Goal: Task Accomplishment & Management: Manage account settings

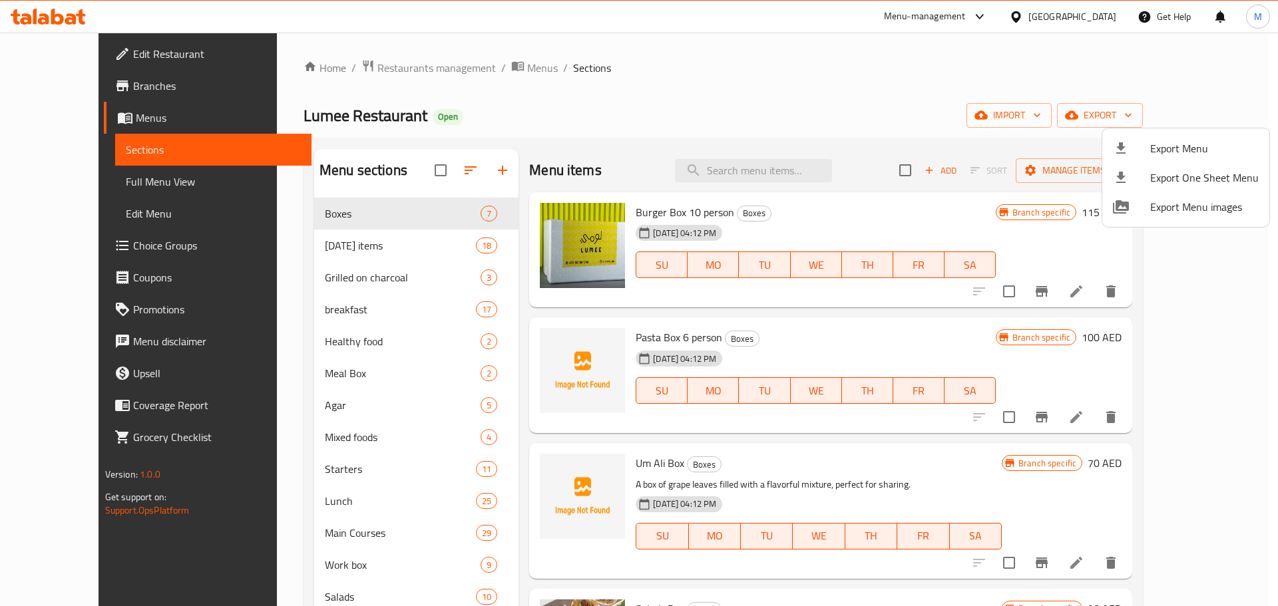
click at [471, 62] on div at bounding box center [639, 303] width 1278 height 606
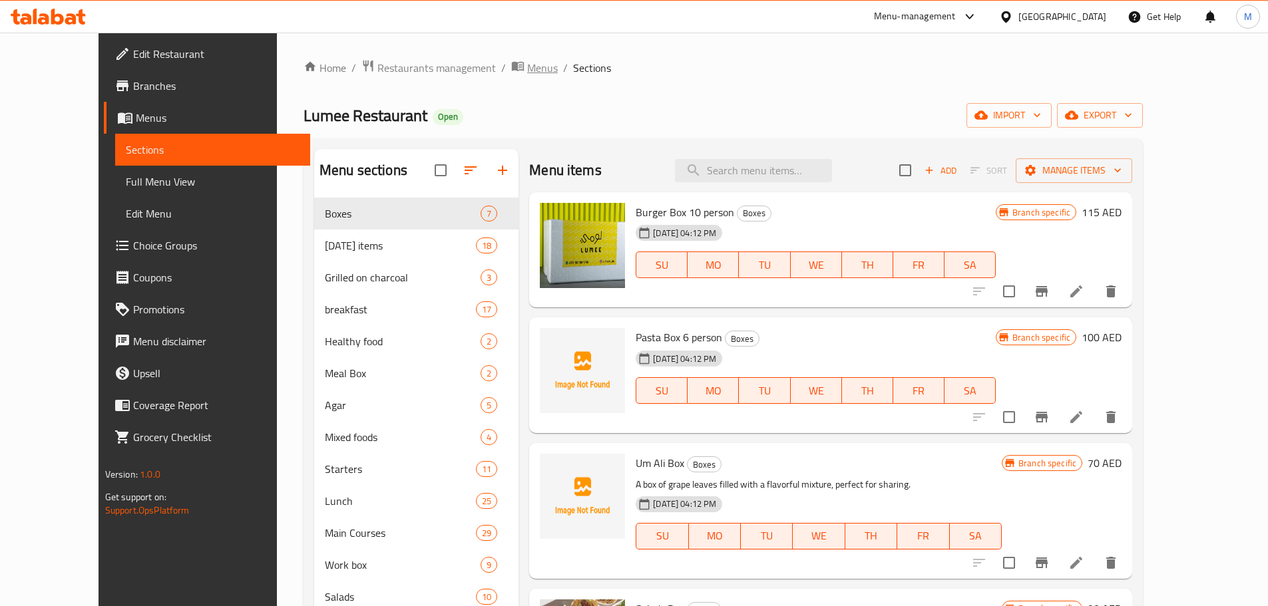
click at [527, 65] on span "Menus" at bounding box center [542, 68] width 31 height 16
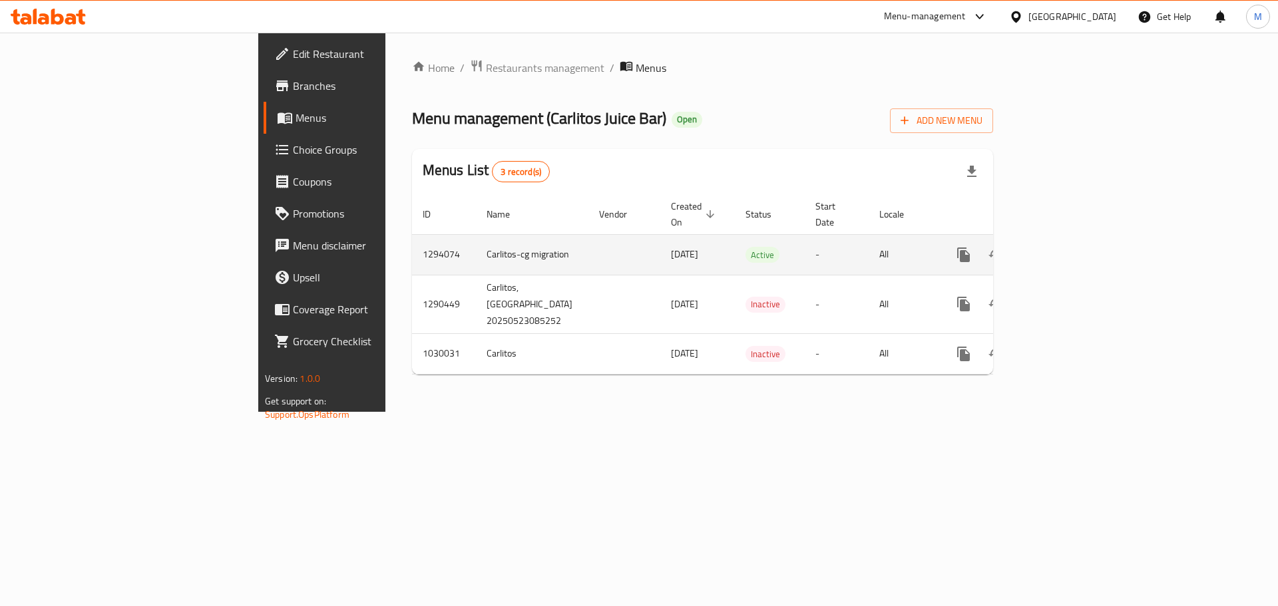
click at [1068, 247] on icon "enhanced table" at bounding box center [1060, 255] width 16 height 16
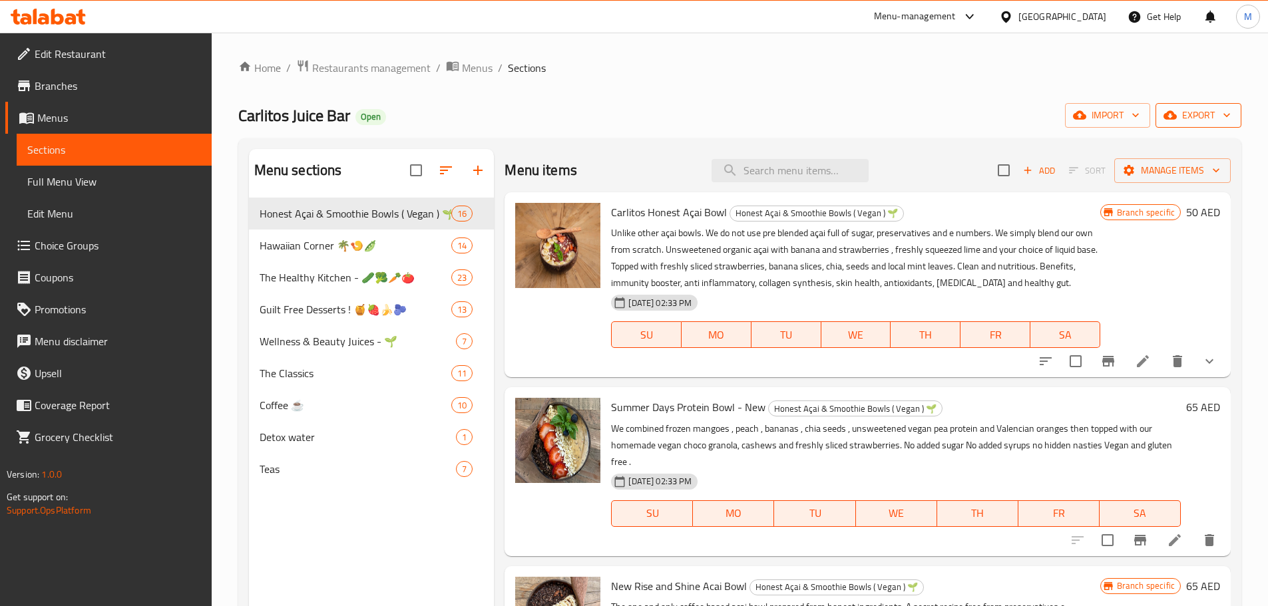
click at [1225, 118] on icon "button" at bounding box center [1226, 114] width 13 height 13
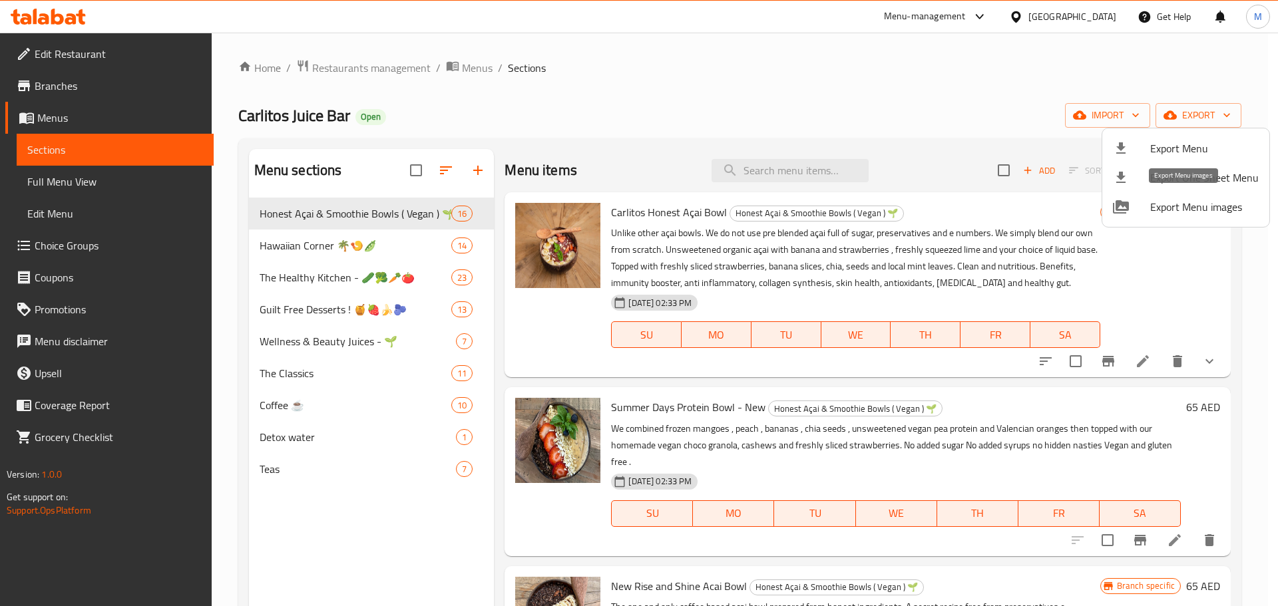
click at [1181, 212] on span "Export Menu images" at bounding box center [1204, 207] width 108 height 16
click at [469, 64] on div at bounding box center [639, 303] width 1278 height 606
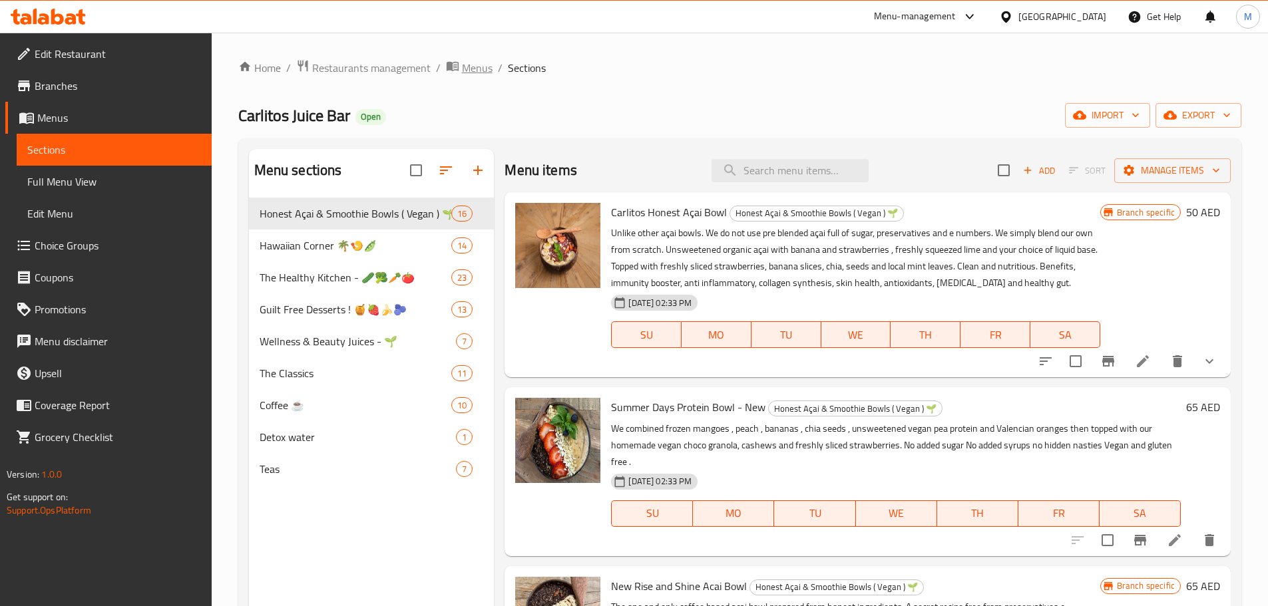
click at [476, 63] on span "Menus" at bounding box center [477, 68] width 31 height 16
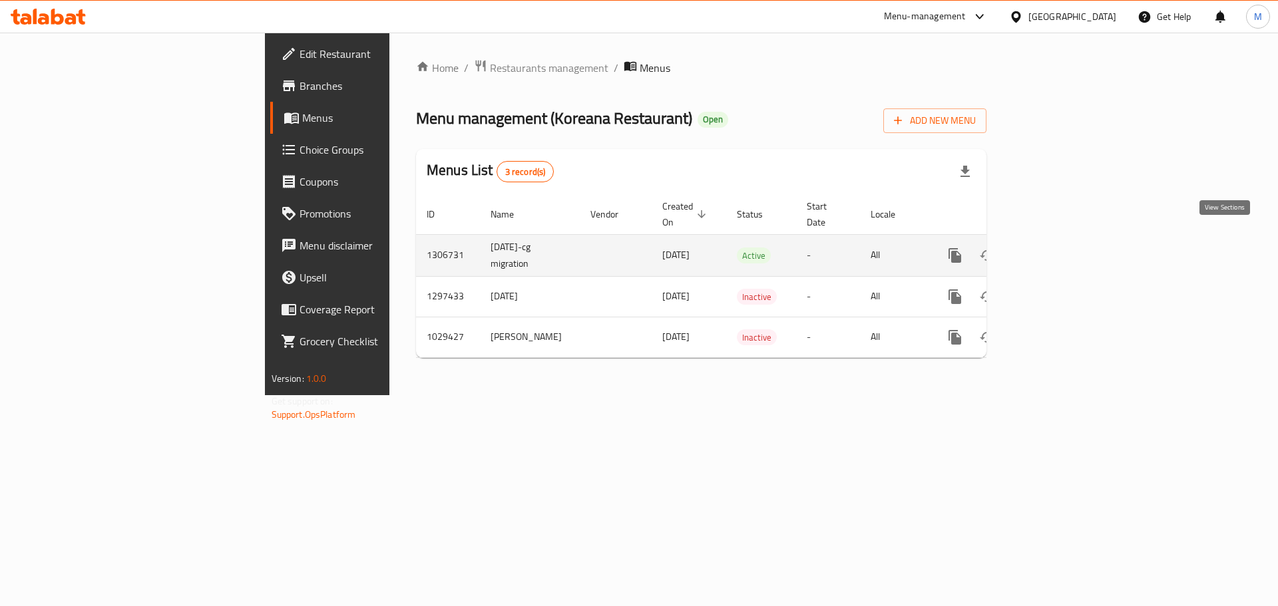
click at [1059, 248] on icon "enhanced table" at bounding box center [1051, 256] width 16 height 16
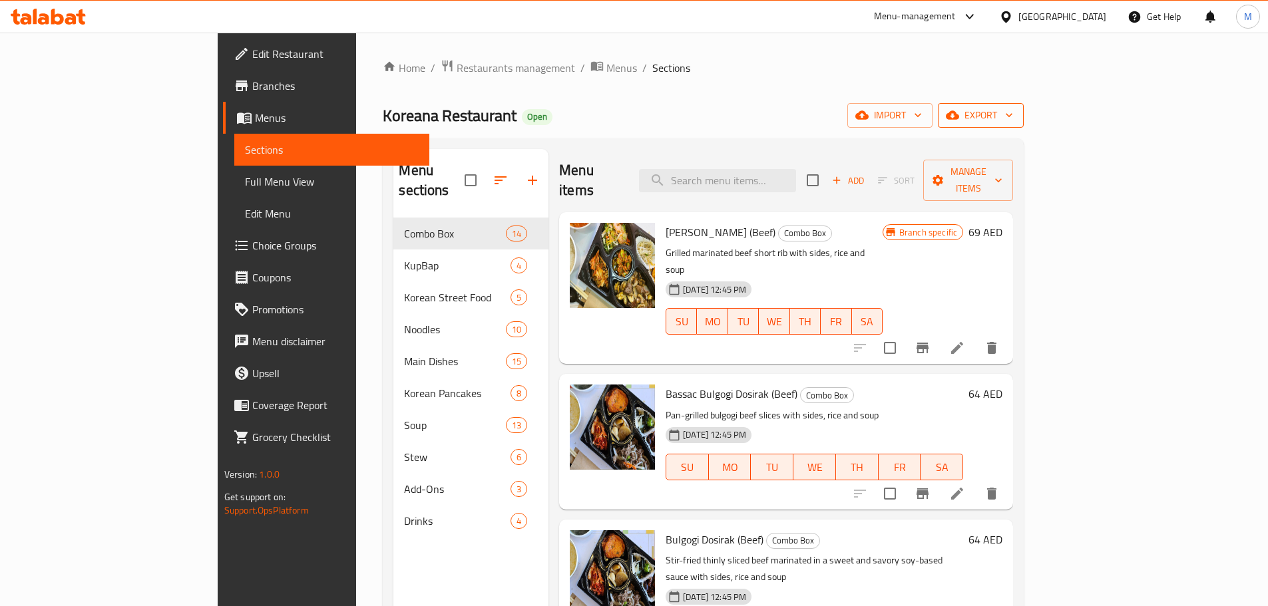
click at [1013, 117] on span "export" at bounding box center [981, 115] width 65 height 17
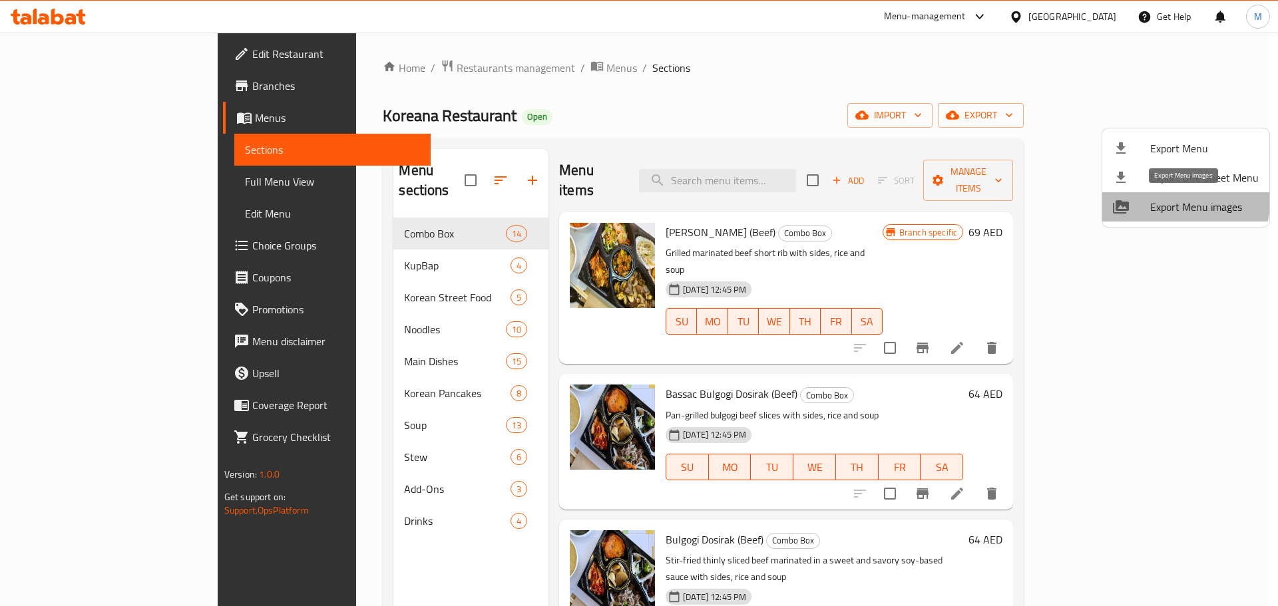
click at [1156, 199] on span "Export Menu images" at bounding box center [1204, 207] width 108 height 16
click at [1227, 156] on span "Export Menu" at bounding box center [1204, 148] width 108 height 16
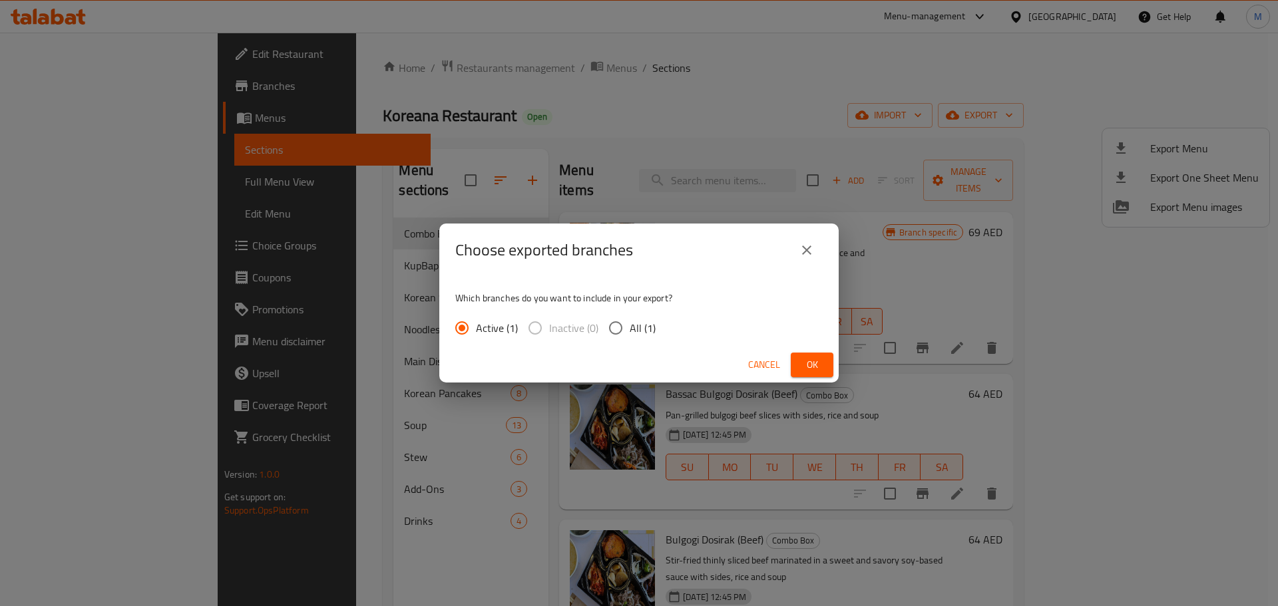
click at [619, 323] on input "All (1)" at bounding box center [616, 328] width 28 height 28
radio input "true"
click at [819, 366] on span "Ok" at bounding box center [811, 365] width 21 height 17
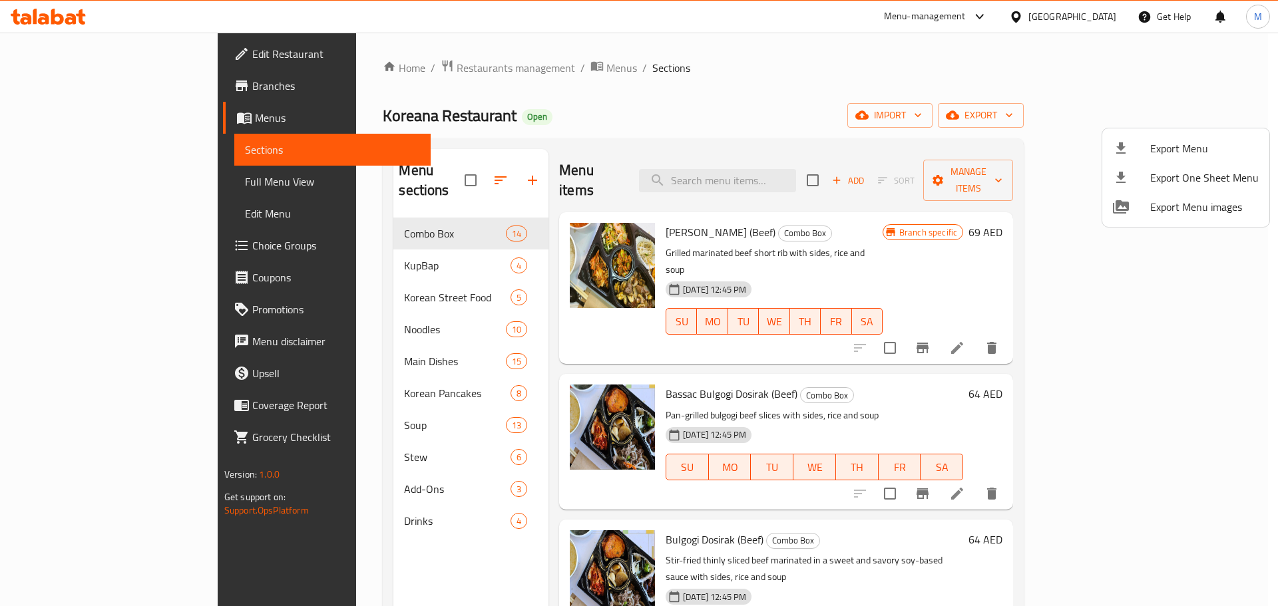
click at [475, 62] on div at bounding box center [639, 303] width 1278 height 606
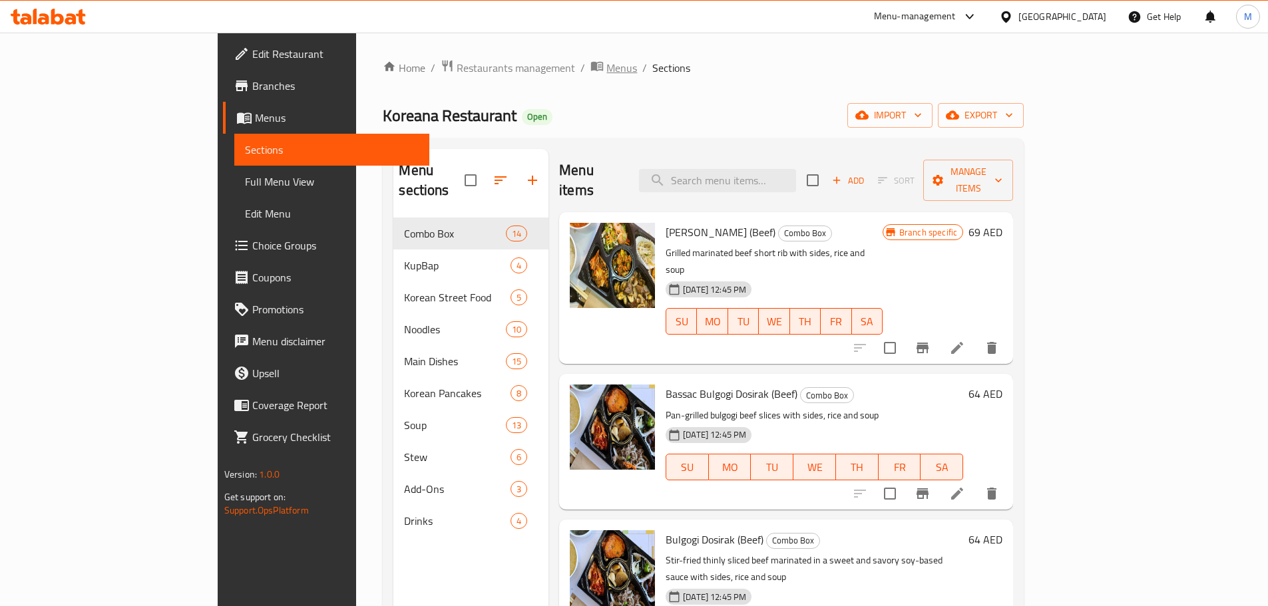
click at [606, 71] on span "Menus" at bounding box center [621, 68] width 31 height 16
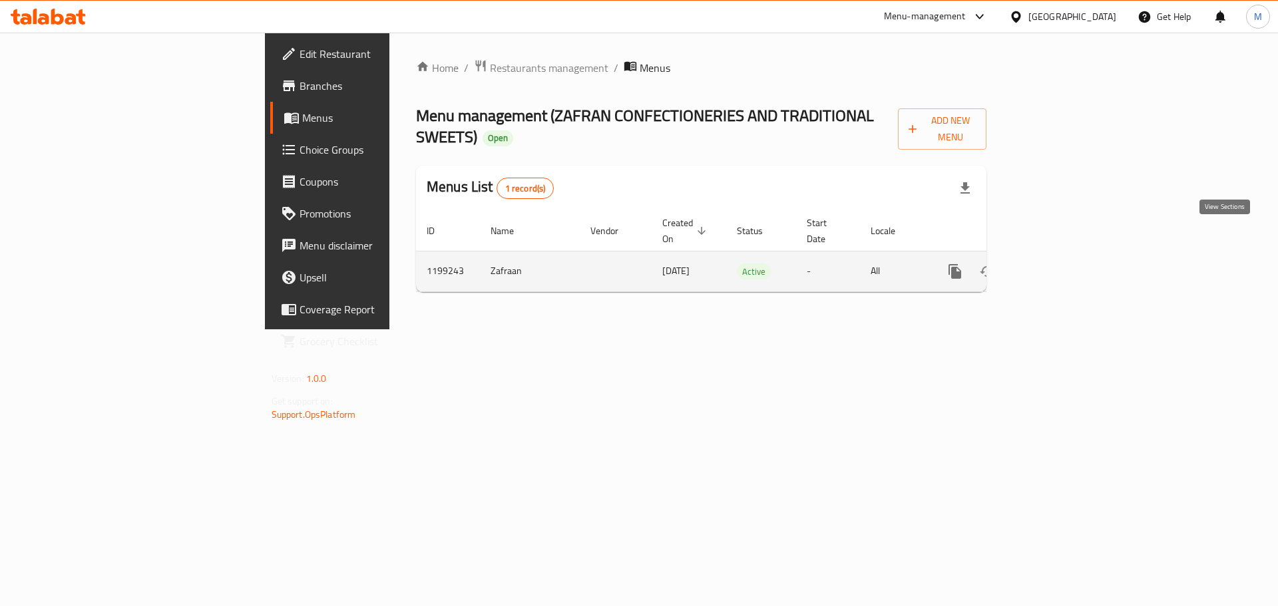
click at [1059, 264] on icon "enhanced table" at bounding box center [1051, 272] width 16 height 16
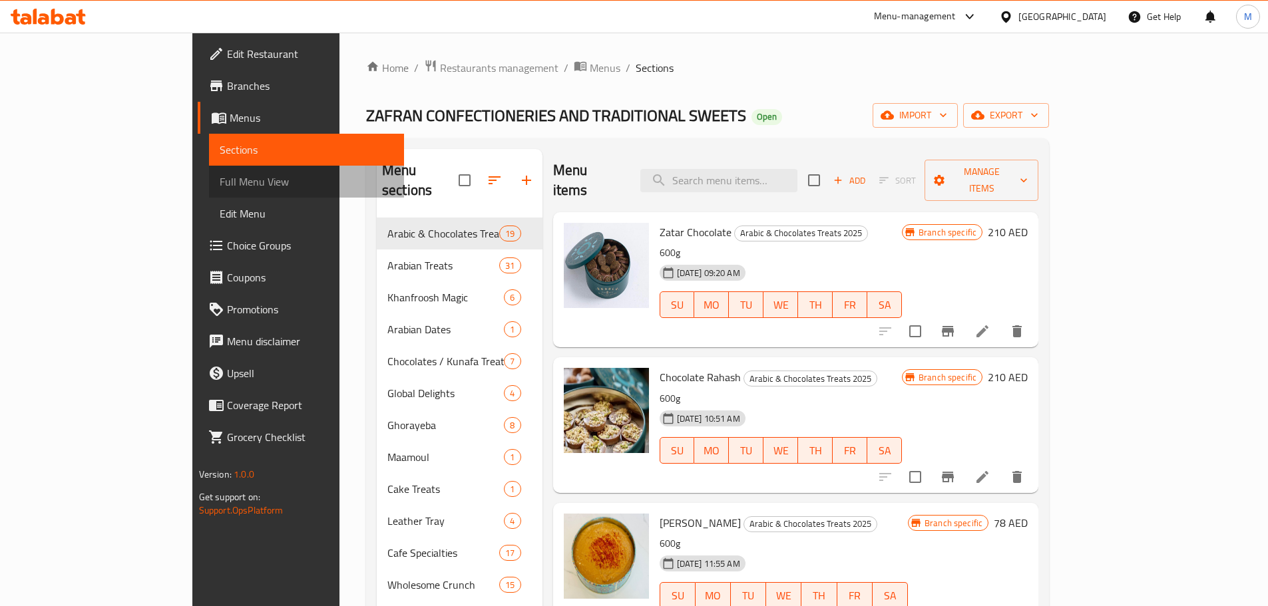
click at [220, 178] on span "Full Menu View" at bounding box center [307, 182] width 174 height 16
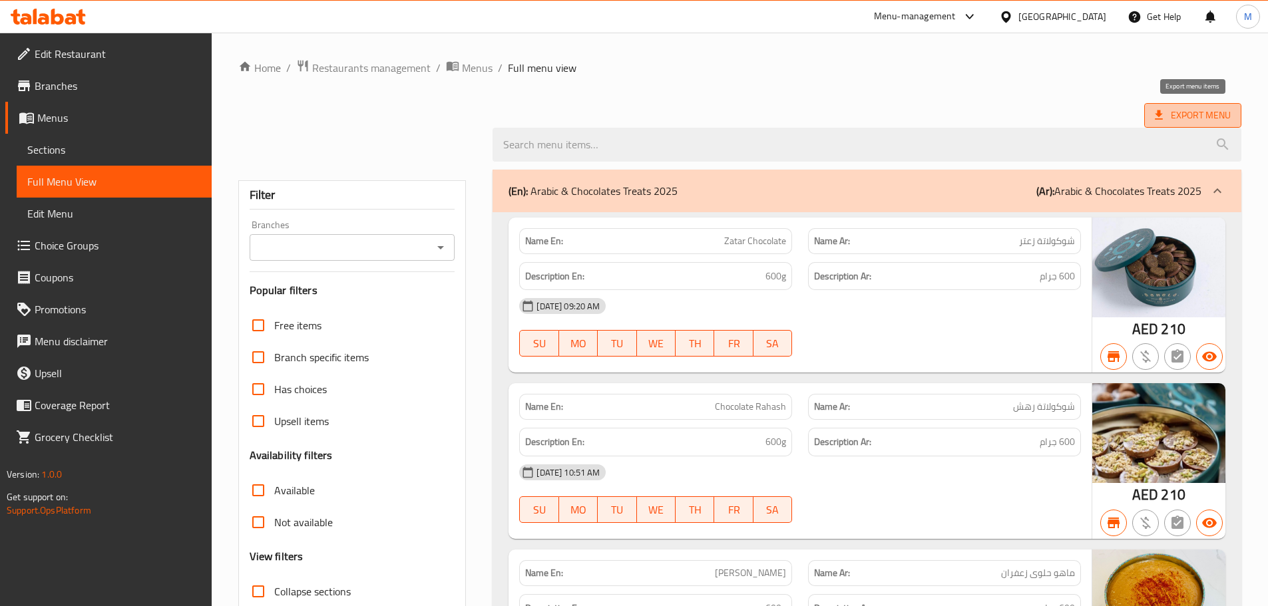
click at [1190, 117] on span "Export Menu" at bounding box center [1193, 115] width 76 height 17
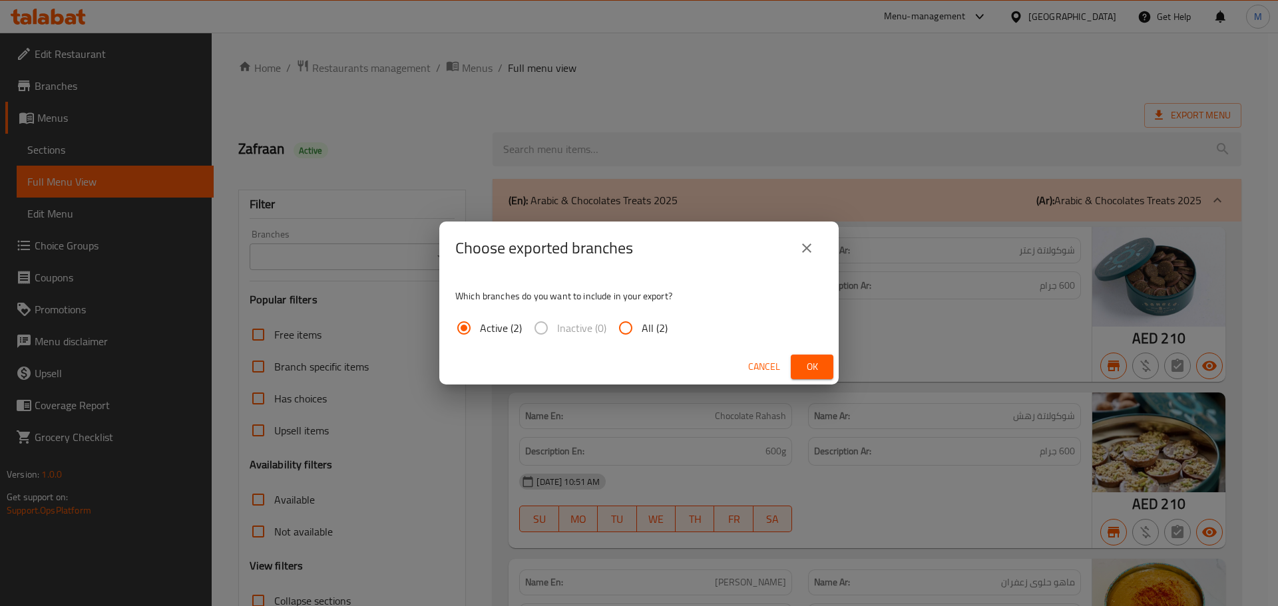
click at [772, 369] on span "Cancel" at bounding box center [764, 367] width 32 height 17
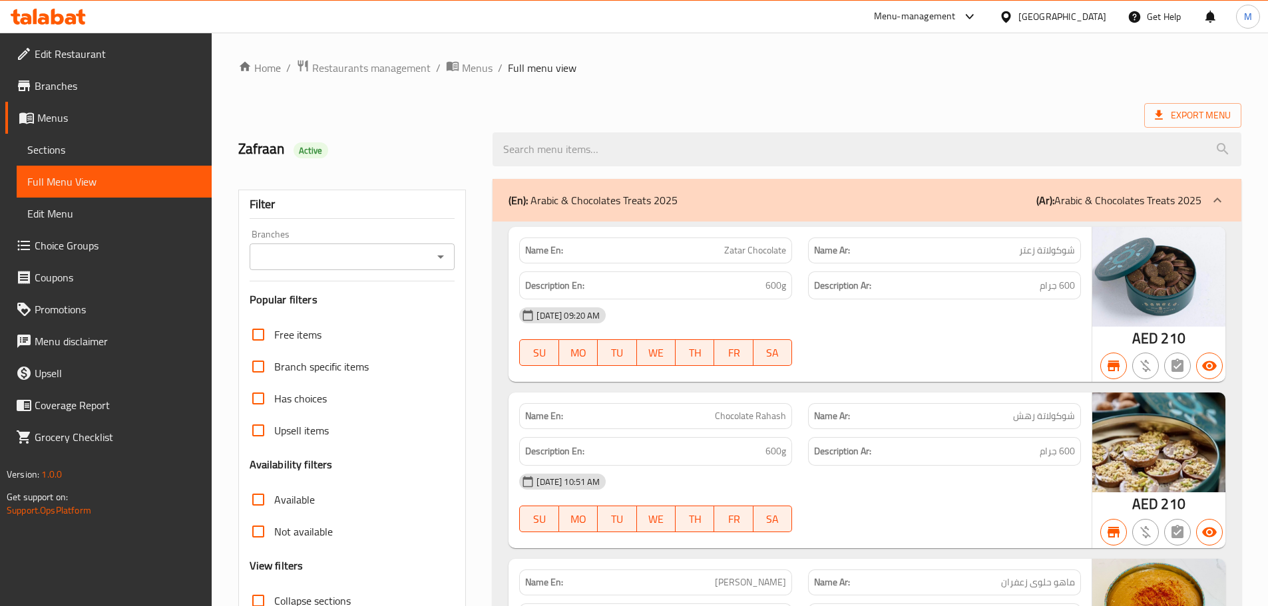
click at [140, 152] on span "Sections" at bounding box center [114, 150] width 174 height 16
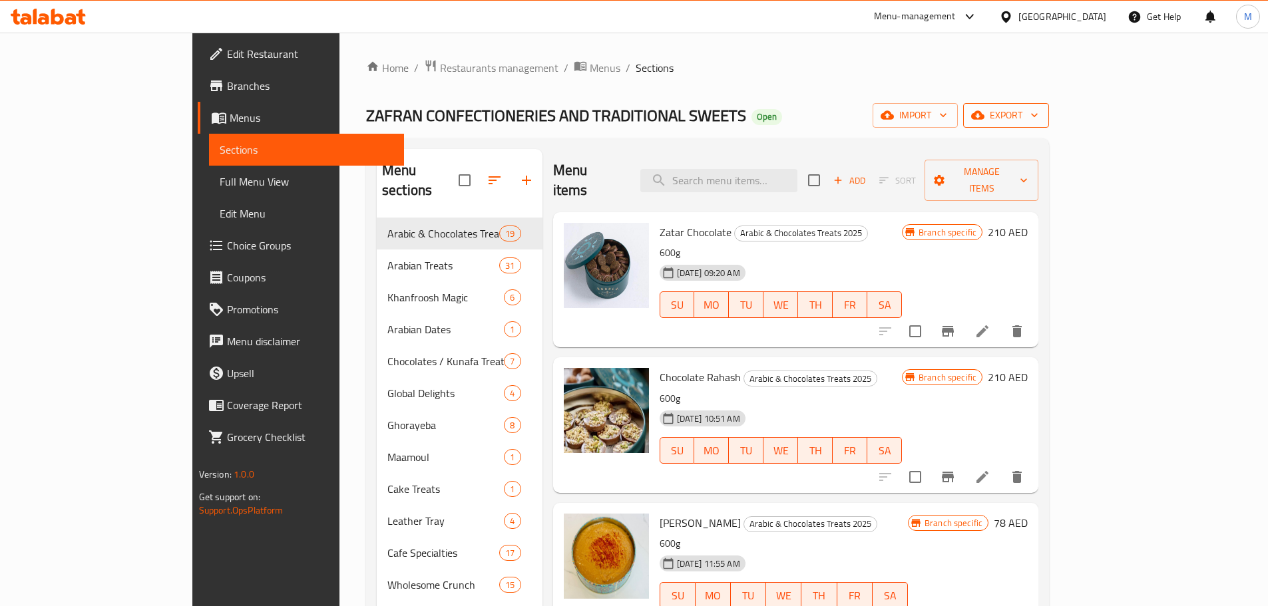
click at [1038, 110] on span "export" at bounding box center [1006, 115] width 65 height 17
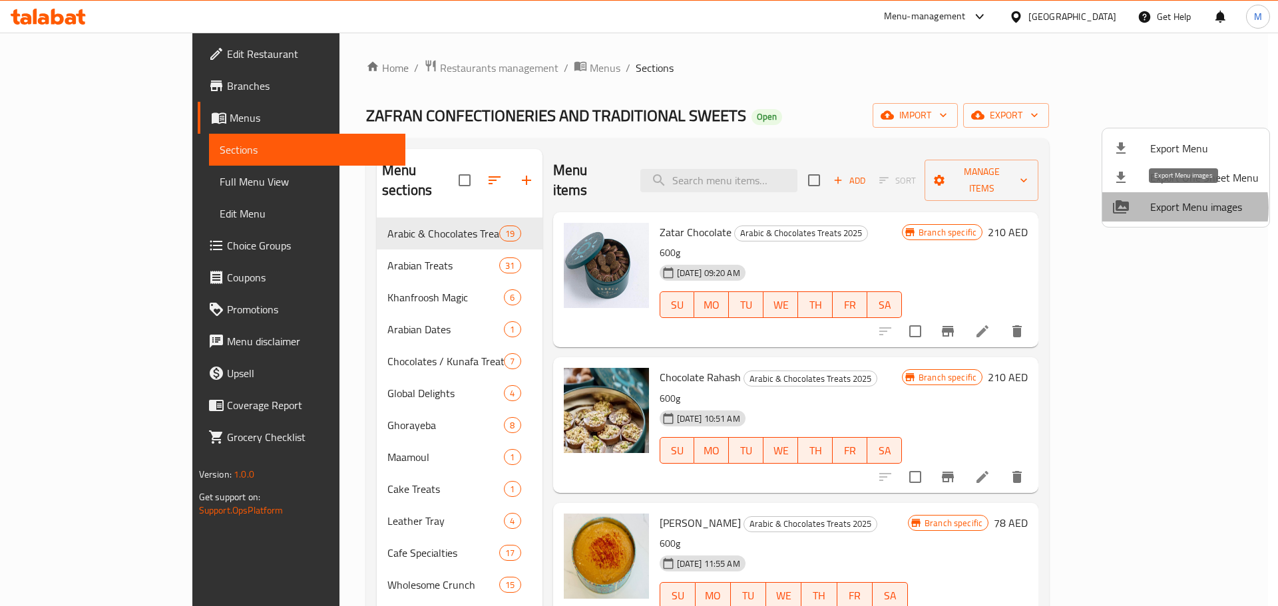
click at [1164, 208] on span "Export Menu images" at bounding box center [1204, 207] width 108 height 16
click at [474, 61] on div at bounding box center [639, 303] width 1278 height 606
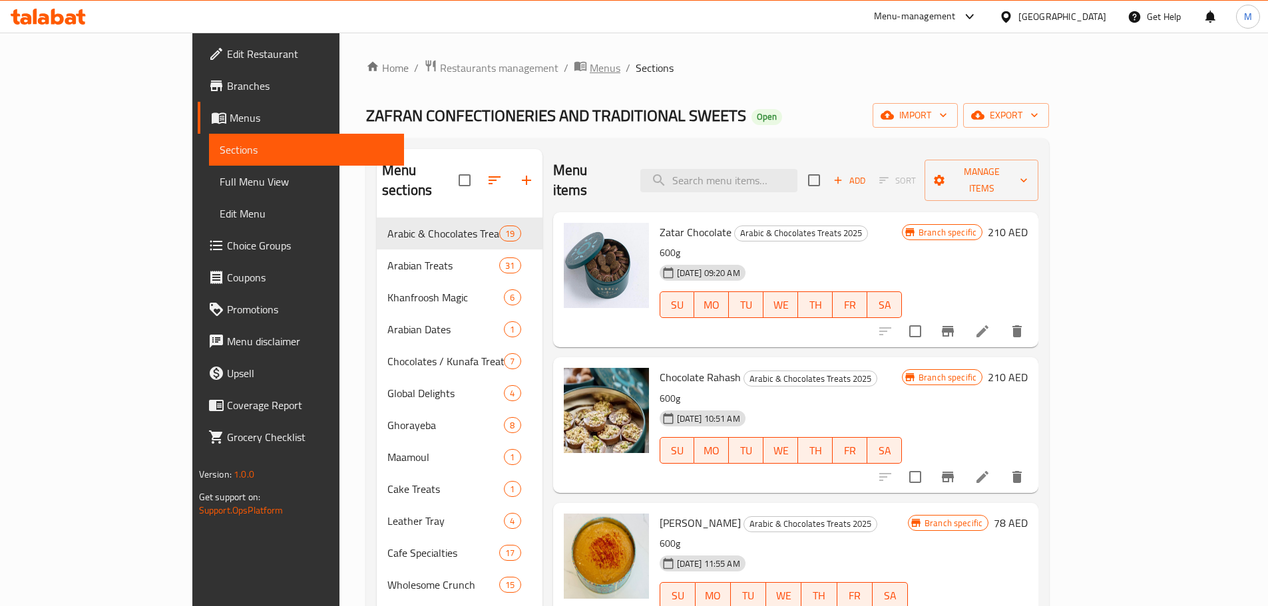
click at [590, 67] on span "Menus" at bounding box center [605, 68] width 31 height 16
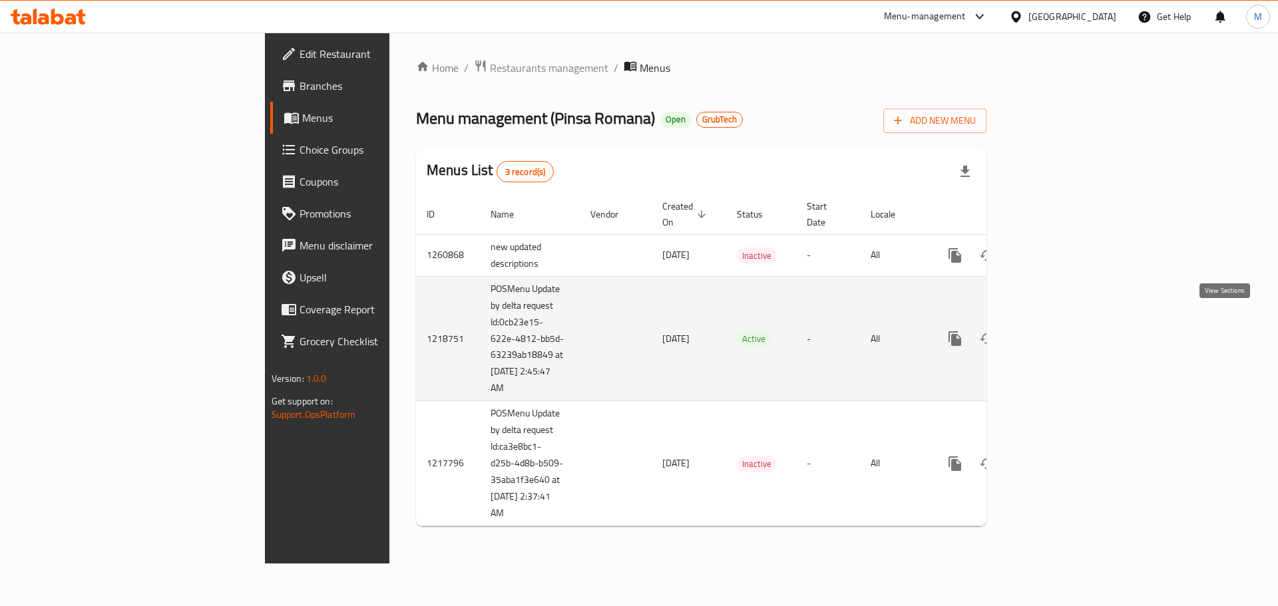
click at [1057, 333] on icon "enhanced table" at bounding box center [1051, 339] width 12 height 12
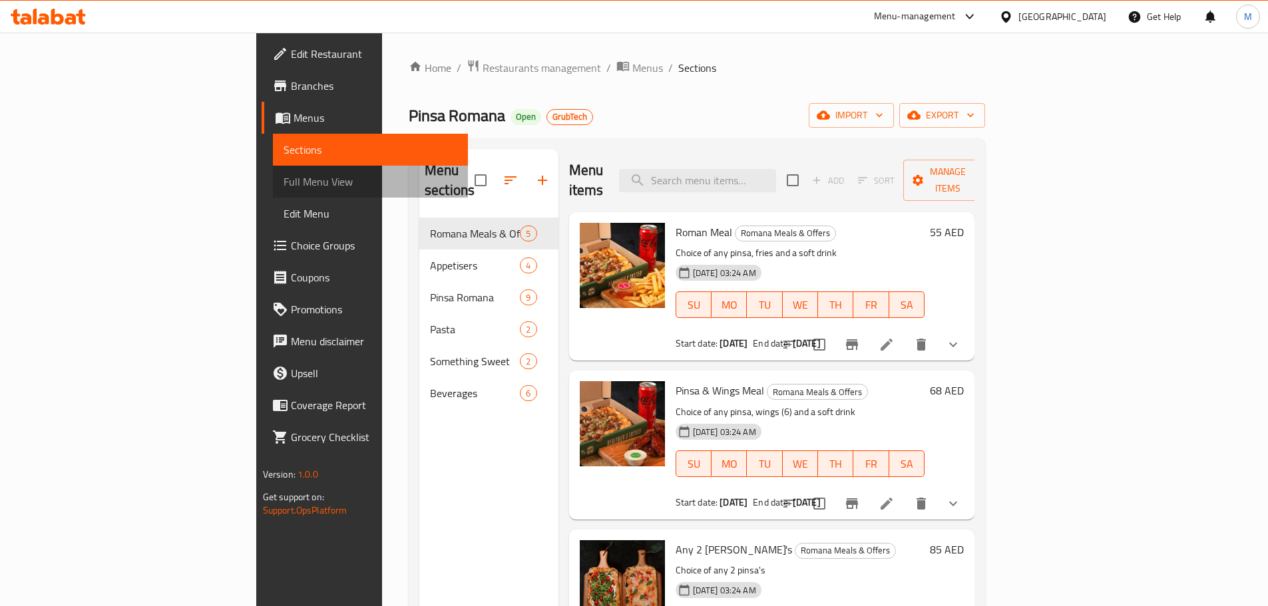
click at [284, 180] on span "Full Menu View" at bounding box center [371, 182] width 174 height 16
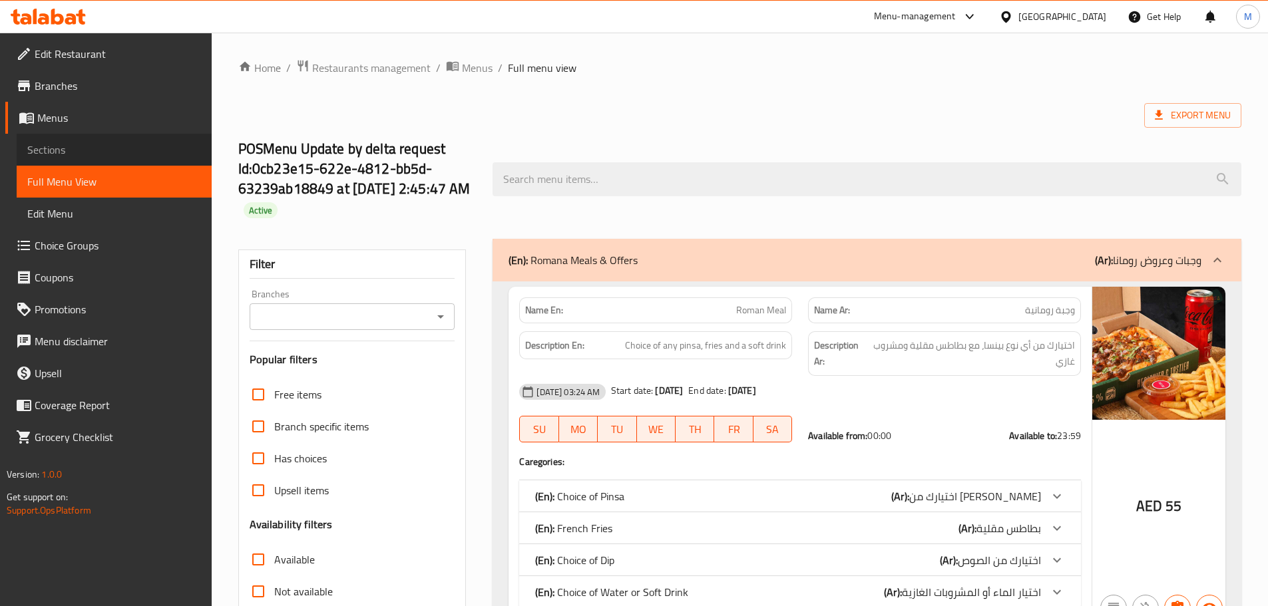
click at [101, 143] on span "Sections" at bounding box center [114, 150] width 174 height 16
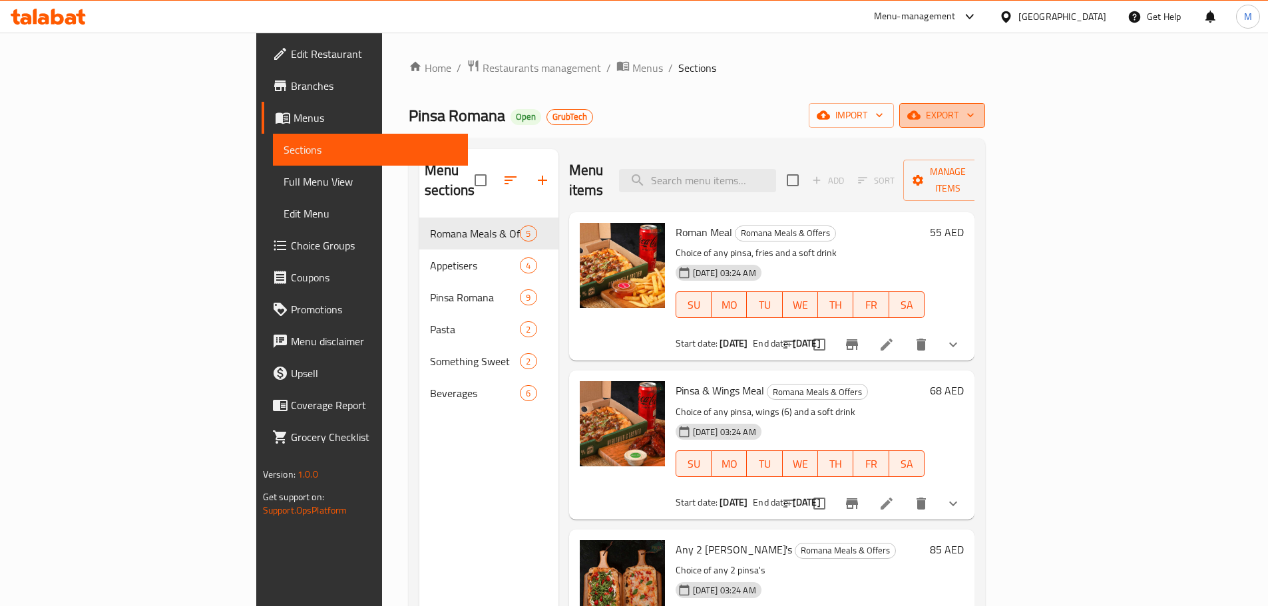
click at [974, 116] on span "export" at bounding box center [942, 115] width 65 height 17
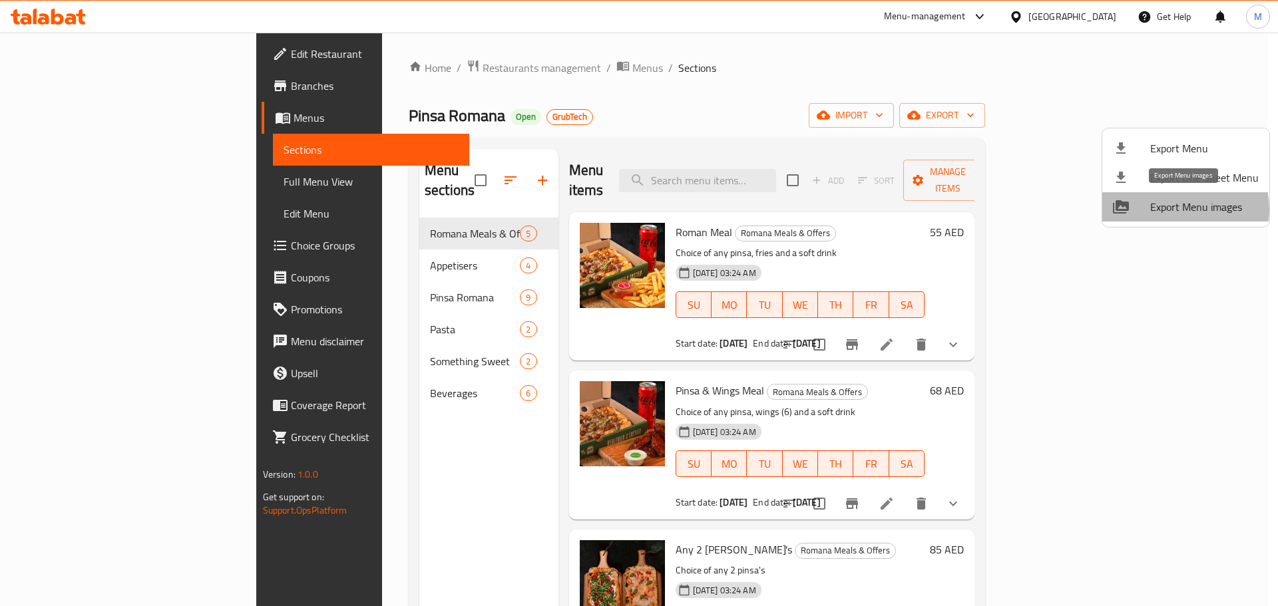
click at [1176, 210] on span "Export Menu images" at bounding box center [1204, 207] width 108 height 16
click at [486, 65] on div at bounding box center [639, 303] width 1278 height 606
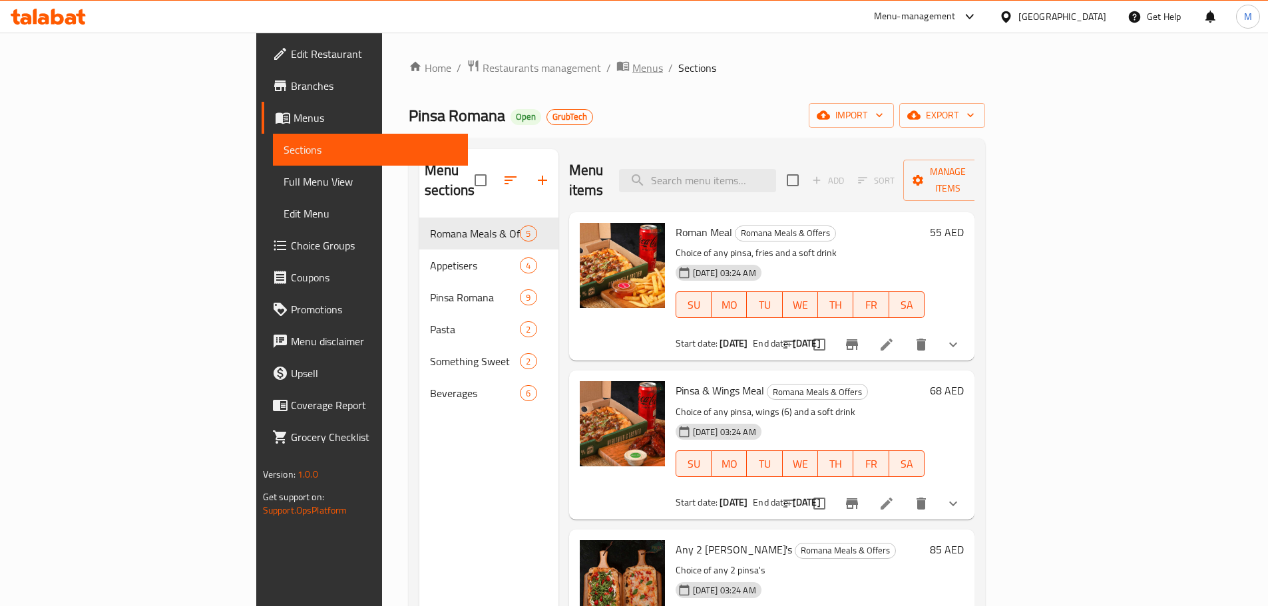
click at [632, 71] on span "Menus" at bounding box center [647, 68] width 31 height 16
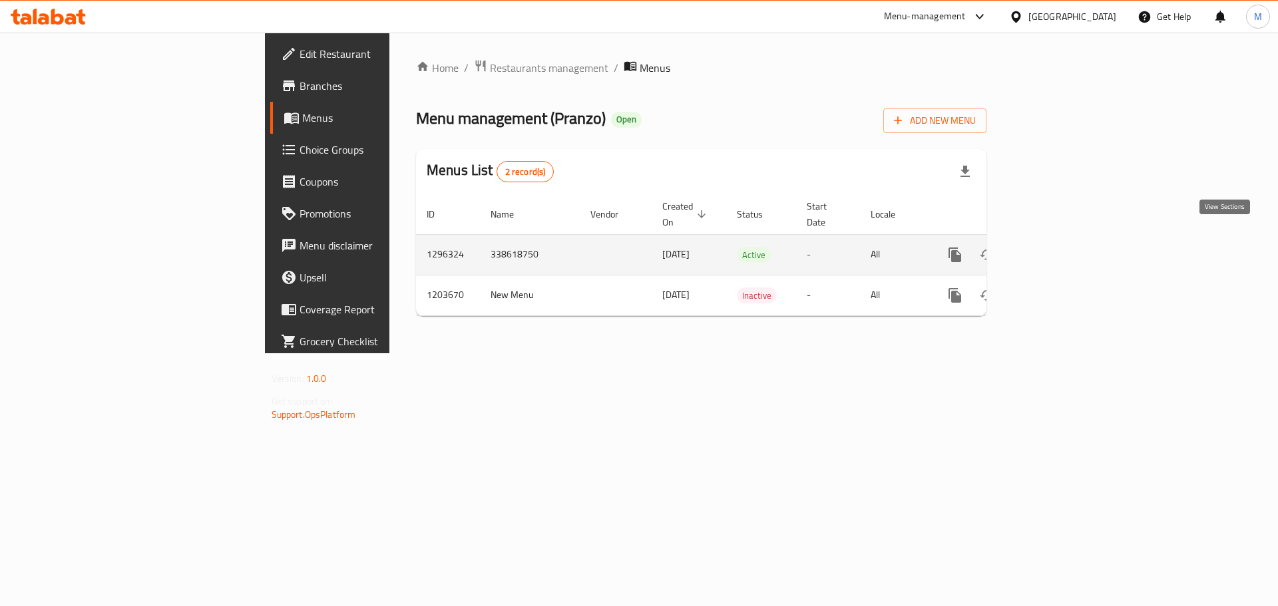
click at [1059, 247] on icon "enhanced table" at bounding box center [1051, 255] width 16 height 16
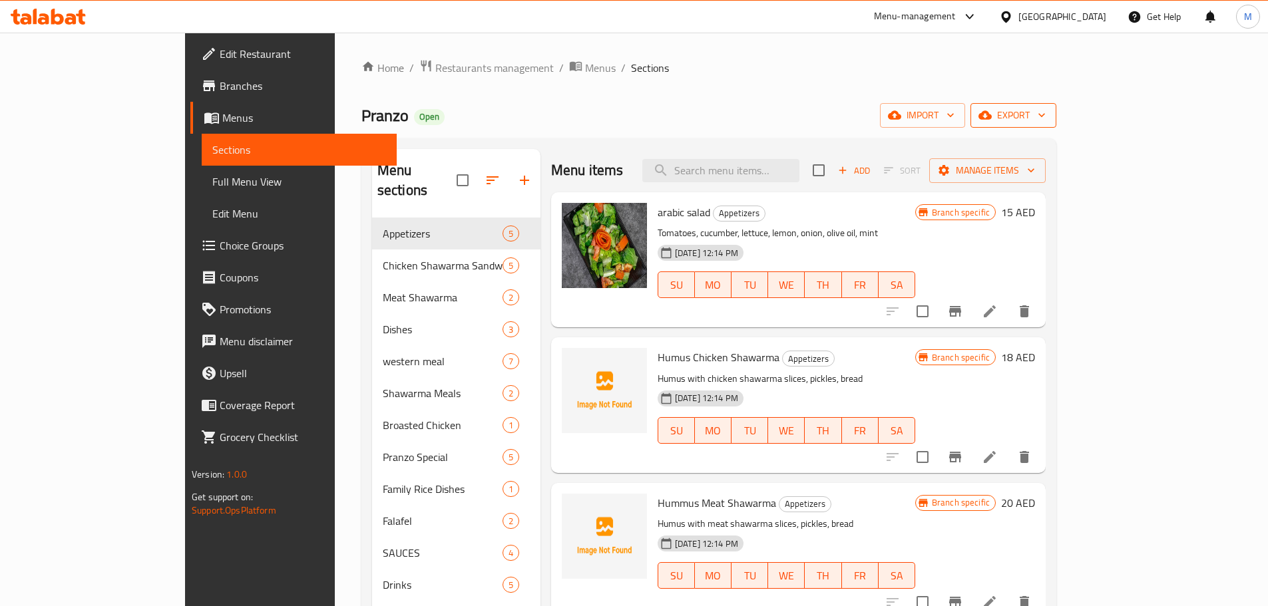
click at [1046, 114] on span "export" at bounding box center [1013, 115] width 65 height 17
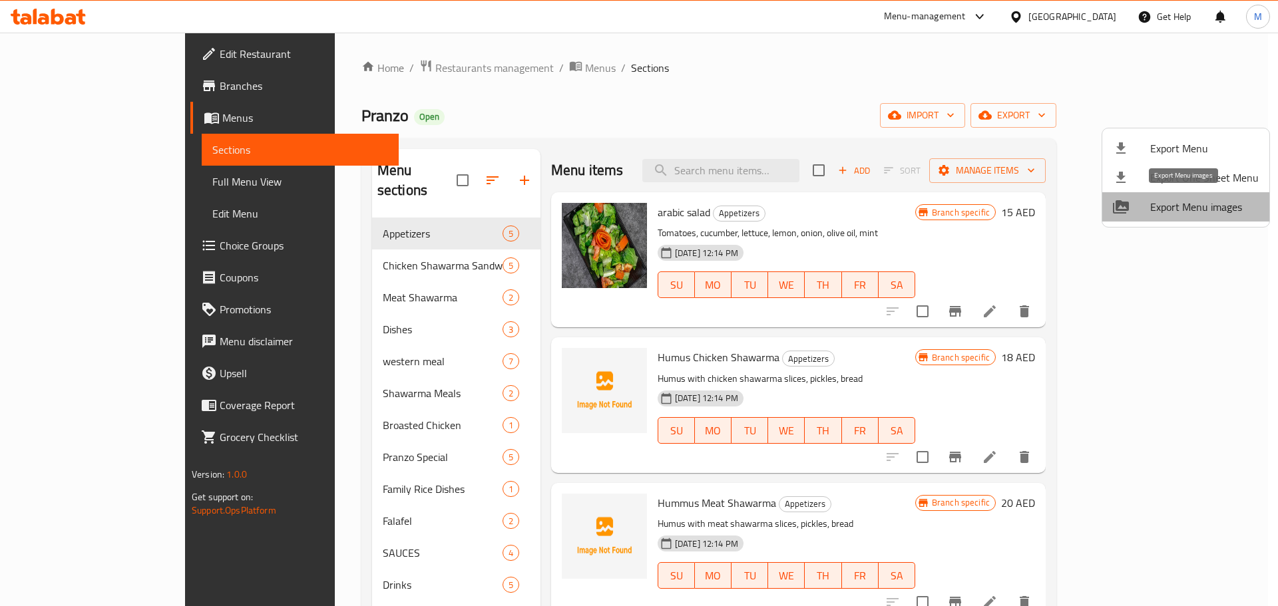
click at [1189, 210] on span "Export Menu images" at bounding box center [1204, 207] width 108 height 16
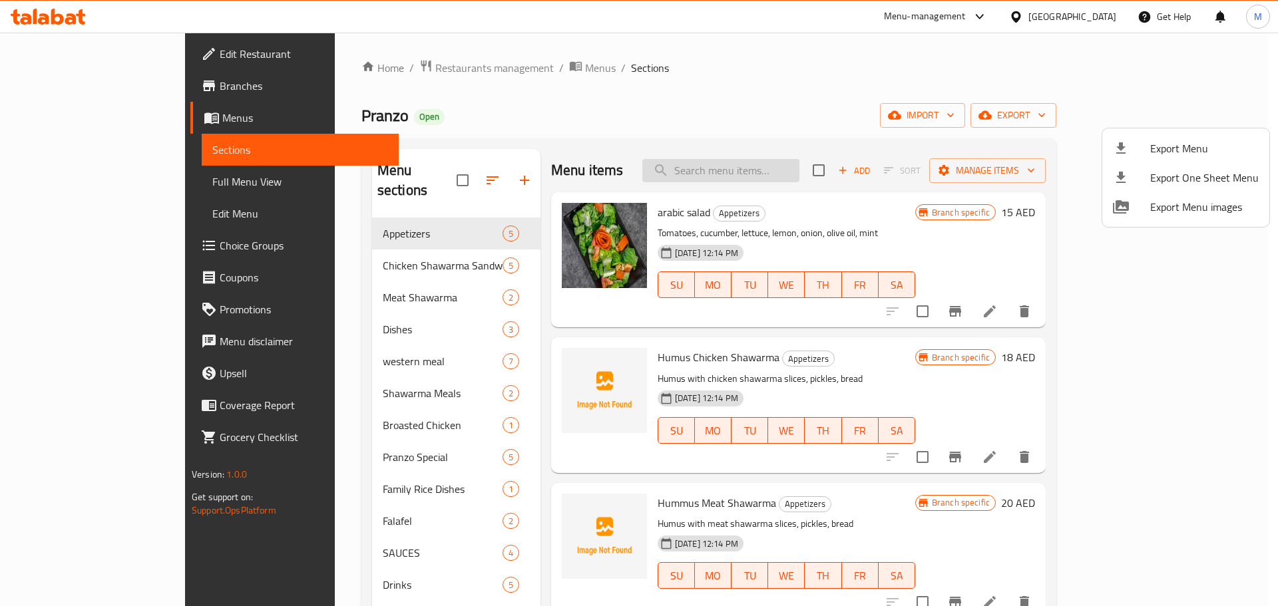
click at [750, 176] on div at bounding box center [639, 303] width 1278 height 606
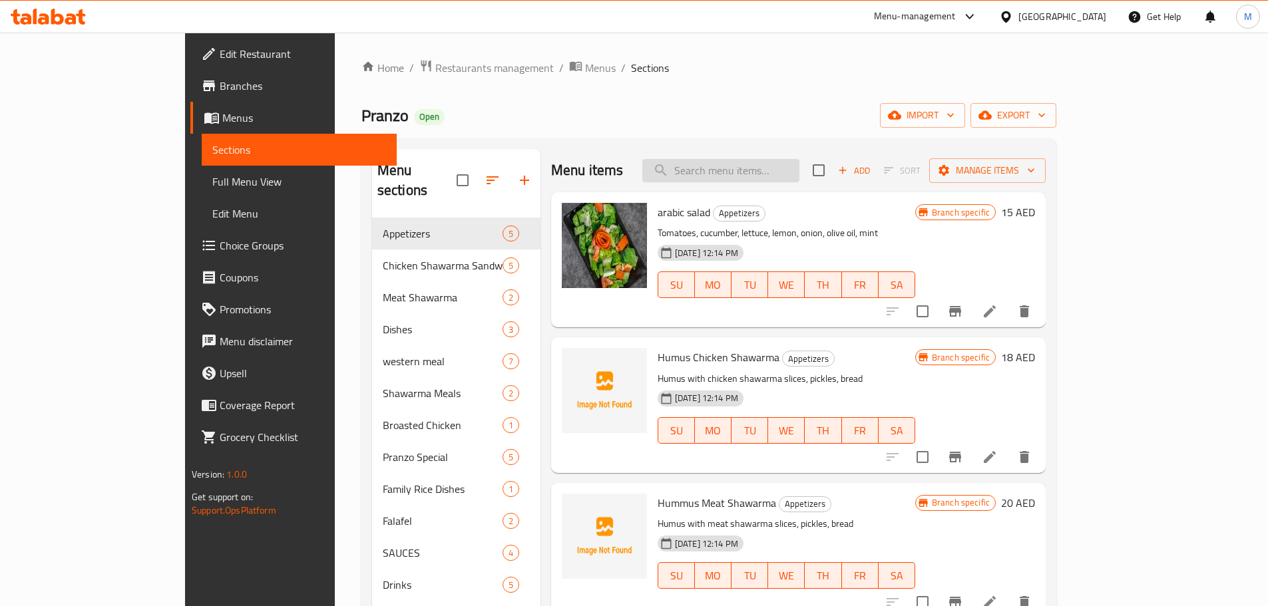
click at [747, 172] on input "search" at bounding box center [720, 170] width 157 height 23
paste input "BBQ SAUCE"
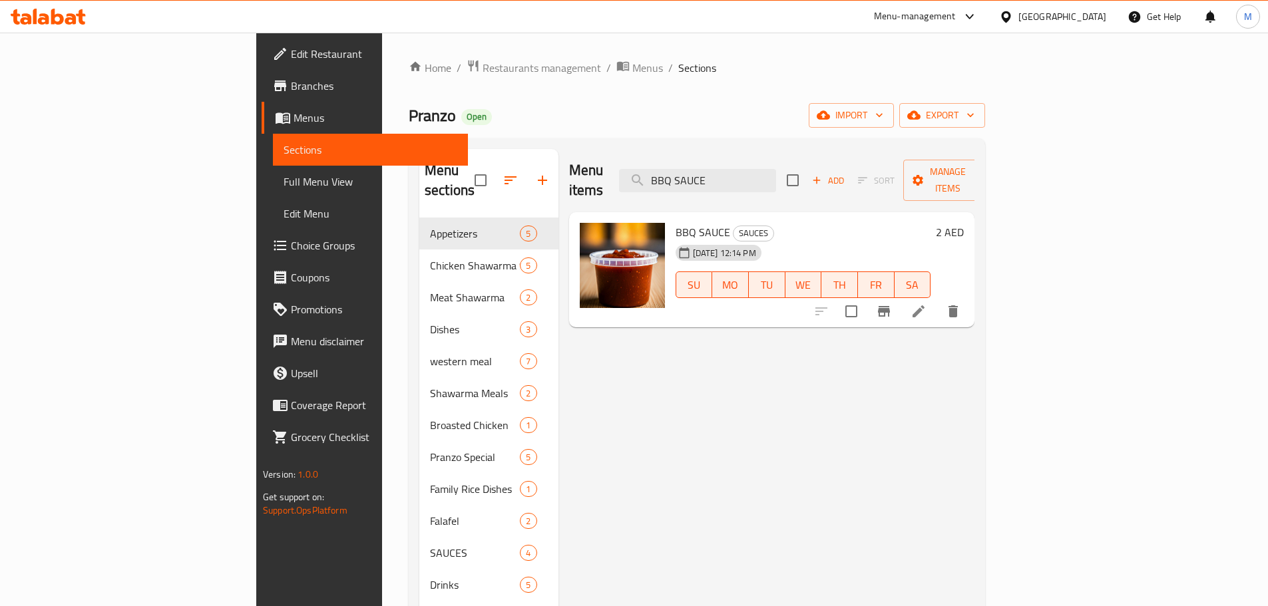
type input "BBQ SAUCE"
click at [927, 304] on icon at bounding box center [919, 312] width 16 height 16
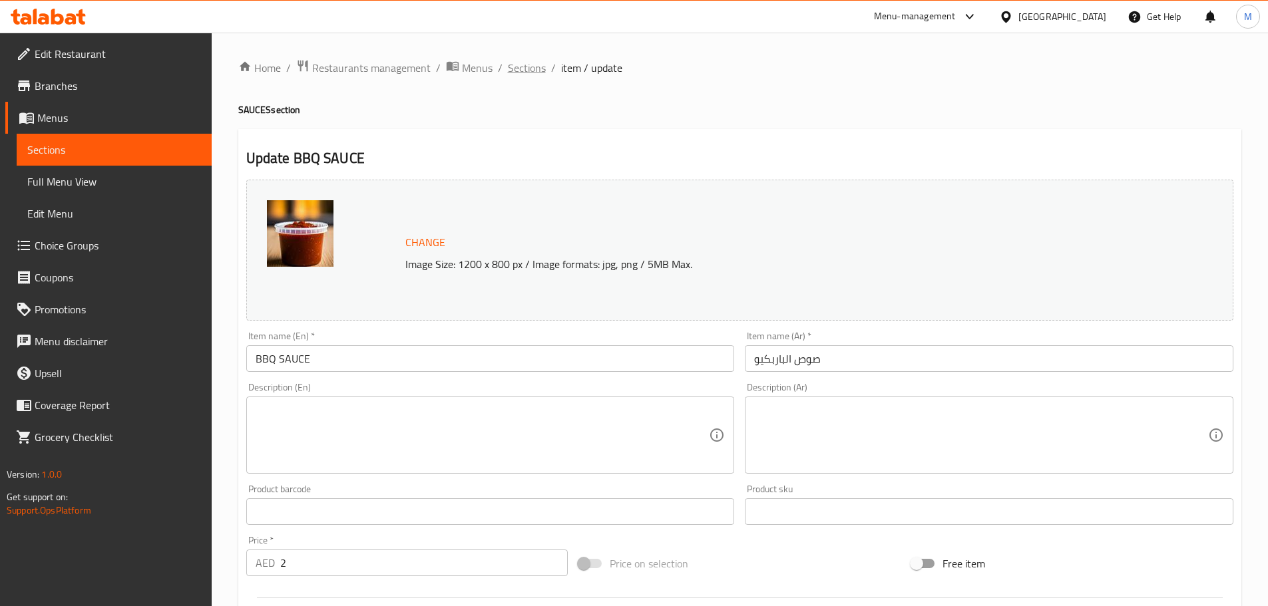
click at [531, 69] on span "Sections" at bounding box center [527, 68] width 38 height 16
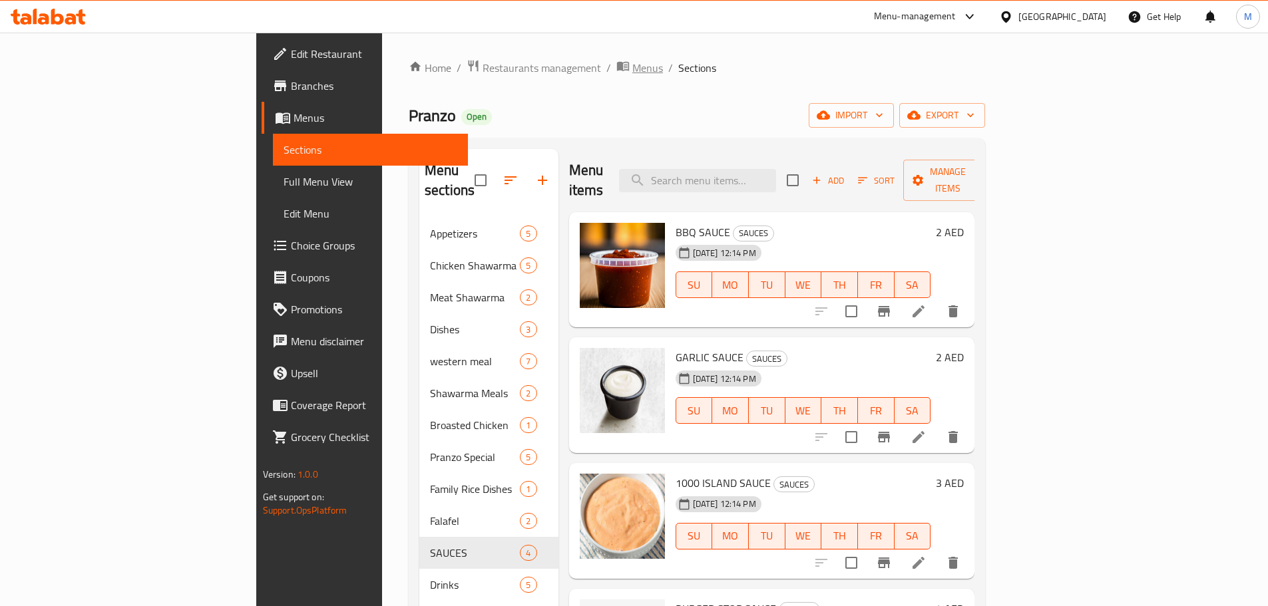
click at [632, 75] on span "Menus" at bounding box center [647, 68] width 31 height 16
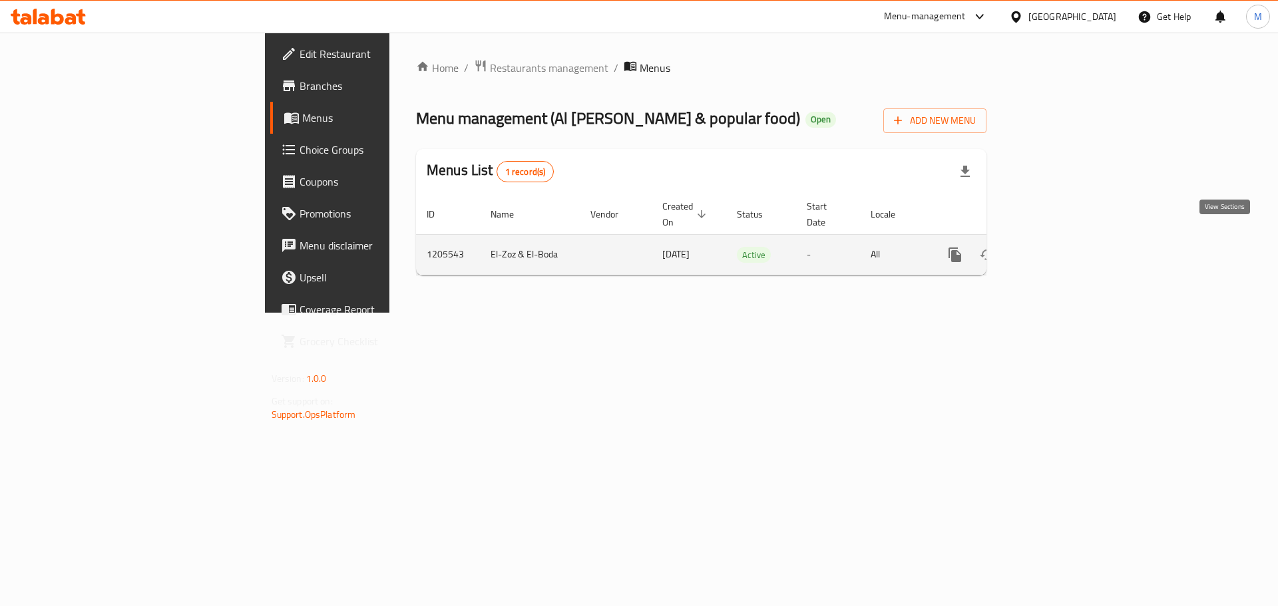
click at [1057, 249] on icon "enhanced table" at bounding box center [1051, 255] width 12 height 12
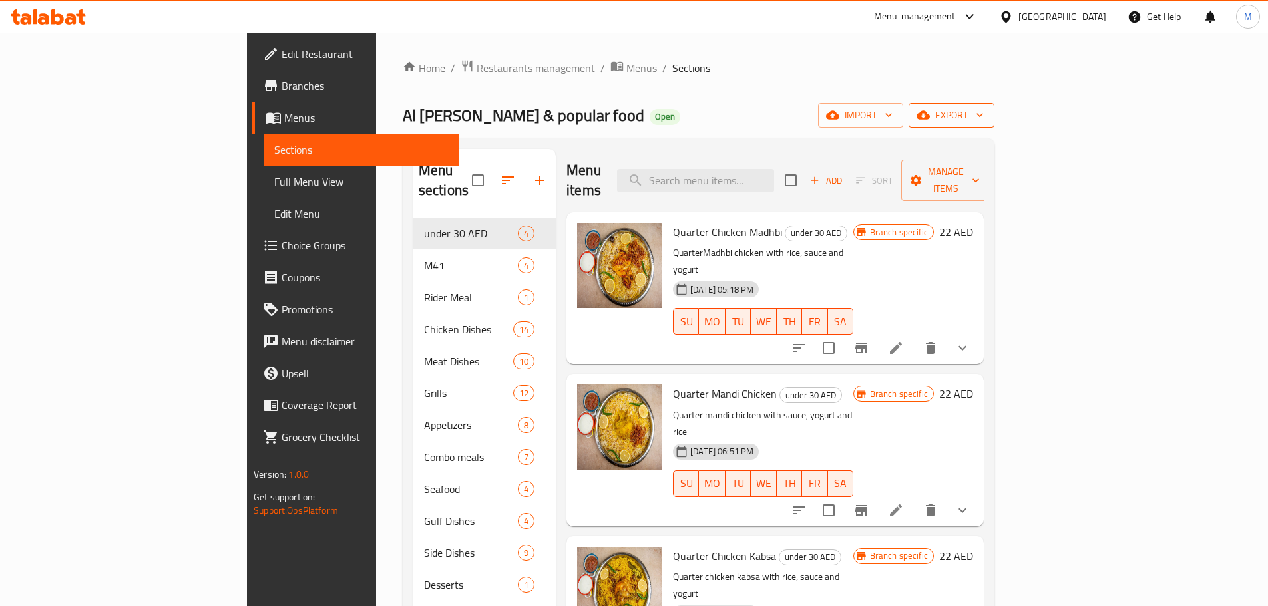
click at [984, 113] on span "export" at bounding box center [951, 115] width 65 height 17
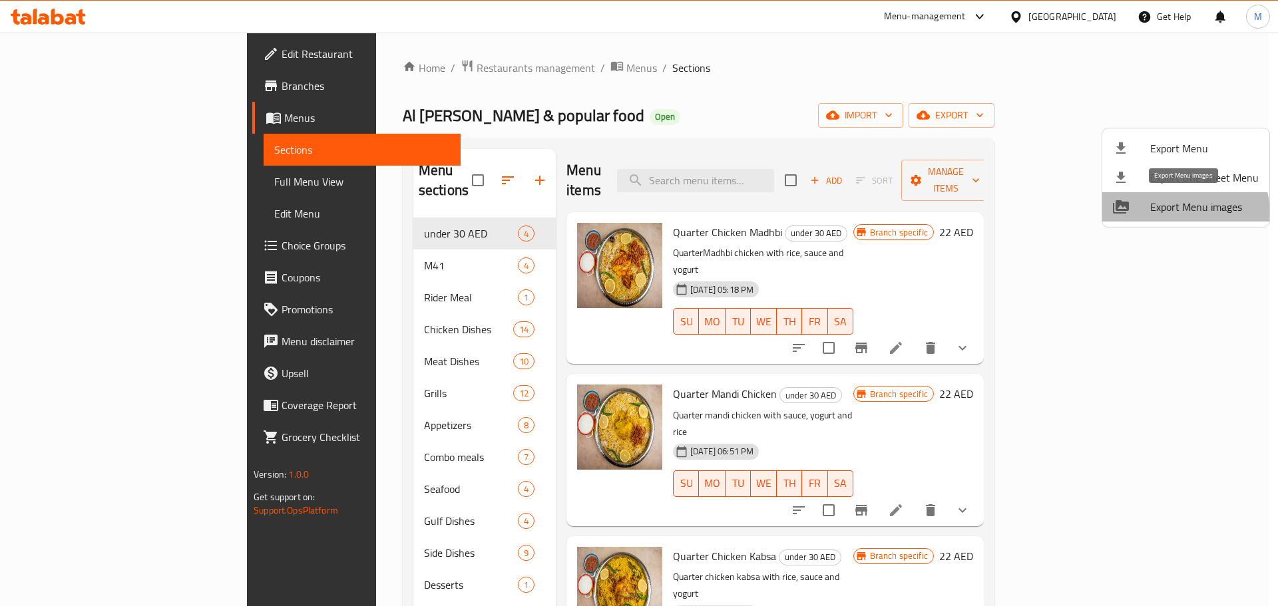
click at [1172, 214] on span "Export Menu images" at bounding box center [1204, 207] width 108 height 16
click at [476, 69] on div at bounding box center [639, 303] width 1278 height 606
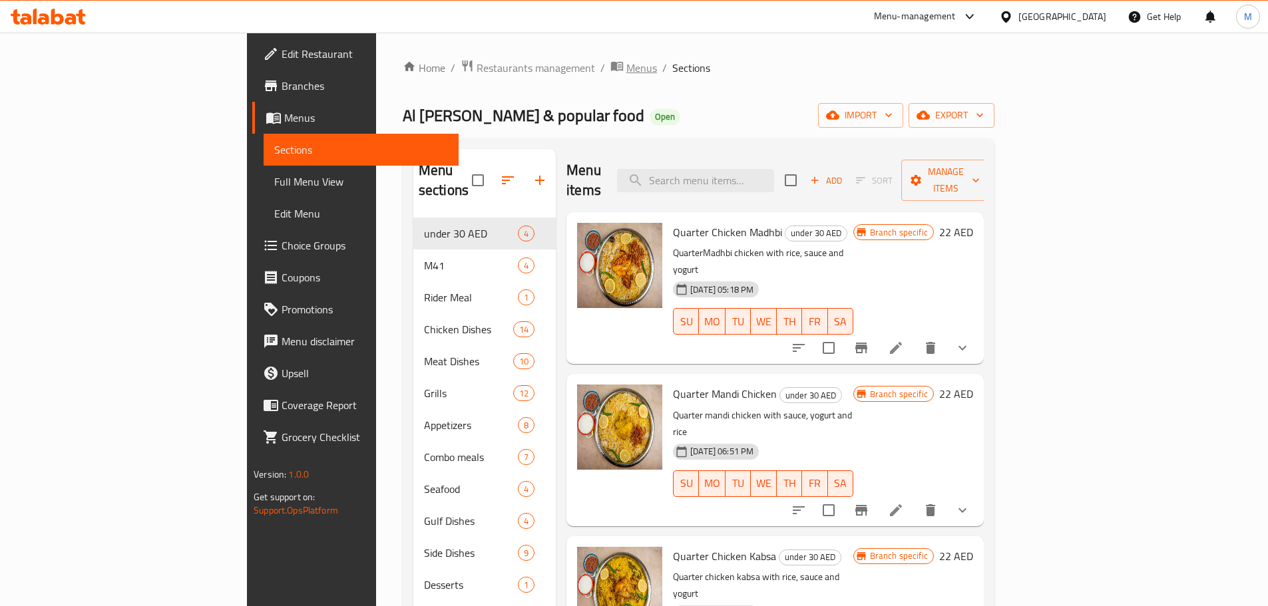
click at [626, 69] on span "Menus" at bounding box center [641, 68] width 31 height 16
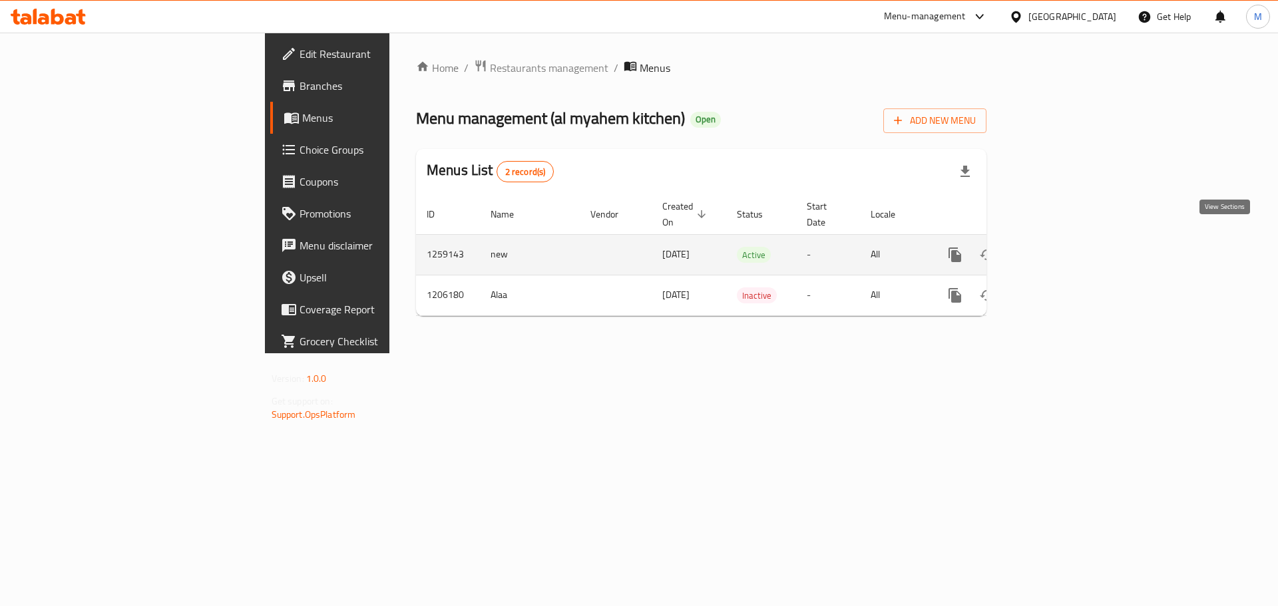
click at [1059, 247] on icon "enhanced table" at bounding box center [1051, 255] width 16 height 16
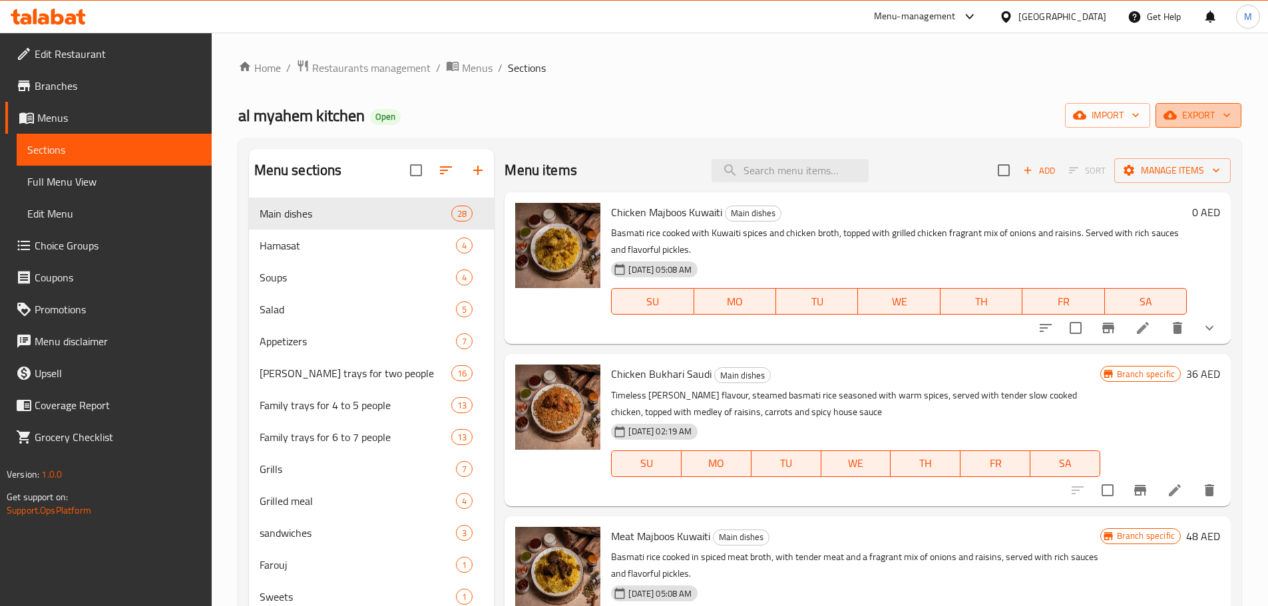
click at [1218, 120] on span "export" at bounding box center [1198, 115] width 65 height 17
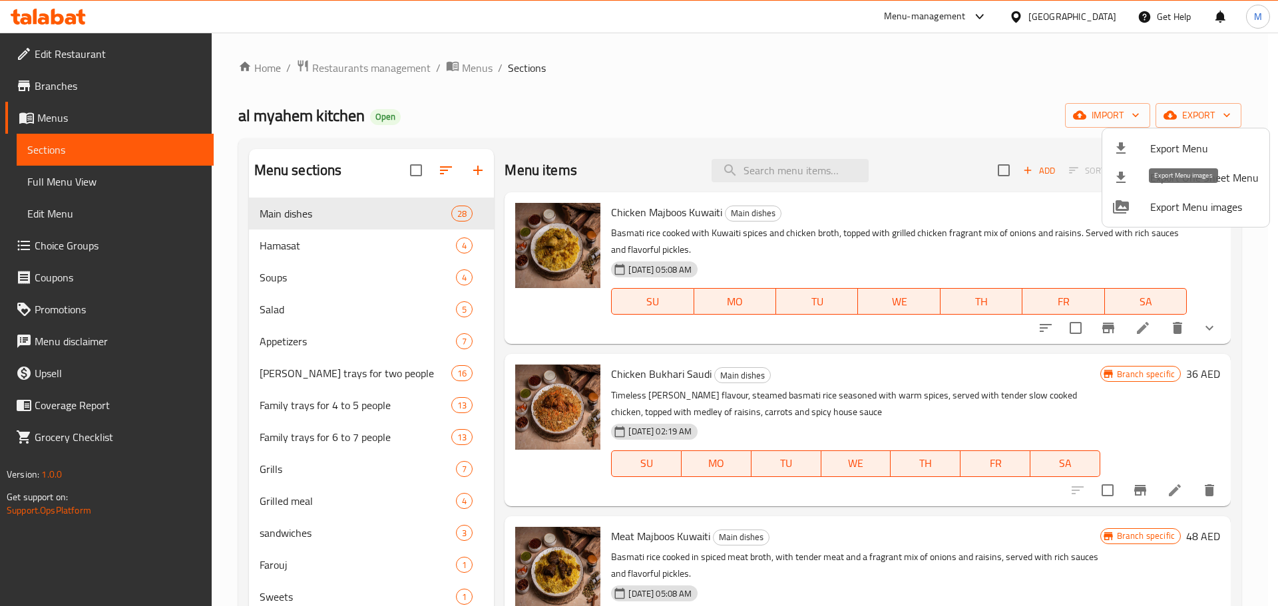
click at [1179, 204] on span "Export Menu images" at bounding box center [1204, 207] width 108 height 16
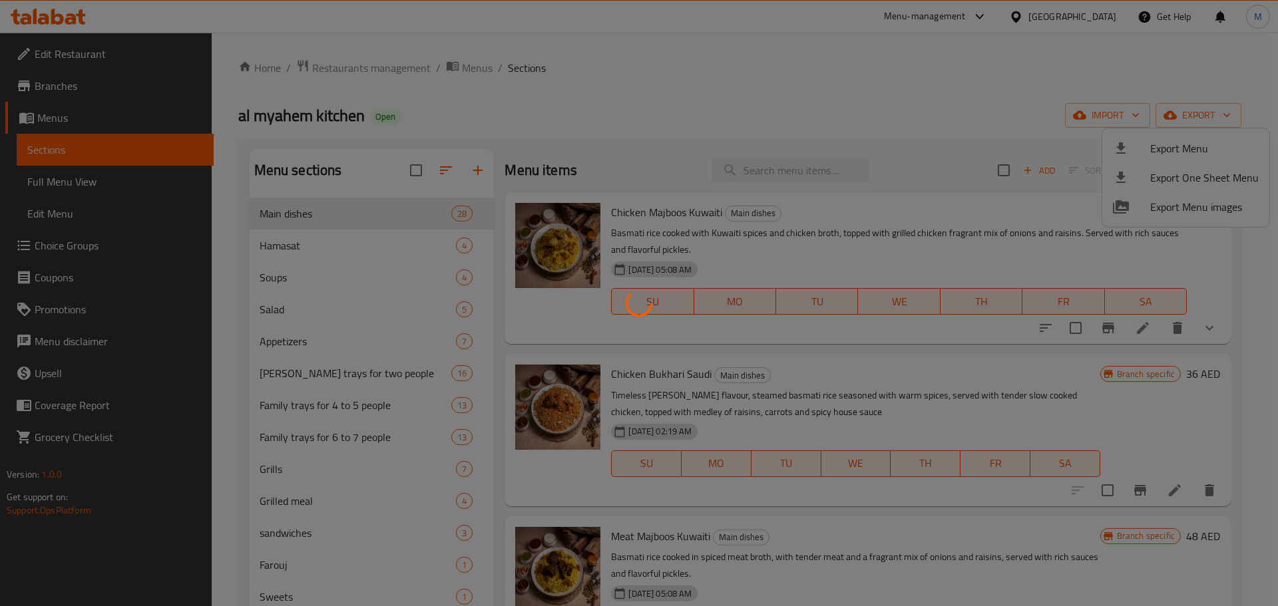
drag, startPoint x: 635, startPoint y: 53, endPoint x: 474, endPoint y: 9, distance: 167.1
click at [633, 53] on div at bounding box center [639, 303] width 1278 height 606
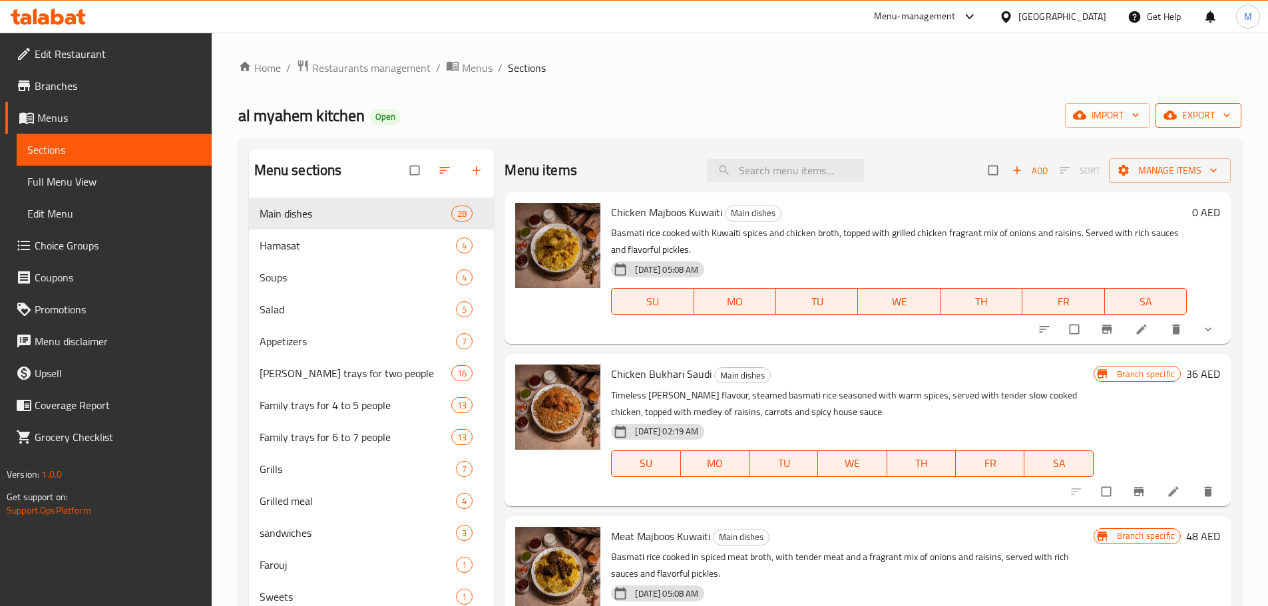
click at [1179, 112] on span "export" at bounding box center [1198, 115] width 65 height 17
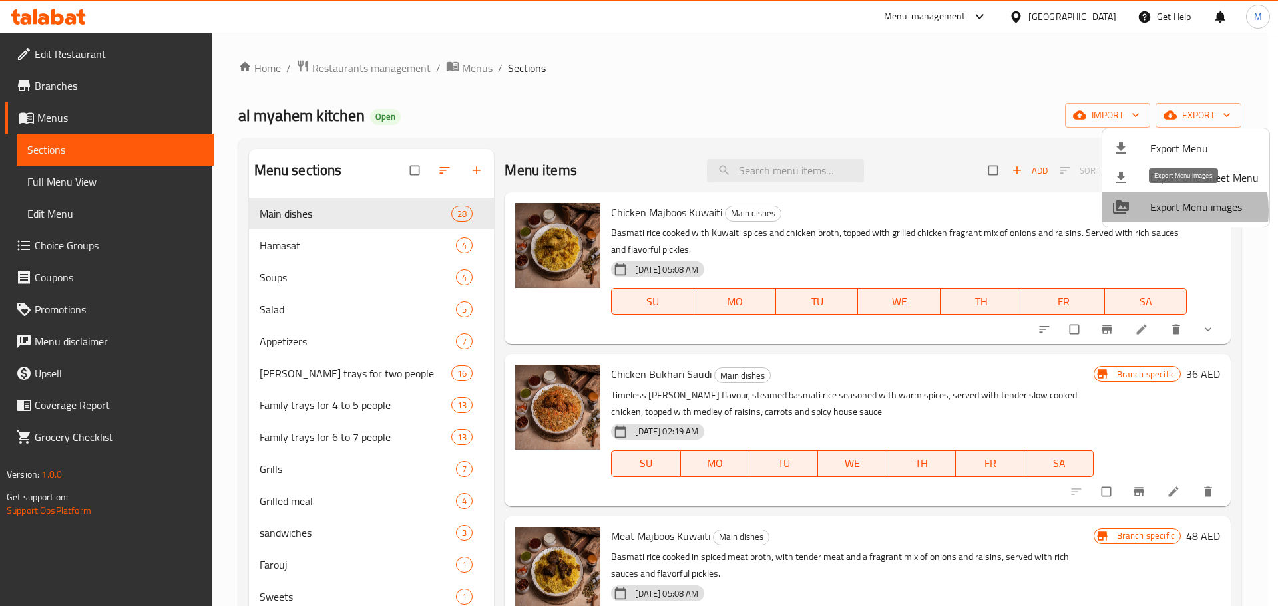
click at [1158, 210] on span "Export Menu images" at bounding box center [1204, 207] width 108 height 16
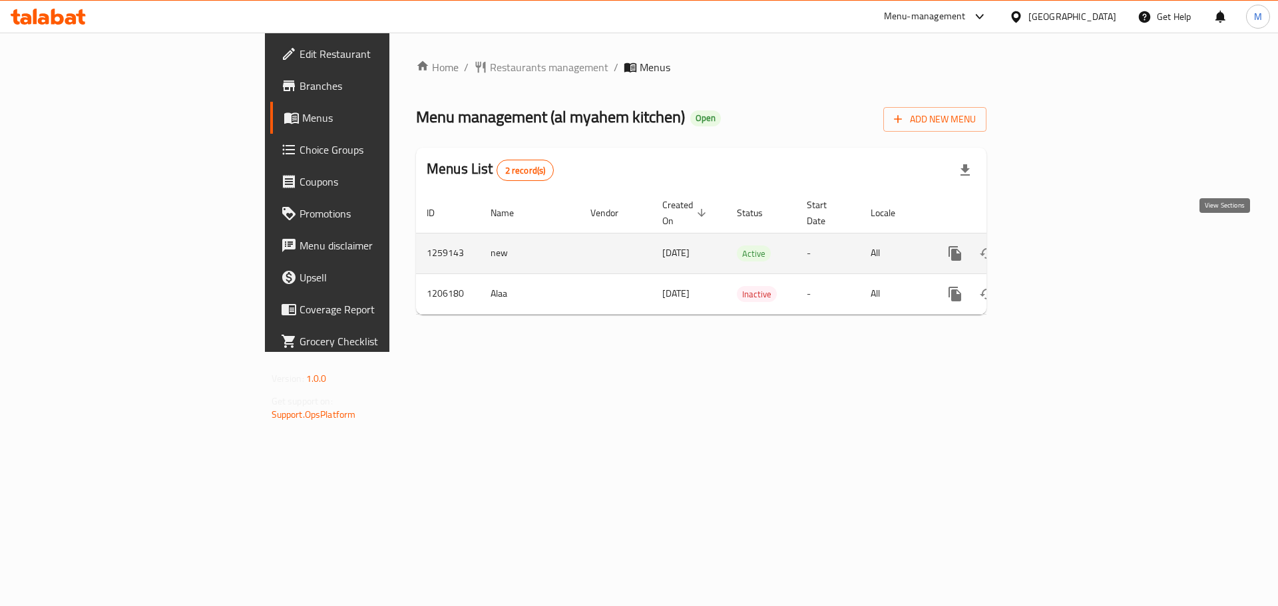
click at [1059, 246] on icon "enhanced table" at bounding box center [1051, 254] width 16 height 16
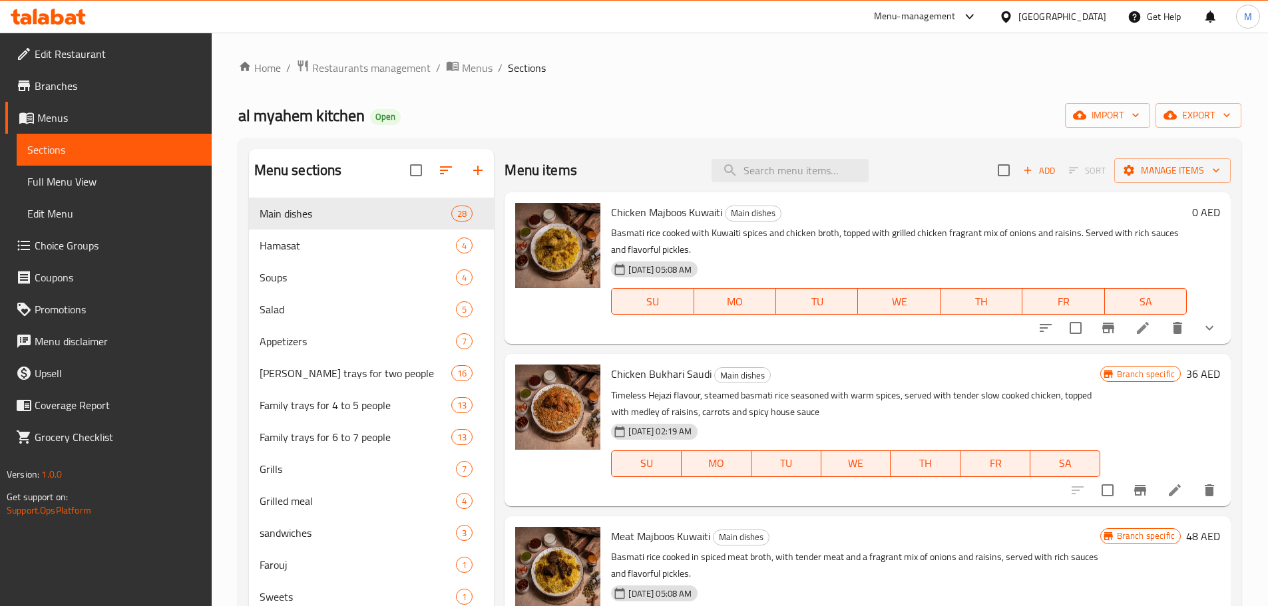
click at [101, 184] on span "Full Menu View" at bounding box center [114, 182] width 174 height 16
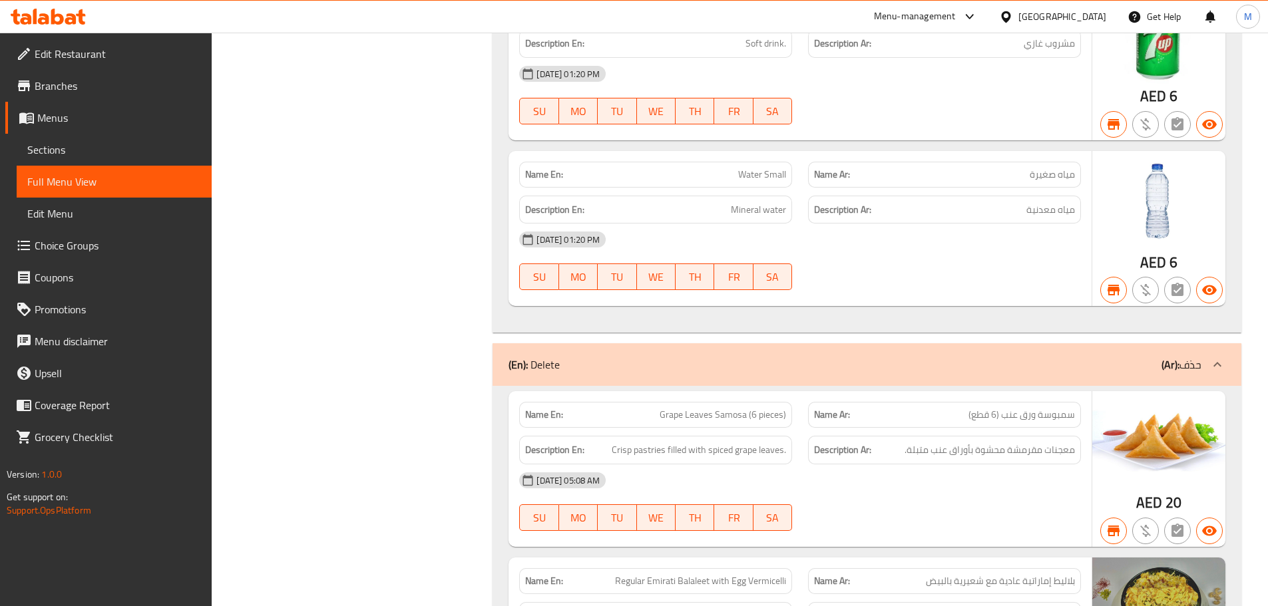
scroll to position [25307, 0]
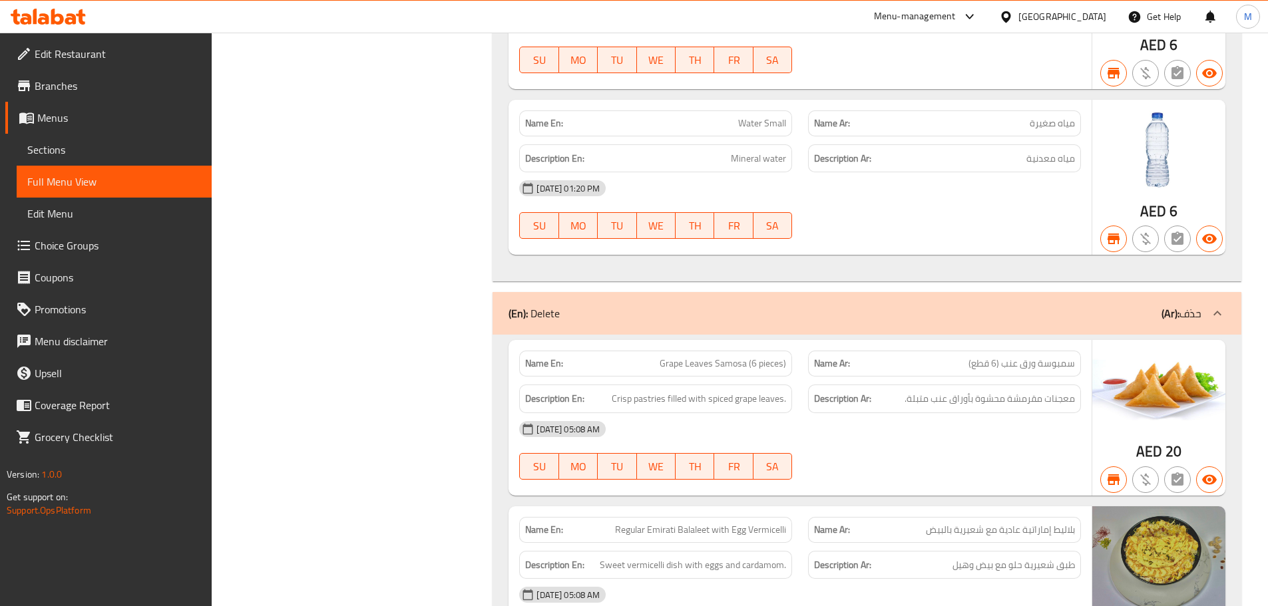
click at [58, 154] on span "Sections" at bounding box center [114, 150] width 174 height 16
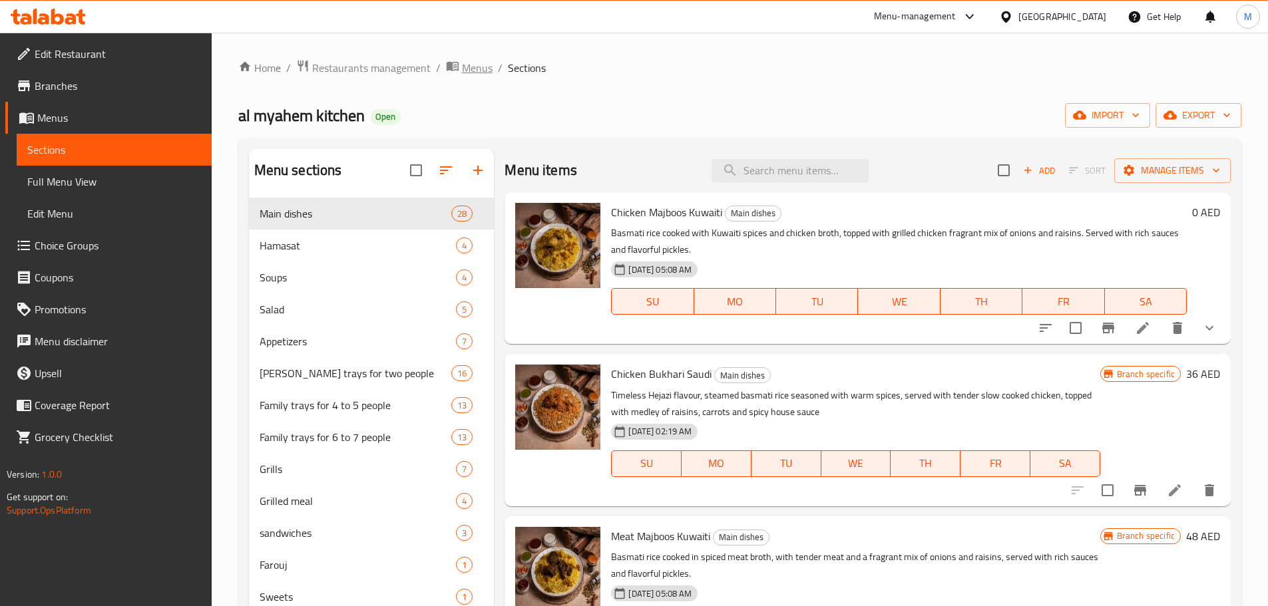
click at [477, 76] on span "Menus" at bounding box center [477, 68] width 31 height 16
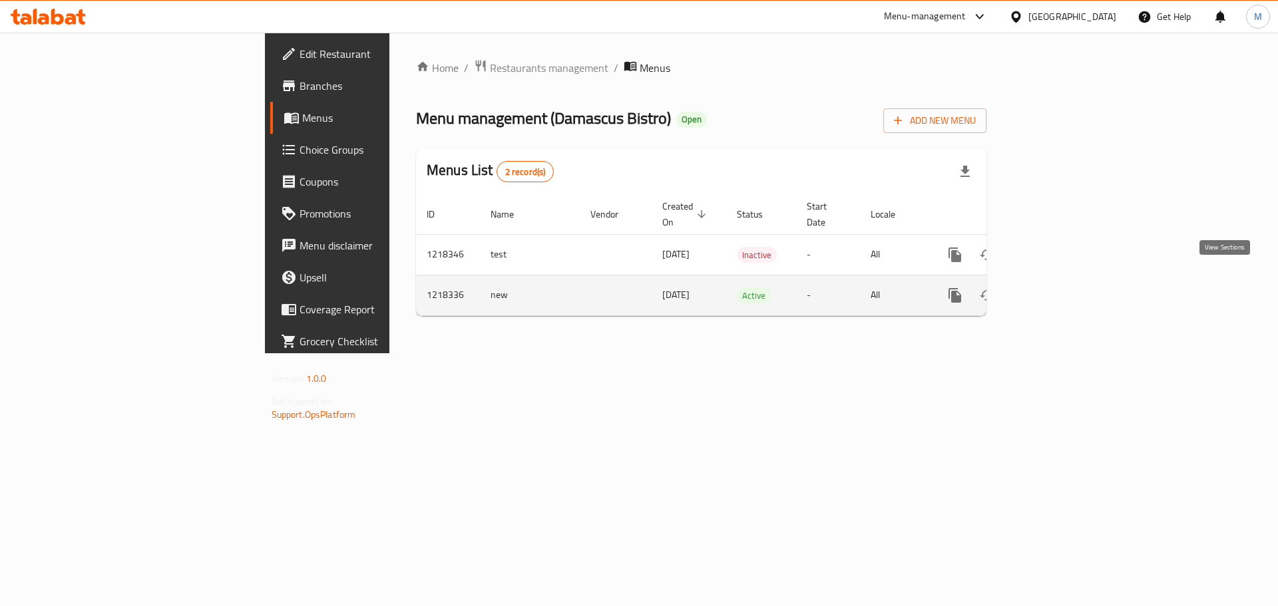
click at [1057, 290] on icon "enhanced table" at bounding box center [1051, 296] width 12 height 12
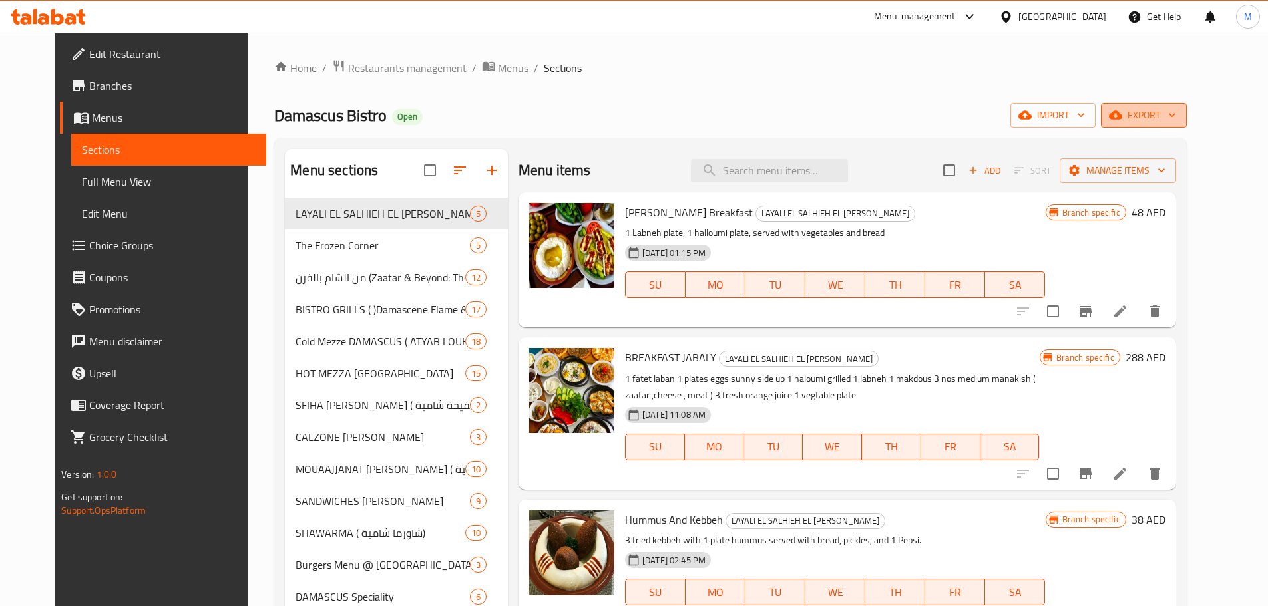
click at [1176, 120] on span "export" at bounding box center [1144, 115] width 65 height 17
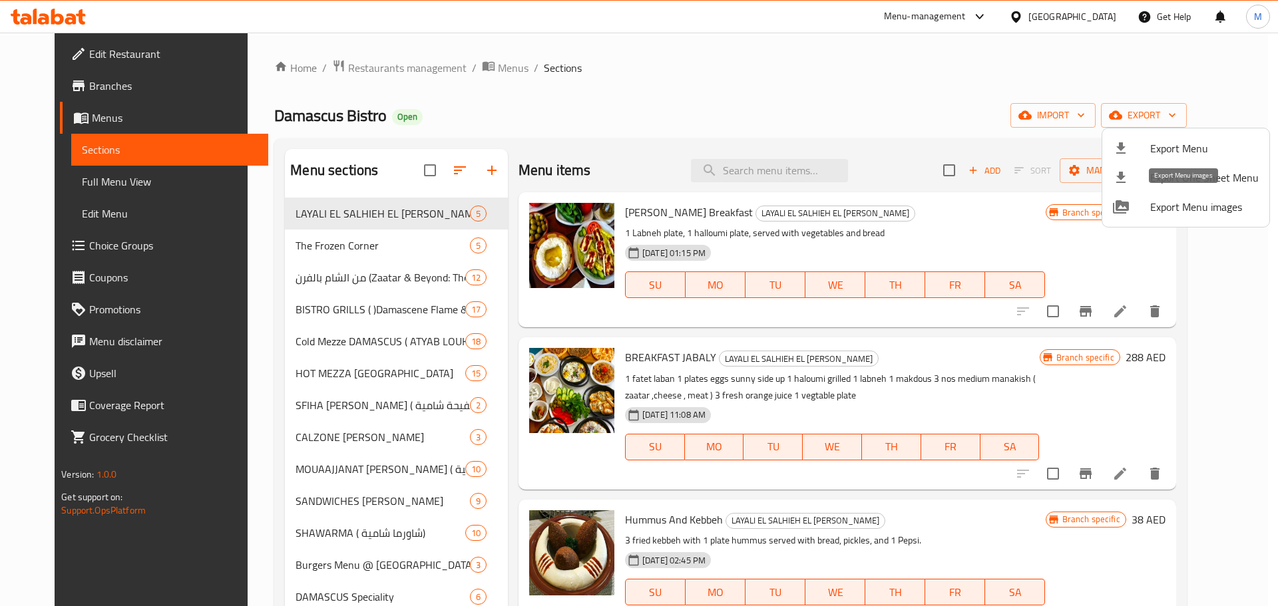
click at [1176, 210] on span "Export Menu images" at bounding box center [1204, 207] width 108 height 16
click at [779, 168] on div at bounding box center [639, 303] width 1278 height 606
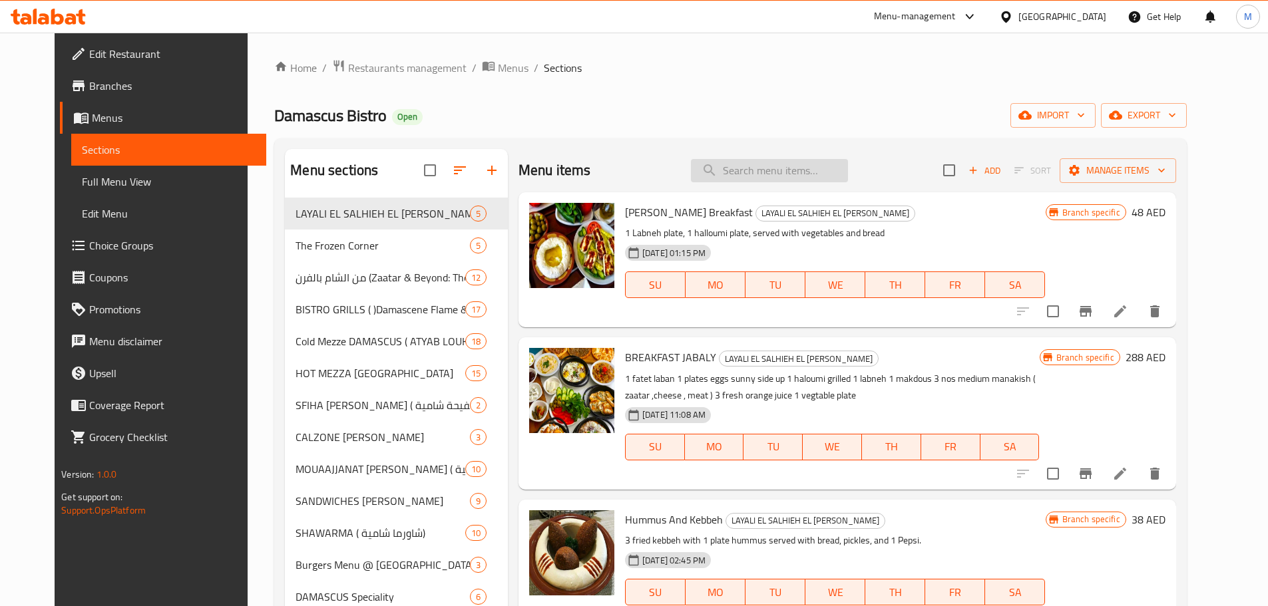
click at [779, 175] on input "search" at bounding box center [769, 170] width 157 height 23
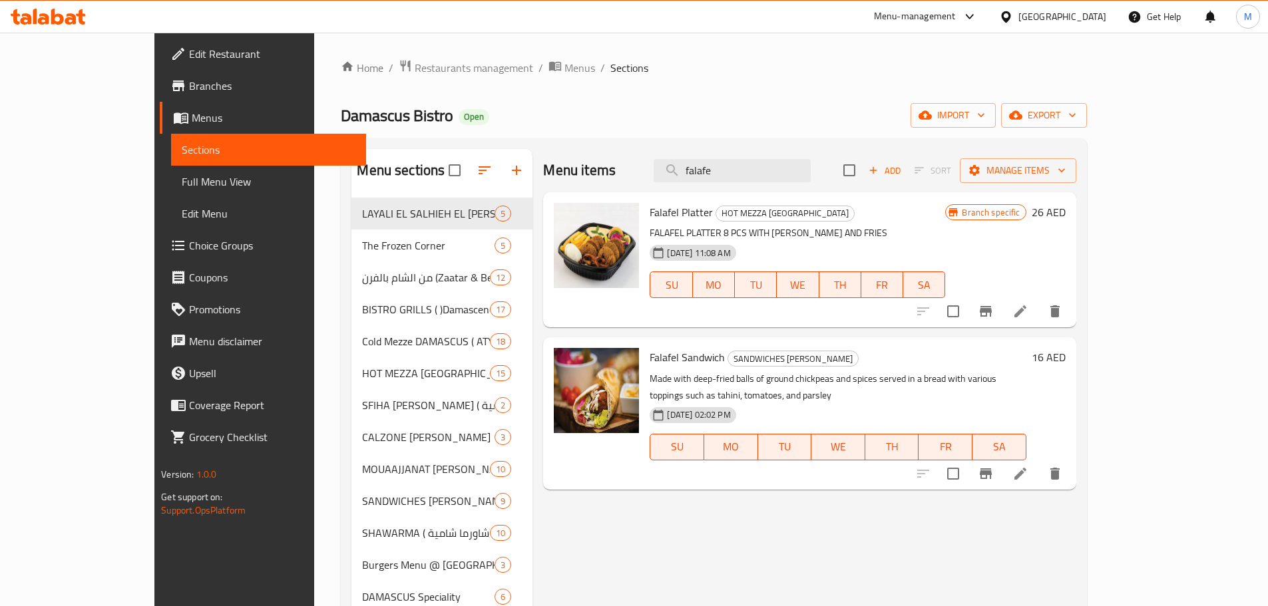
type input "falafe"
click at [548, 69] on icon "breadcrumb" at bounding box center [554, 65] width 13 height 13
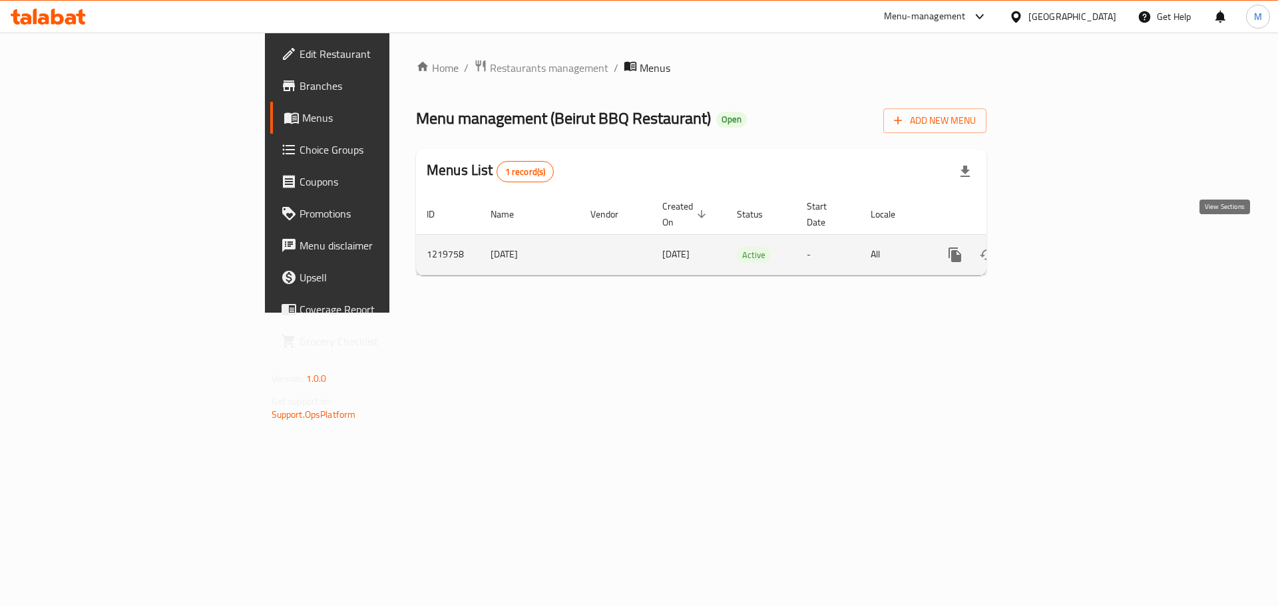
click at [1059, 247] on icon "enhanced table" at bounding box center [1051, 255] width 16 height 16
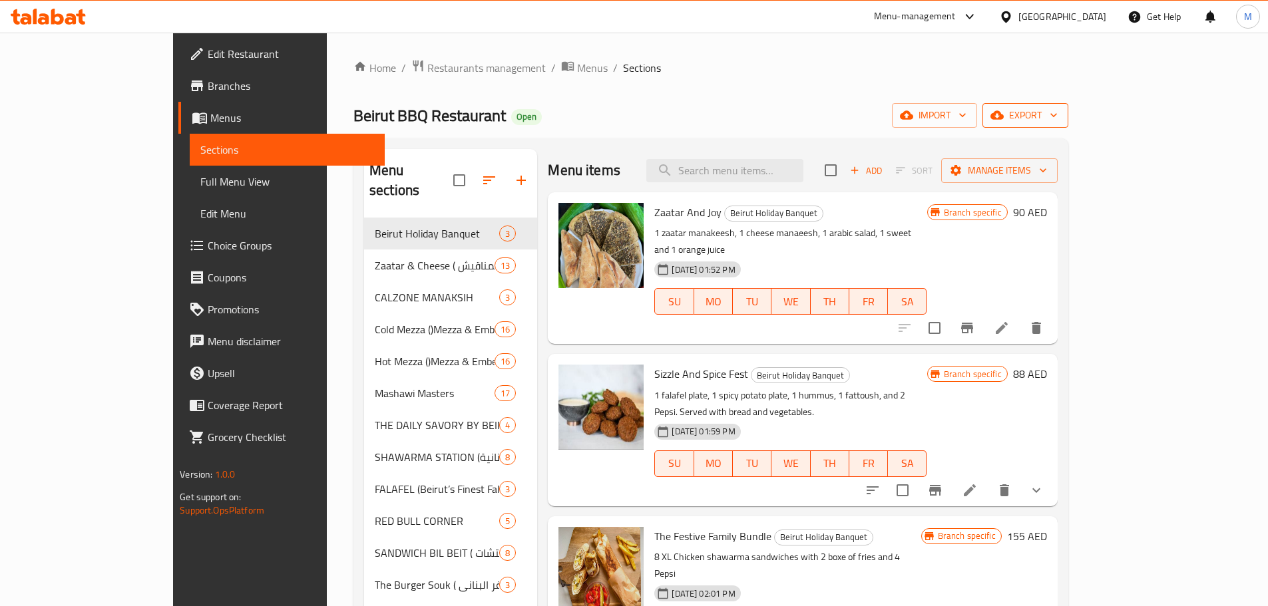
click at [1058, 112] on span "export" at bounding box center [1025, 115] width 65 height 17
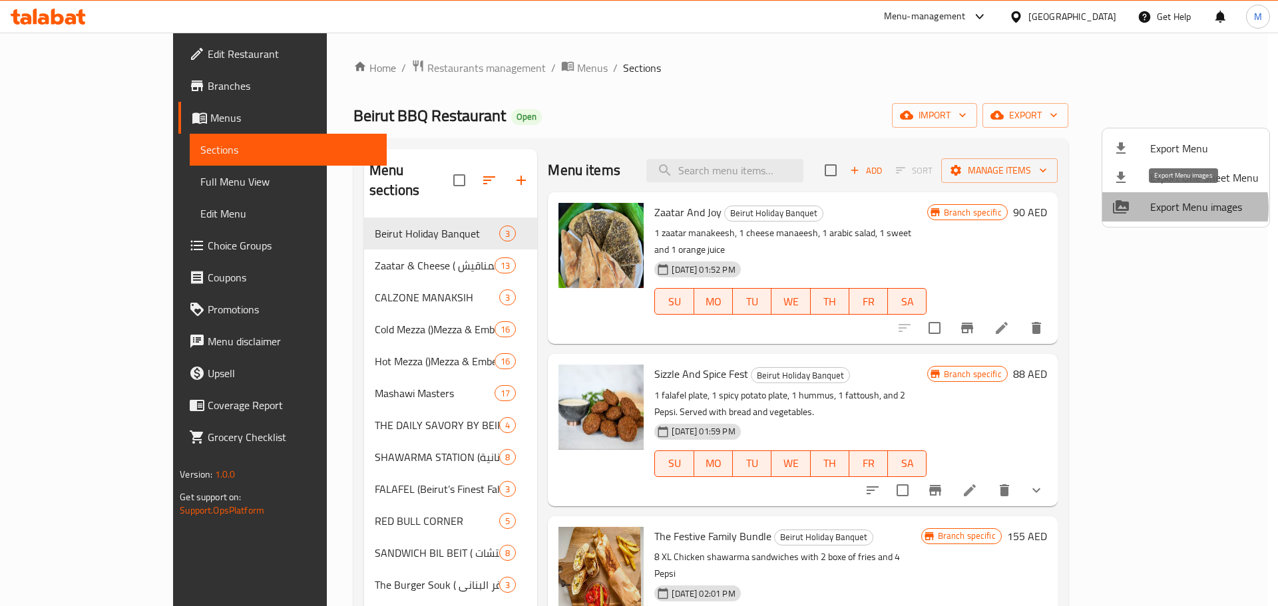
click at [1165, 208] on span "Export Menu images" at bounding box center [1204, 207] width 108 height 16
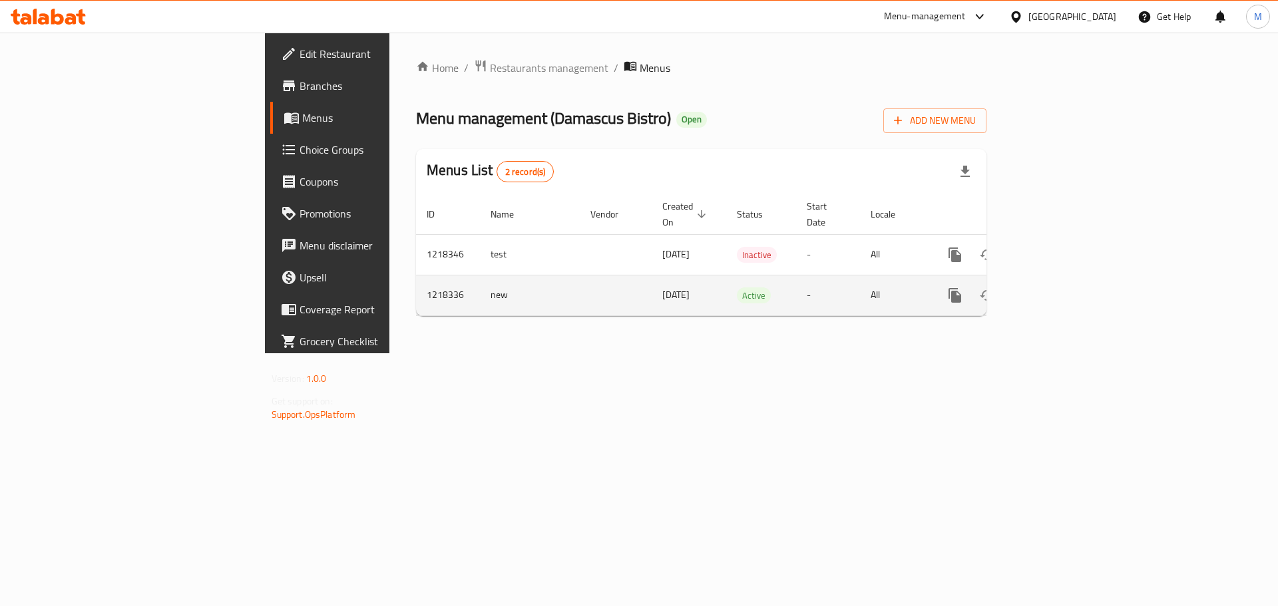
click at [1059, 288] on icon "enhanced table" at bounding box center [1051, 296] width 16 height 16
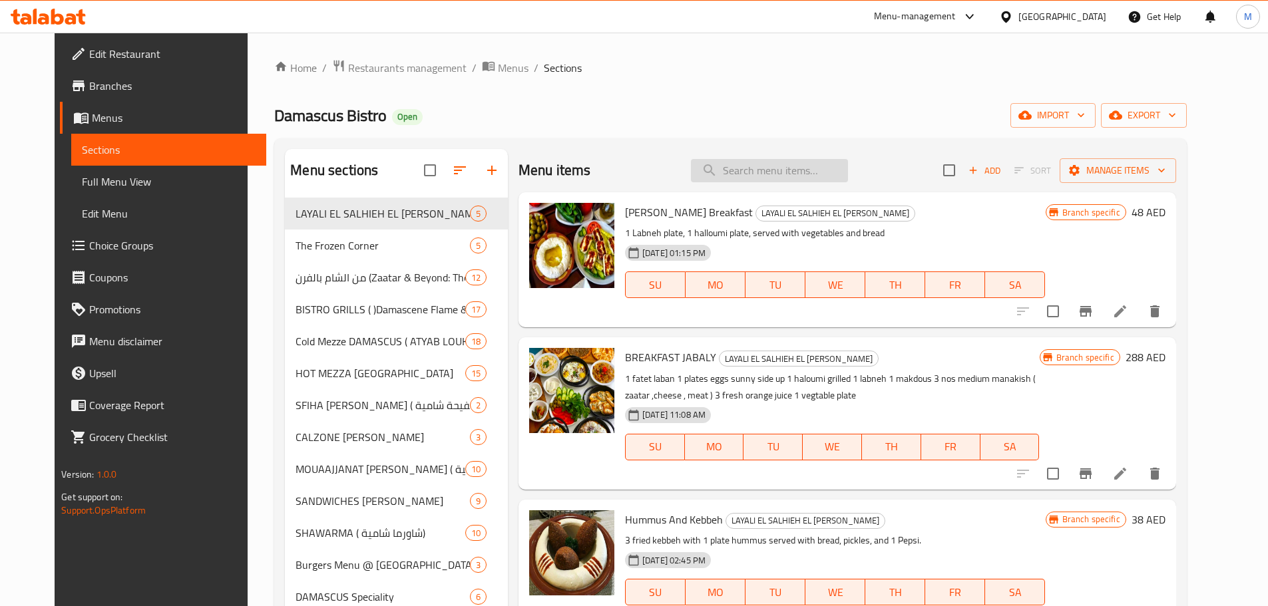
click at [809, 168] on input "search" at bounding box center [769, 170] width 157 height 23
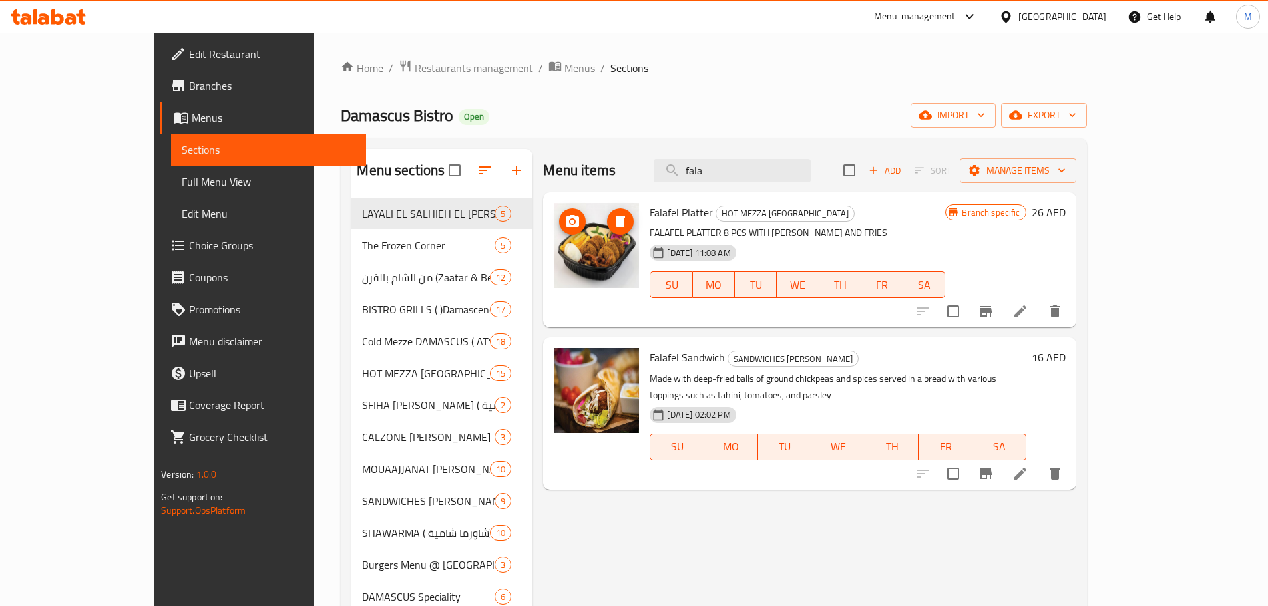
type input "fala"
click at [1028, 308] on icon at bounding box center [1020, 312] width 16 height 16
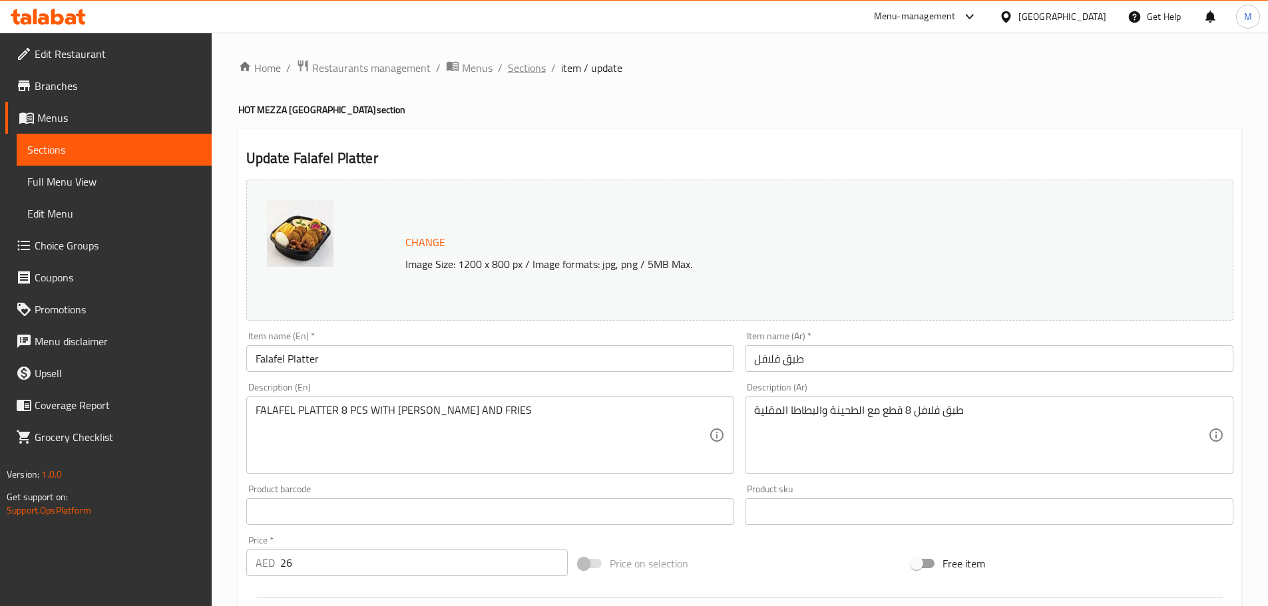
click at [531, 68] on span "Sections" at bounding box center [527, 68] width 38 height 16
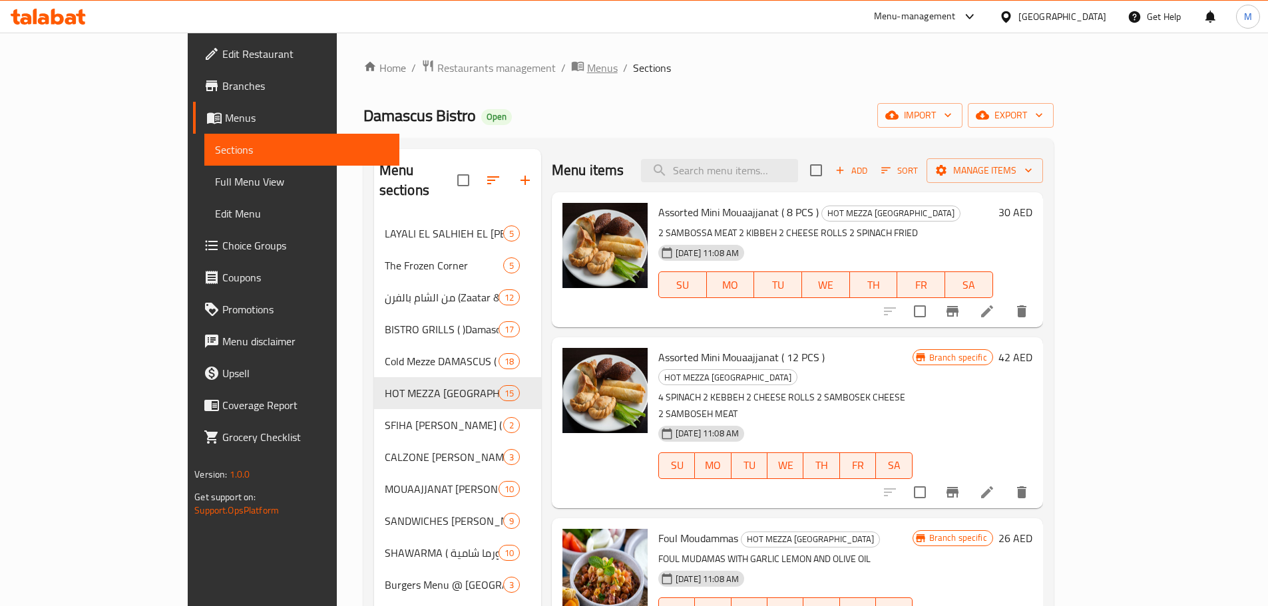
click at [587, 69] on span "Menus" at bounding box center [602, 68] width 31 height 16
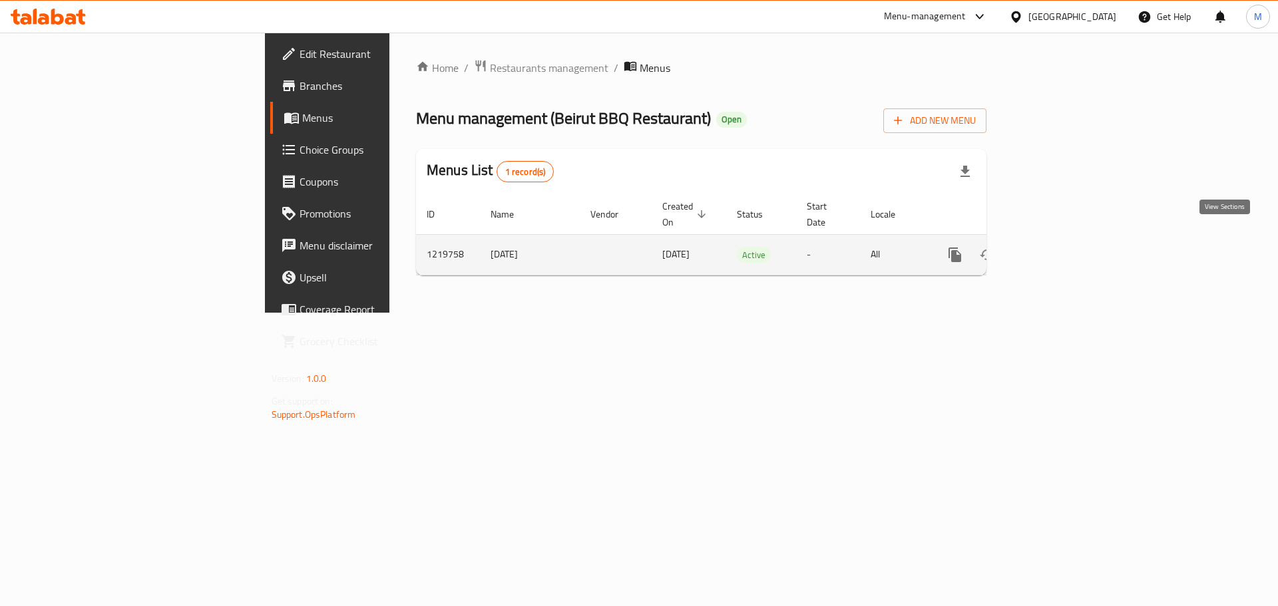
click at [1059, 247] on icon "enhanced table" at bounding box center [1051, 255] width 16 height 16
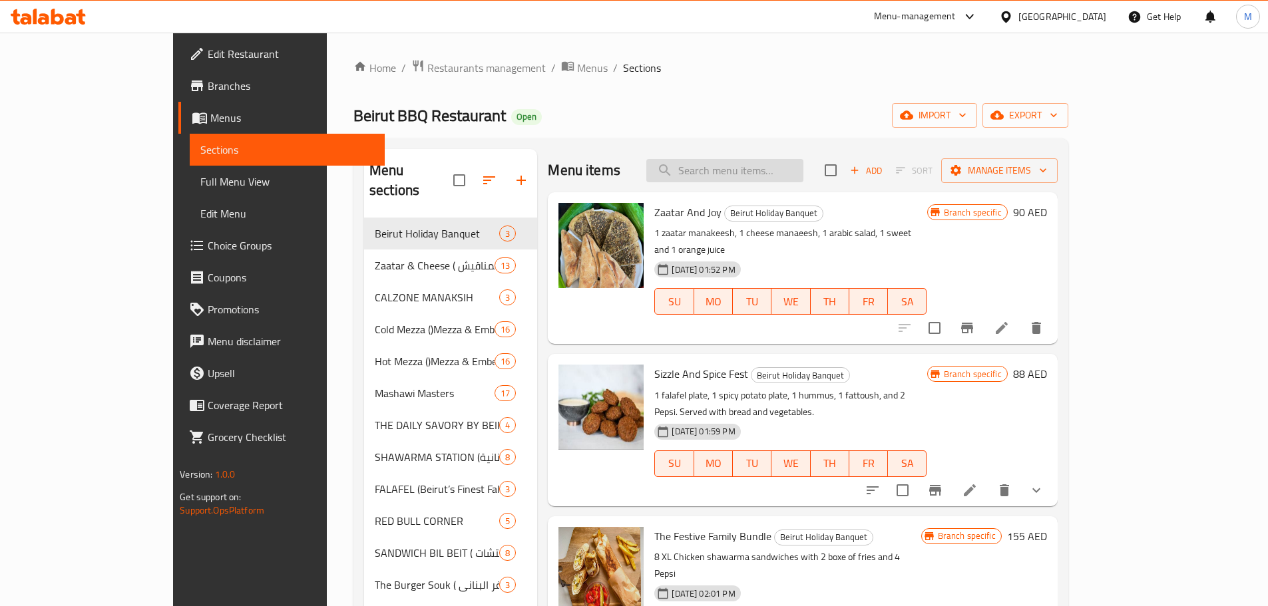
click at [744, 173] on input "search" at bounding box center [724, 170] width 157 height 23
paste input "1 Kg. Lamb Chops"
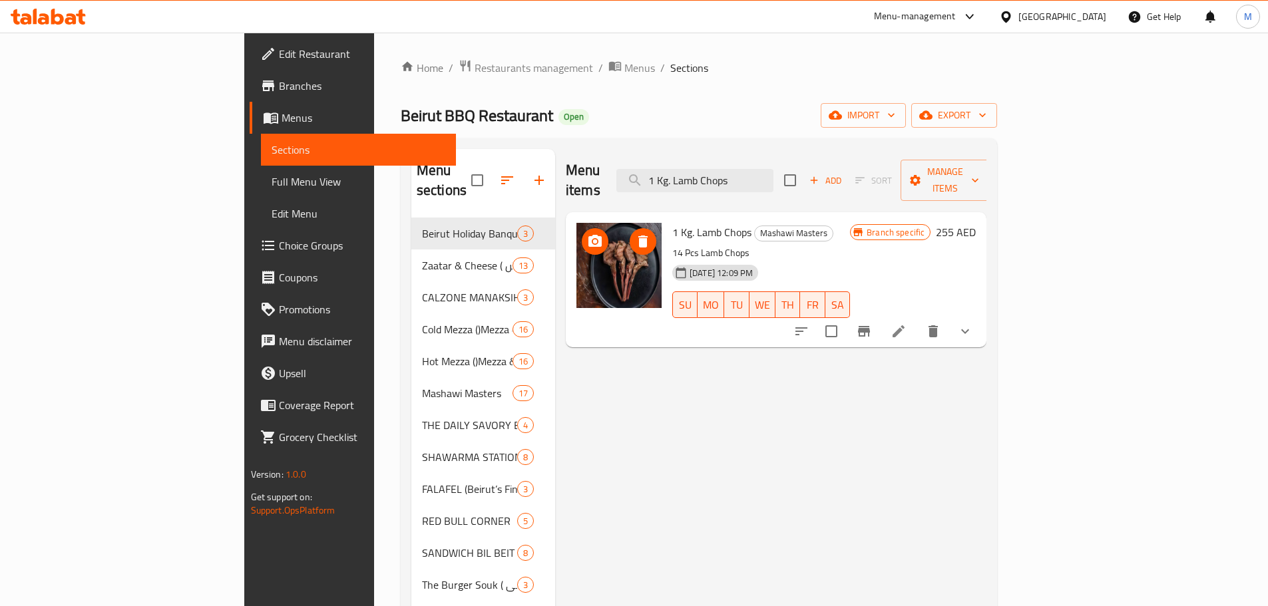
type input "1 Kg. Lamb Chops"
click at [907, 323] on icon at bounding box center [899, 331] width 16 height 16
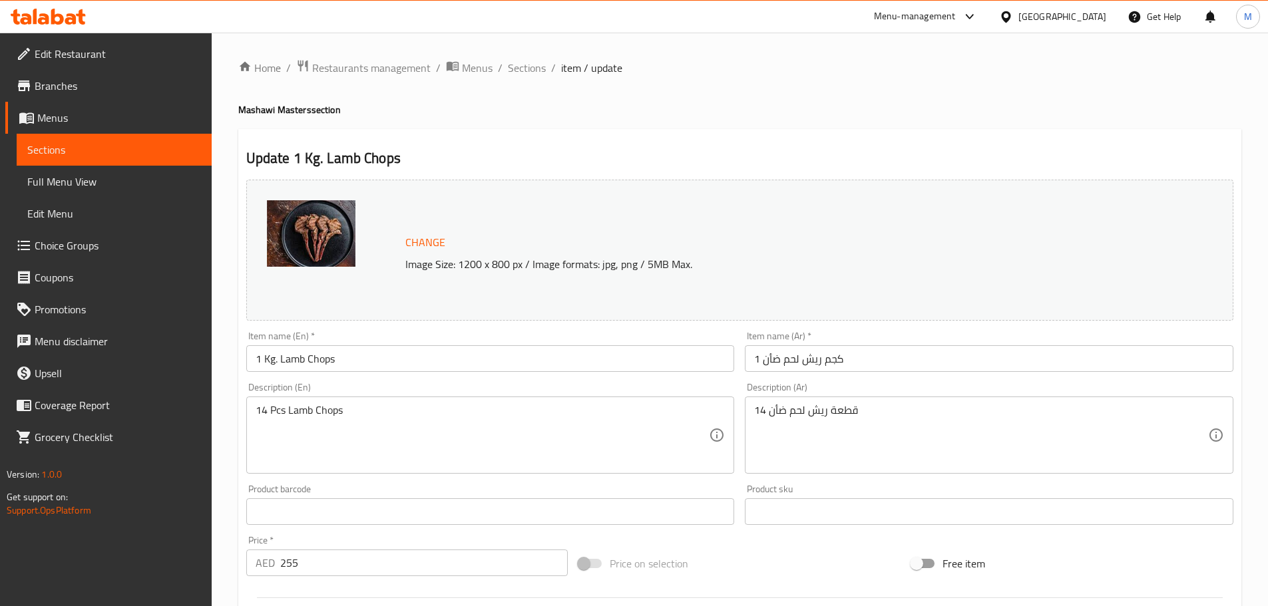
drag, startPoint x: 533, startPoint y: 73, endPoint x: 619, endPoint y: 93, distance: 88.0
click at [533, 73] on span "Sections" at bounding box center [527, 68] width 38 height 16
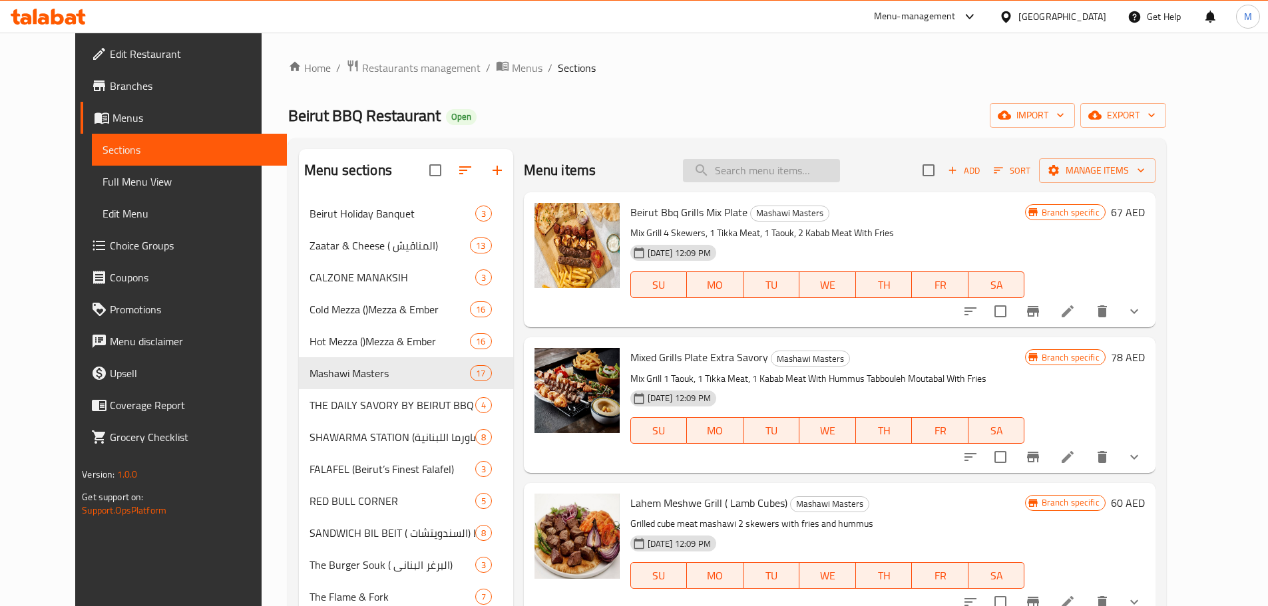
click at [762, 170] on input "search" at bounding box center [761, 170] width 157 height 23
paste input "Falafel Platter"
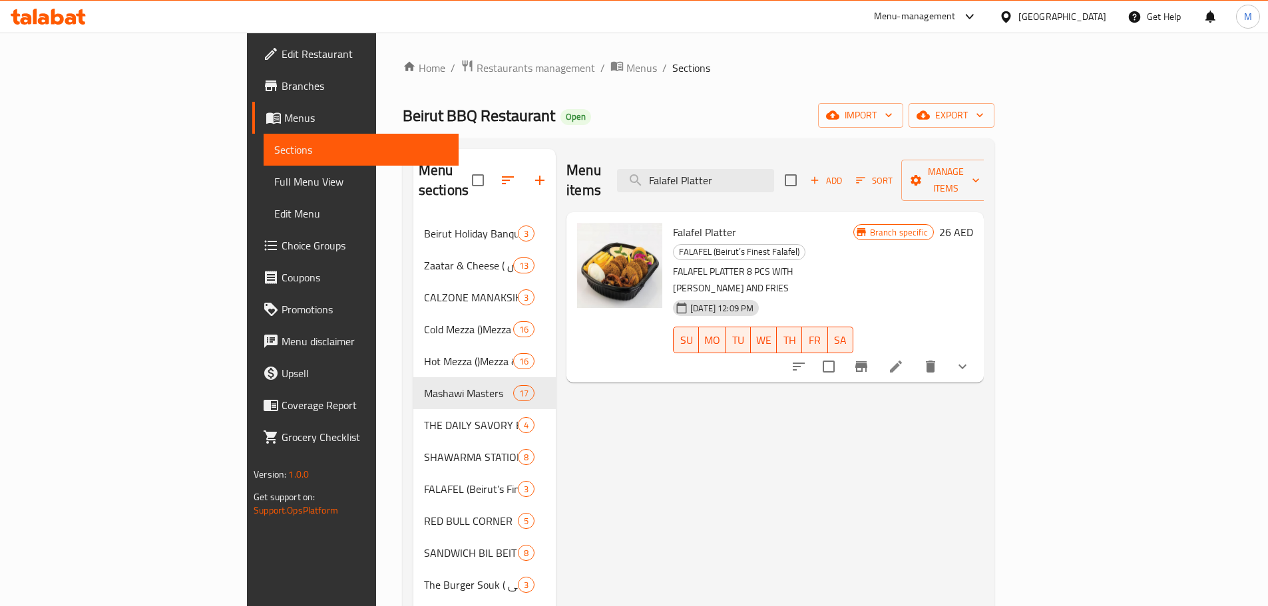
type input "Falafel Platter"
click at [915, 355] on li at bounding box center [895, 367] width 37 height 24
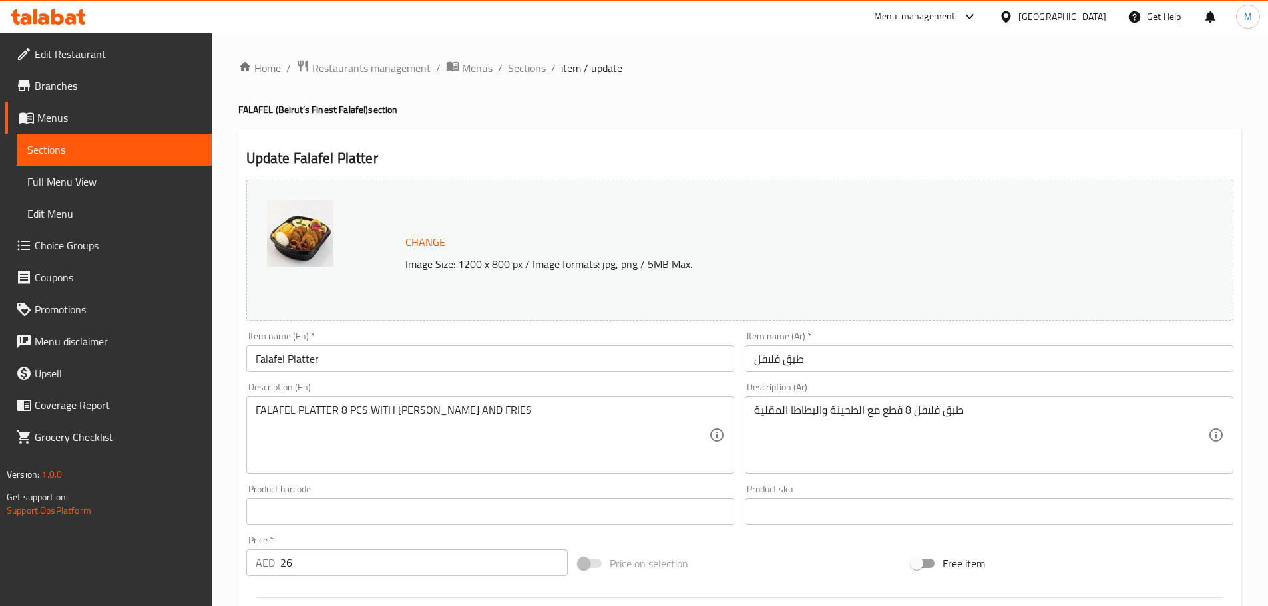
click at [538, 66] on span "Sections" at bounding box center [527, 68] width 38 height 16
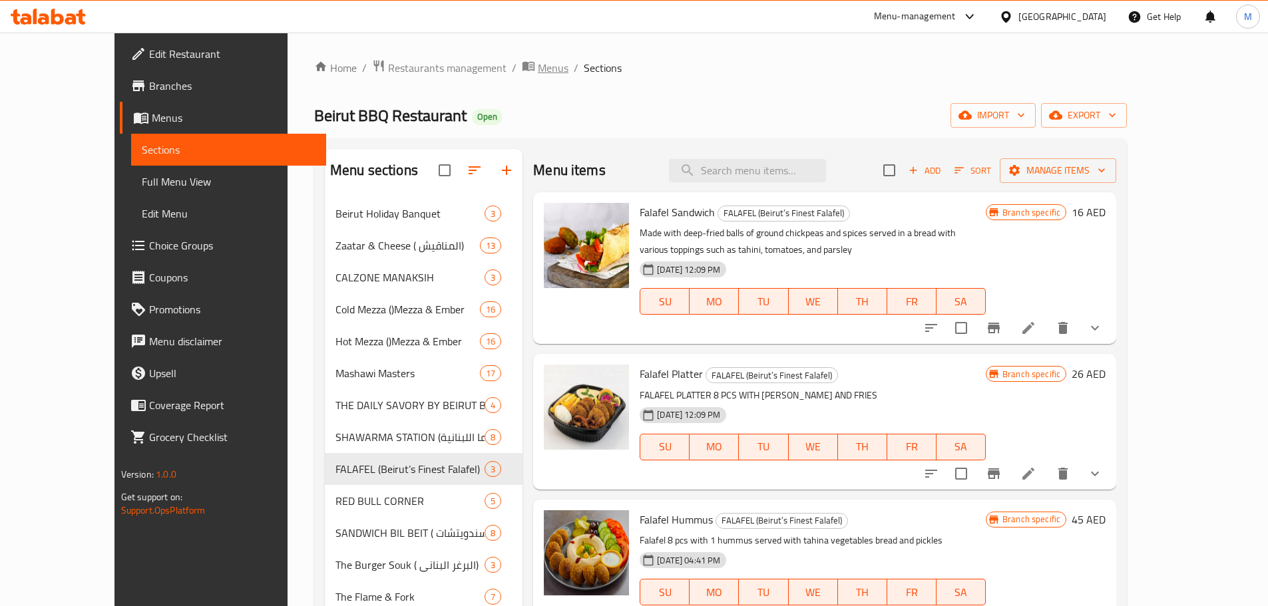
click at [538, 71] on span "Menus" at bounding box center [553, 68] width 31 height 16
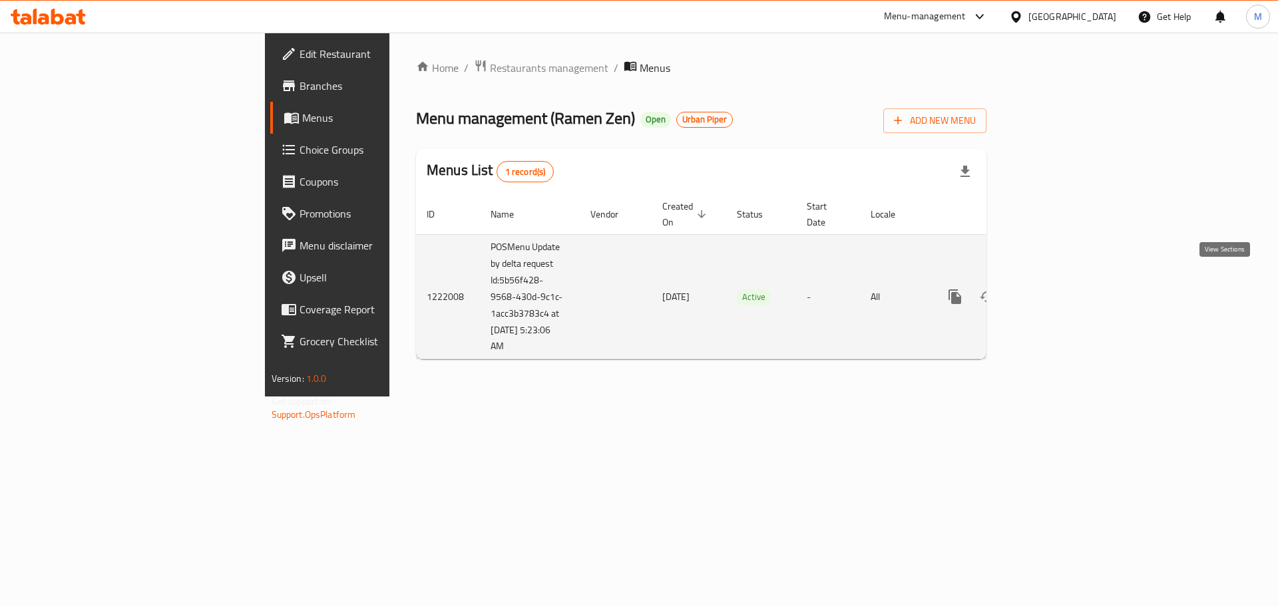
click at [1059, 289] on icon "enhanced table" at bounding box center [1051, 297] width 16 height 16
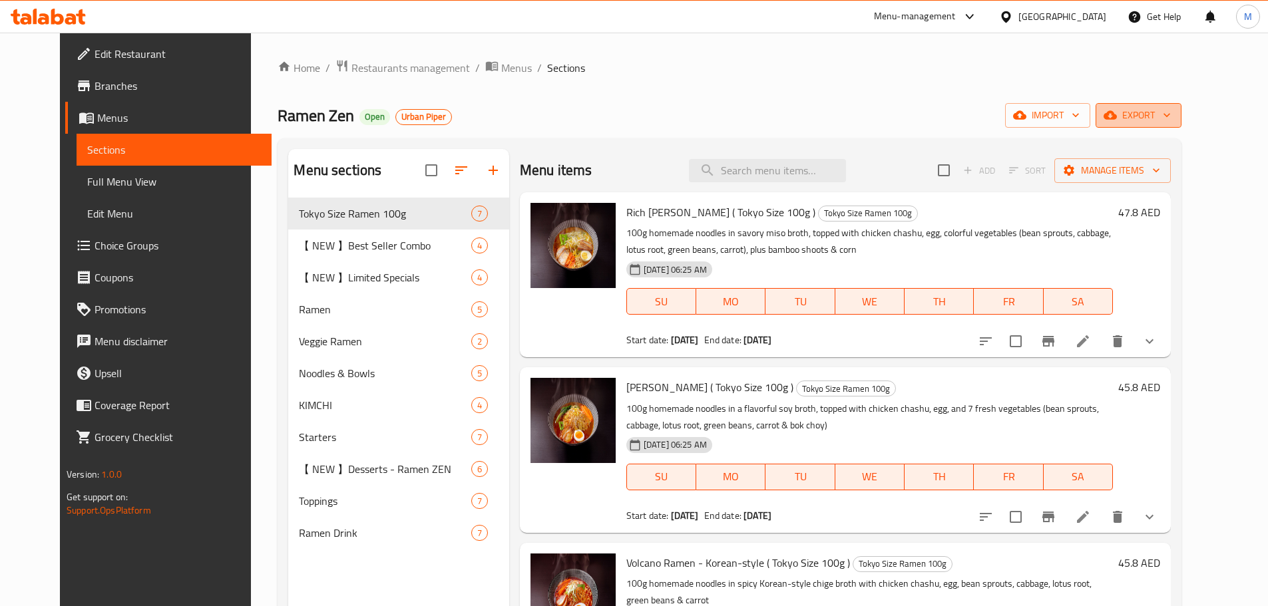
click at [1171, 120] on span "export" at bounding box center [1138, 115] width 65 height 17
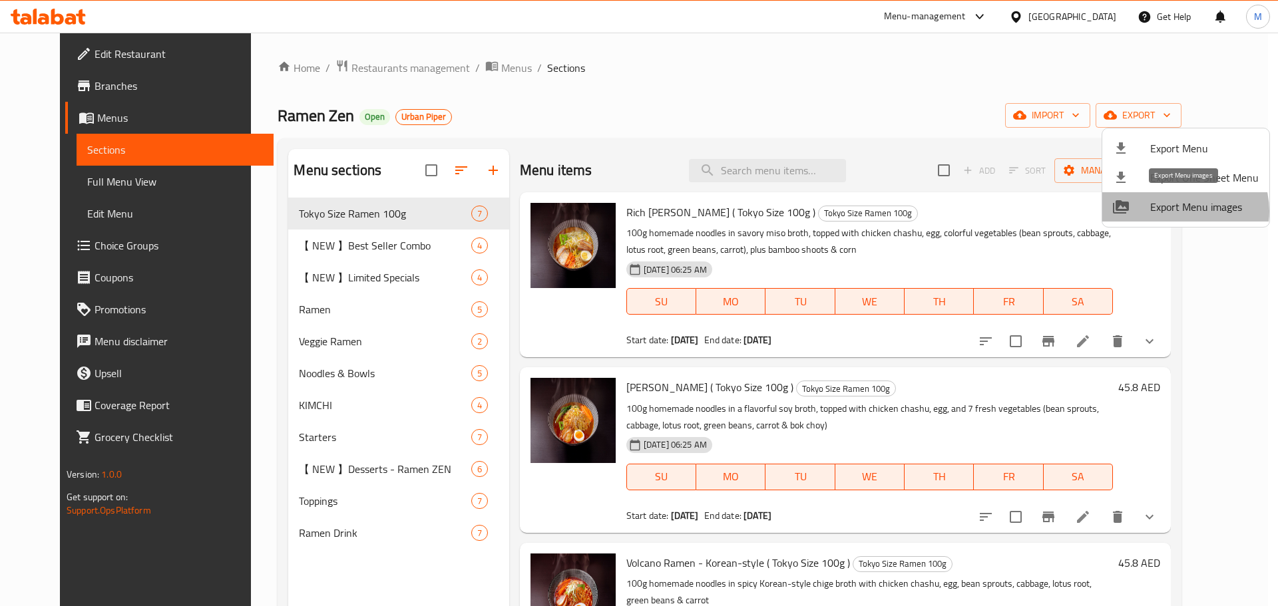
click at [1183, 211] on span "Export Menu images" at bounding box center [1204, 207] width 108 height 16
click at [699, 116] on div at bounding box center [639, 303] width 1278 height 606
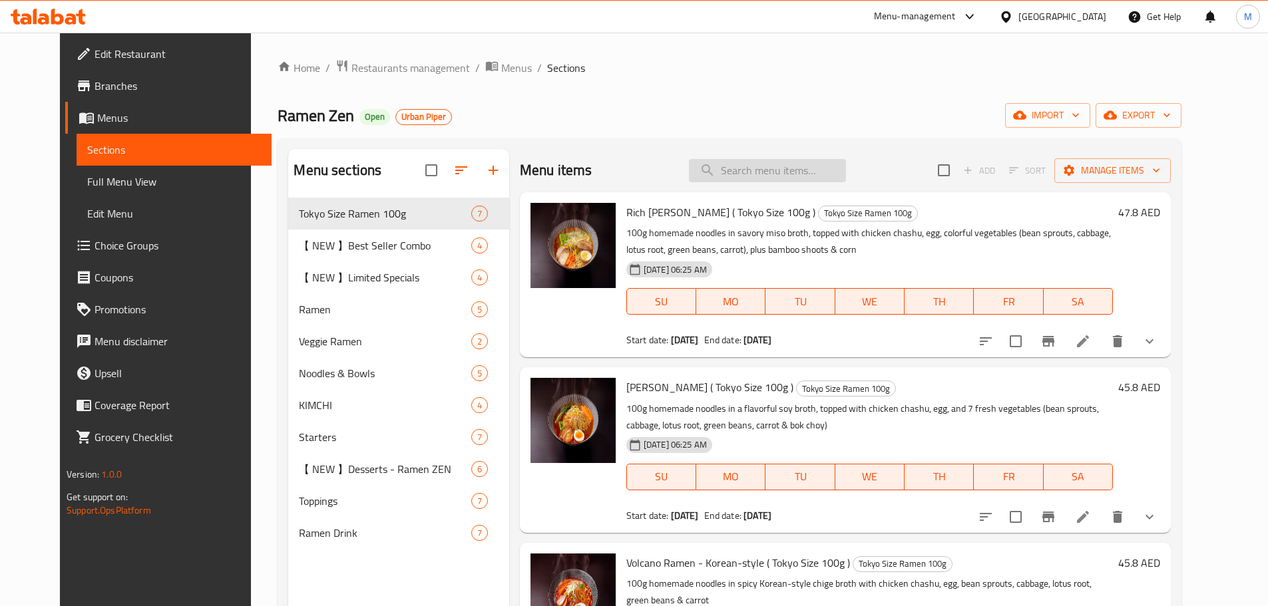
click at [773, 180] on input "search" at bounding box center [767, 170] width 157 height 23
paste input "Cheese & Mushroom Momo"
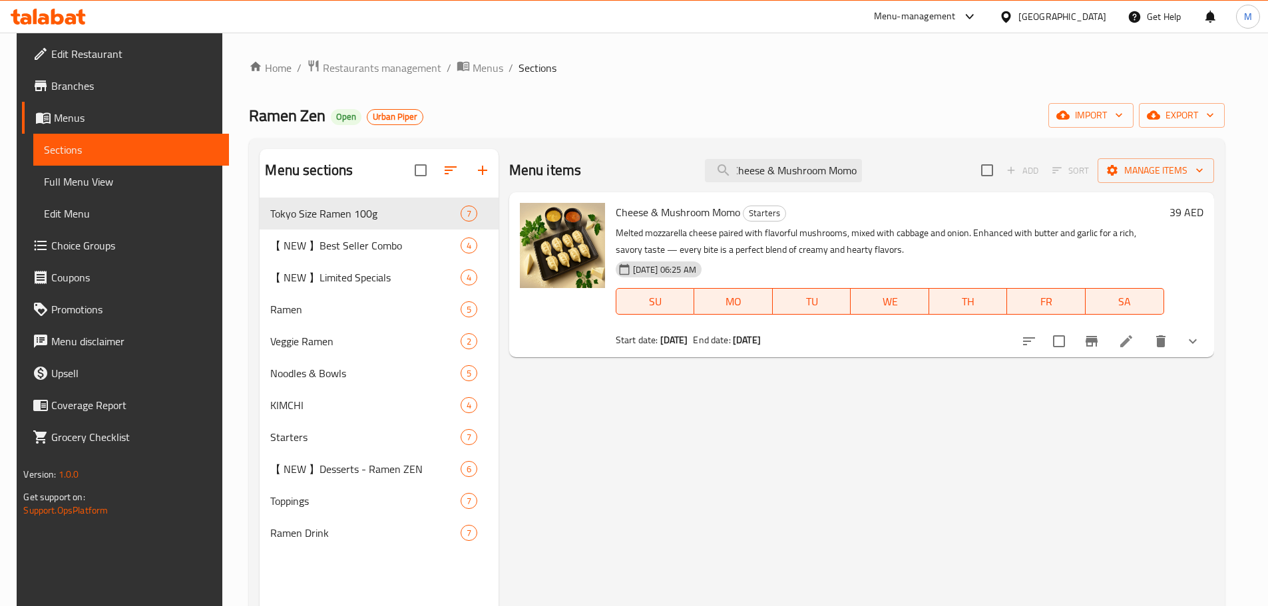
type input "Cheese & Mushroom Momo"
click at [1142, 351] on li at bounding box center [1126, 341] width 37 height 24
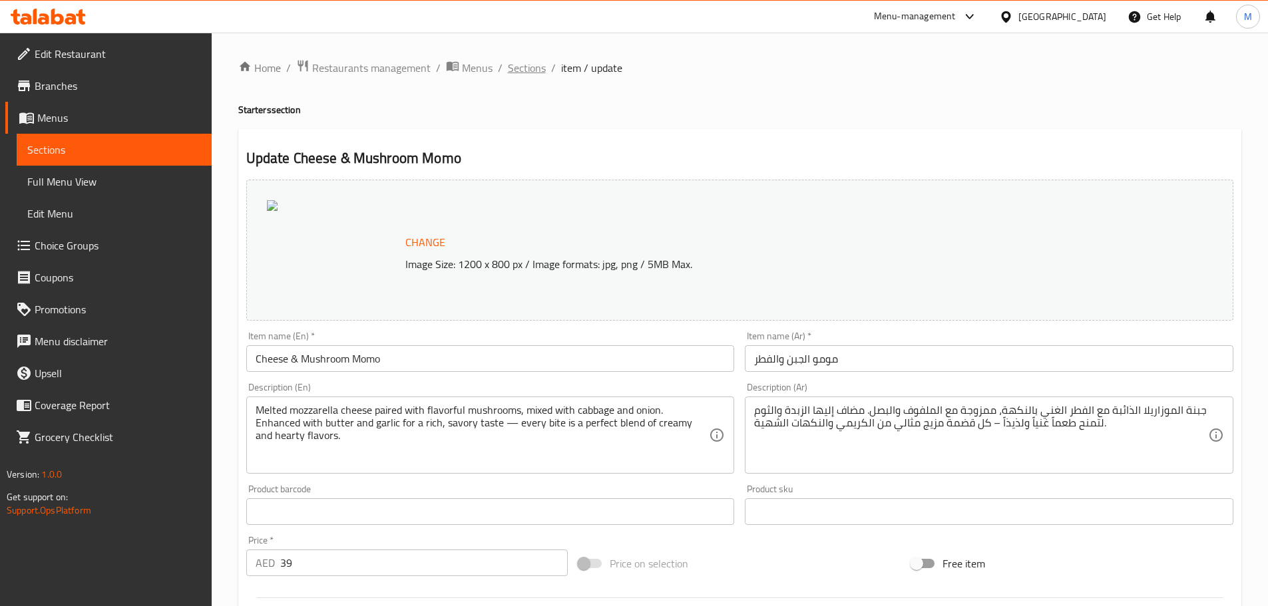
click at [527, 75] on span "Sections" at bounding box center [527, 68] width 38 height 16
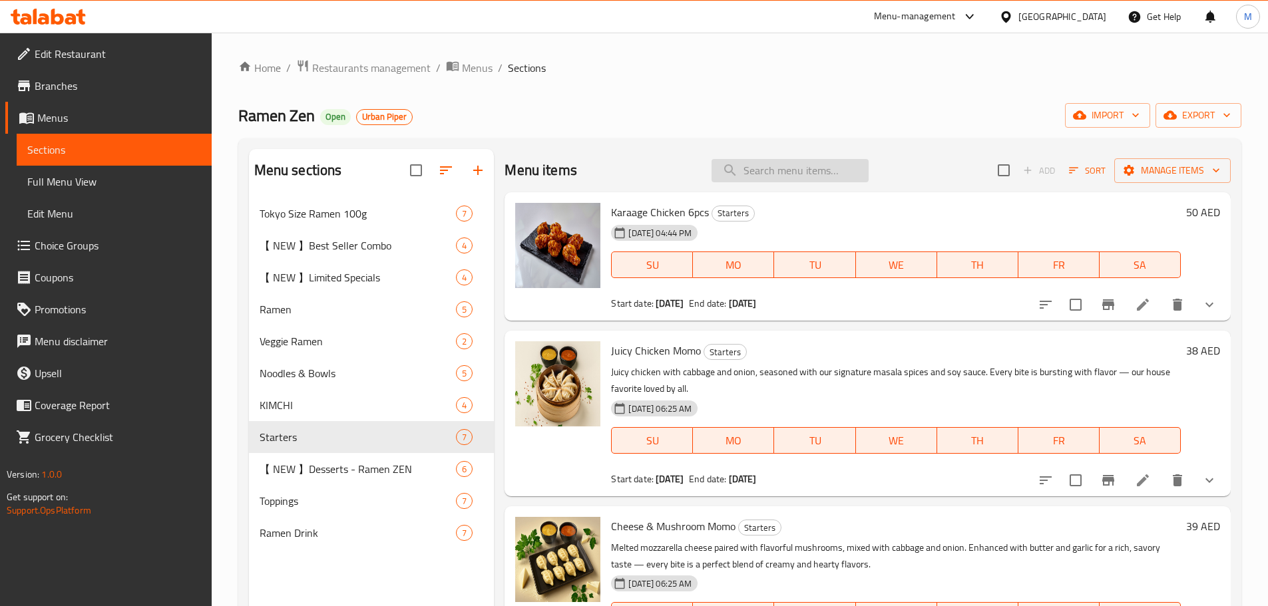
click at [800, 180] on input "search" at bounding box center [790, 170] width 157 height 23
paste input "Mixed Veggie Momo"
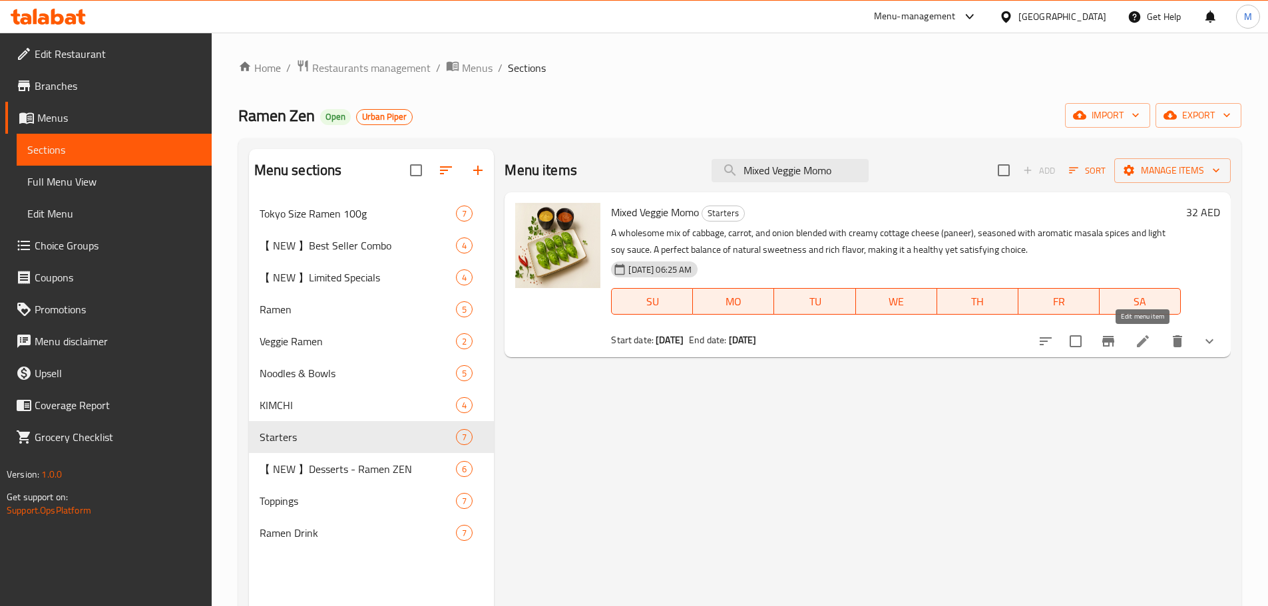
type input "Mixed Veggie Momo"
click at [1148, 344] on icon at bounding box center [1143, 341] width 16 height 16
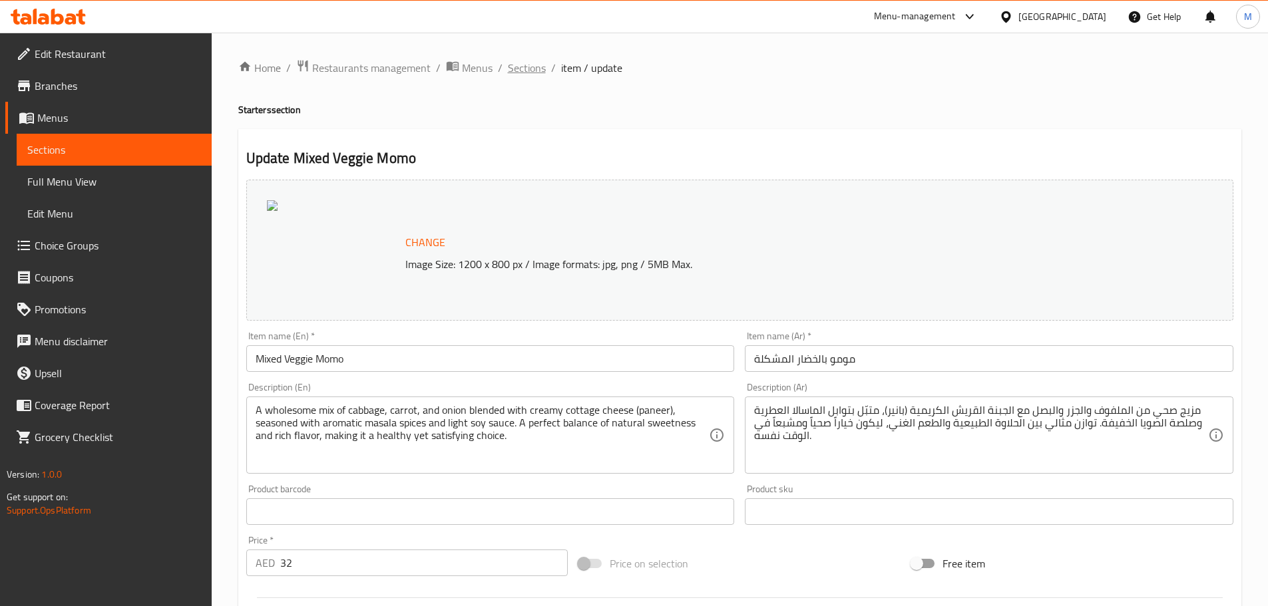
click at [537, 69] on span "Sections" at bounding box center [527, 68] width 38 height 16
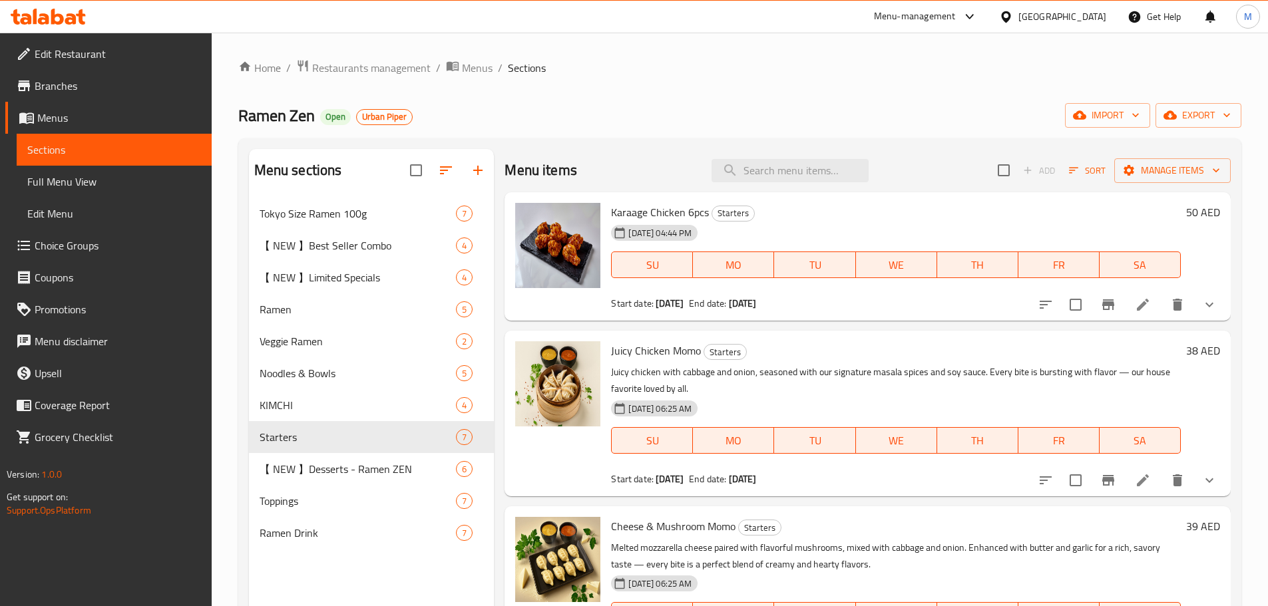
click at [844, 345] on h6 "Juicy Chicken Momo Starters" at bounding box center [896, 350] width 570 height 19
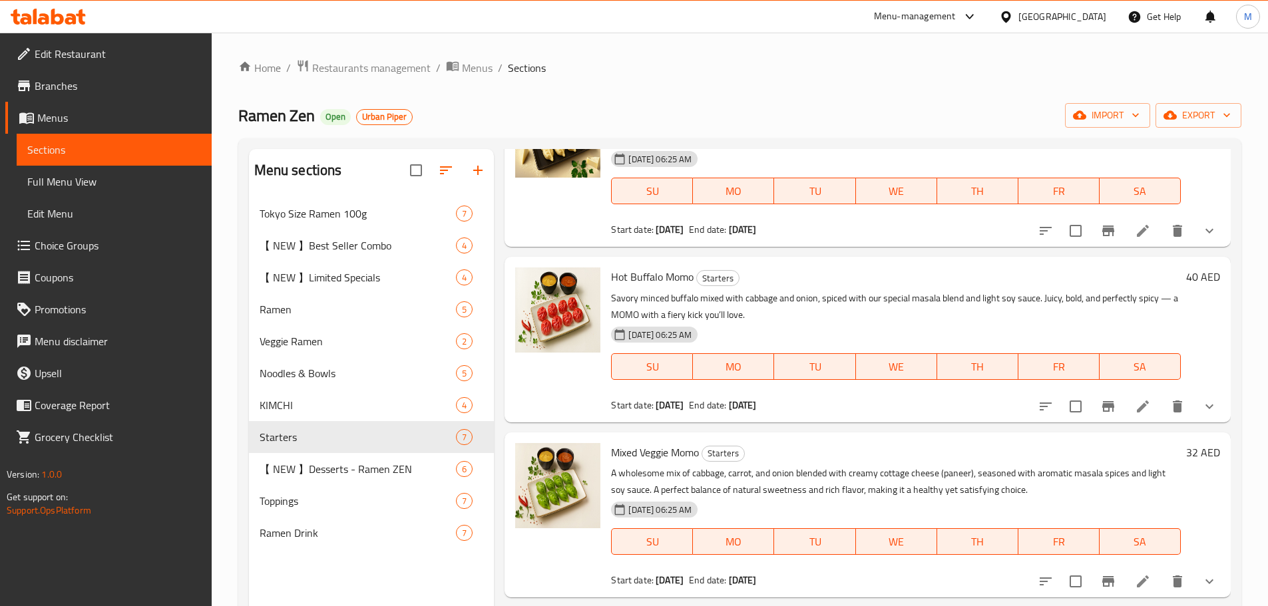
click at [854, 309] on p "Savory minced buffalo mixed with cabbage and onion, spiced with our special mas…" at bounding box center [896, 306] width 570 height 33
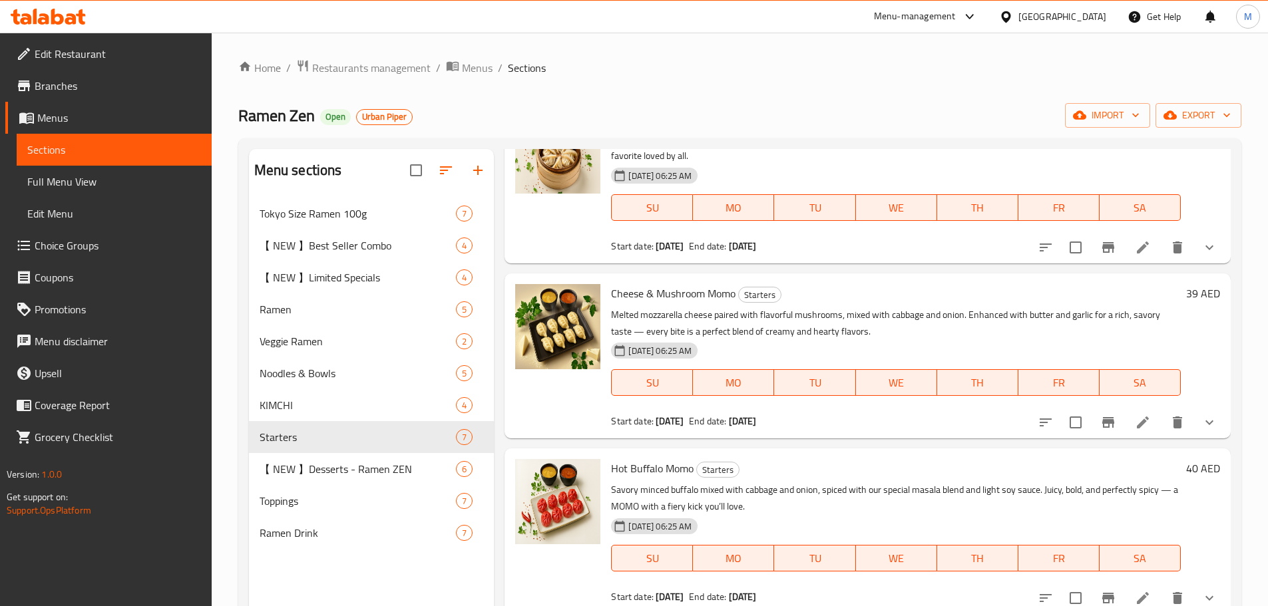
scroll to position [266, 0]
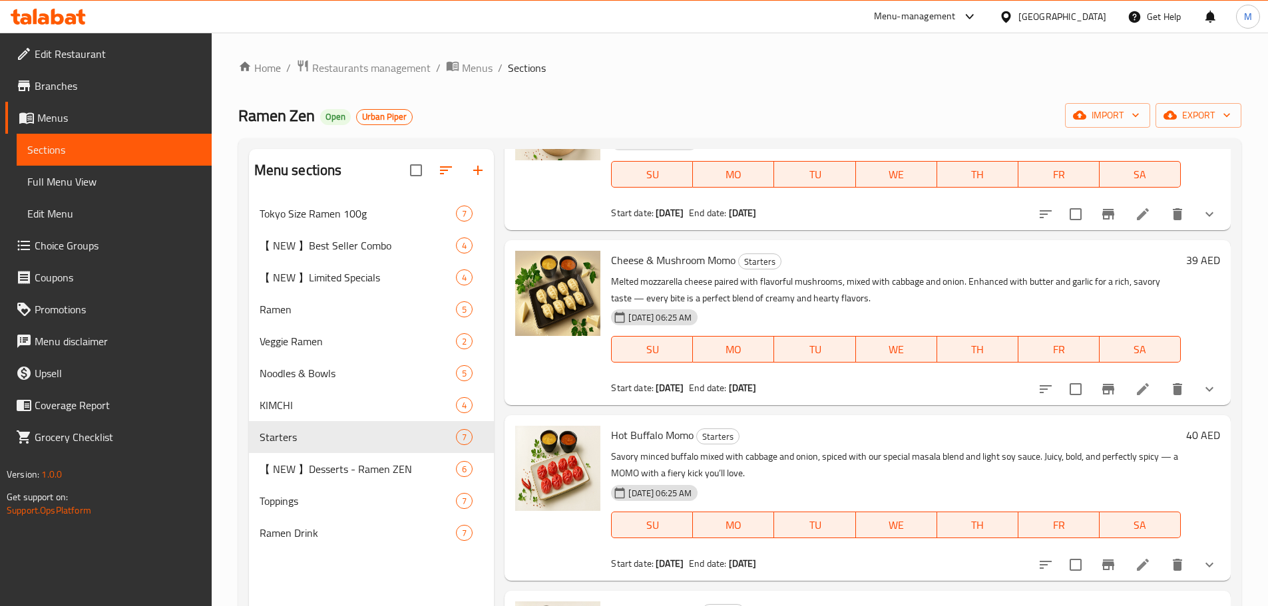
click at [618, 434] on span "Hot Buffalo Momo" at bounding box center [652, 435] width 83 height 20
drag, startPoint x: 618, startPoint y: 434, endPoint x: 666, endPoint y: 433, distance: 47.9
click at [666, 433] on span "Hot Buffalo Momo" at bounding box center [652, 435] width 83 height 20
copy span "Hot Buffalo Momo"
click at [1142, 570] on li at bounding box center [1142, 565] width 37 height 24
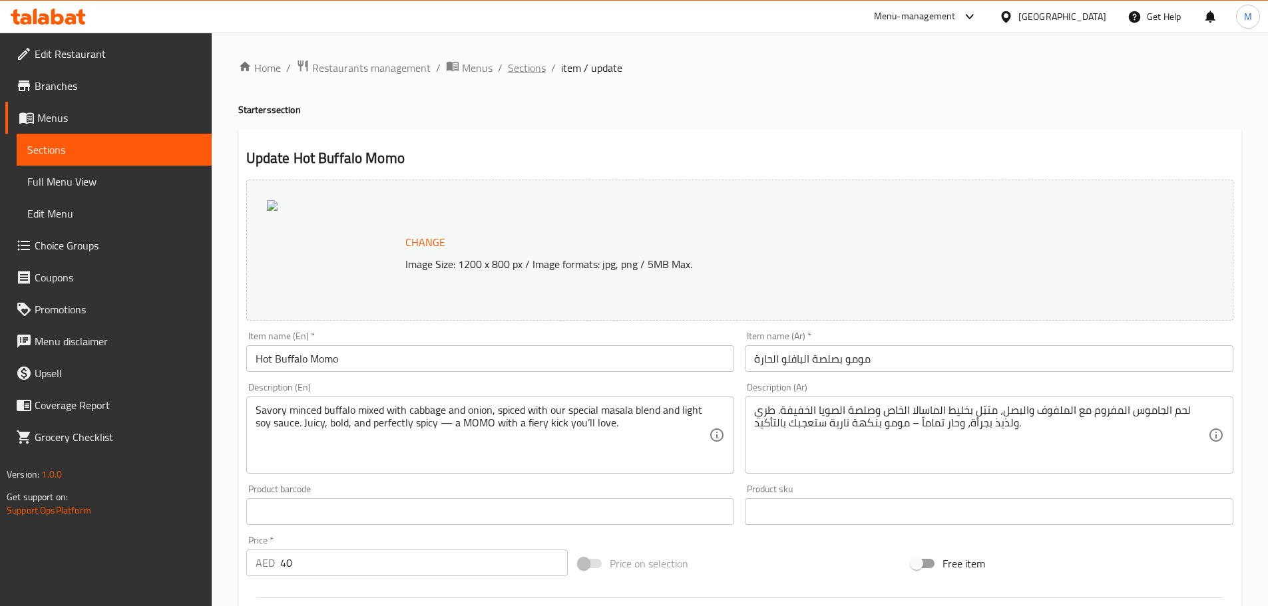
click at [524, 70] on span "Sections" at bounding box center [527, 68] width 38 height 16
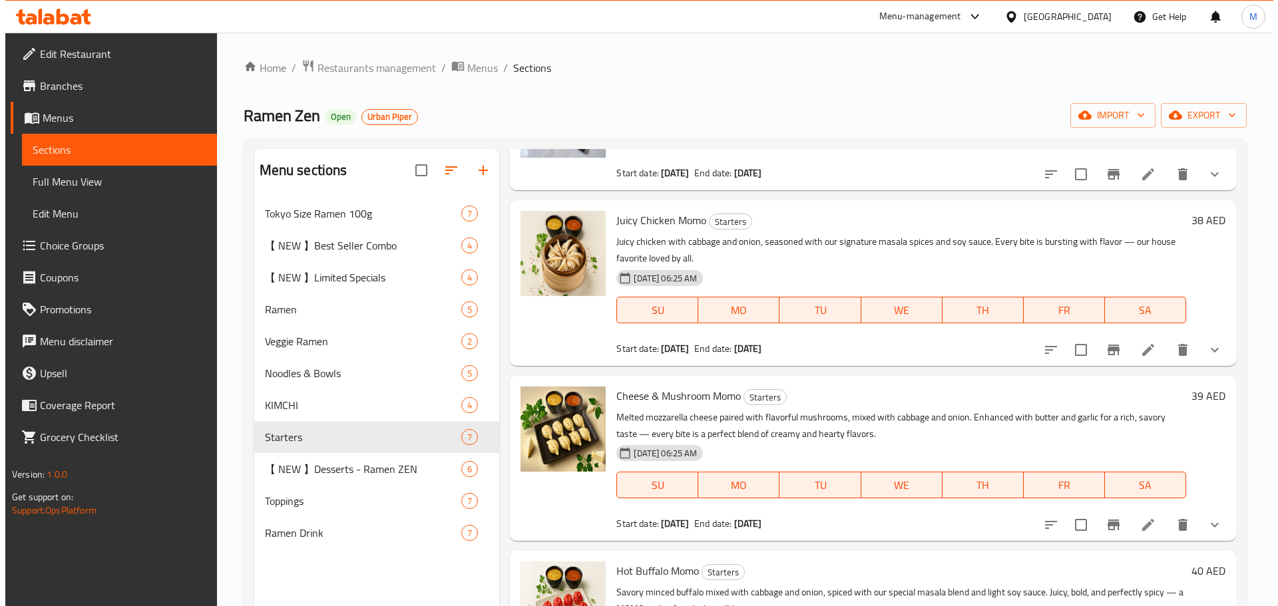
scroll to position [133, 0]
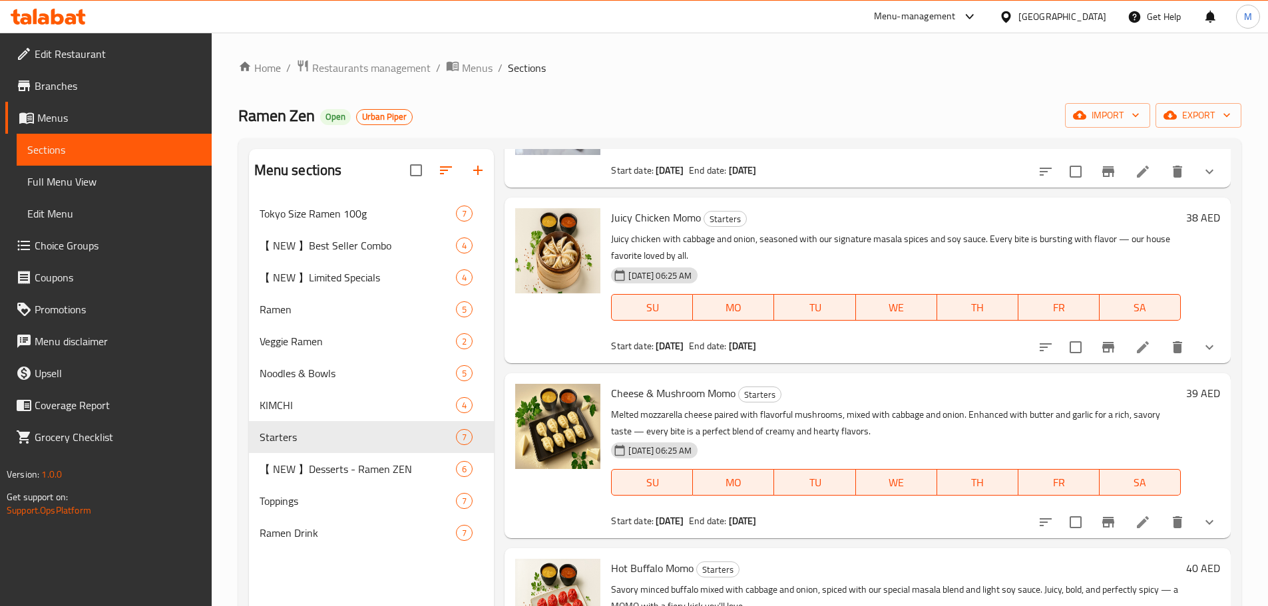
click at [626, 218] on span "Juicy Chicken Momo" at bounding box center [656, 218] width 90 height 20
drag, startPoint x: 626, startPoint y: 218, endPoint x: 680, endPoint y: 211, distance: 55.1
click at [680, 211] on span "Juicy Chicken Momo" at bounding box center [656, 218] width 90 height 20
copy span "Juicy Chicken Momo"
click at [1137, 348] on icon at bounding box center [1143, 347] width 12 height 12
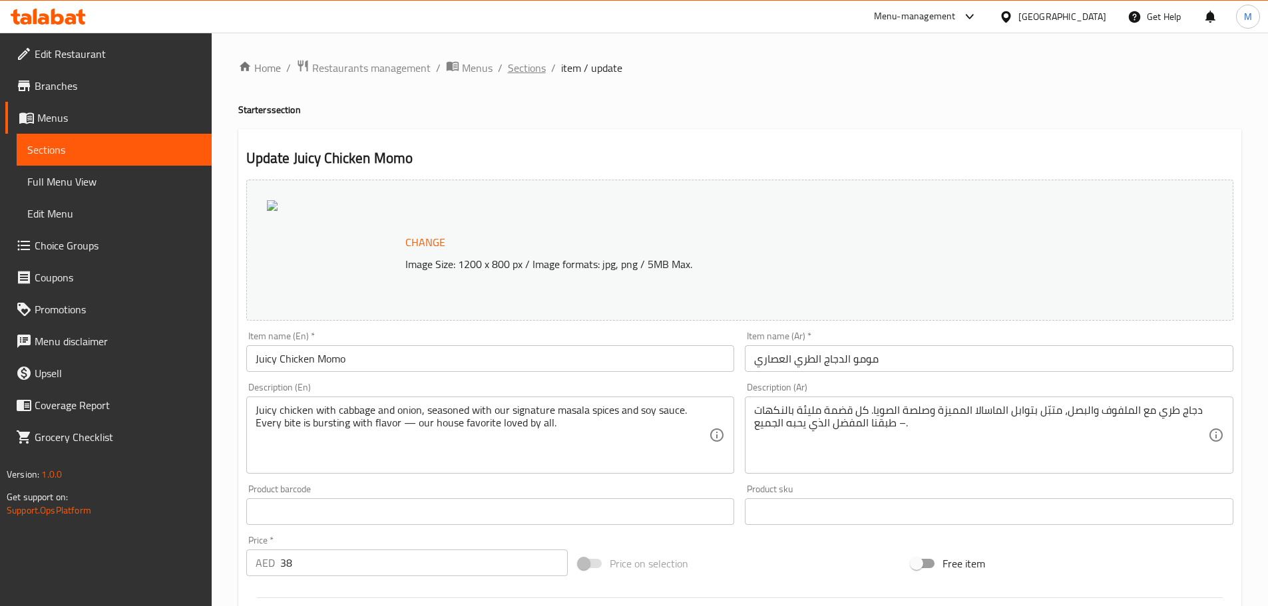
click at [530, 68] on span "Sections" at bounding box center [527, 68] width 38 height 16
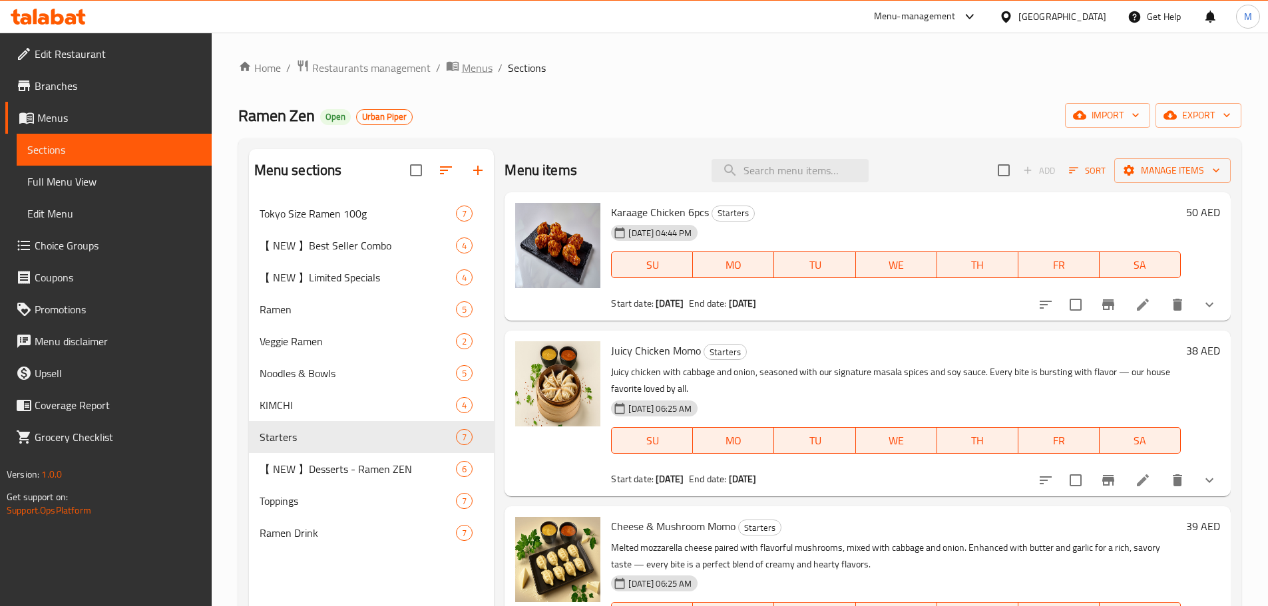
click at [484, 70] on span "Menus" at bounding box center [477, 68] width 31 height 16
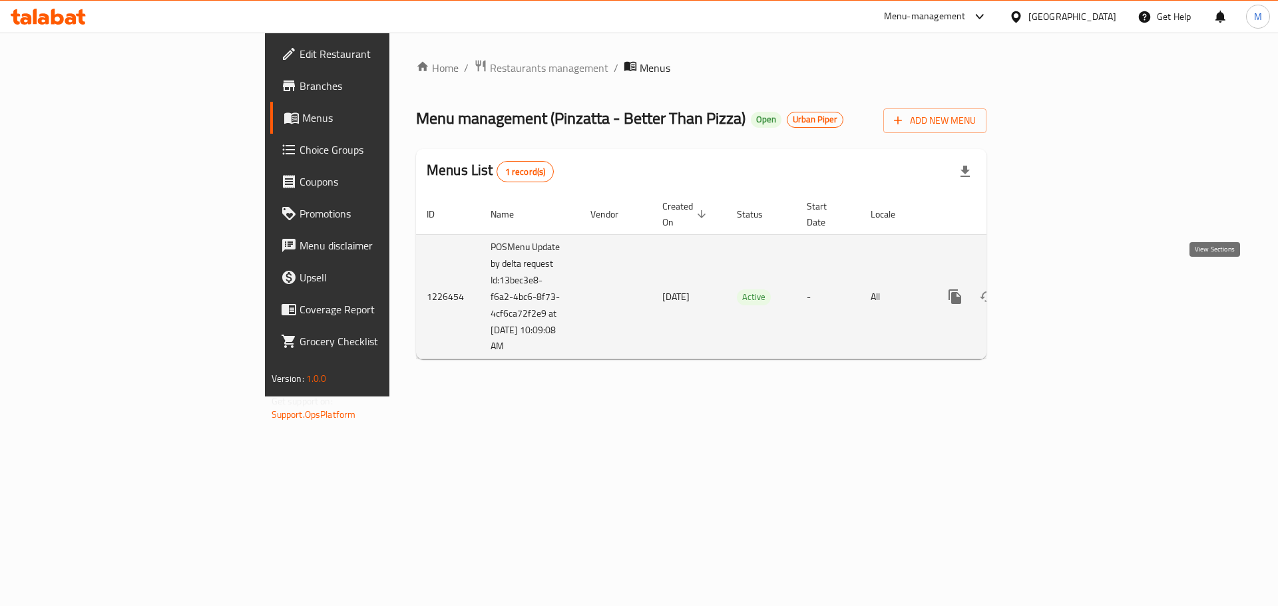
click at [1059, 289] on icon "enhanced table" at bounding box center [1051, 297] width 16 height 16
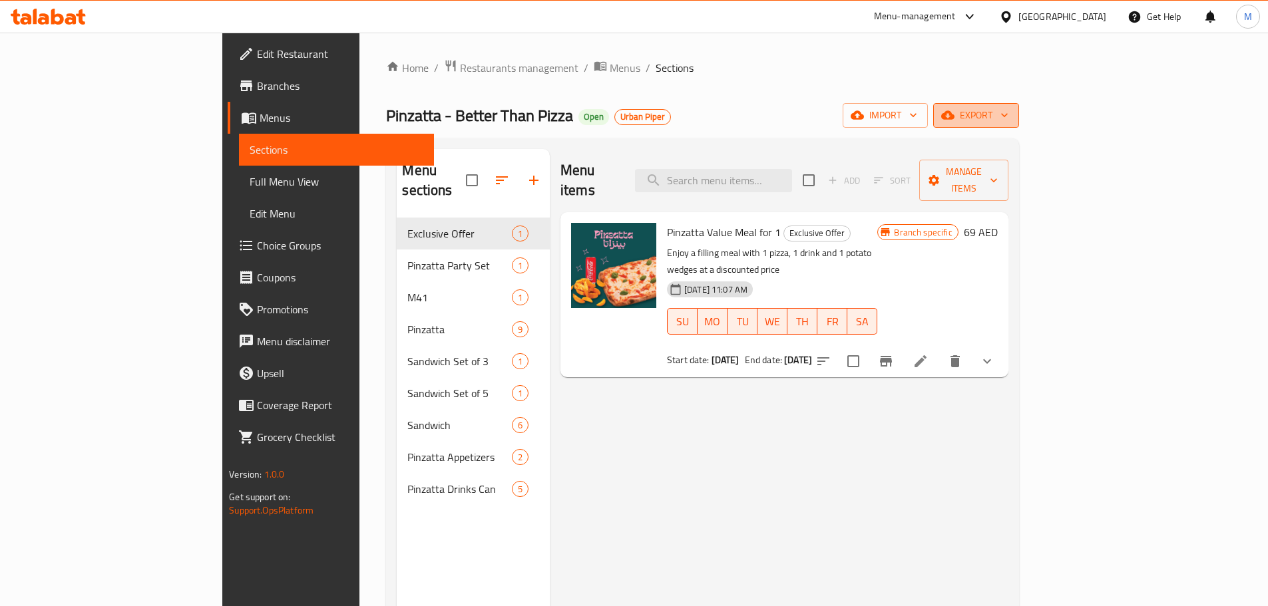
click at [1008, 114] on span "export" at bounding box center [976, 115] width 65 height 17
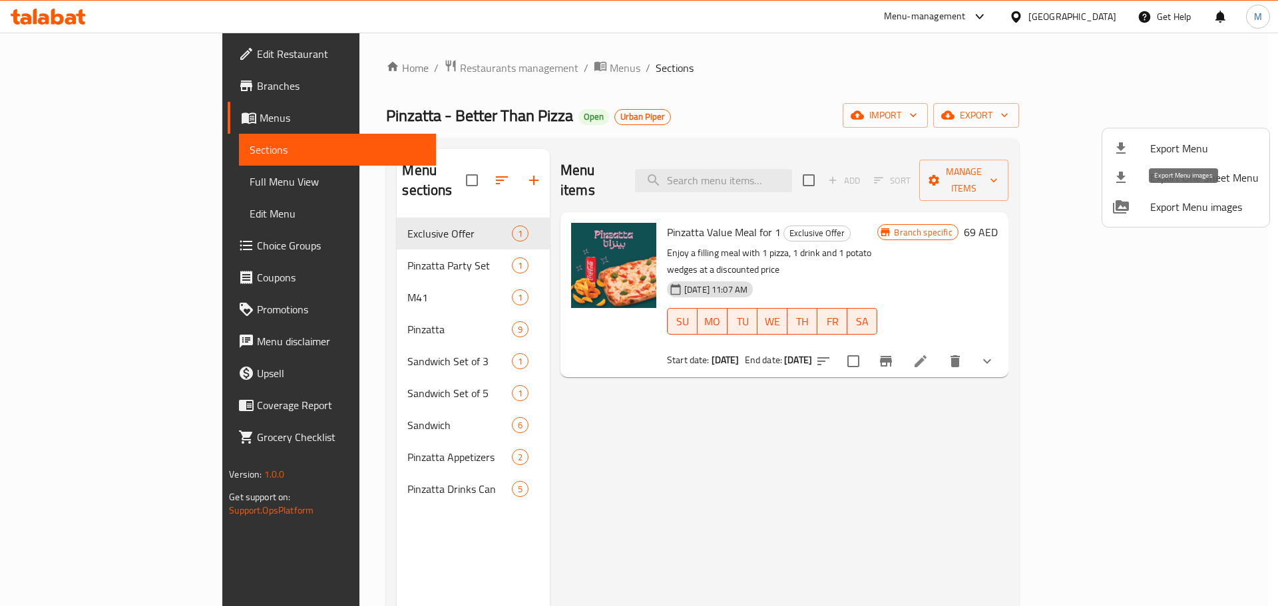
click at [1172, 202] on span "Export Menu images" at bounding box center [1204, 207] width 108 height 16
drag, startPoint x: 483, startPoint y: 57, endPoint x: 481, endPoint y: 69, distance: 12.3
click at [483, 57] on div at bounding box center [639, 303] width 1278 height 606
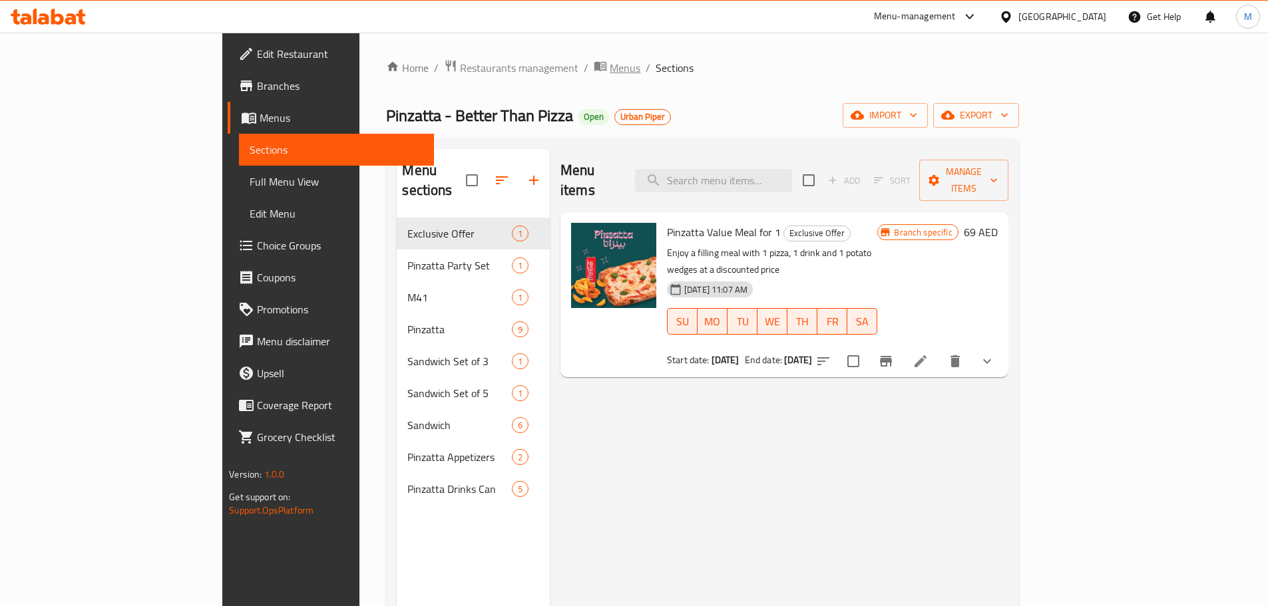
click at [610, 69] on span "Menus" at bounding box center [625, 68] width 31 height 16
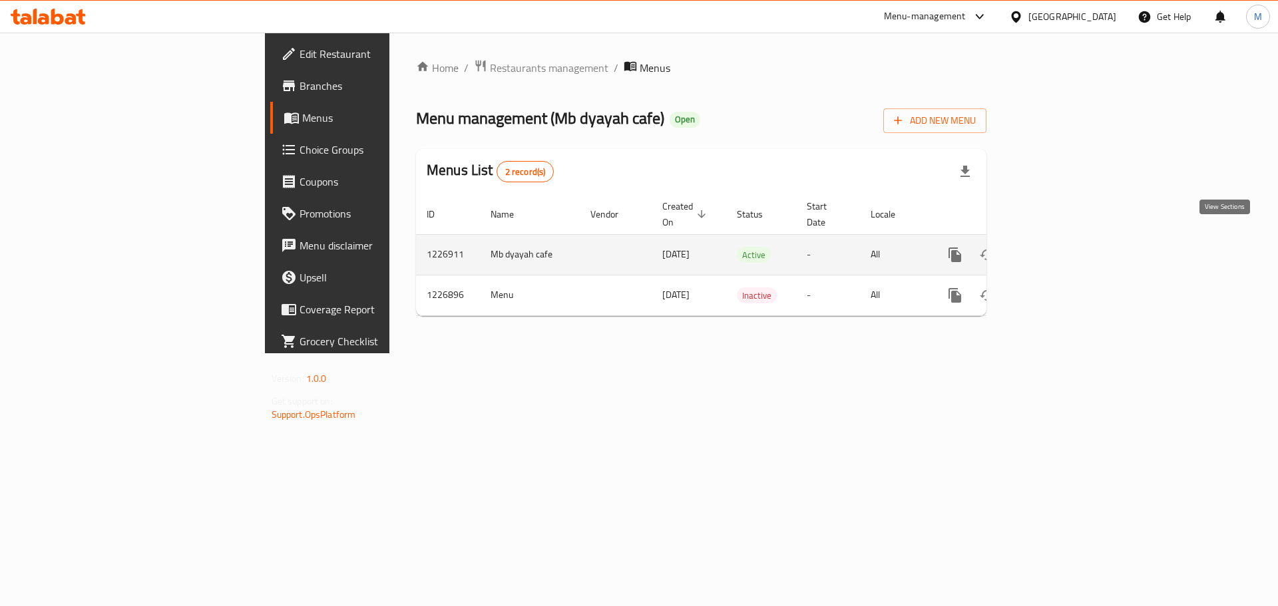
click at [1067, 239] on link "enhanced table" at bounding box center [1051, 255] width 32 height 32
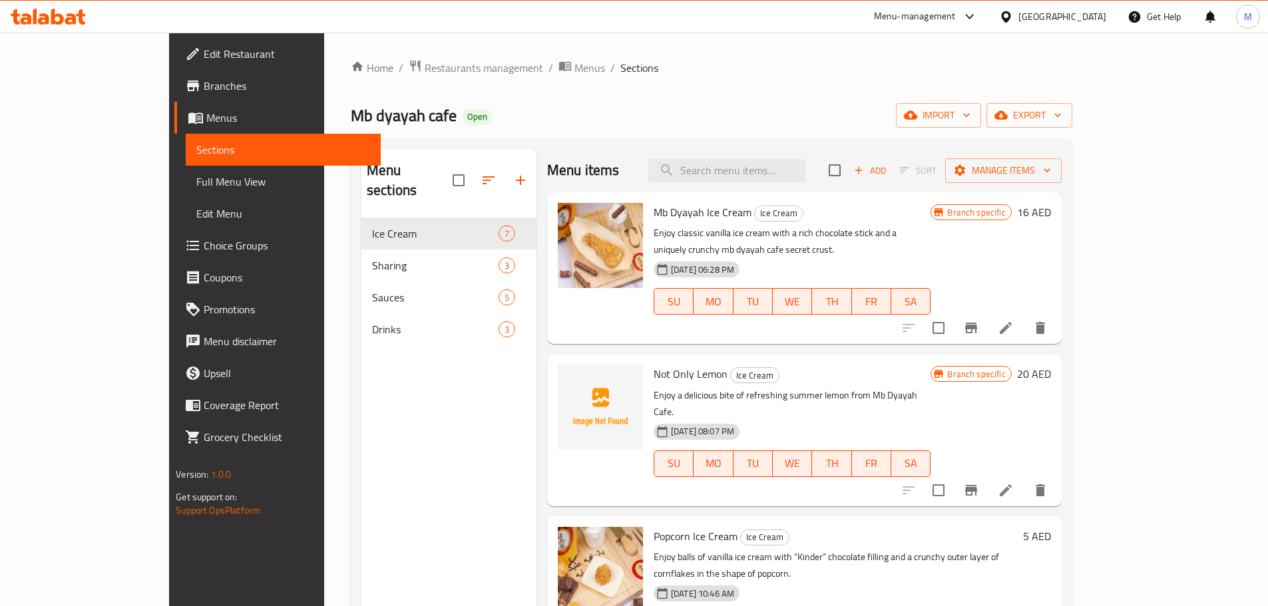
click at [196, 182] on span "Full Menu View" at bounding box center [283, 182] width 174 height 16
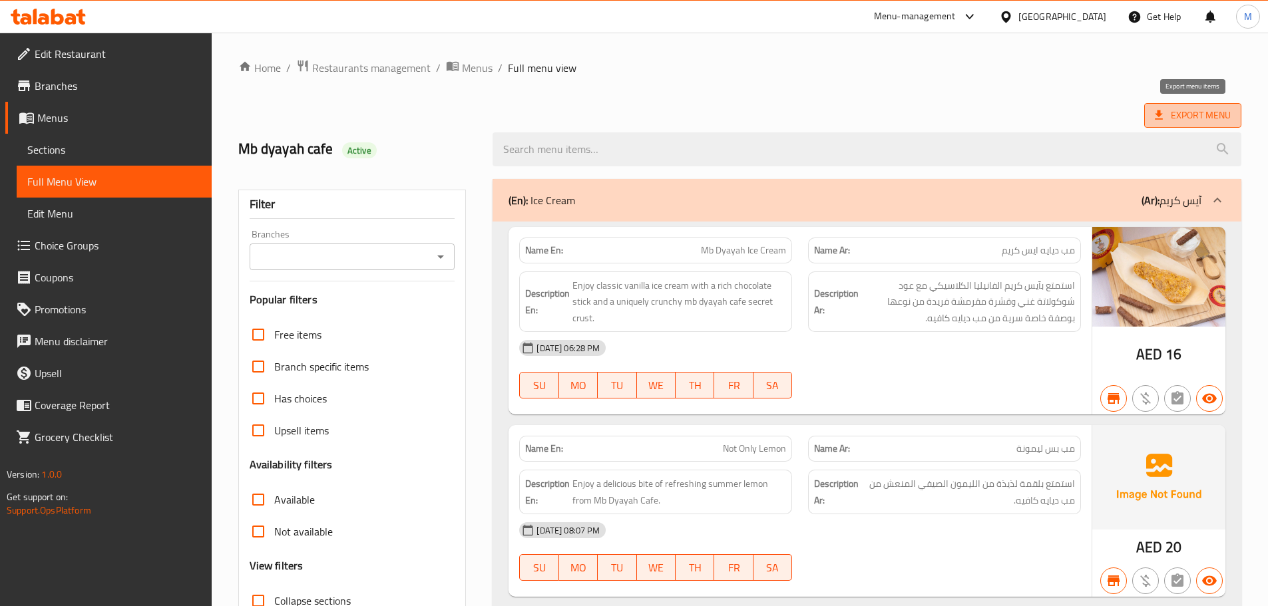
click at [1195, 109] on span "Export Menu" at bounding box center [1193, 115] width 76 height 17
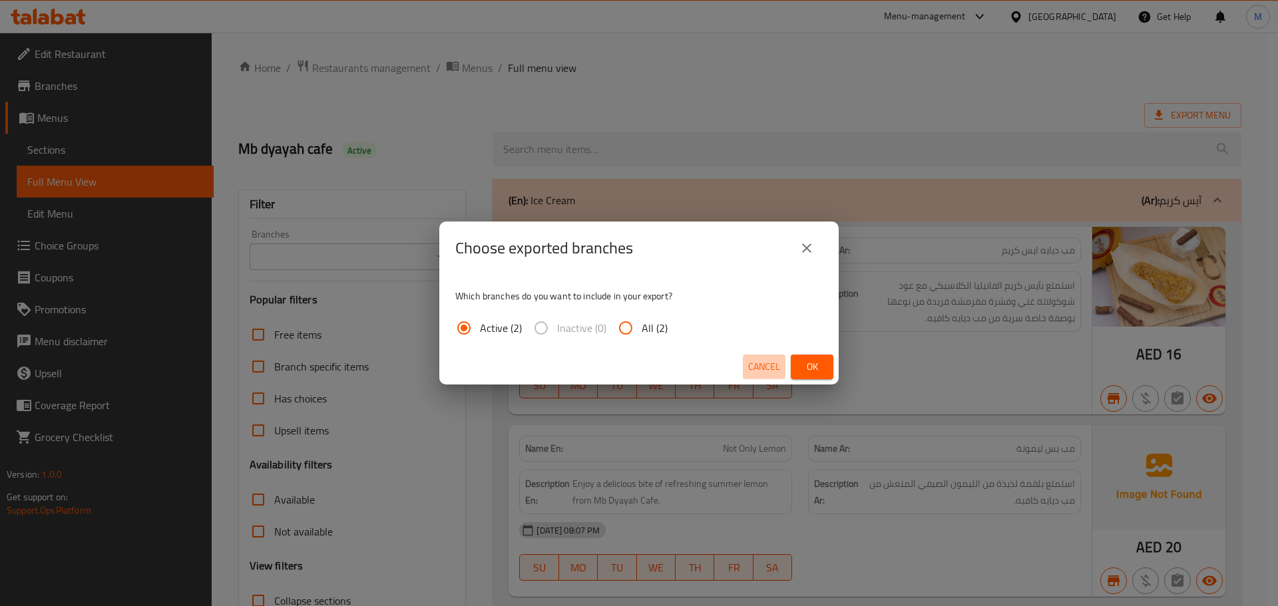
click at [767, 363] on span "Cancel" at bounding box center [764, 367] width 32 height 17
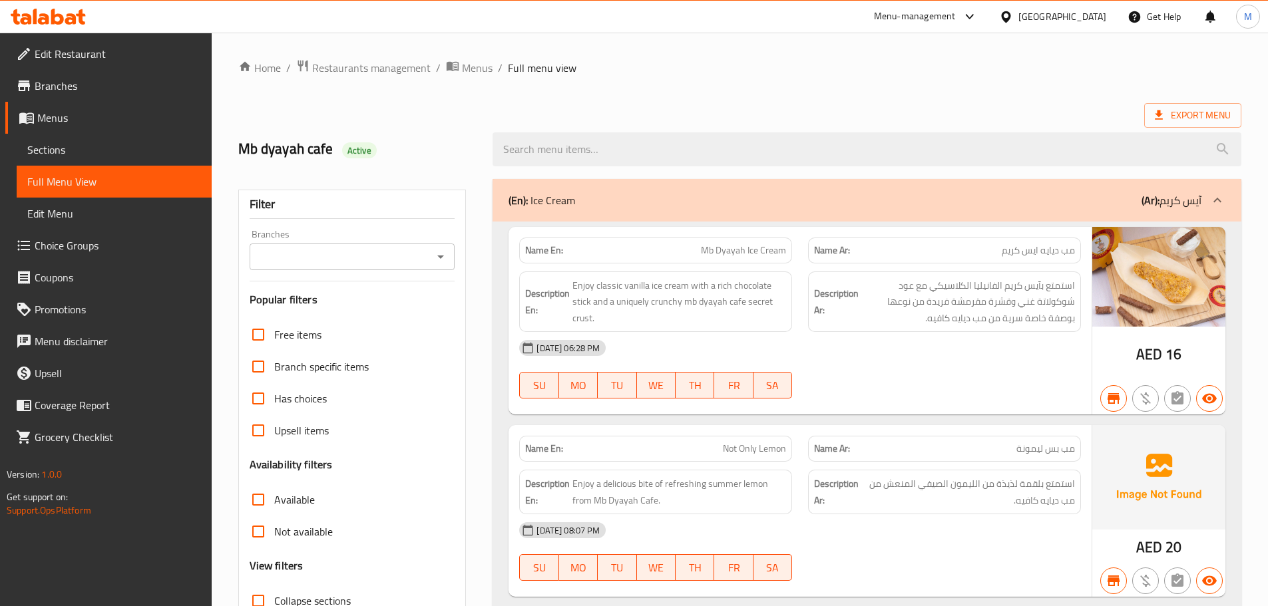
click at [83, 151] on span "Sections" at bounding box center [114, 150] width 174 height 16
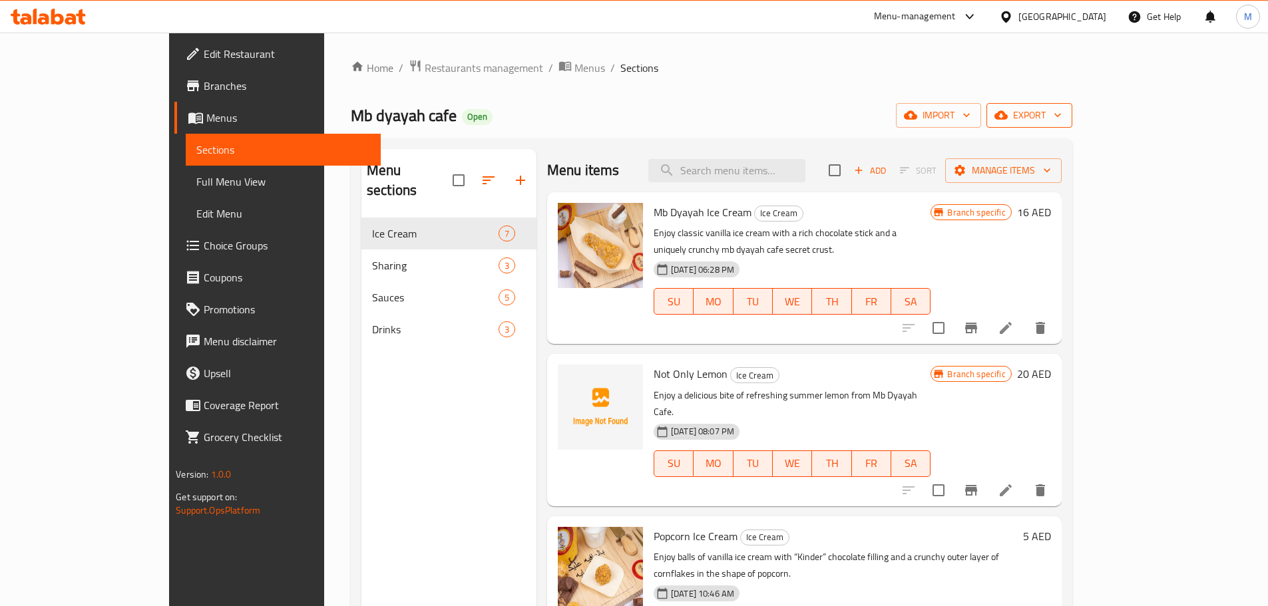
click at [1062, 112] on span "export" at bounding box center [1029, 115] width 65 height 17
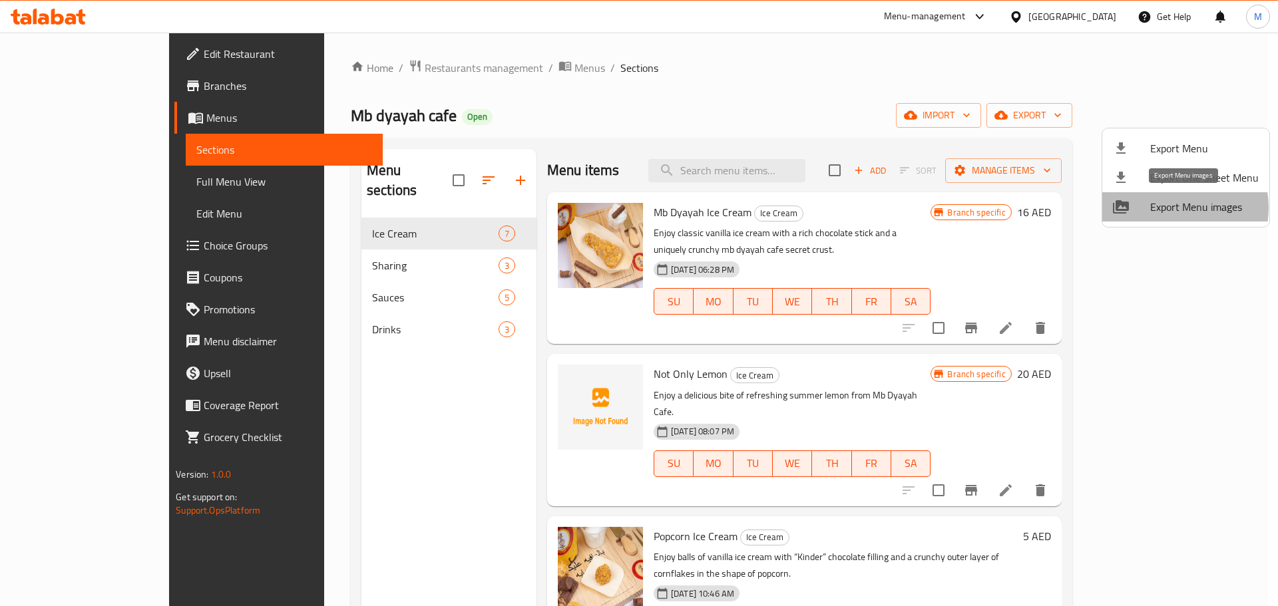
click at [1173, 208] on span "Export Menu images" at bounding box center [1204, 207] width 108 height 16
click at [761, 164] on div at bounding box center [639, 303] width 1278 height 606
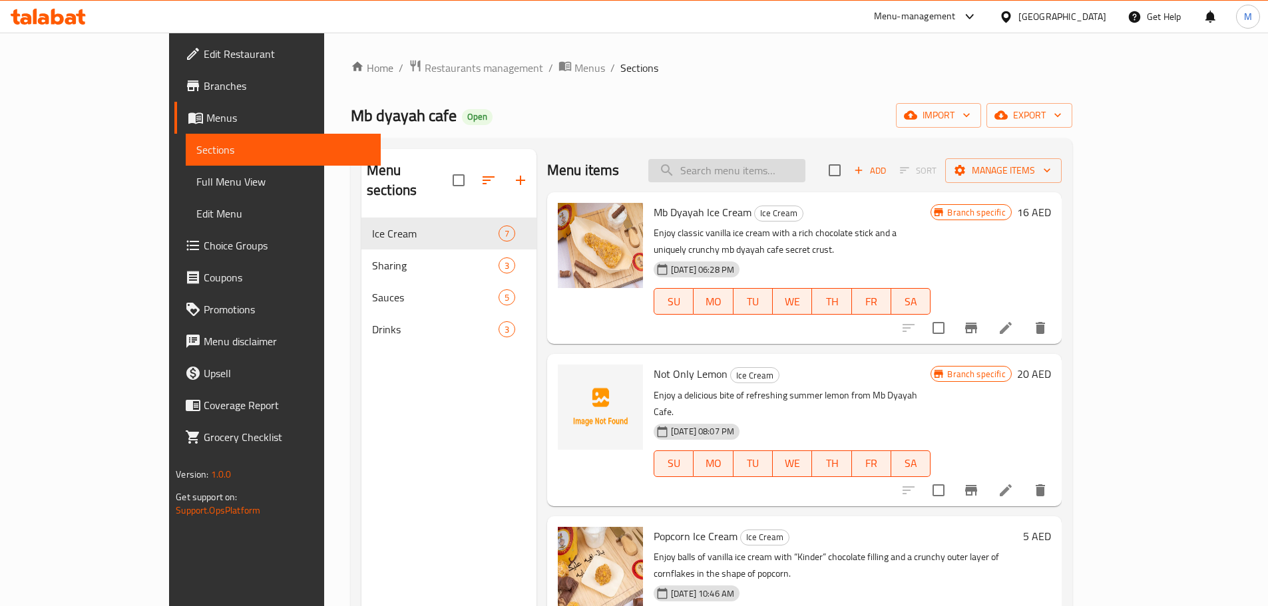
click at [772, 180] on input "search" at bounding box center [726, 170] width 157 height 23
paste input "Not Egg Sharing 6 Psc"
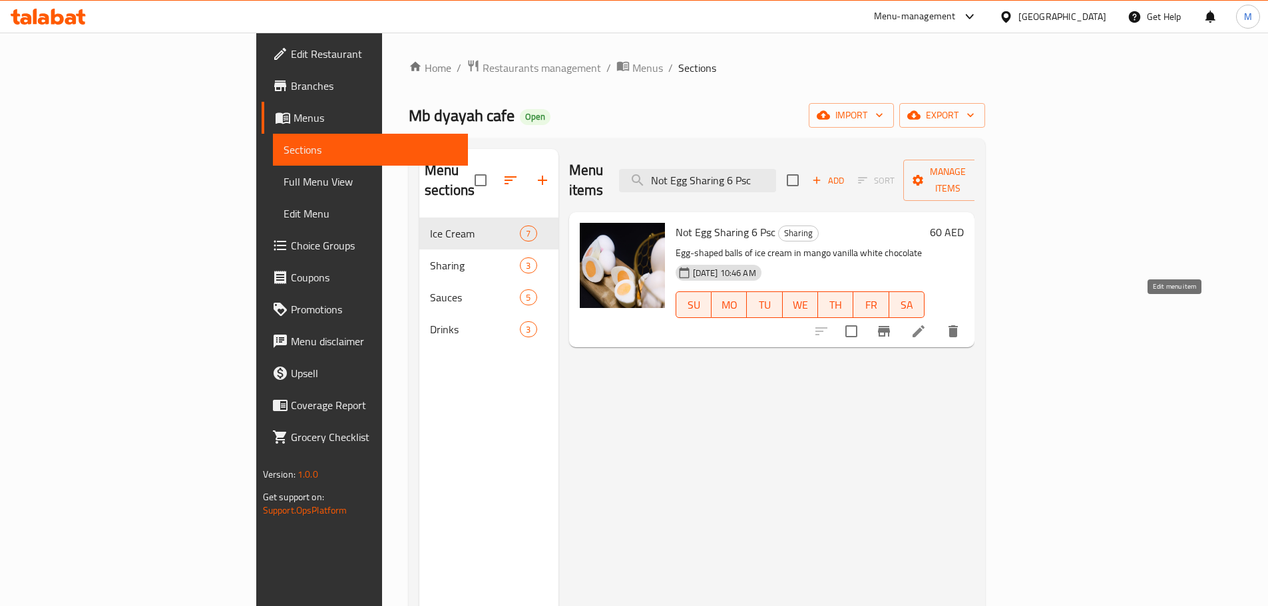
type input "Not Egg Sharing 6 Psc"
click at [927, 323] on icon at bounding box center [919, 331] width 16 height 16
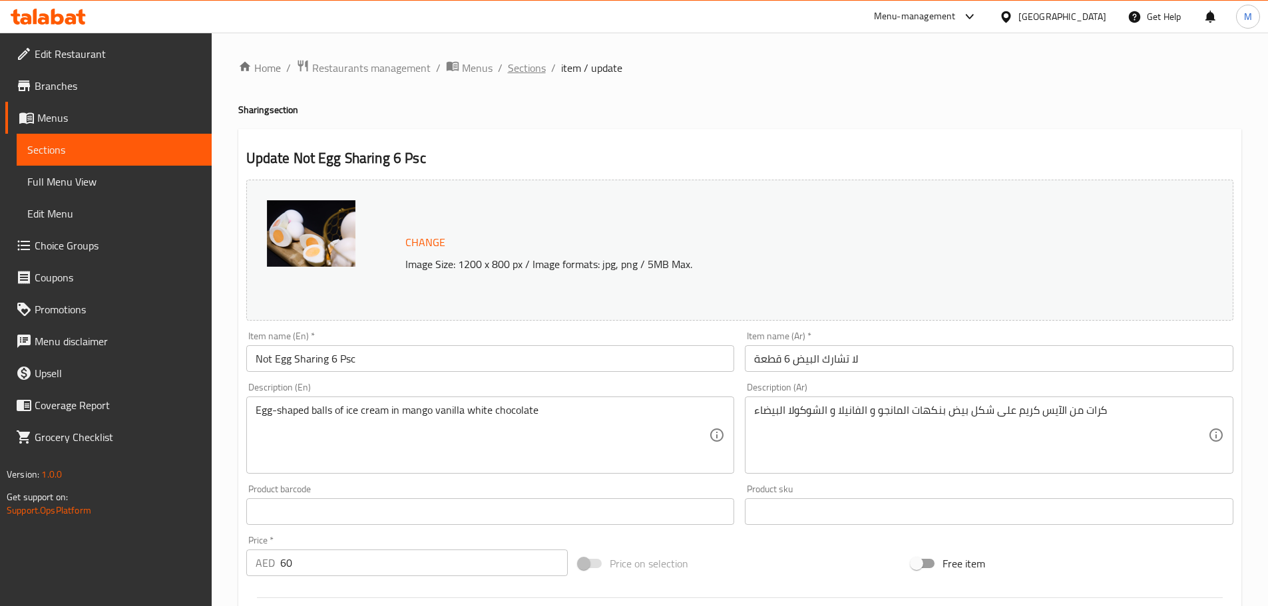
click at [527, 73] on span "Sections" at bounding box center [527, 68] width 38 height 16
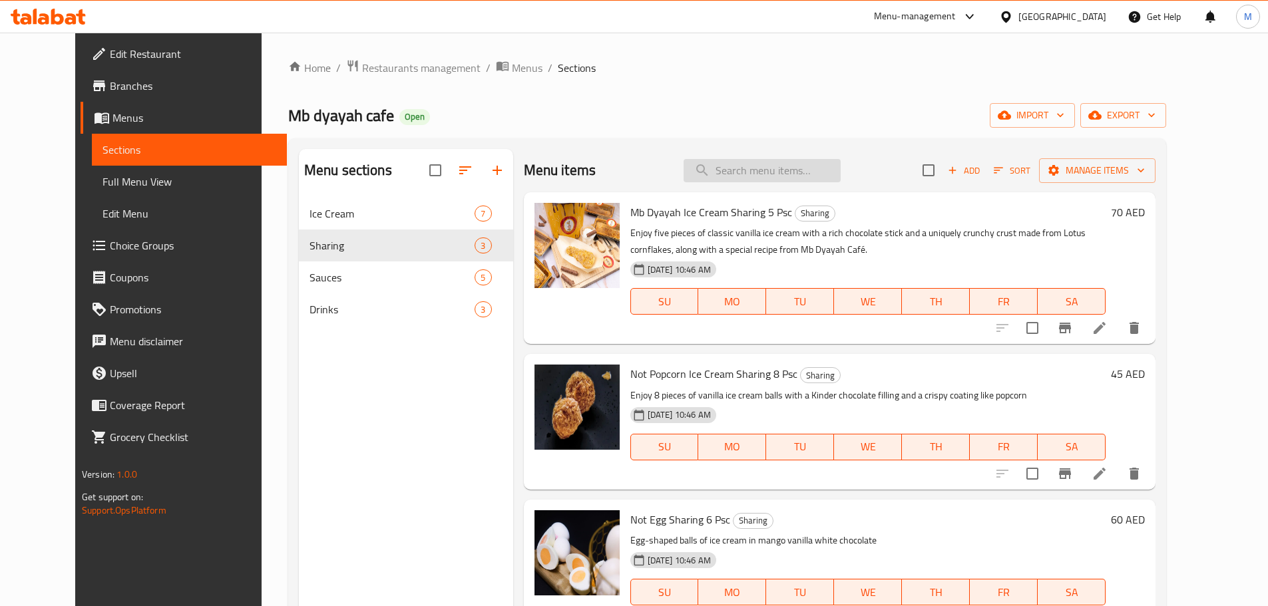
click at [830, 168] on input "search" at bounding box center [762, 170] width 157 height 23
paste input "Not Egg Ice Cream"
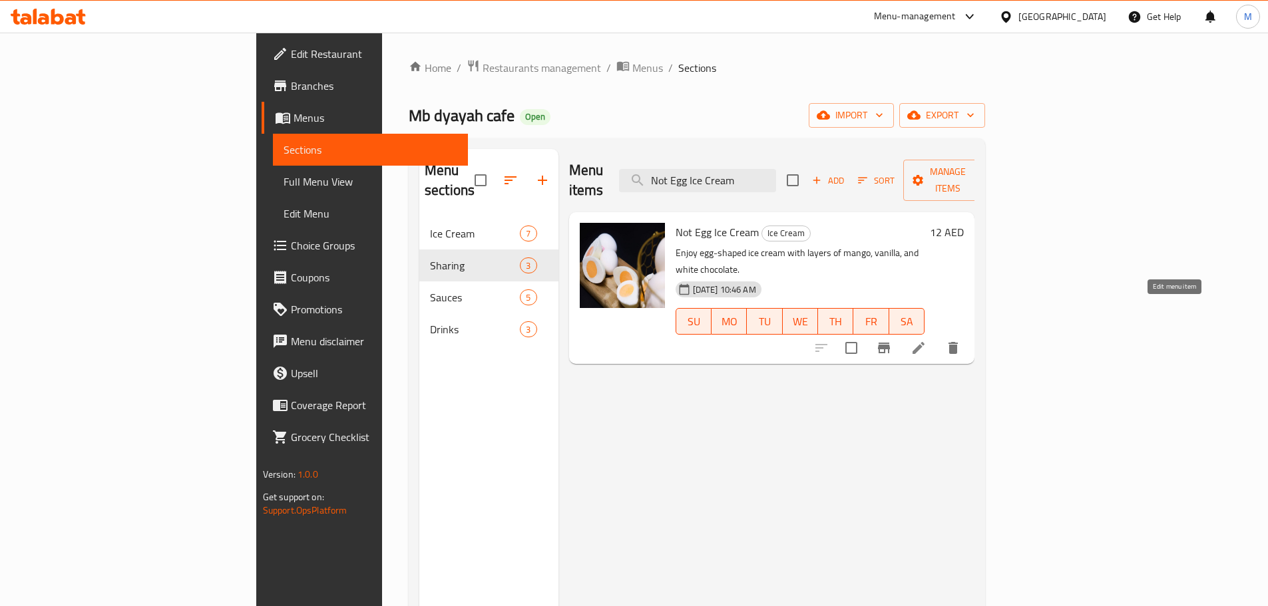
type input "Not Egg Ice Cream"
click at [927, 340] on icon at bounding box center [919, 348] width 16 height 16
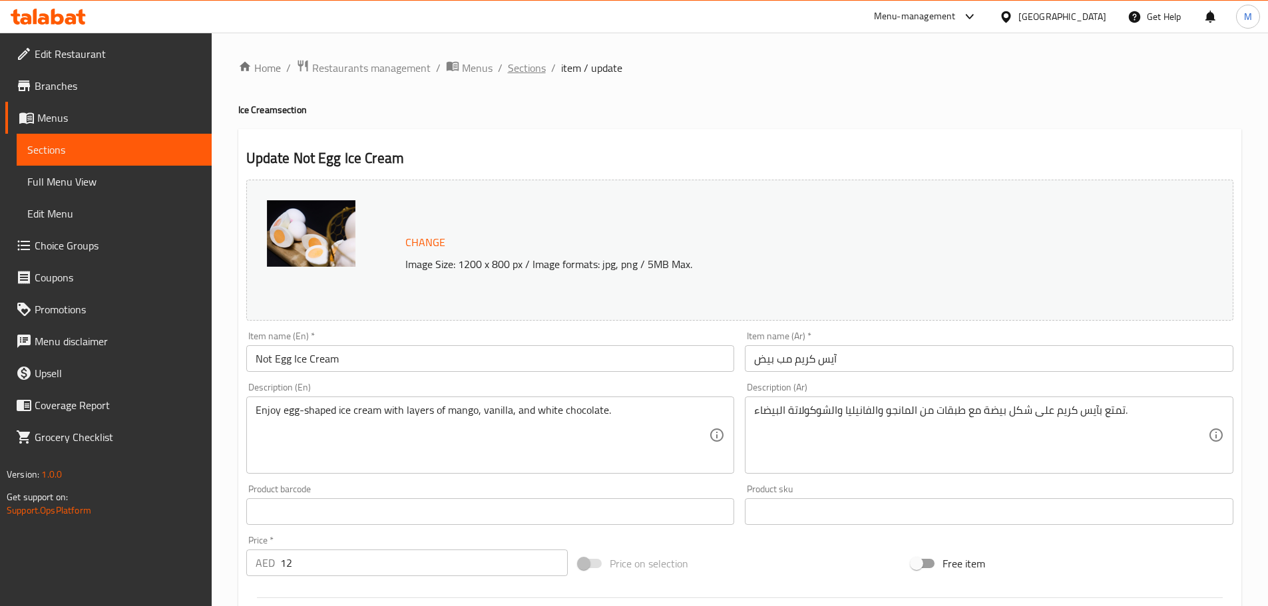
click at [533, 65] on span "Sections" at bounding box center [527, 68] width 38 height 16
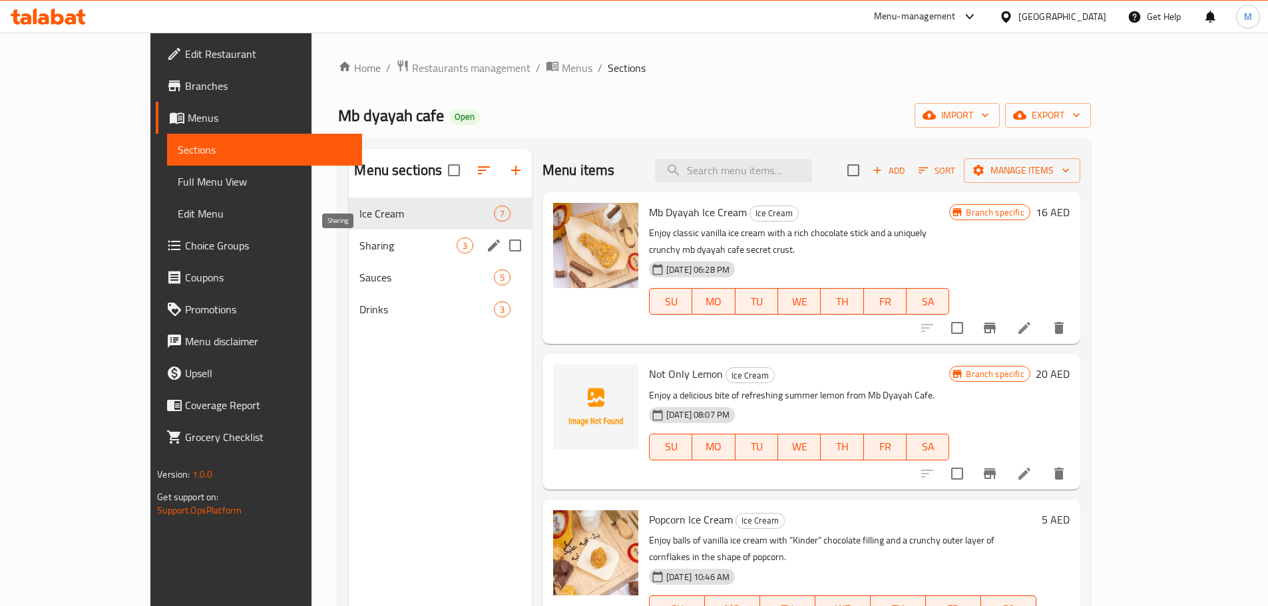
click at [362, 246] on span "Sharing" at bounding box center [407, 246] width 97 height 16
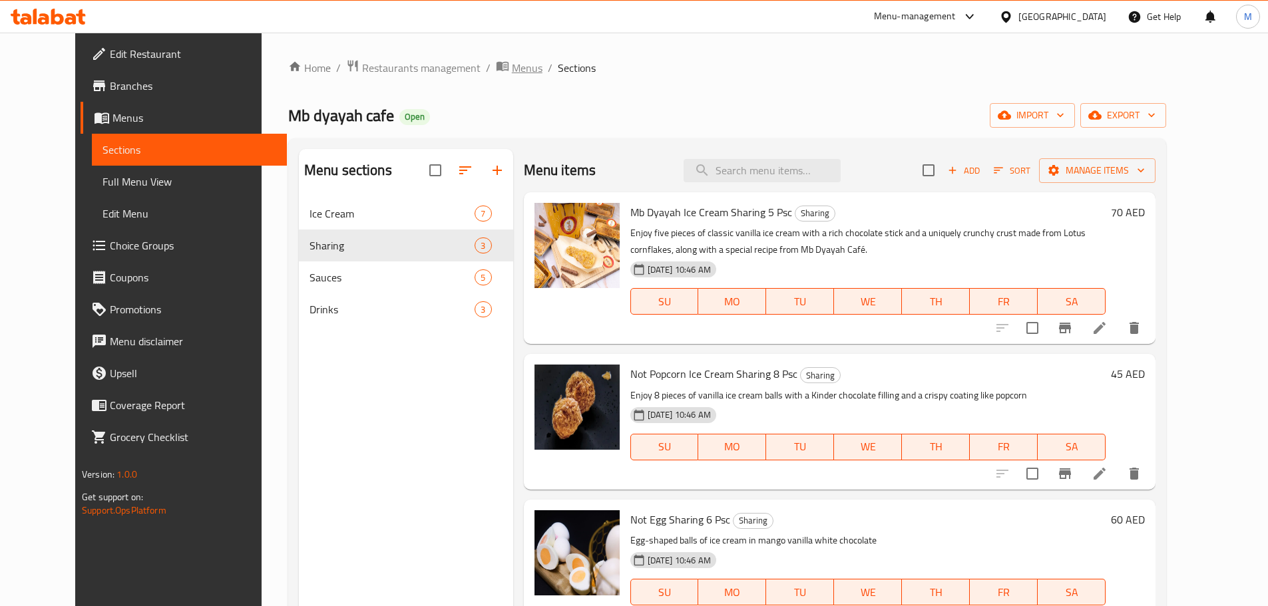
click at [512, 73] on span "Menus" at bounding box center [527, 68] width 31 height 16
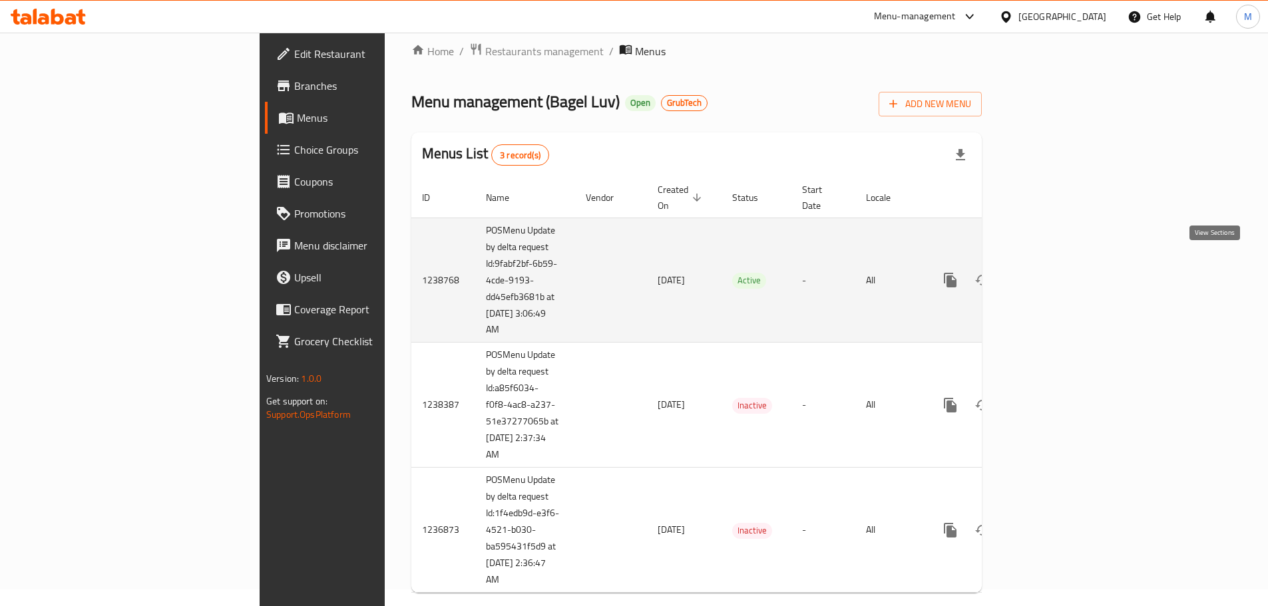
scroll to position [26, 0]
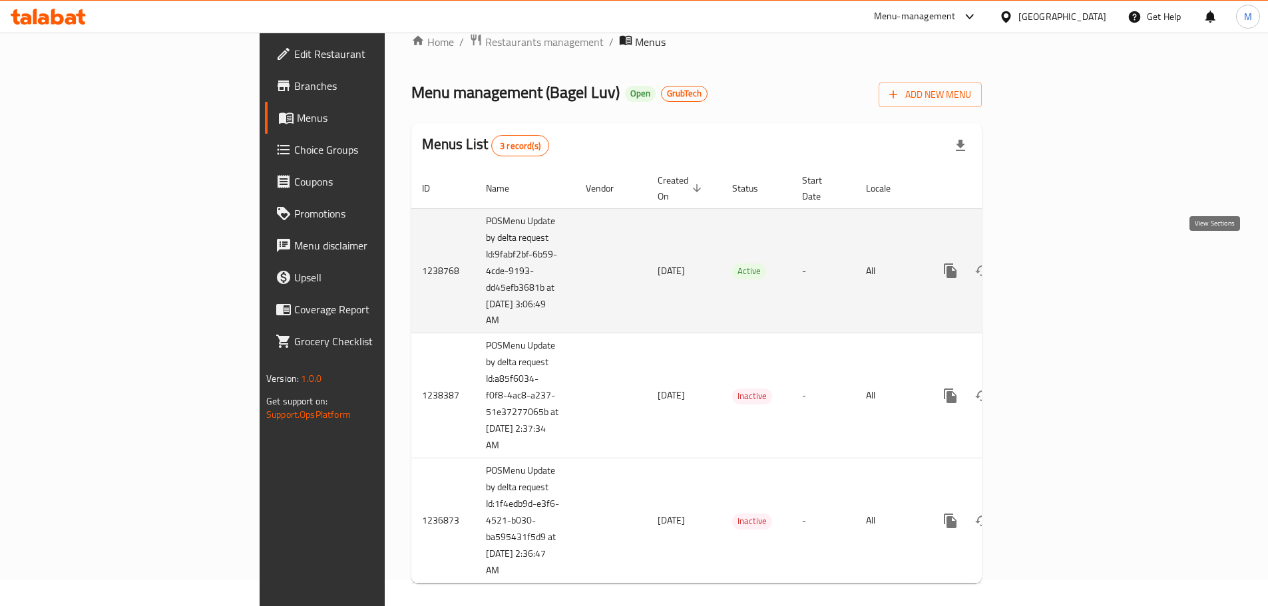
click at [1054, 263] on icon "enhanced table" at bounding box center [1046, 271] width 16 height 16
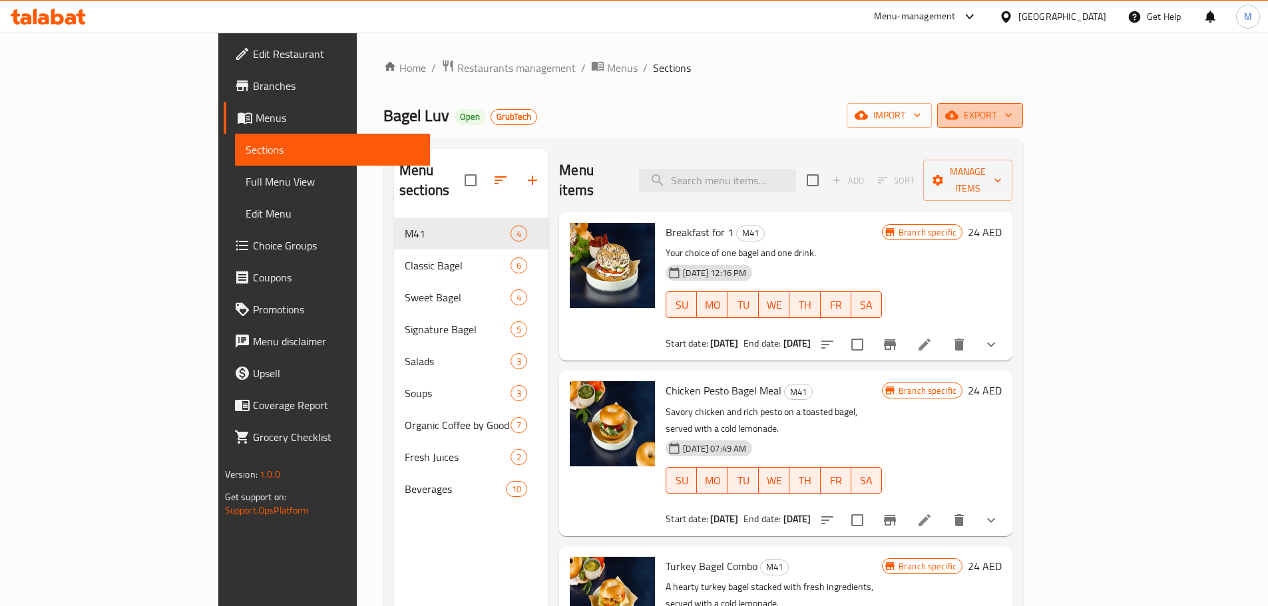
click at [1012, 111] on span "export" at bounding box center [980, 115] width 65 height 17
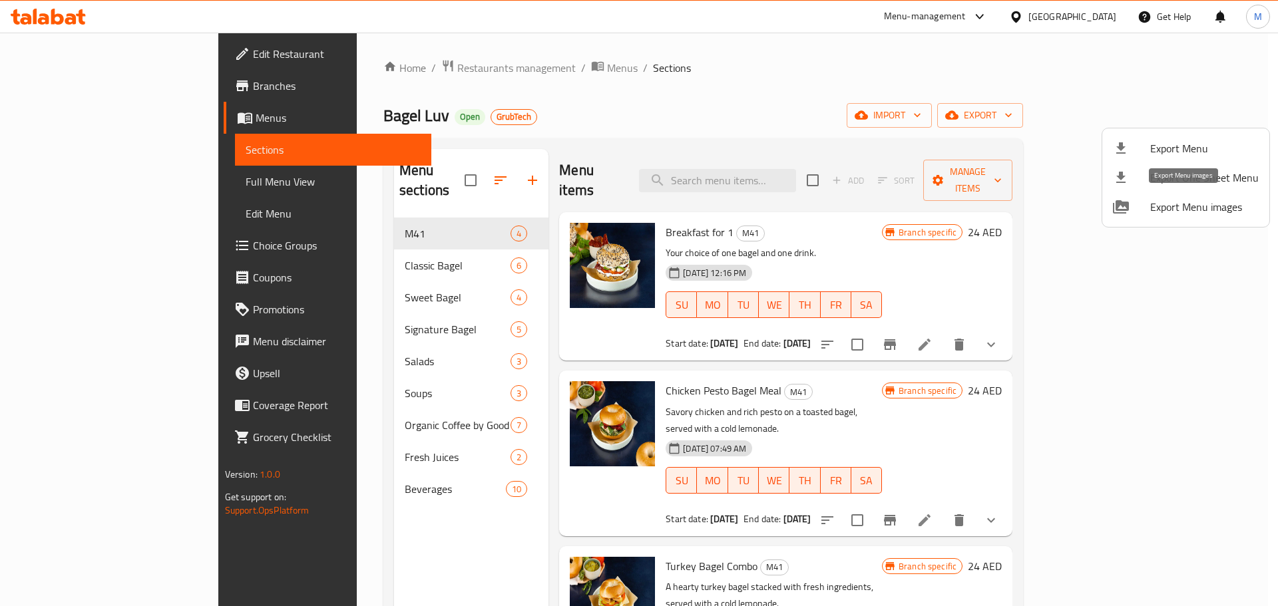
click at [1168, 214] on span "Export Menu images" at bounding box center [1204, 207] width 108 height 16
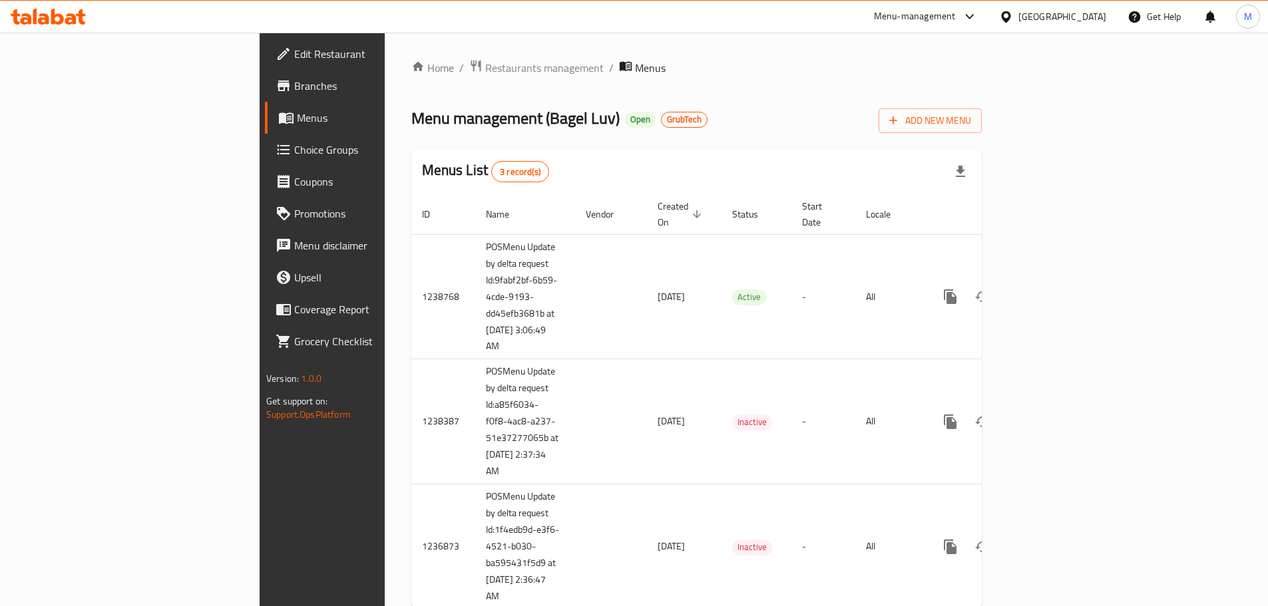
scroll to position [26, 0]
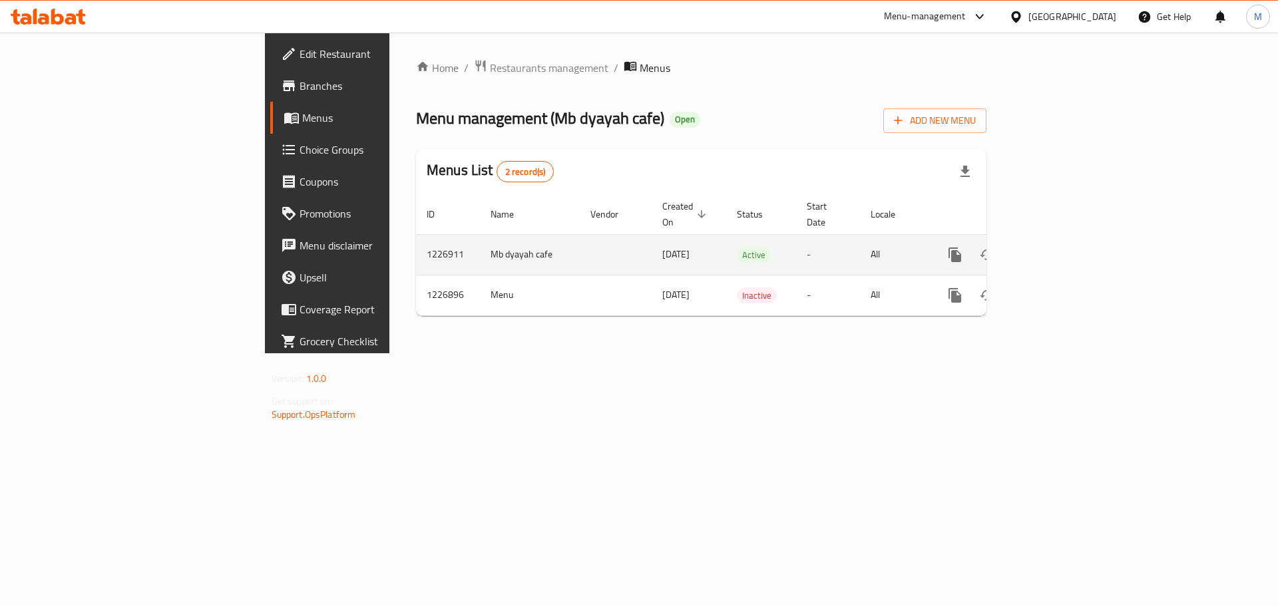
click at [1059, 247] on icon "enhanced table" at bounding box center [1051, 255] width 16 height 16
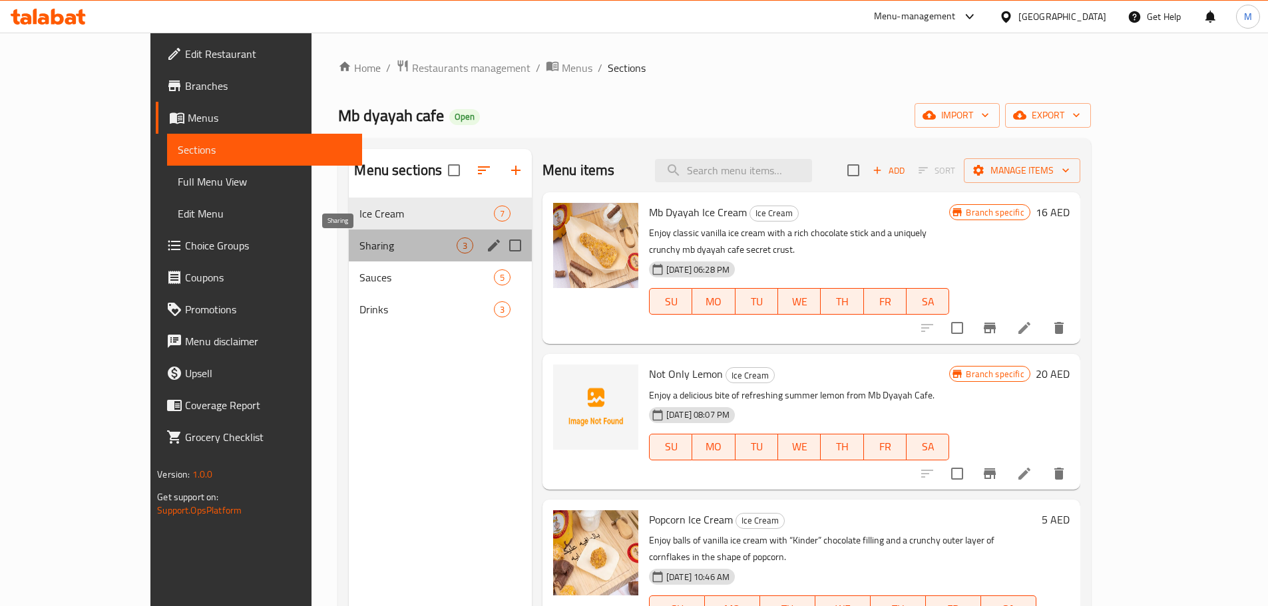
click at [359, 240] on span "Sharing" at bounding box center [407, 246] width 97 height 16
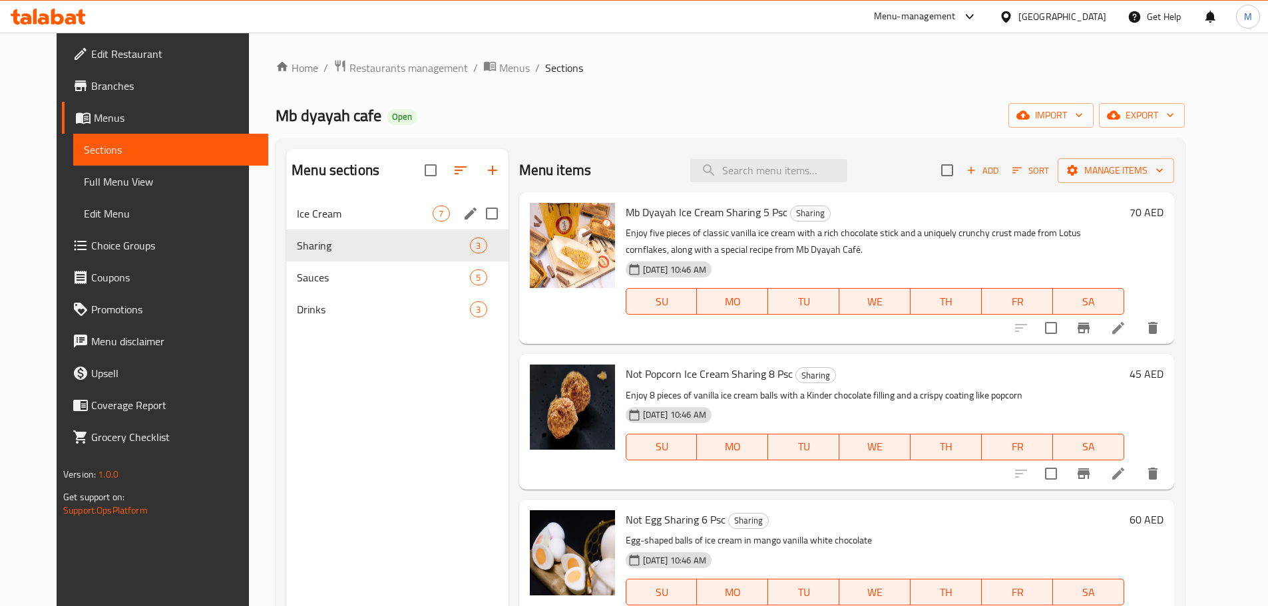
click at [315, 222] on div "Ice Cream 7" at bounding box center [397, 214] width 222 height 32
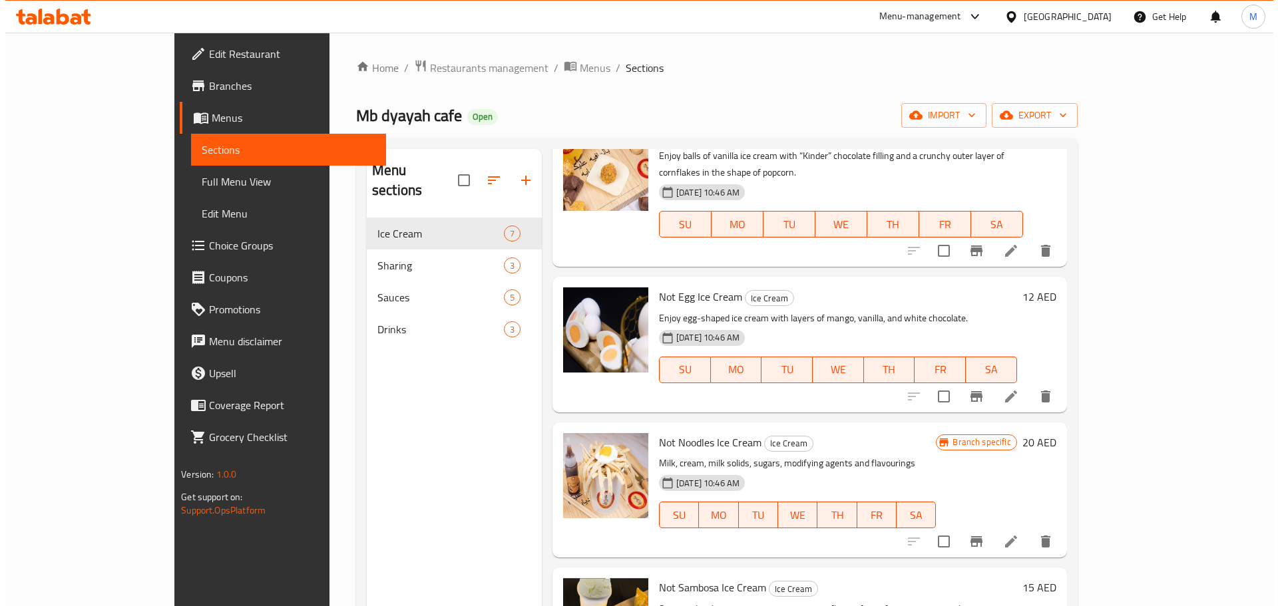
scroll to position [378, 0]
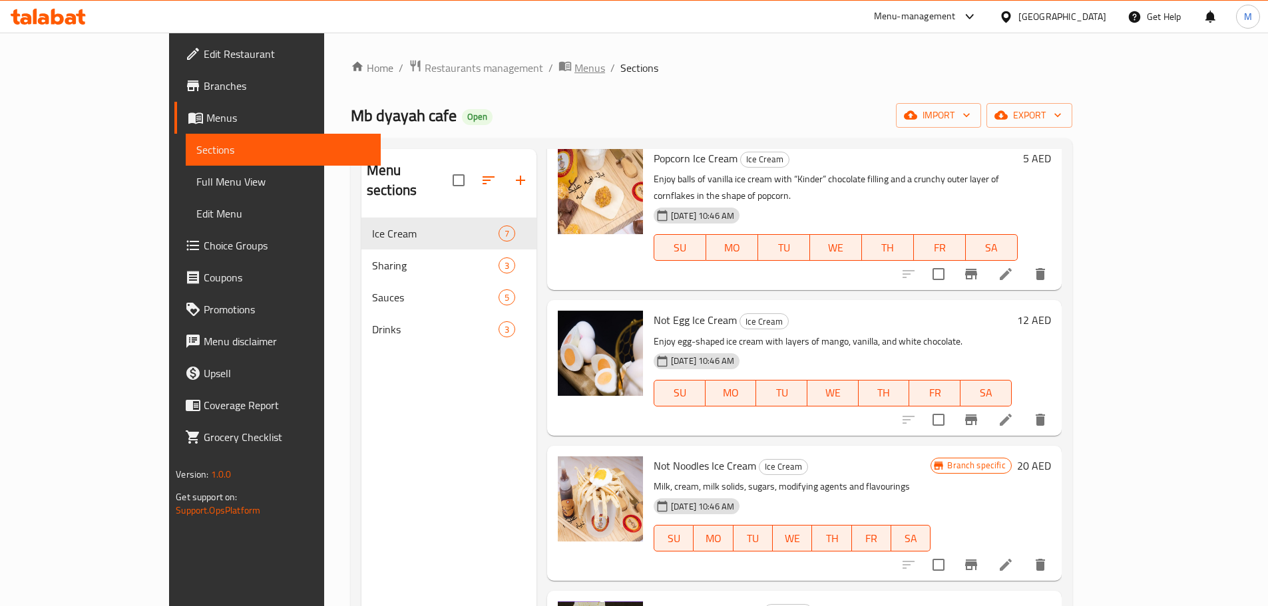
click at [574, 75] on span "Menus" at bounding box center [589, 68] width 31 height 16
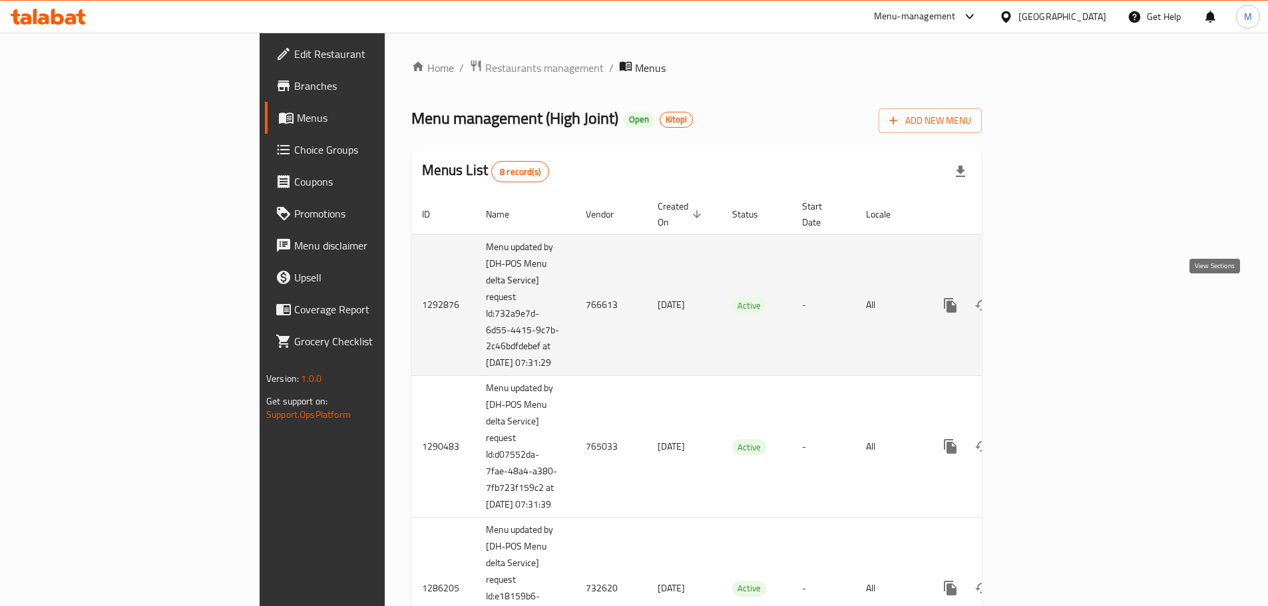
click at [1054, 298] on icon "enhanced table" at bounding box center [1046, 306] width 16 height 16
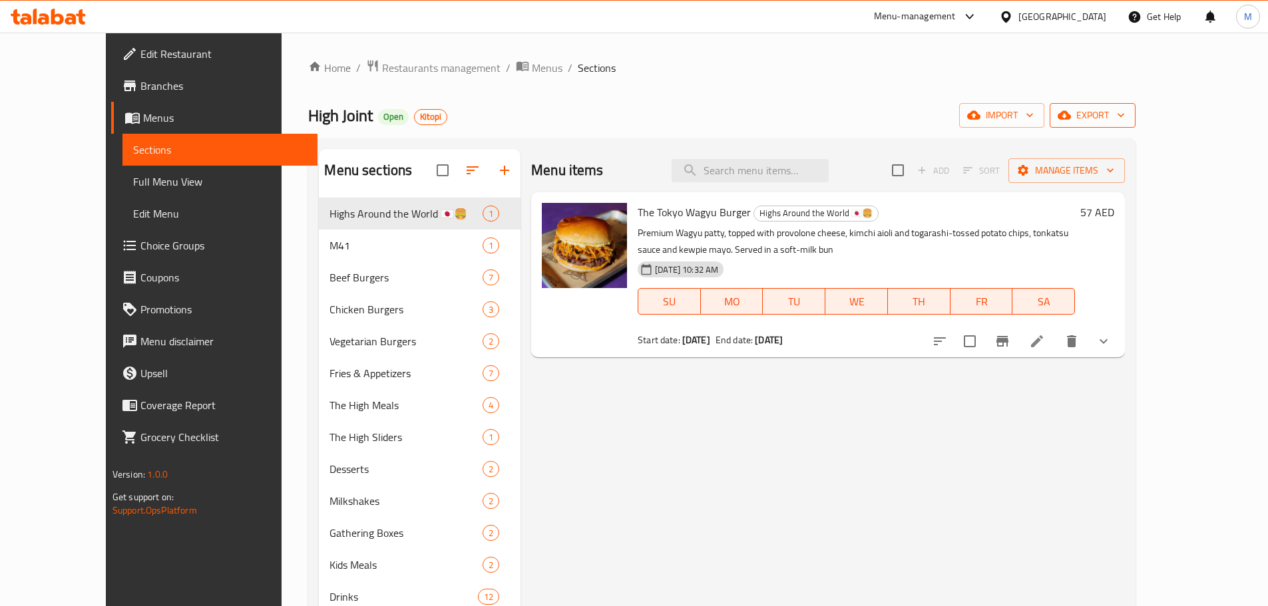
click at [1125, 116] on span "export" at bounding box center [1092, 115] width 65 height 17
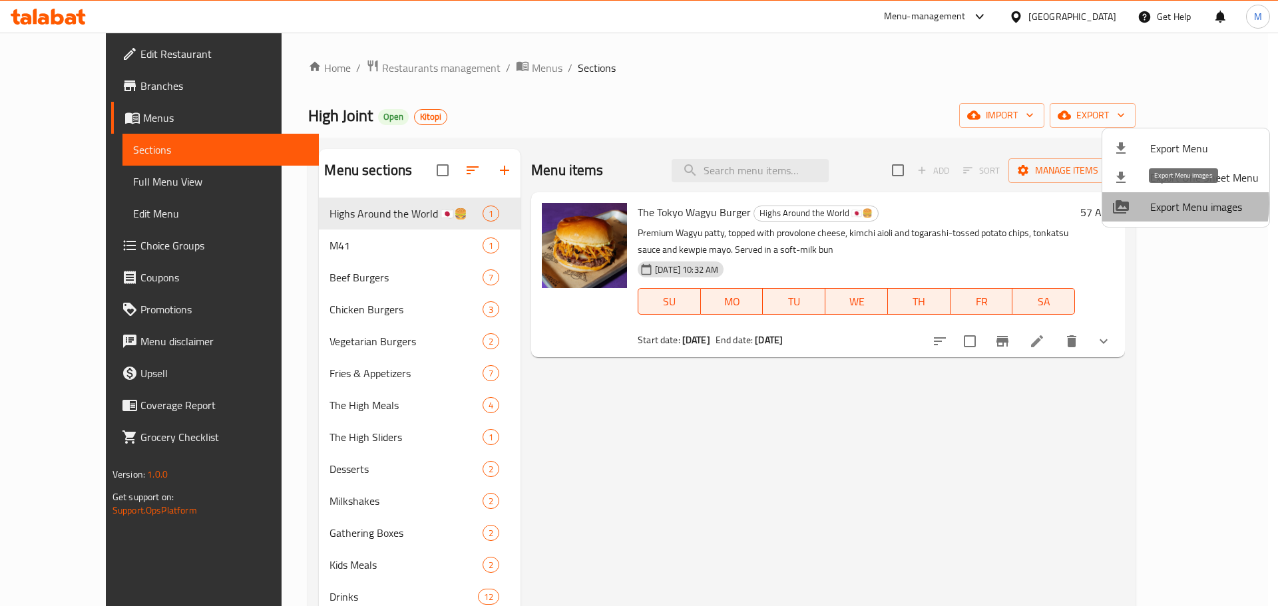
click at [1166, 204] on span "Export Menu images" at bounding box center [1204, 207] width 108 height 16
click at [477, 66] on div at bounding box center [639, 303] width 1278 height 606
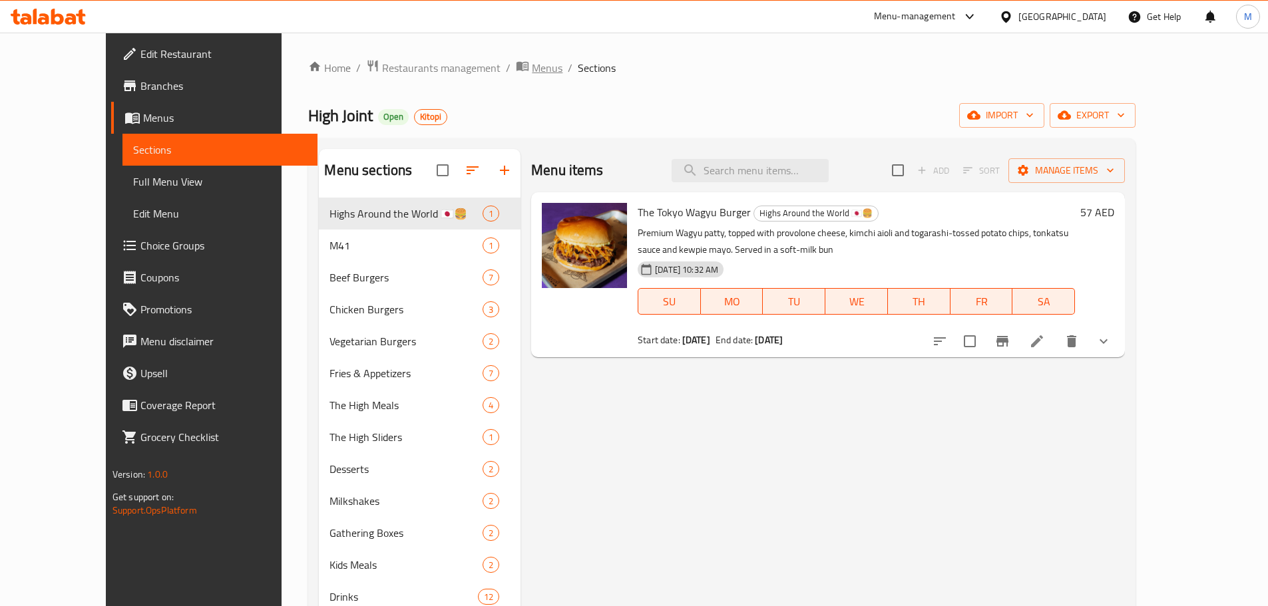
click at [532, 68] on span "Menus" at bounding box center [547, 68] width 31 height 16
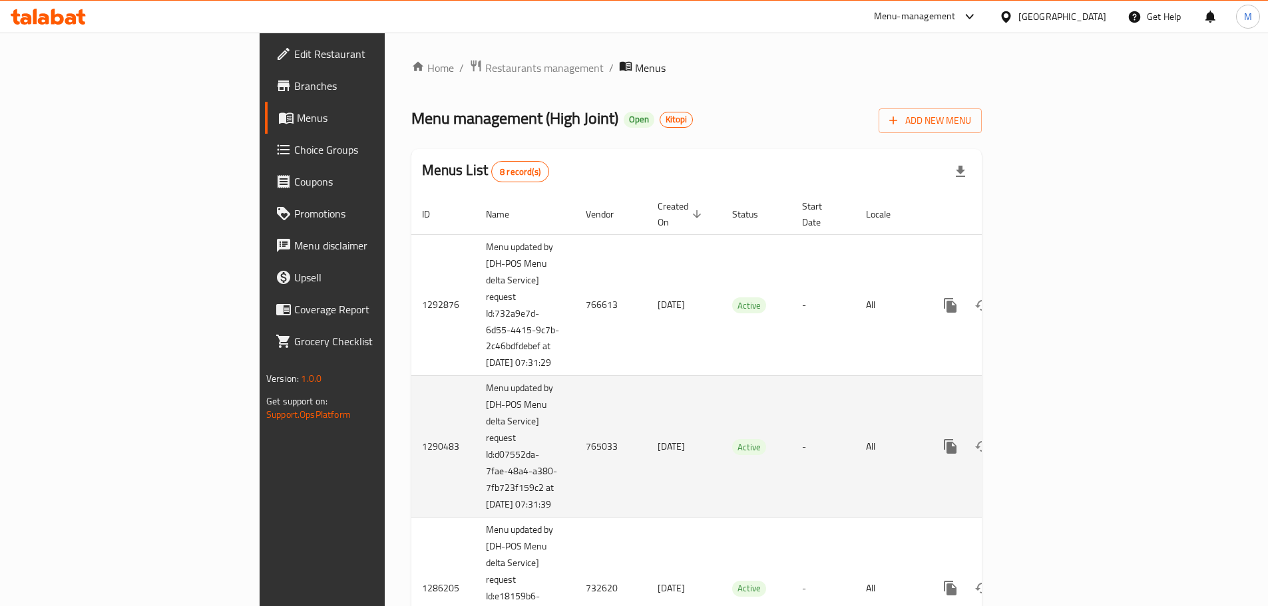
click at [1052, 453] on icon "enhanced table" at bounding box center [1046, 447] width 12 height 12
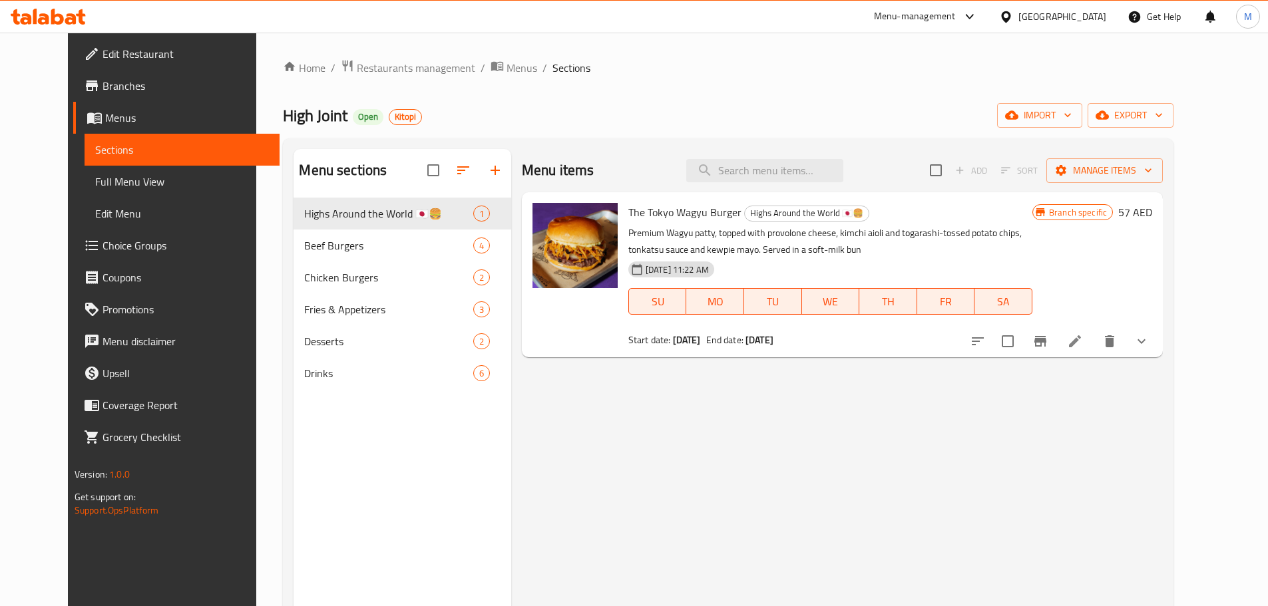
click at [134, 176] on span "Full Menu View" at bounding box center [182, 182] width 174 height 16
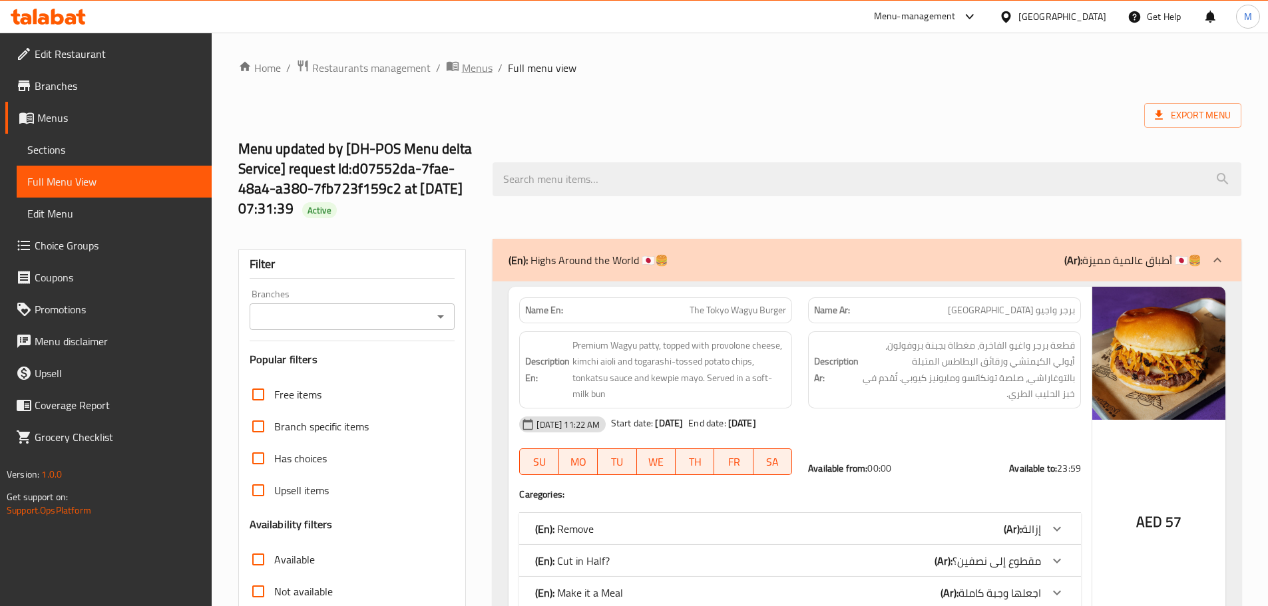
click at [474, 67] on span "Menus" at bounding box center [477, 68] width 31 height 16
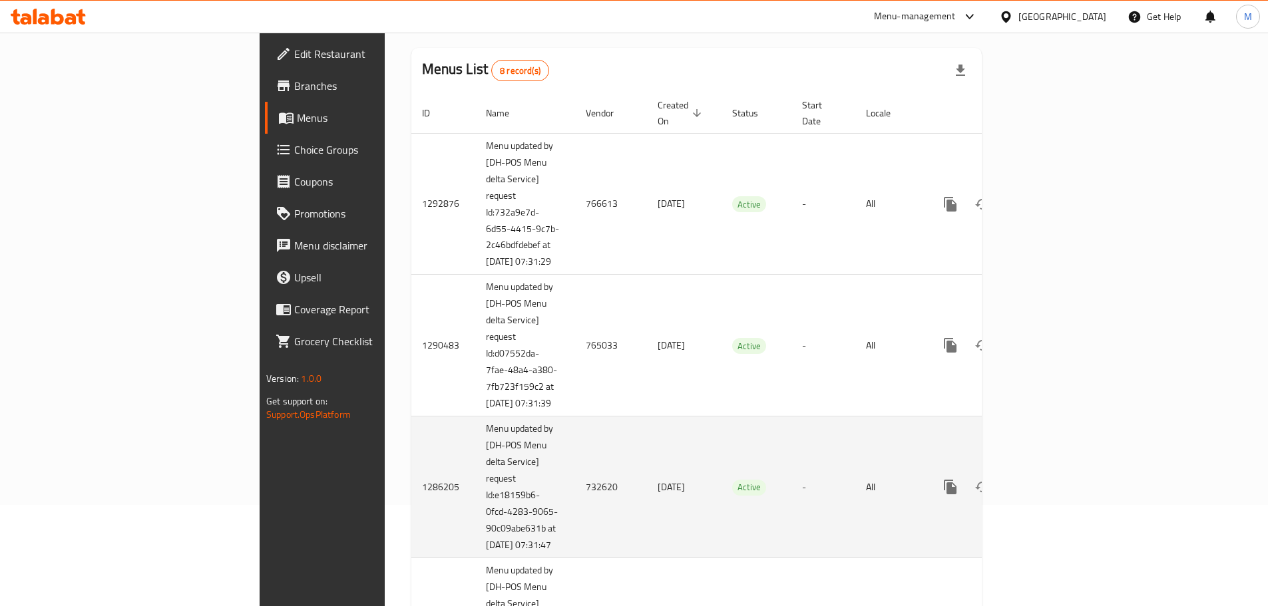
scroll to position [266, 0]
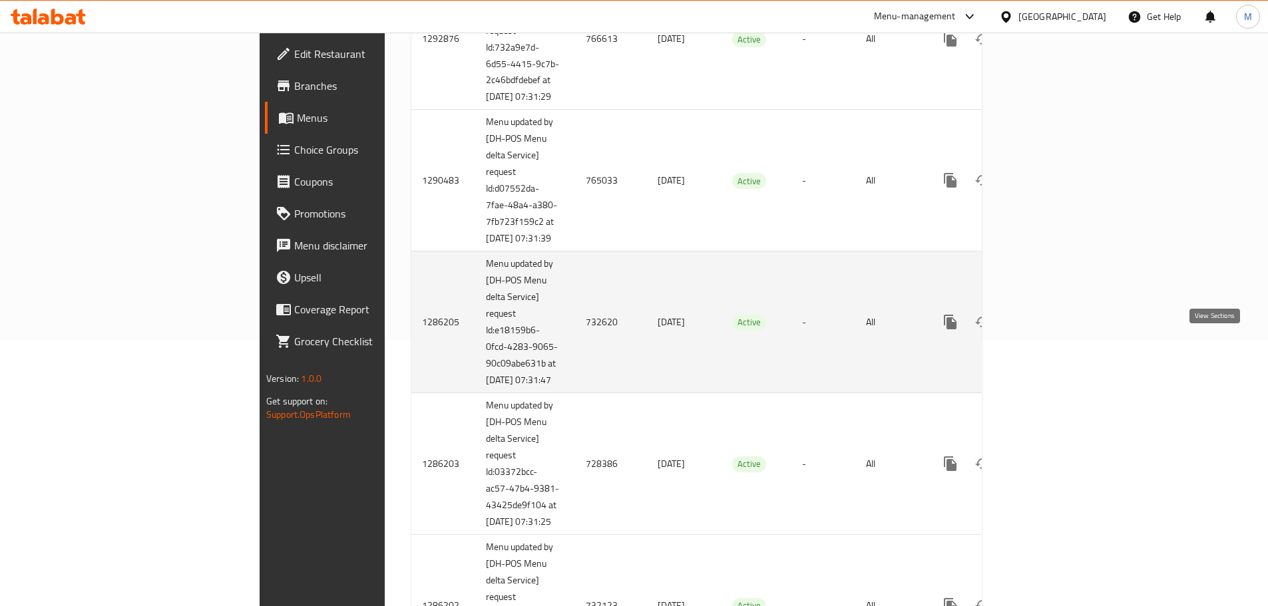
click at [1054, 330] on icon "enhanced table" at bounding box center [1046, 322] width 16 height 16
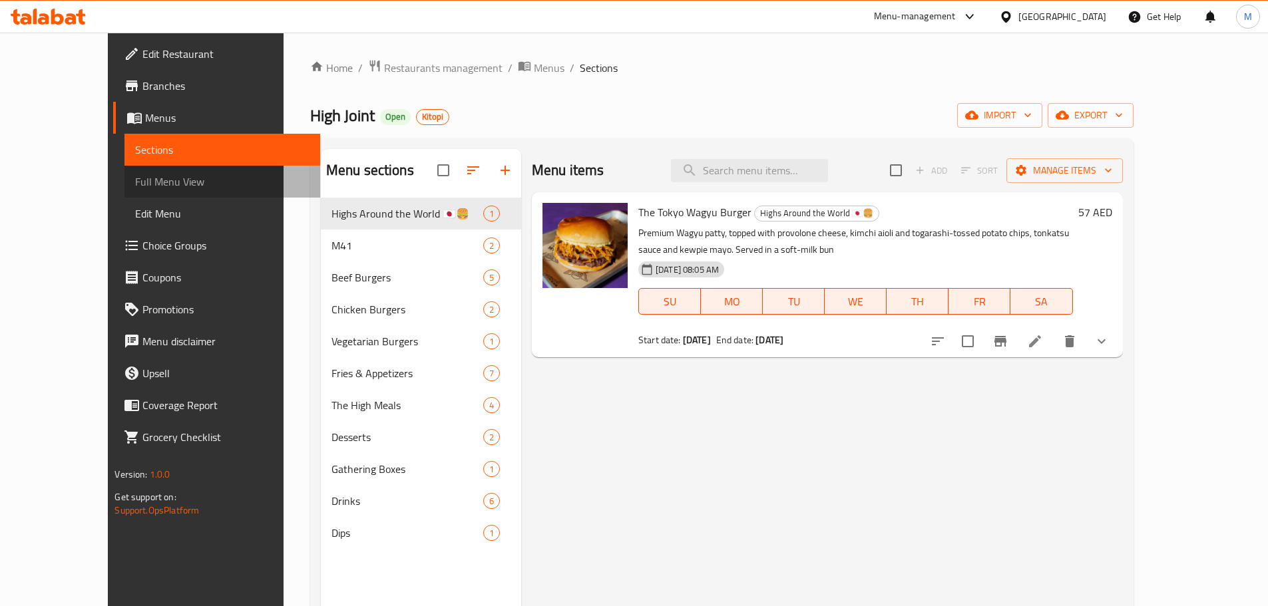
click at [135, 186] on span "Full Menu View" at bounding box center [222, 182] width 174 height 16
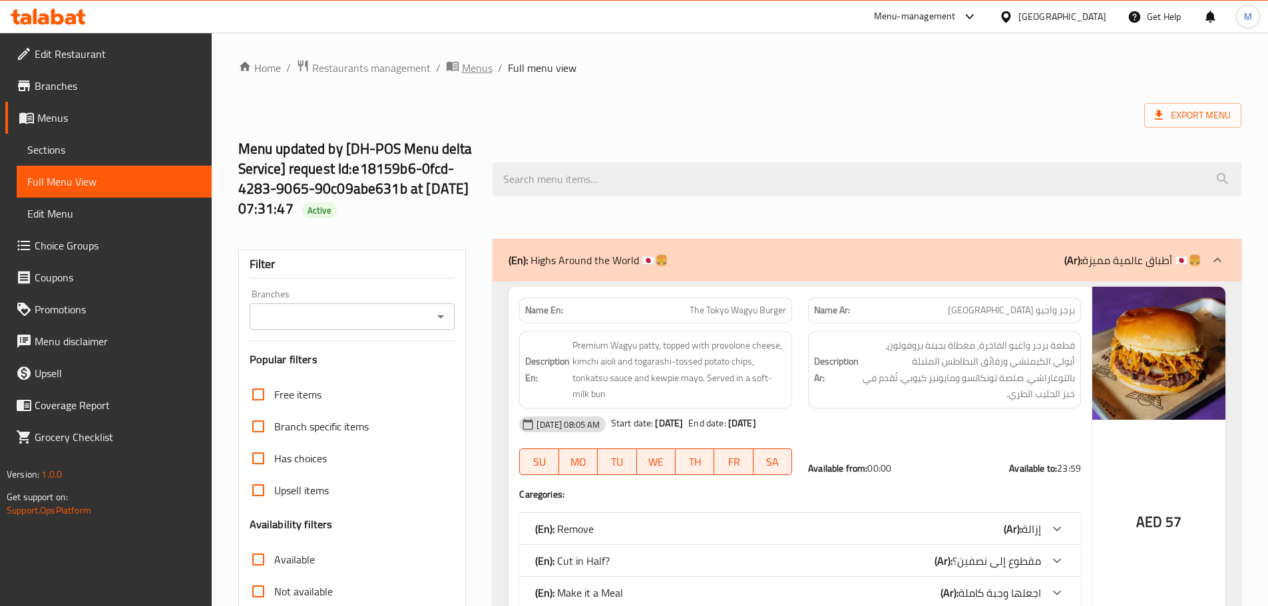
click at [475, 66] on span "Menus" at bounding box center [477, 68] width 31 height 16
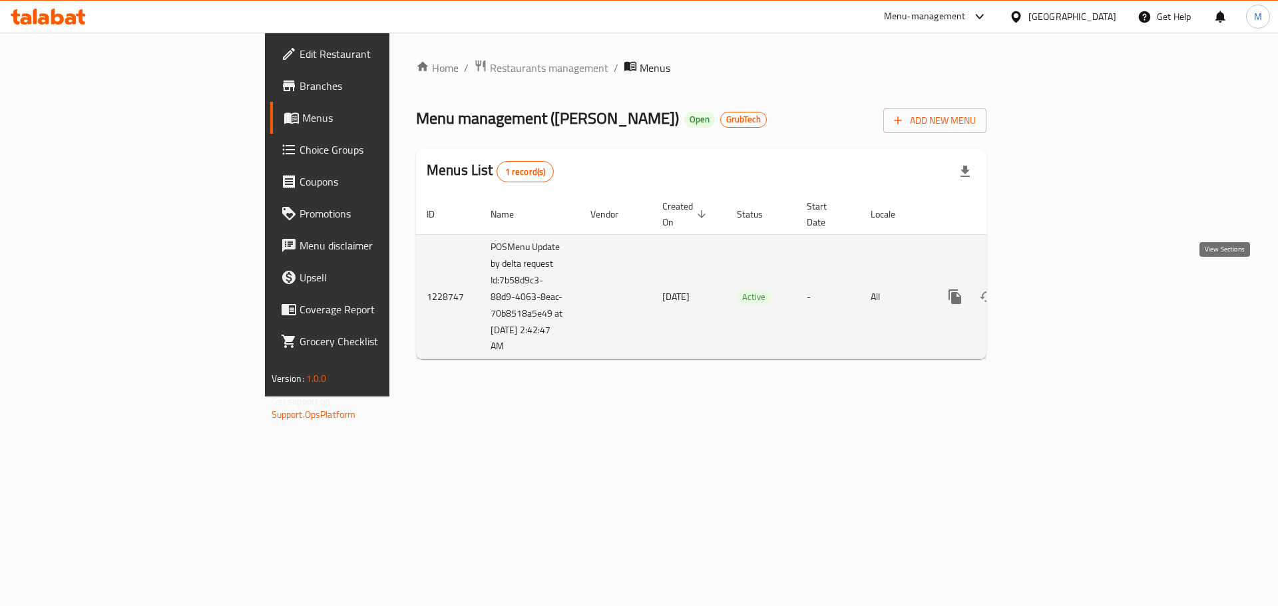
click at [1057, 291] on icon "enhanced table" at bounding box center [1051, 297] width 12 height 12
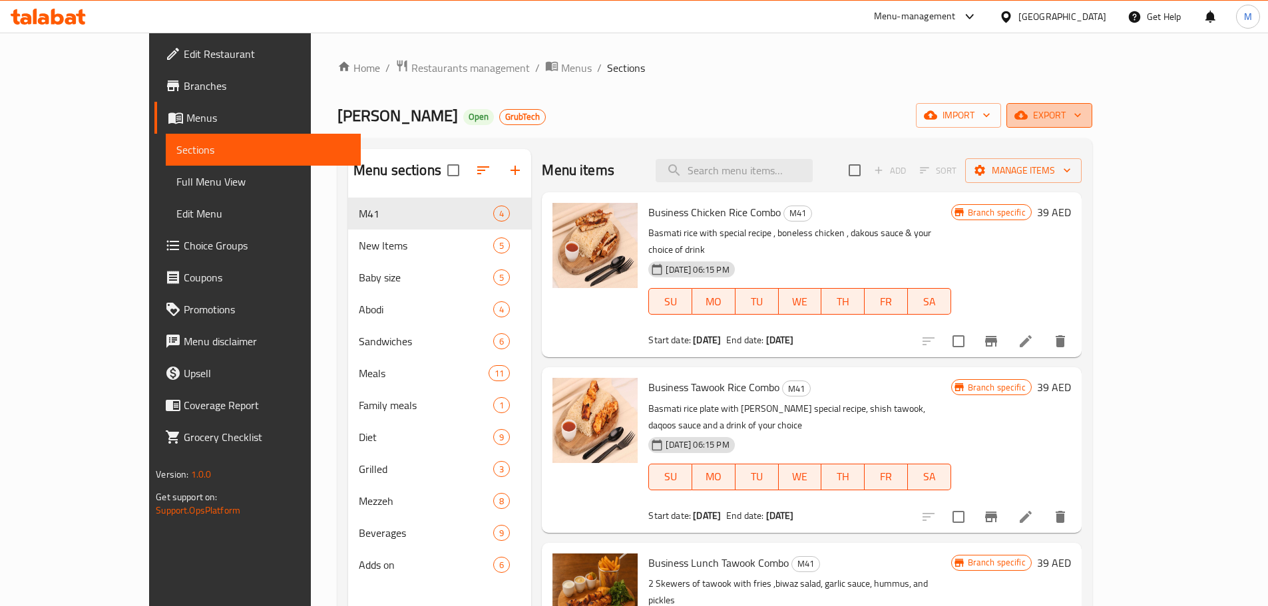
click at [1082, 108] on span "export" at bounding box center [1049, 115] width 65 height 17
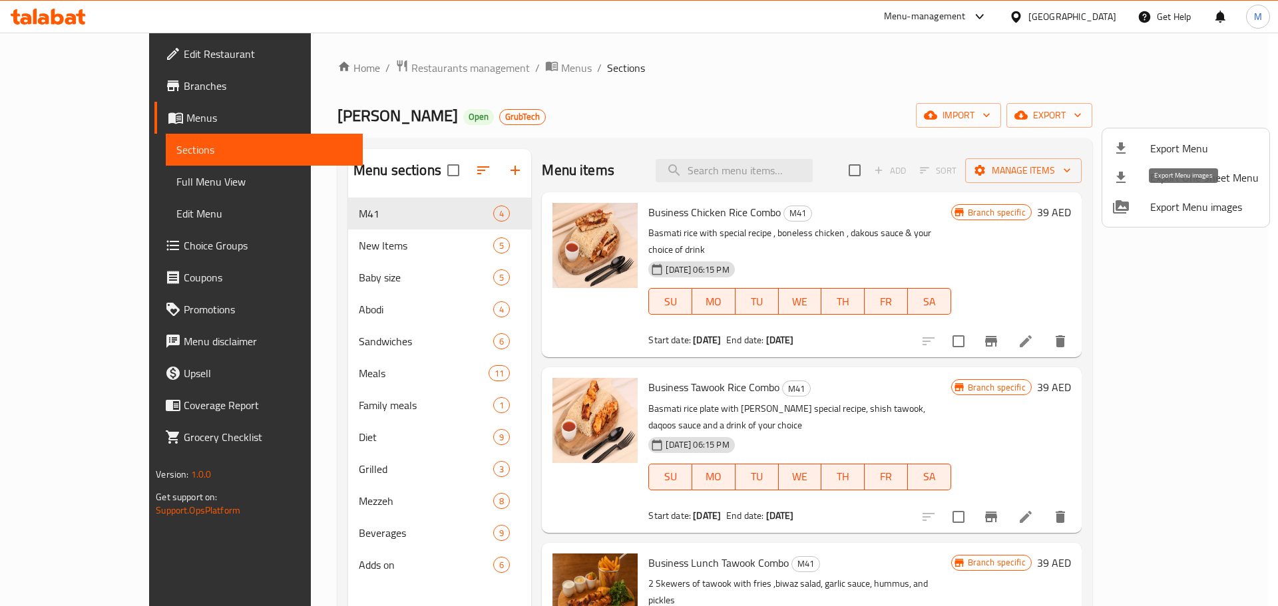
click at [1166, 206] on span "Export Menu images" at bounding box center [1204, 207] width 108 height 16
click at [475, 66] on div at bounding box center [639, 303] width 1278 height 606
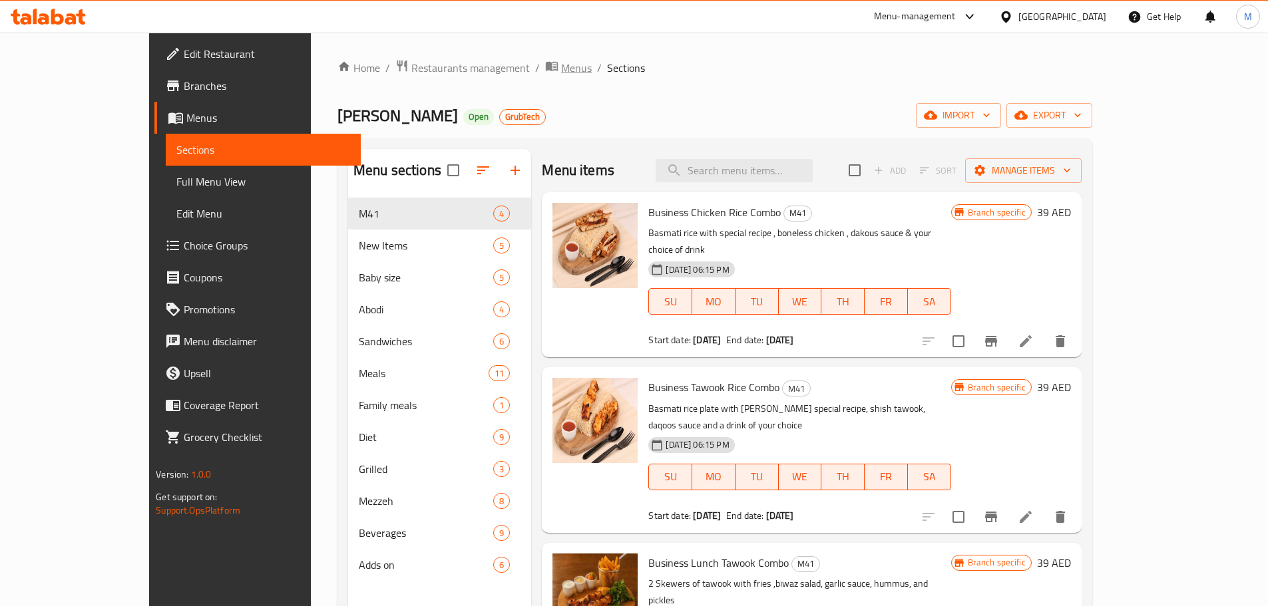
click at [561, 69] on span "Menus" at bounding box center [576, 68] width 31 height 16
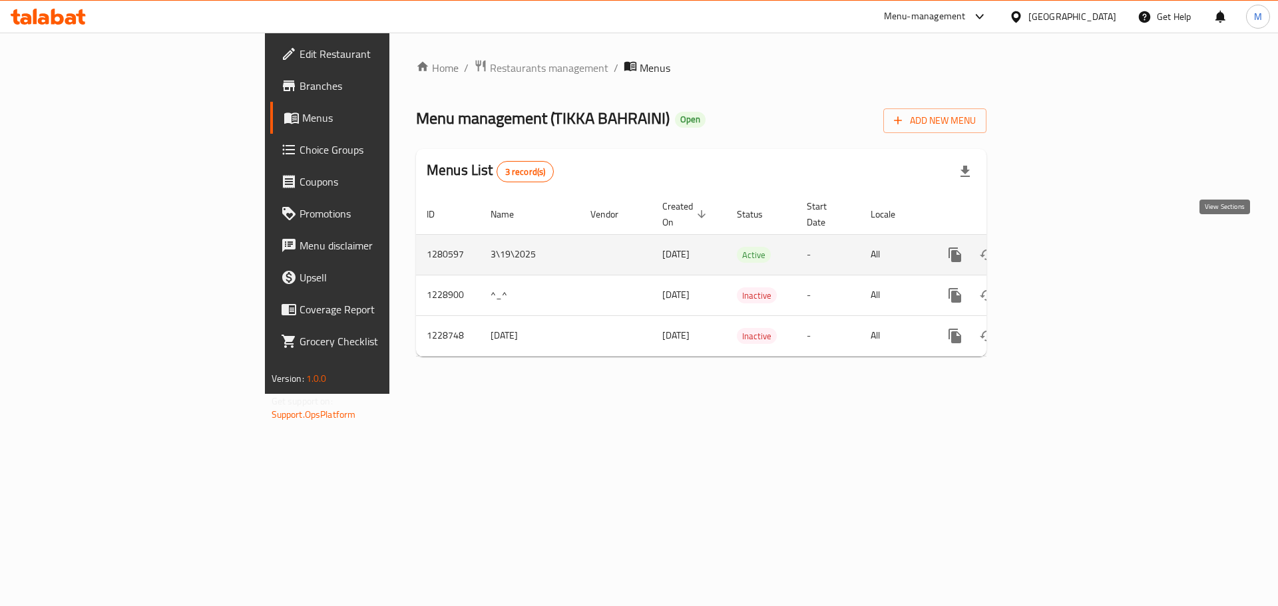
click at [1067, 239] on link "enhanced table" at bounding box center [1051, 255] width 32 height 32
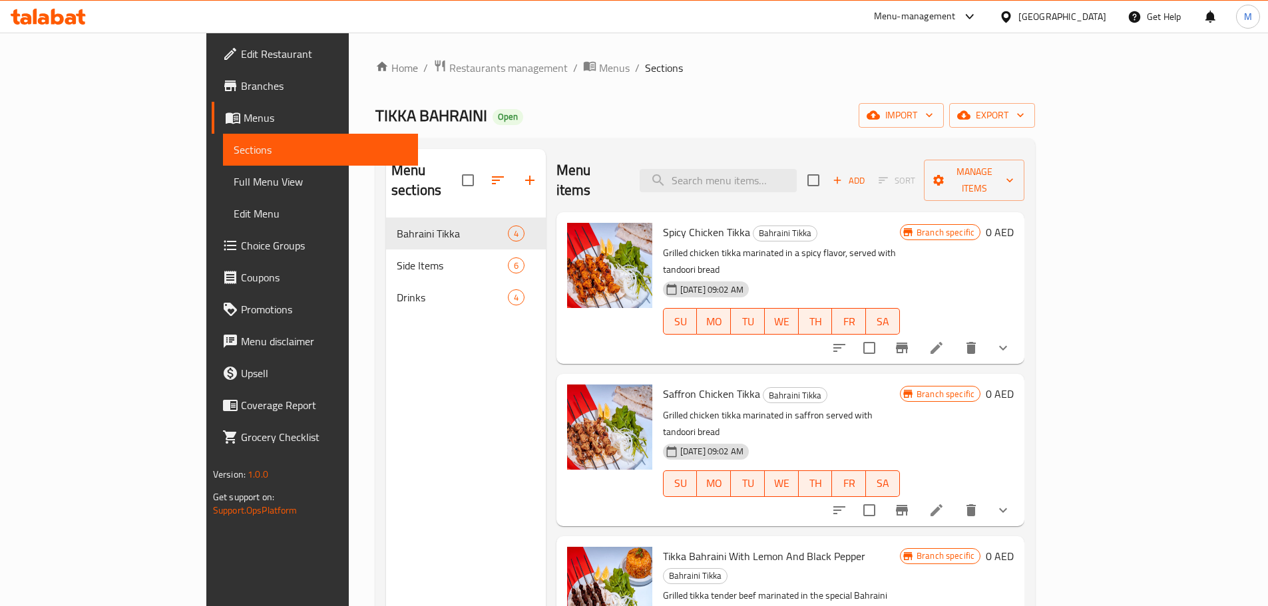
click at [234, 177] on span "Full Menu View" at bounding box center [321, 182] width 174 height 16
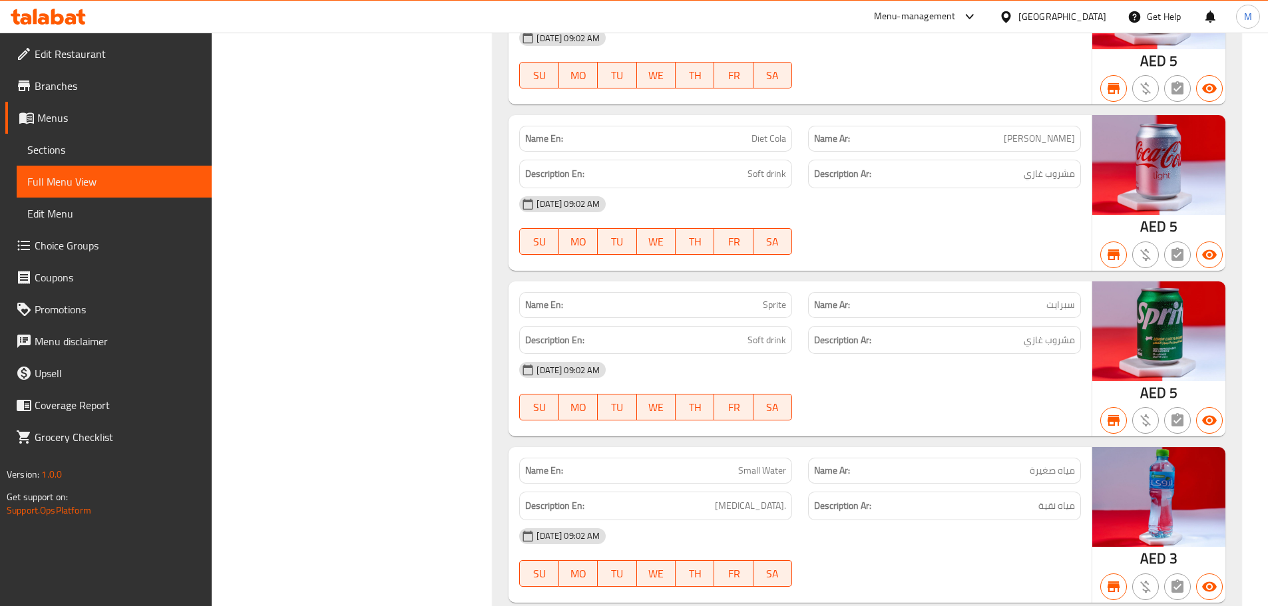
scroll to position [2478, 0]
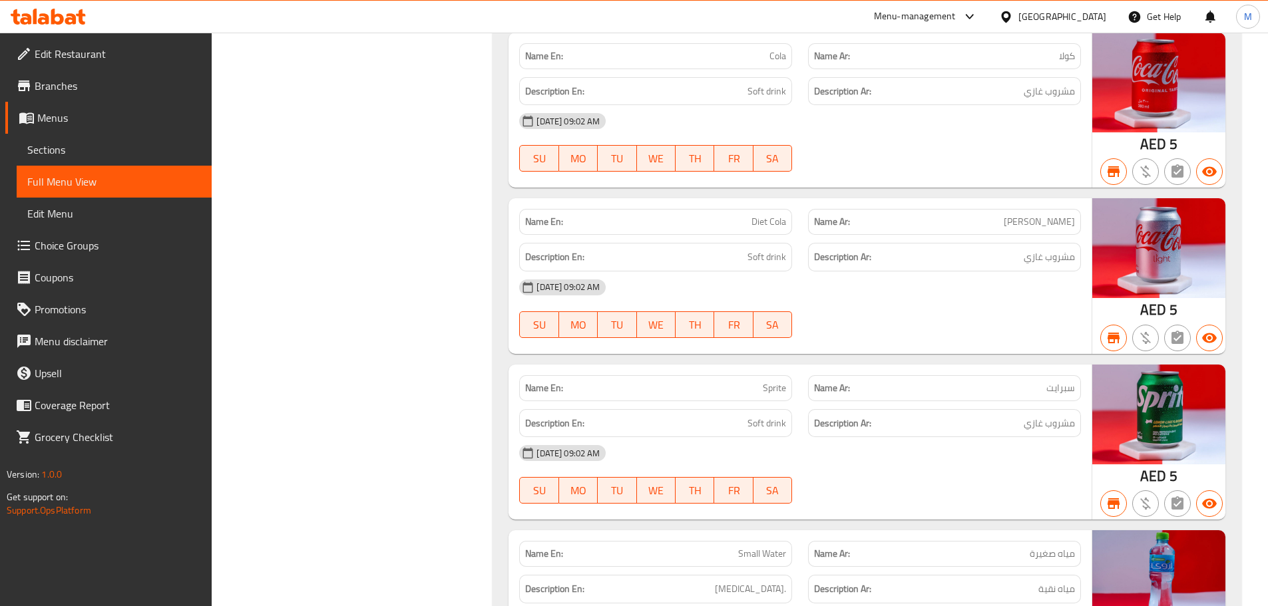
click at [593, 171] on button "MO" at bounding box center [578, 158] width 39 height 27
type button "1"
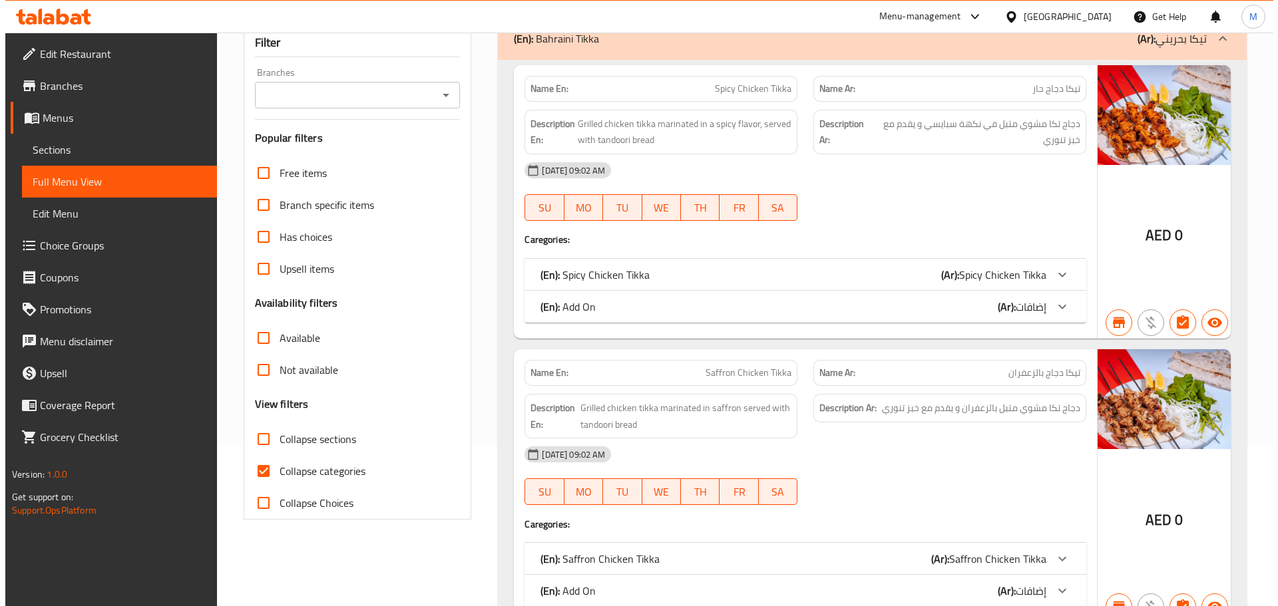
scroll to position [0, 0]
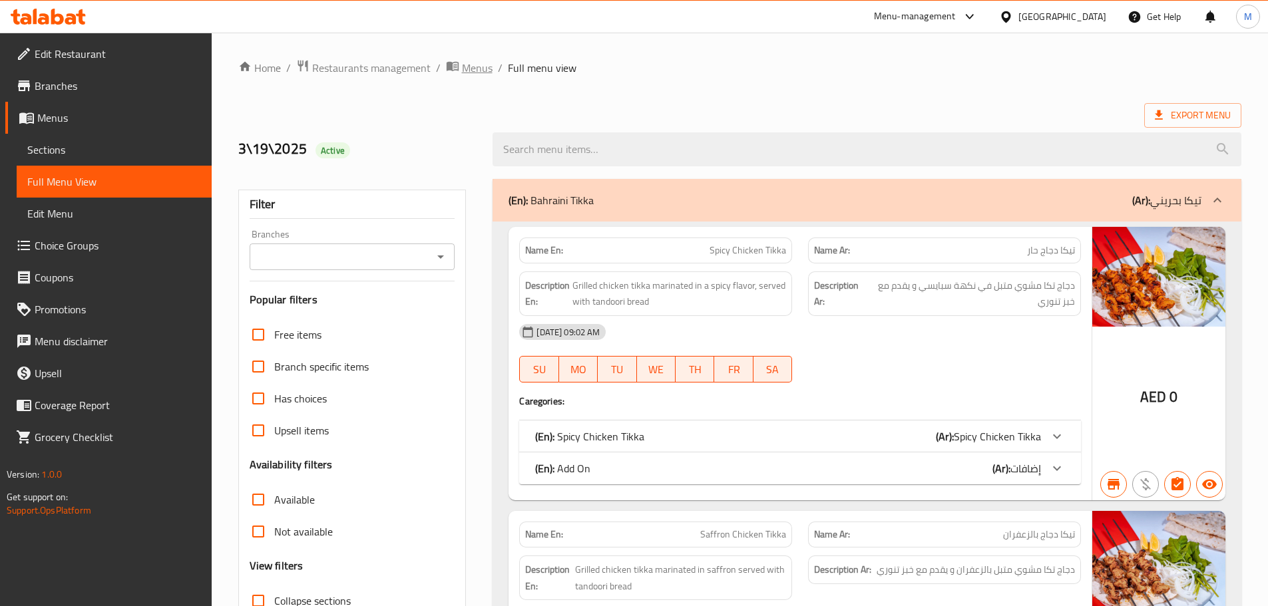
click at [486, 72] on span "Menus" at bounding box center [477, 68] width 31 height 16
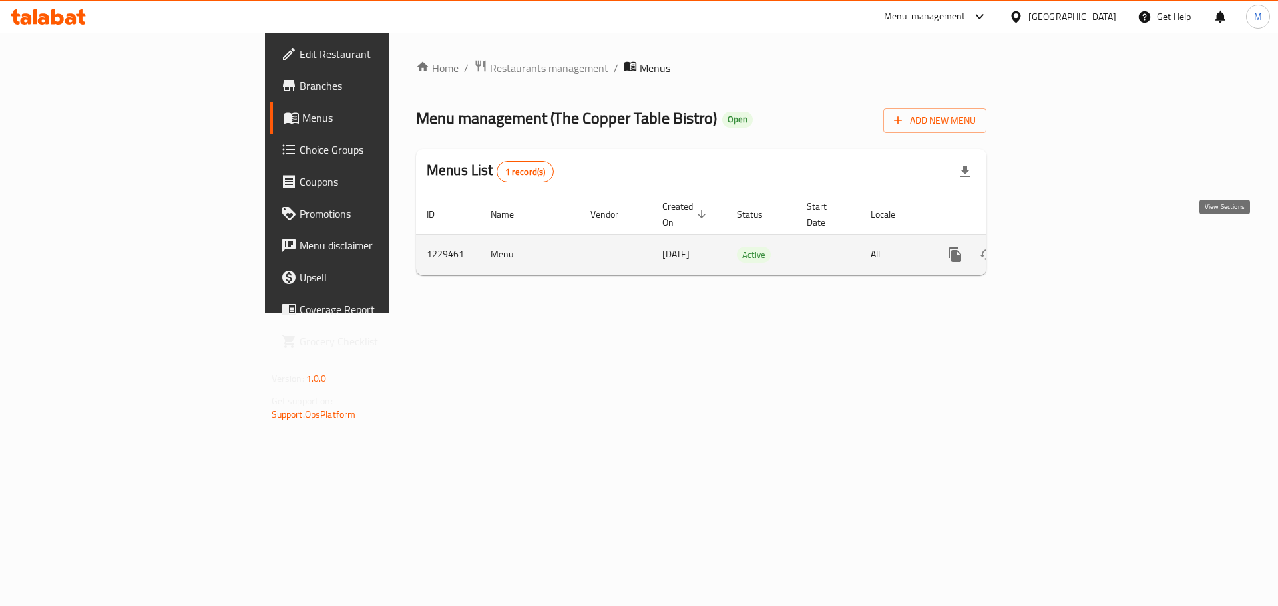
click at [1059, 247] on icon "enhanced table" at bounding box center [1051, 255] width 16 height 16
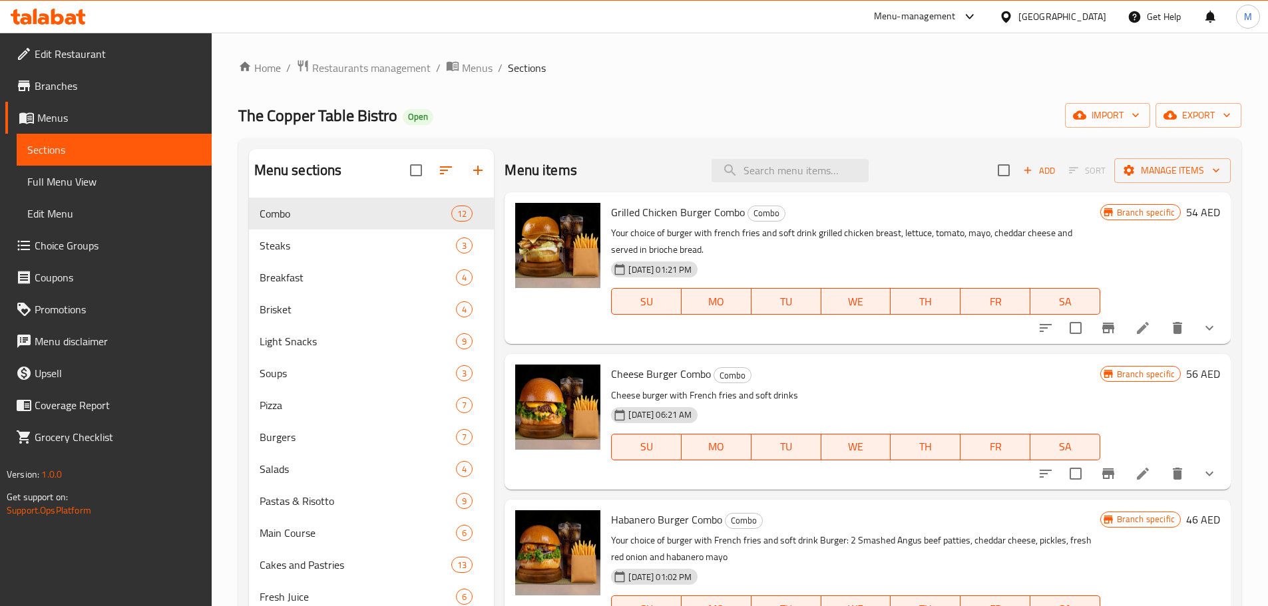
click at [686, 97] on div "Home / Restaurants management / Menus / Sections The Copper Table Bistro Open i…" at bounding box center [739, 412] width 1003 height 707
click at [1232, 130] on div "Home / Restaurants management / Menus / Sections The Copper Table Bistro Open i…" at bounding box center [739, 412] width 1003 height 707
click at [1233, 109] on icon "button" at bounding box center [1226, 114] width 13 height 13
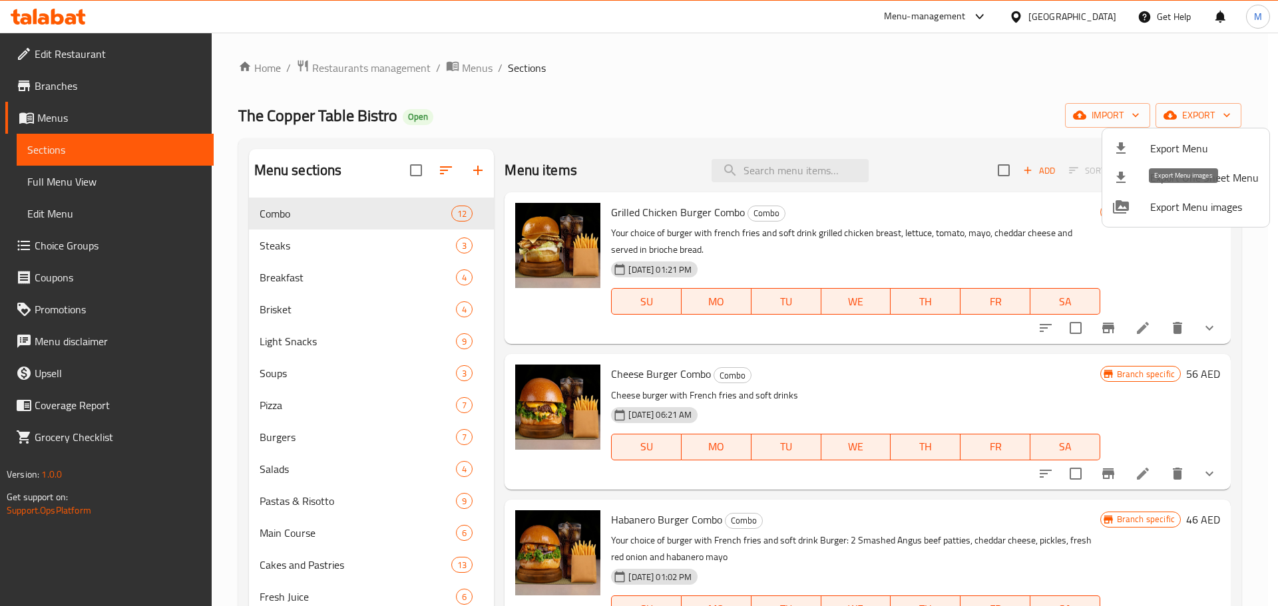
click at [1219, 213] on span "Export Menu images" at bounding box center [1204, 207] width 108 height 16
click at [678, 69] on div at bounding box center [639, 303] width 1278 height 606
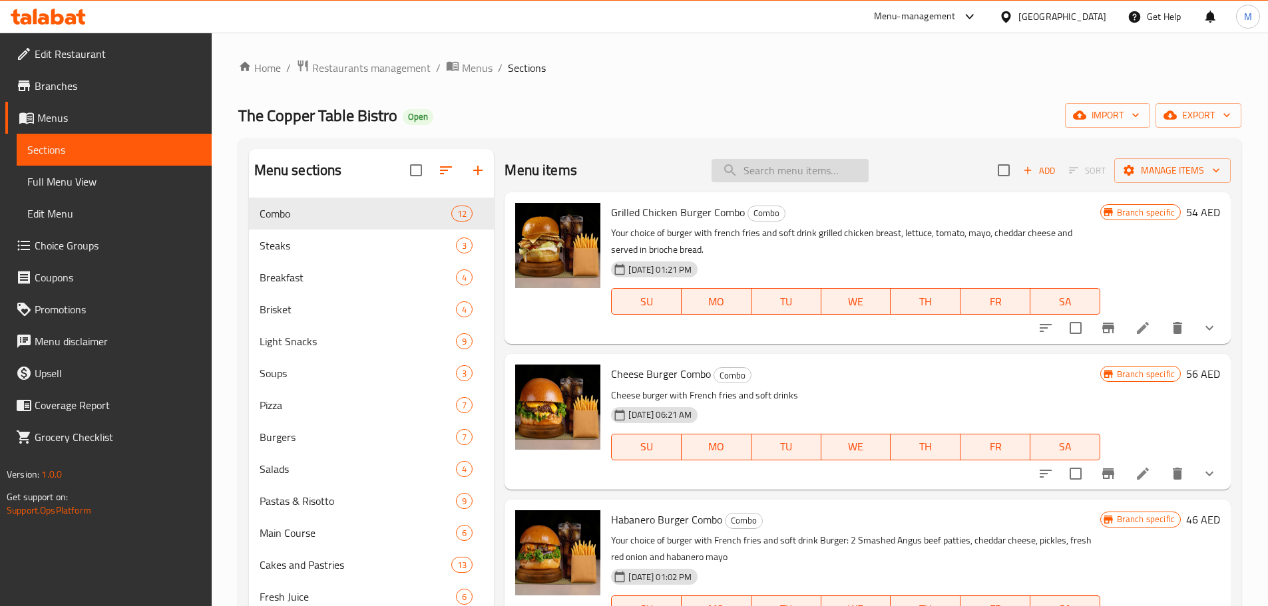
drag, startPoint x: 771, startPoint y: 169, endPoint x: 777, endPoint y: 174, distance: 8.5
click at [771, 170] on input "search" at bounding box center [790, 170] width 157 height 23
paste input "Shrimp Pink Sauce Pasta Combo"
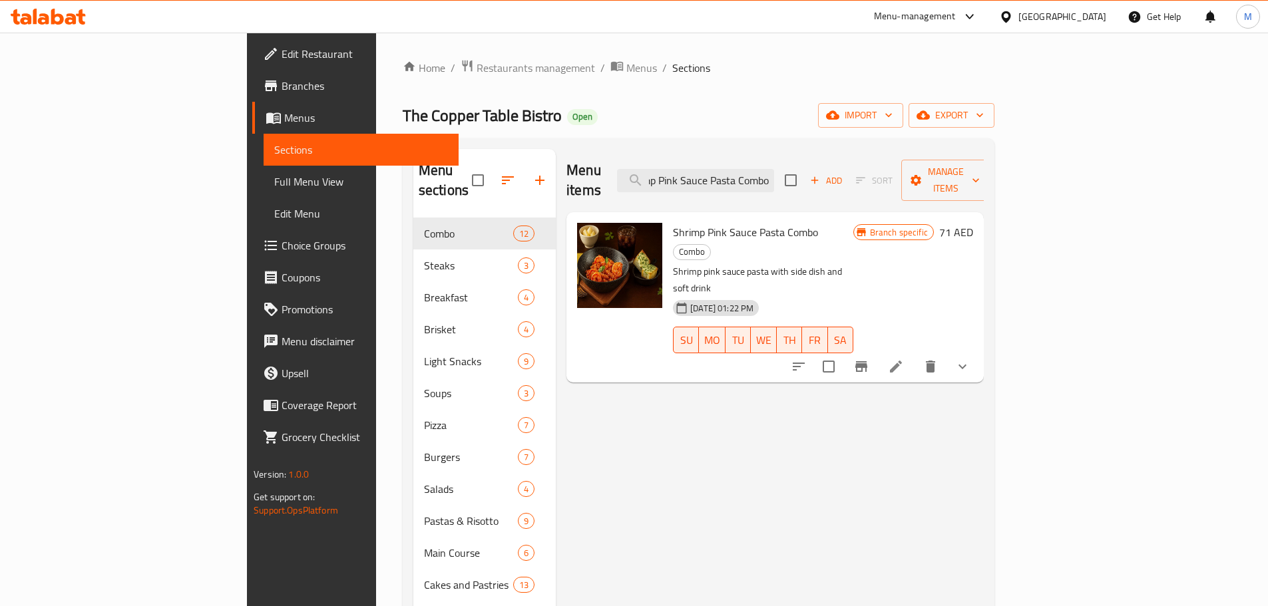
type input "Shrimp Pink Sauce Pasta Combo"
click at [902, 361] on icon at bounding box center [896, 367] width 12 height 12
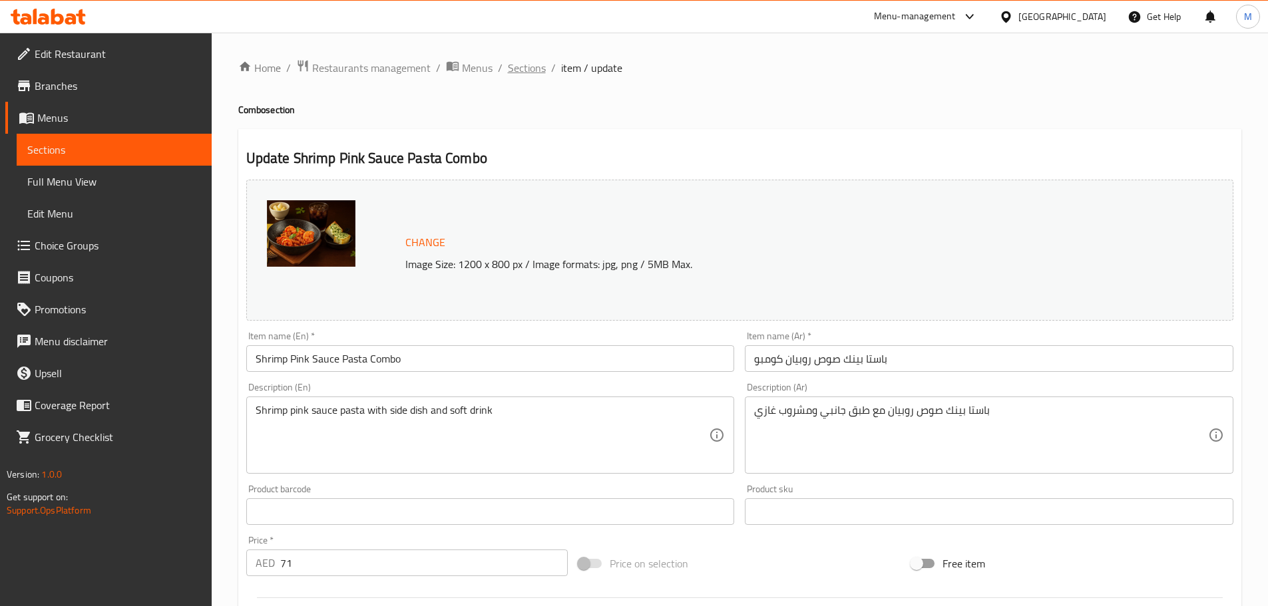
click at [528, 70] on span "Sections" at bounding box center [527, 68] width 38 height 16
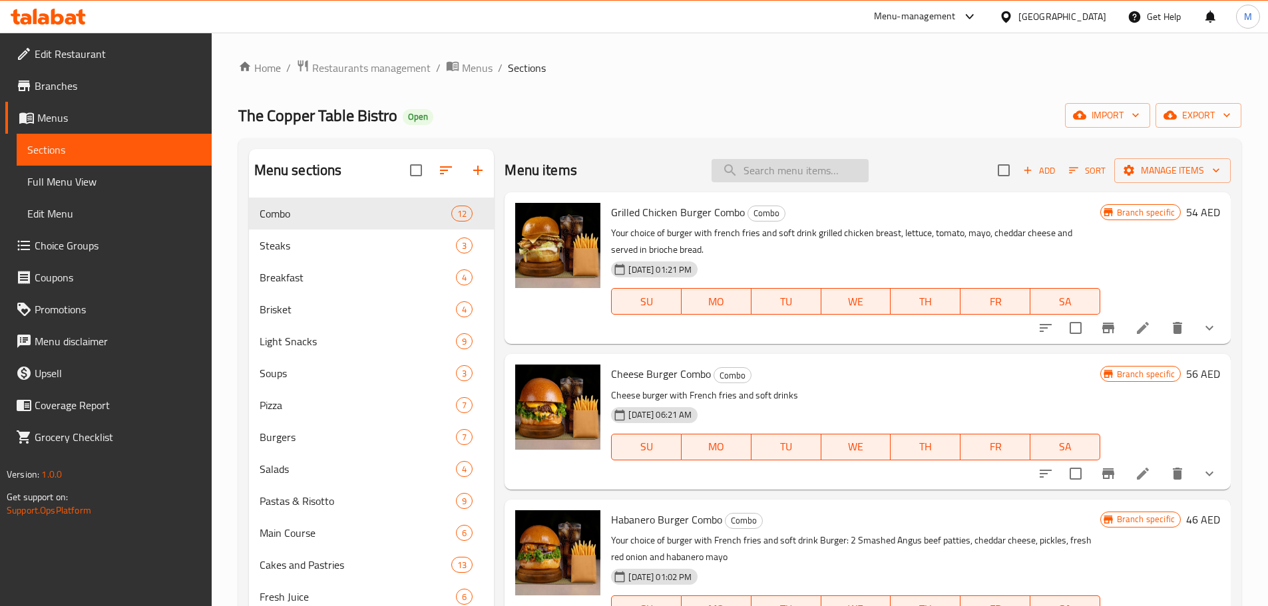
click at [757, 170] on input "search" at bounding box center [790, 170] width 157 height 23
paste input "Pasta with Pesto Chicken Combo"
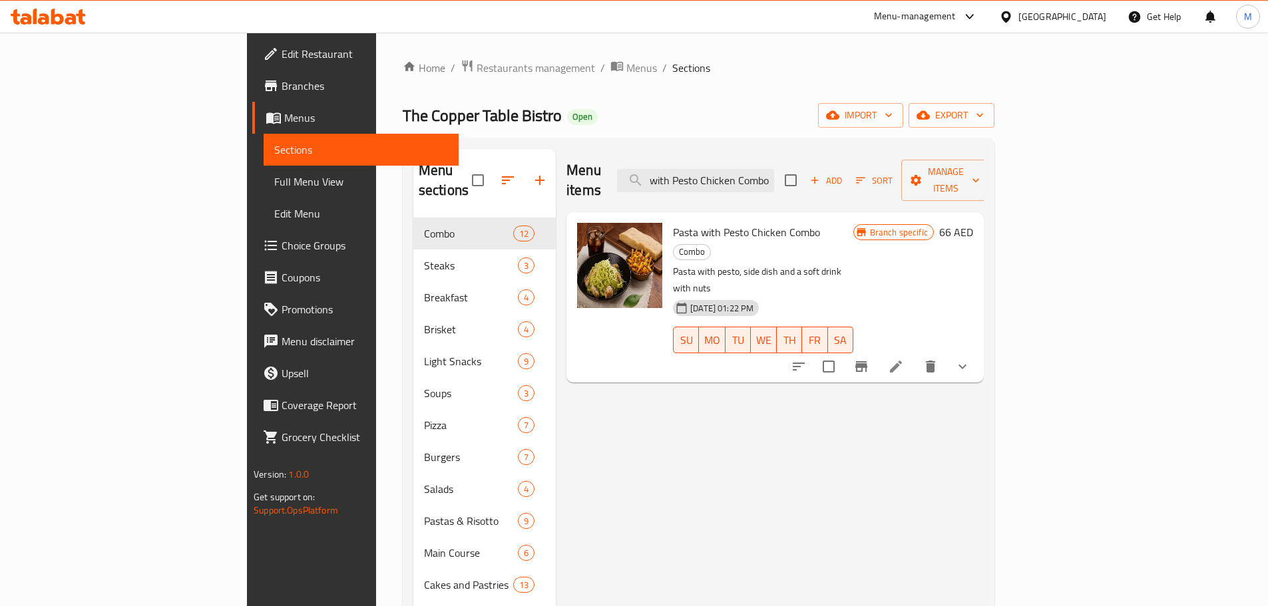
type input "Pasta with Pesto Chicken Combo"
click at [904, 359] on icon at bounding box center [896, 367] width 16 height 16
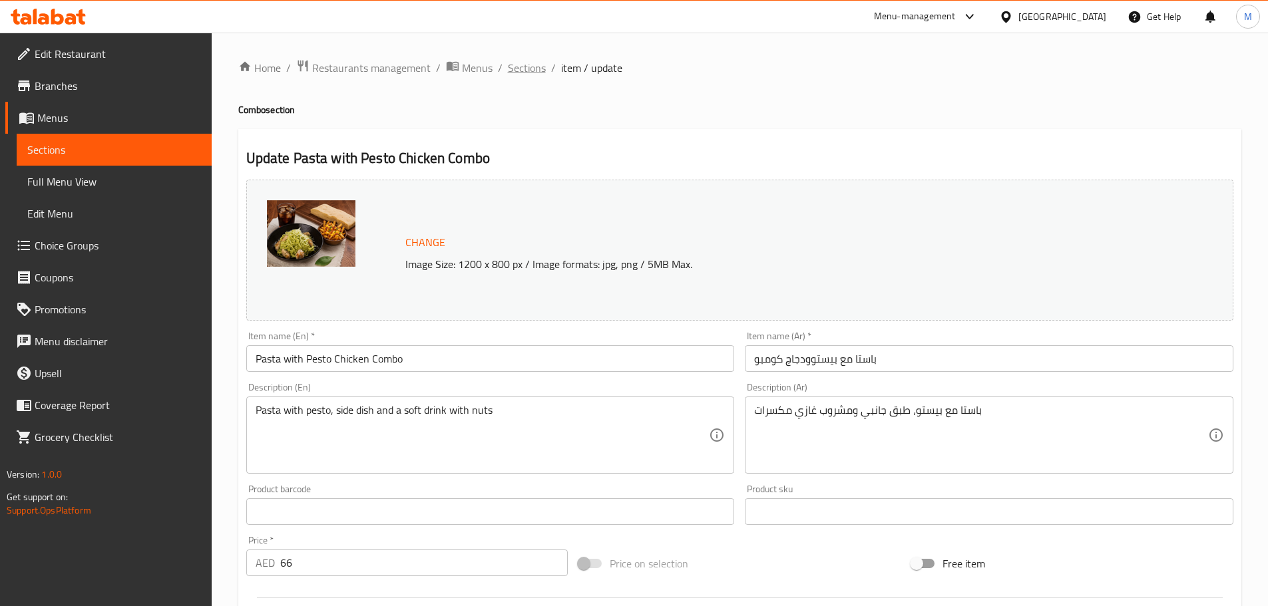
click at [523, 65] on span "Sections" at bounding box center [527, 68] width 38 height 16
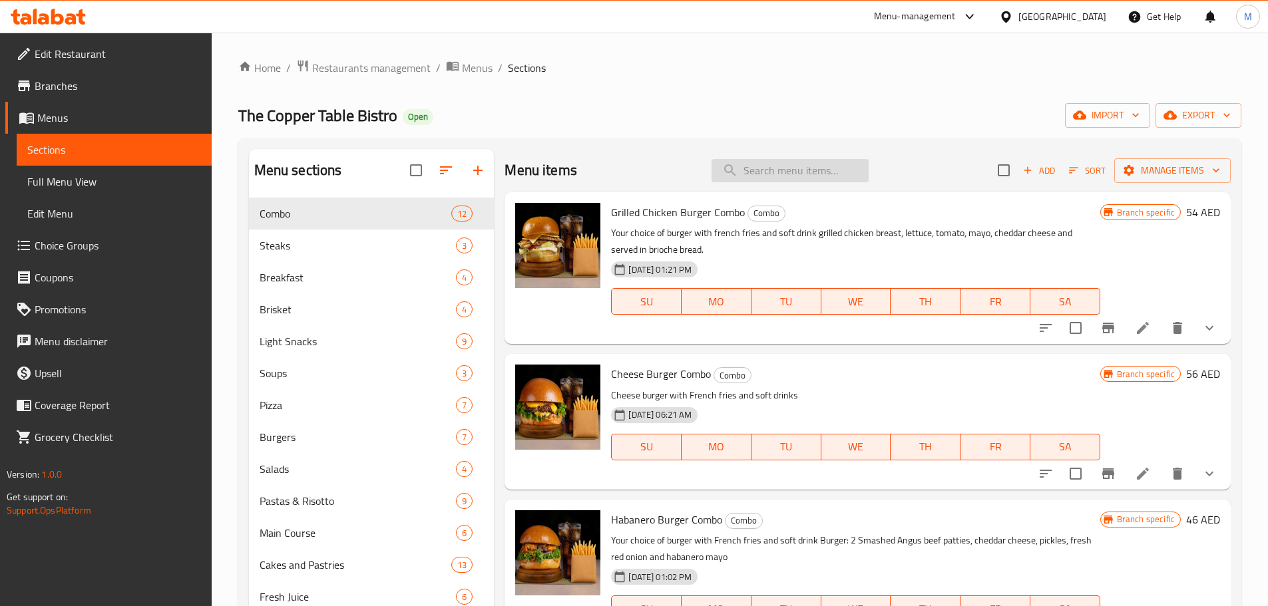
click at [762, 171] on input "search" at bounding box center [790, 170] width 157 height 23
paste input "Pasta Carbonara Combo"
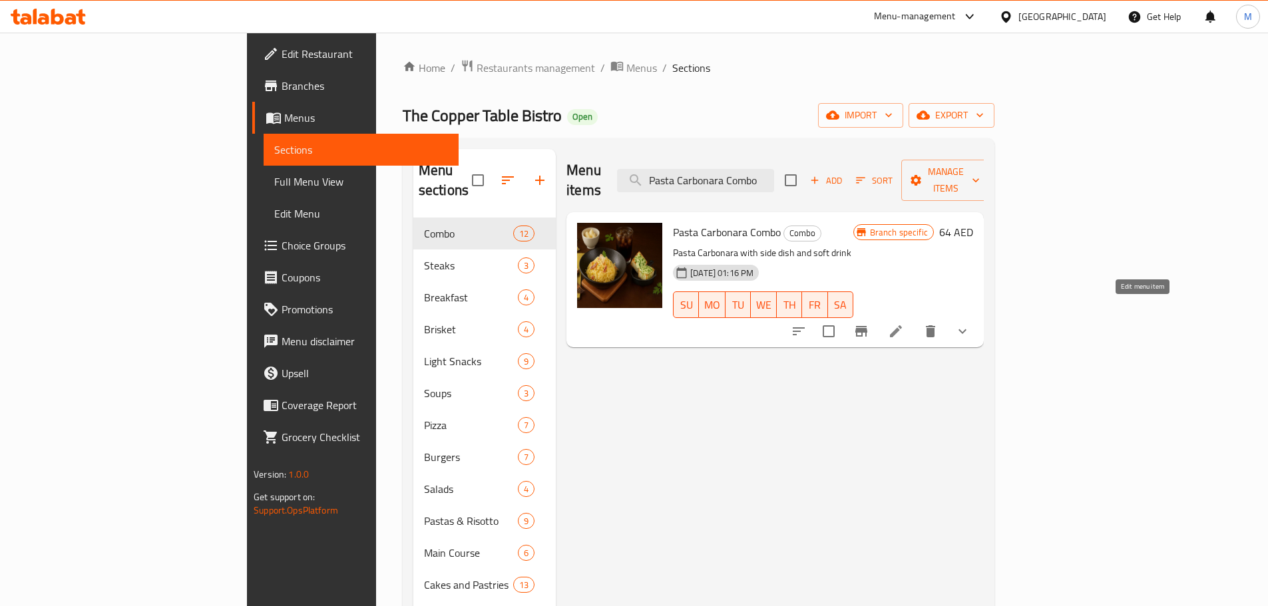
type input "Pasta Carbonara Combo"
click at [902, 325] on icon at bounding box center [896, 331] width 12 height 12
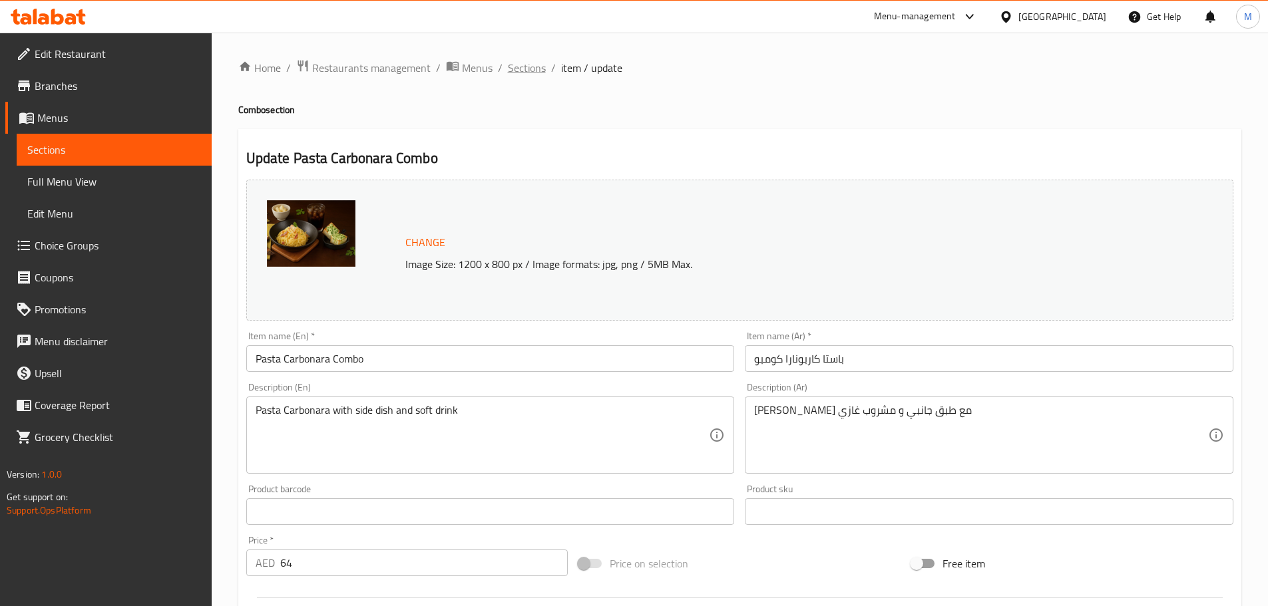
click at [516, 65] on span "Sections" at bounding box center [527, 68] width 38 height 16
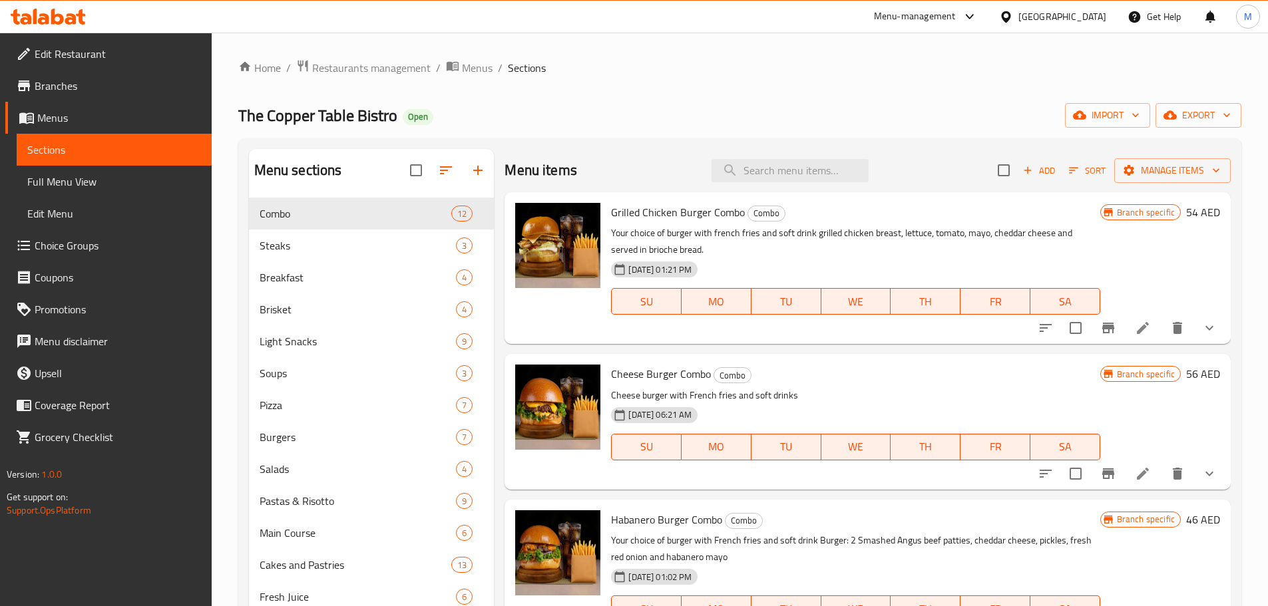
click at [666, 77] on div "Home / Restaurants management / Menus / Sections The Copper Table Bistro Open i…" at bounding box center [739, 412] width 1003 height 707
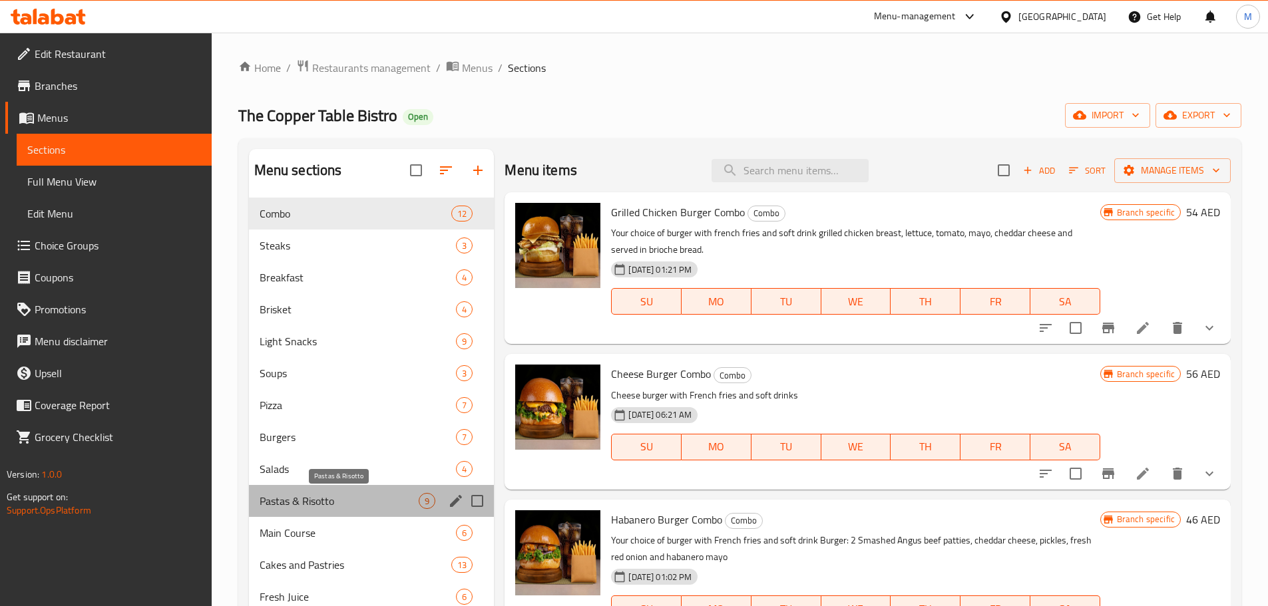
click at [305, 500] on span "Pastas & Risotto" at bounding box center [340, 501] width 160 height 16
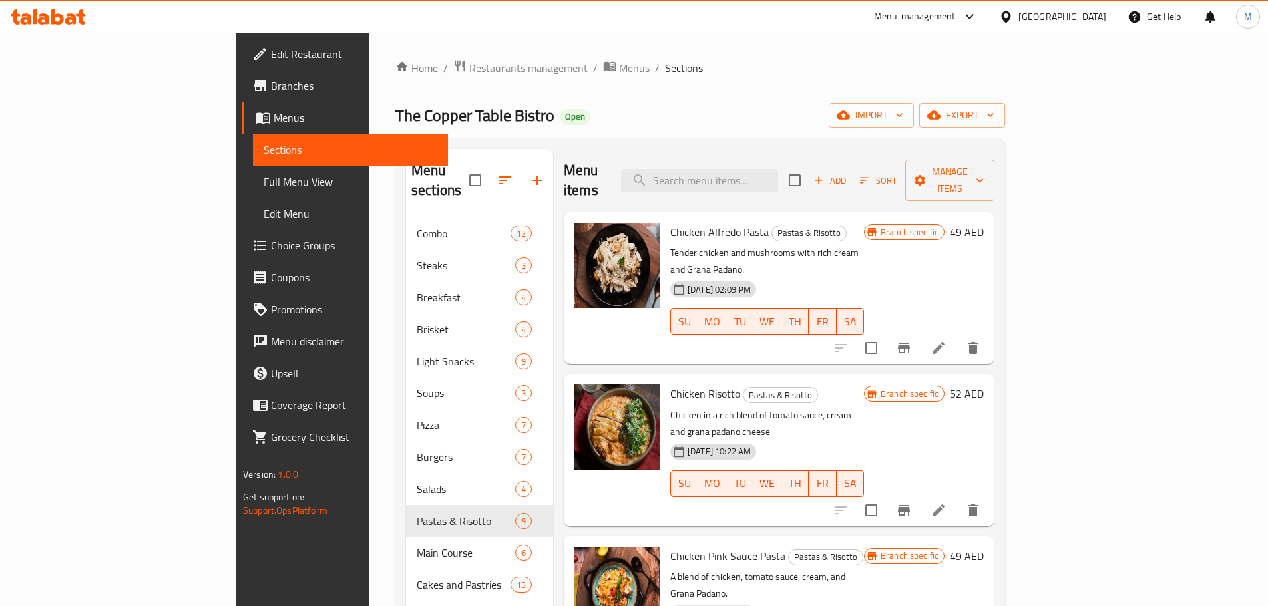
click at [864, 385] on h6 "Chicken Risotto Pastas & Risotto" at bounding box center [767, 394] width 194 height 19
click at [778, 178] on input "search" at bounding box center [699, 180] width 157 height 23
paste input "Shrimp Pink Sauce Pasta Combo"
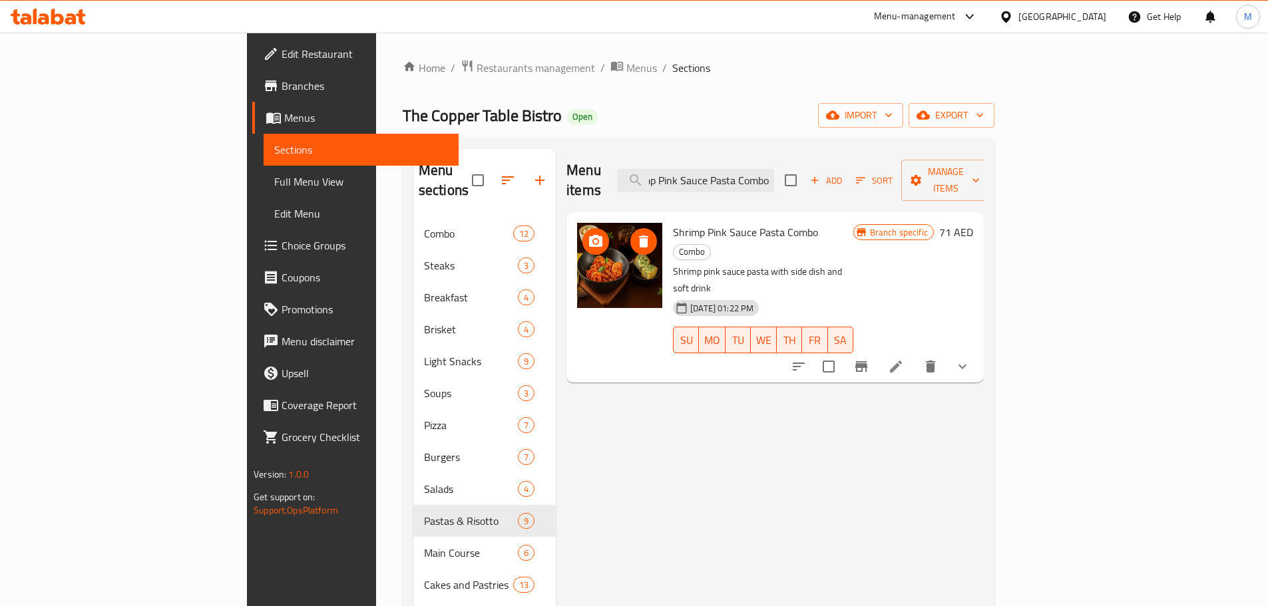
type input "Shrimp Pink Sauce Pasta Combo"
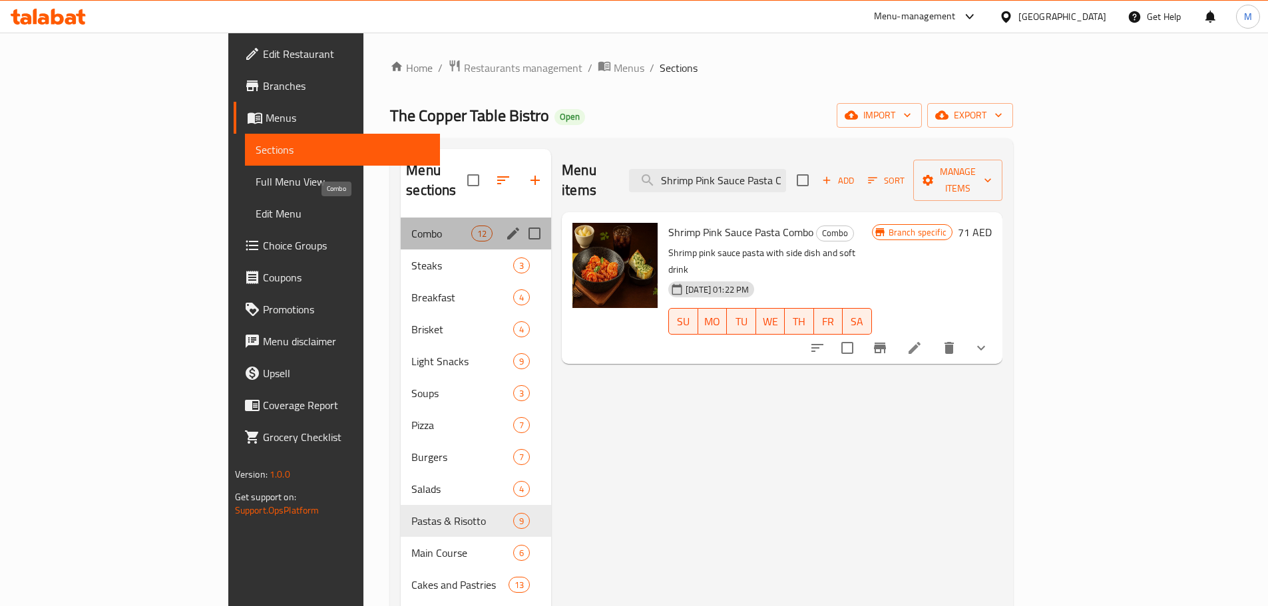
click at [411, 226] on span "Combo" at bounding box center [441, 234] width 60 height 16
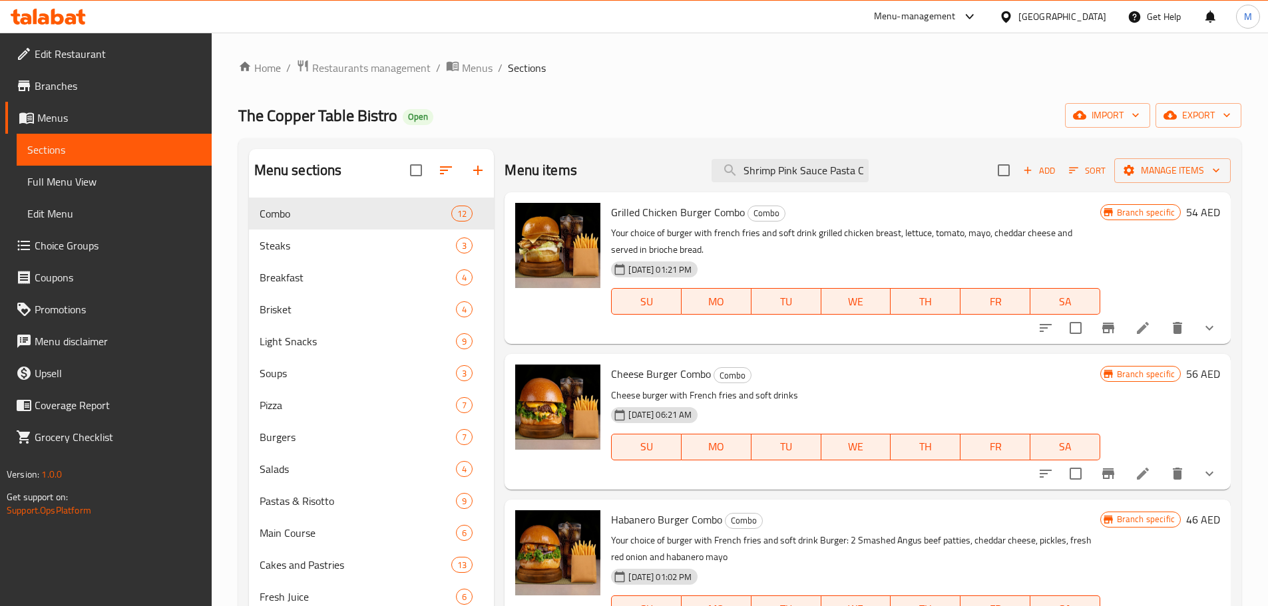
click at [665, 257] on div "12-08-2025 01:21 PM" at bounding box center [668, 269] width 125 height 27
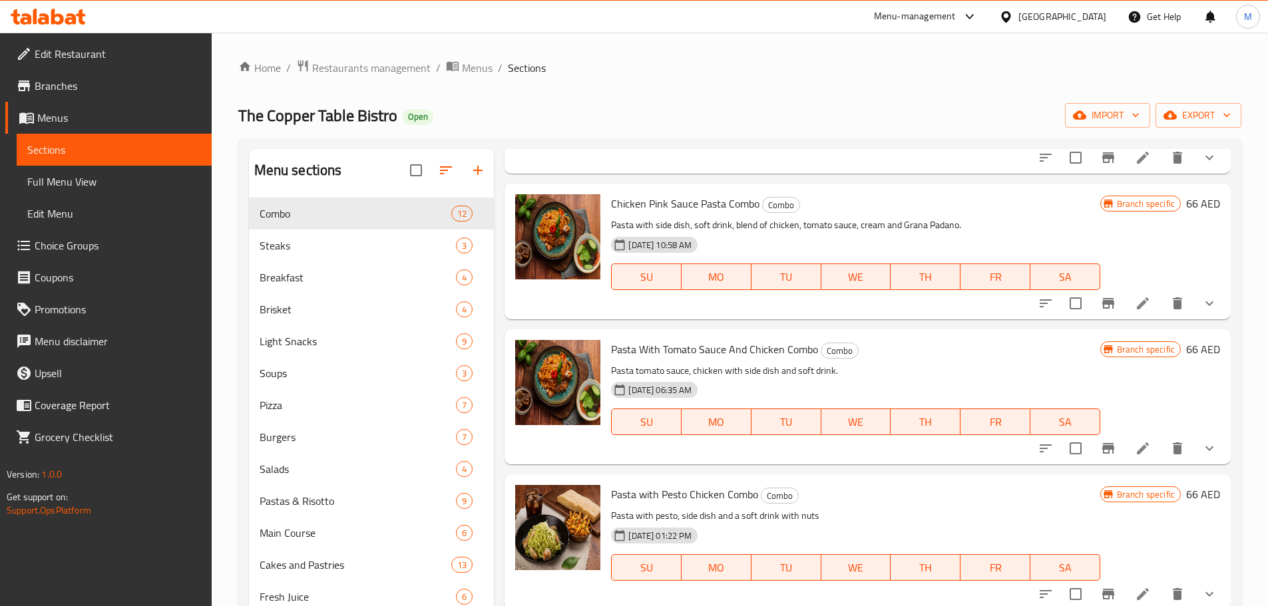
click at [717, 204] on span "Chicken Pink Sauce Pasta Combo" at bounding box center [685, 204] width 148 height 20
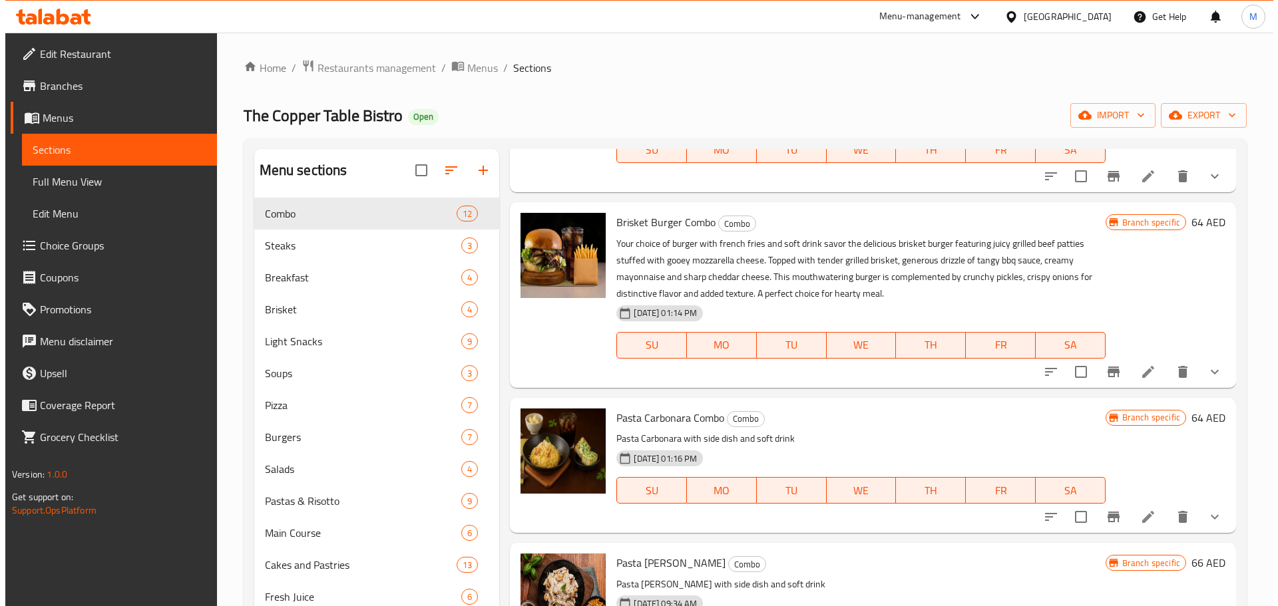
scroll to position [815, 0]
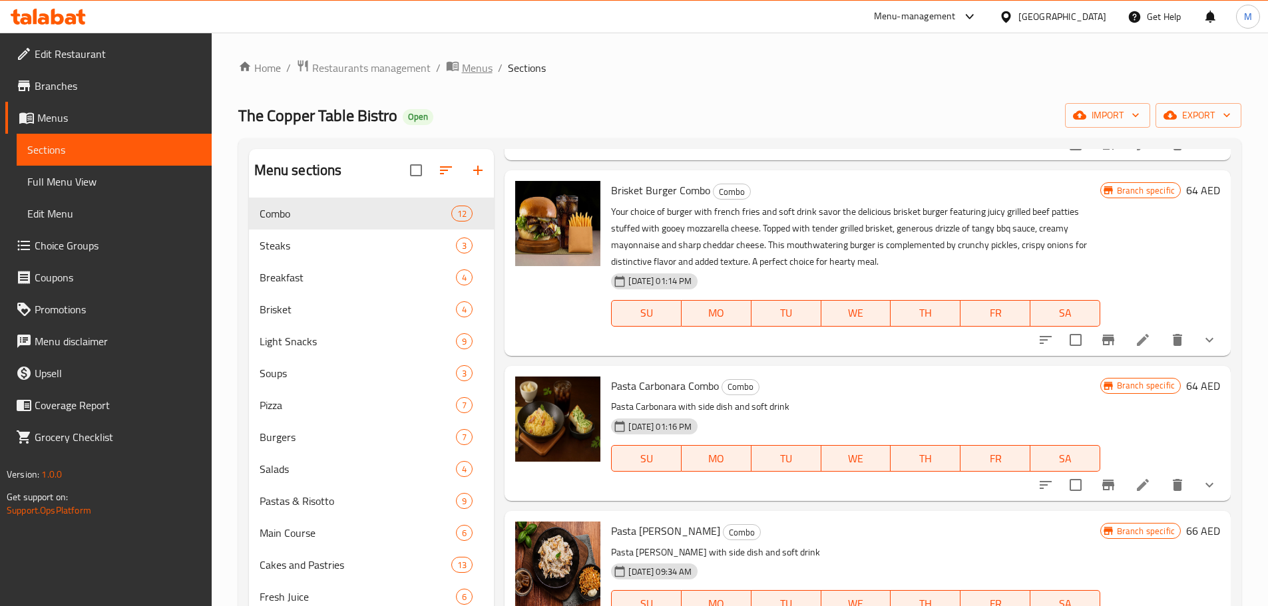
click at [472, 63] on span "Menus" at bounding box center [477, 68] width 31 height 16
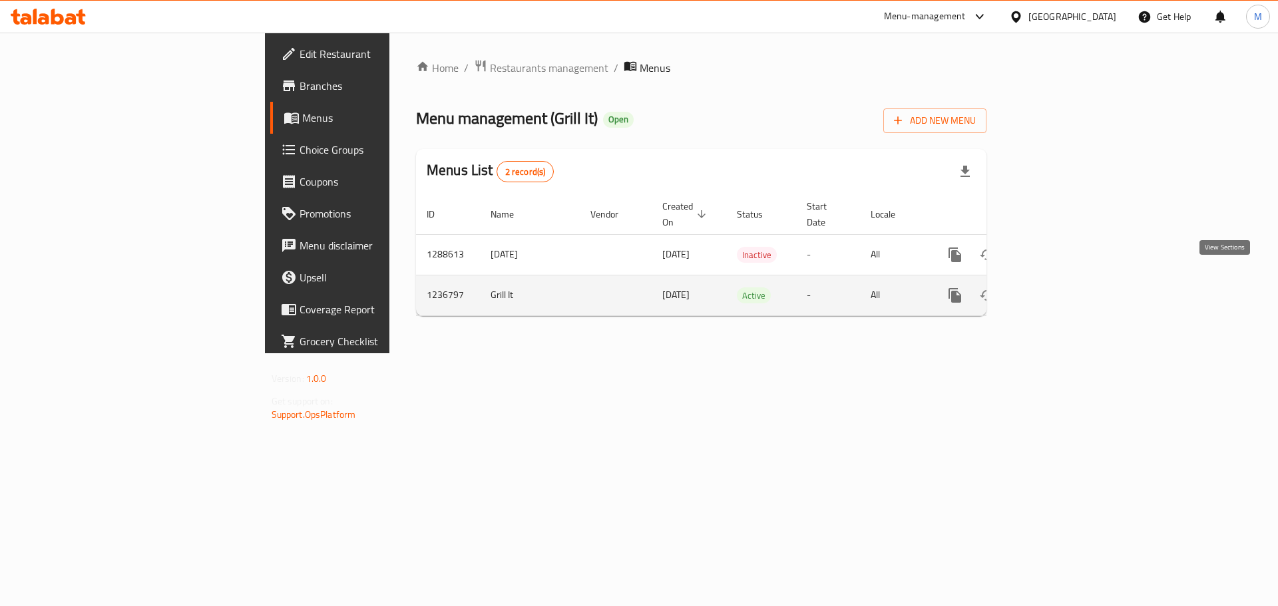
click at [1059, 288] on icon "enhanced table" at bounding box center [1051, 296] width 16 height 16
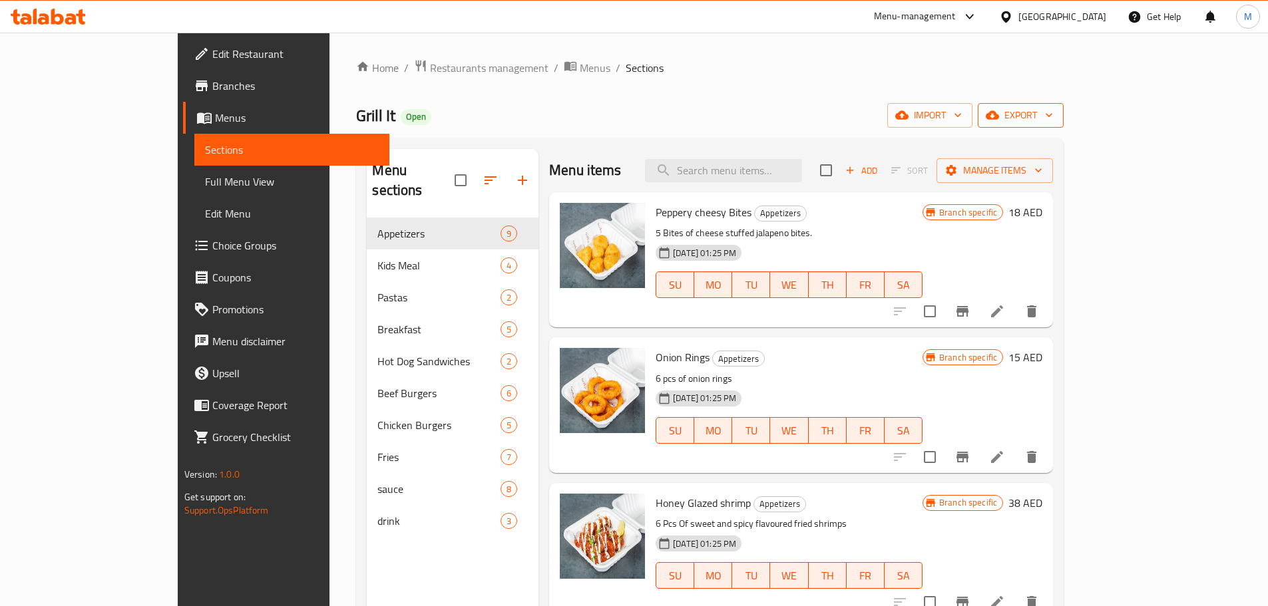
click at [1053, 114] on span "export" at bounding box center [1020, 115] width 65 height 17
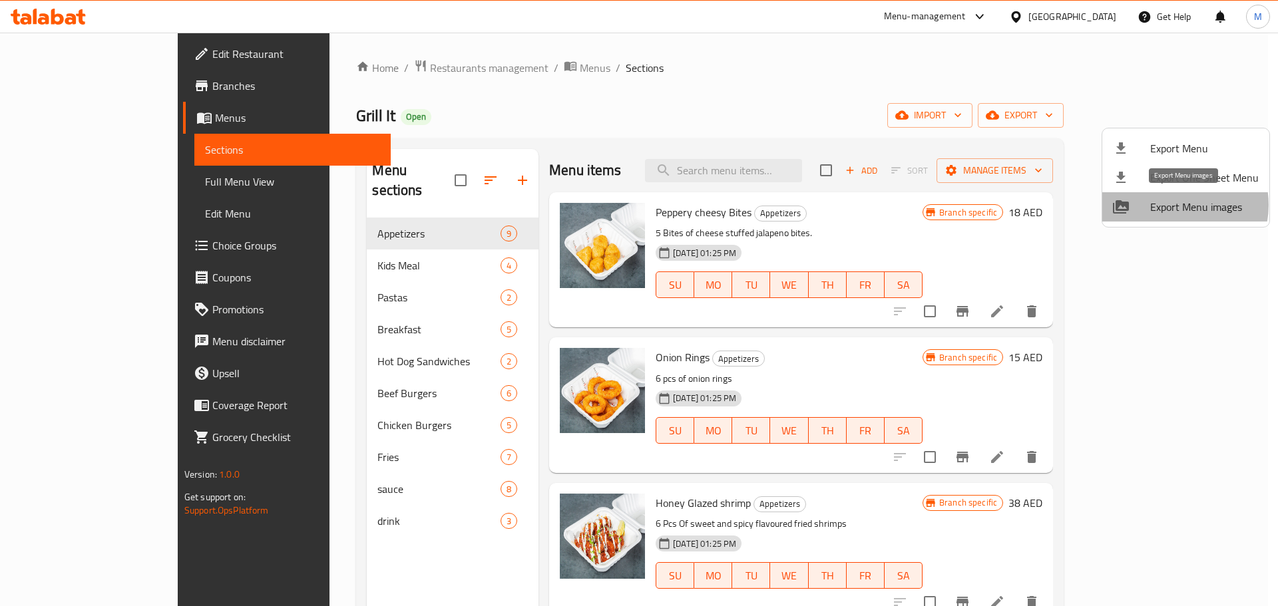
click at [1174, 205] on span "Export Menu images" at bounding box center [1204, 207] width 108 height 16
click at [472, 63] on div at bounding box center [639, 303] width 1278 height 606
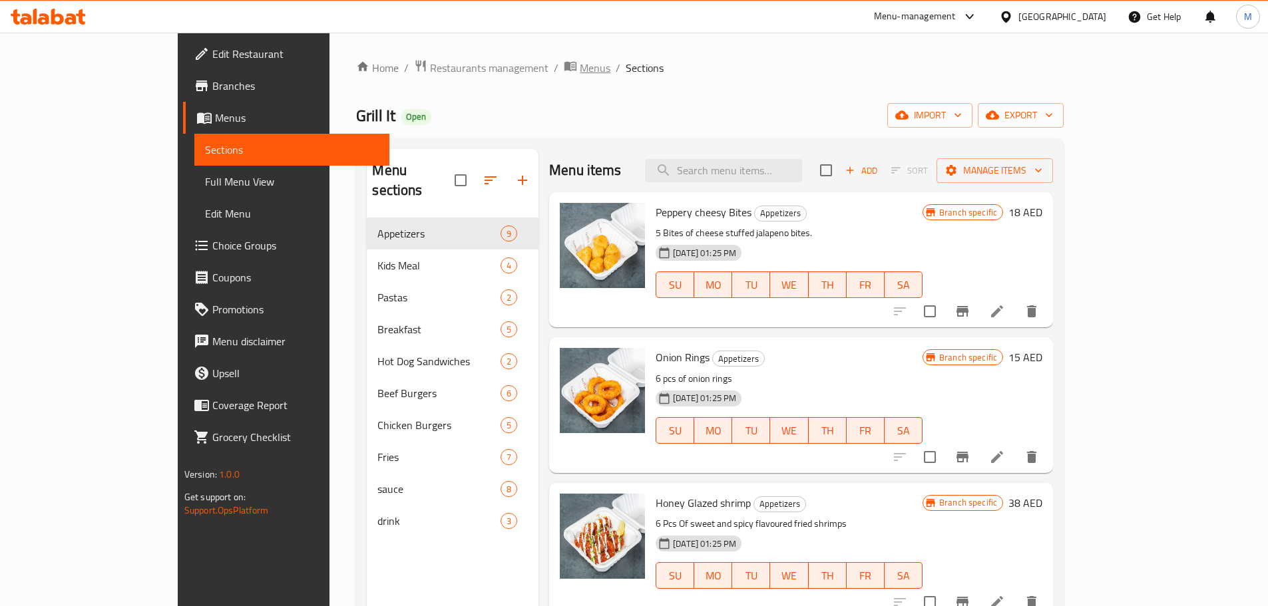
click at [580, 63] on span "Menus" at bounding box center [595, 68] width 31 height 16
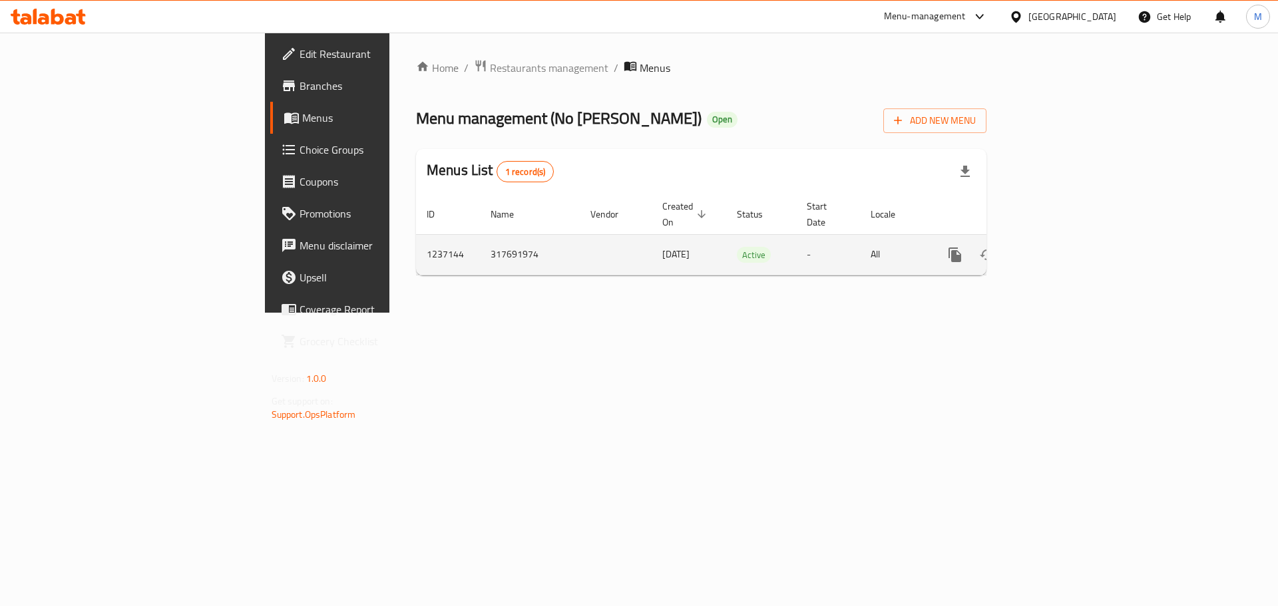
drag, startPoint x: 1244, startPoint y: 225, endPoint x: 1231, endPoint y: 232, distance: 14.6
click at [1078, 234] on td "enhanced table" at bounding box center [1003, 254] width 149 height 41
click at [1057, 249] on icon "enhanced table" at bounding box center [1051, 255] width 12 height 12
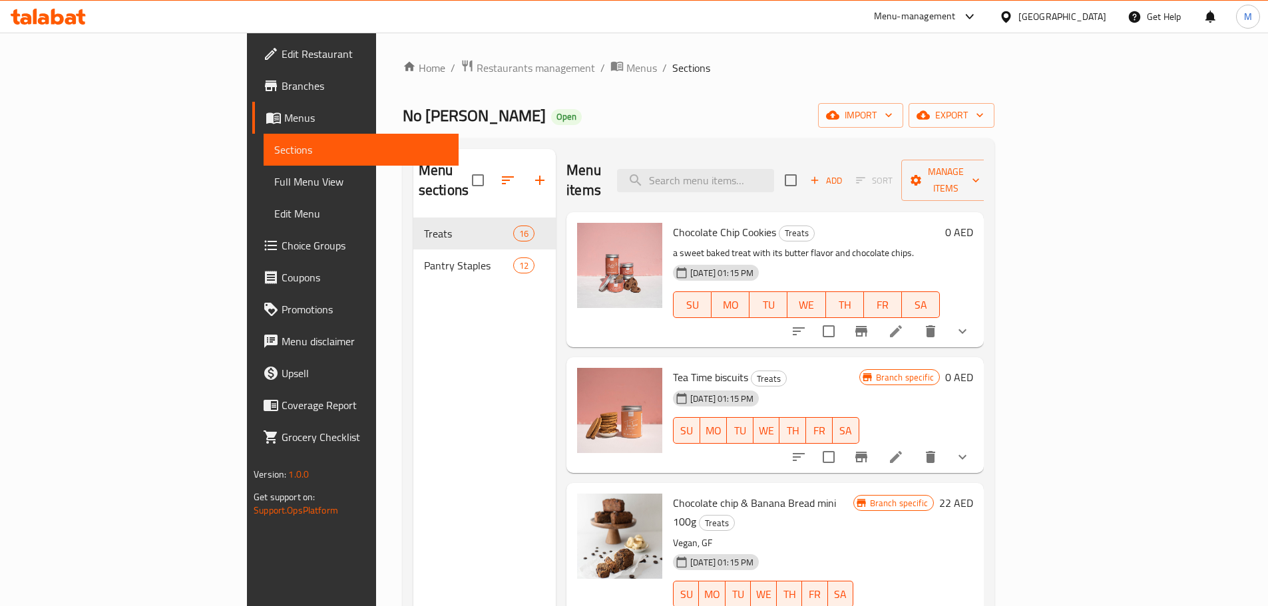
click at [274, 185] on span "Full Menu View" at bounding box center [361, 182] width 174 height 16
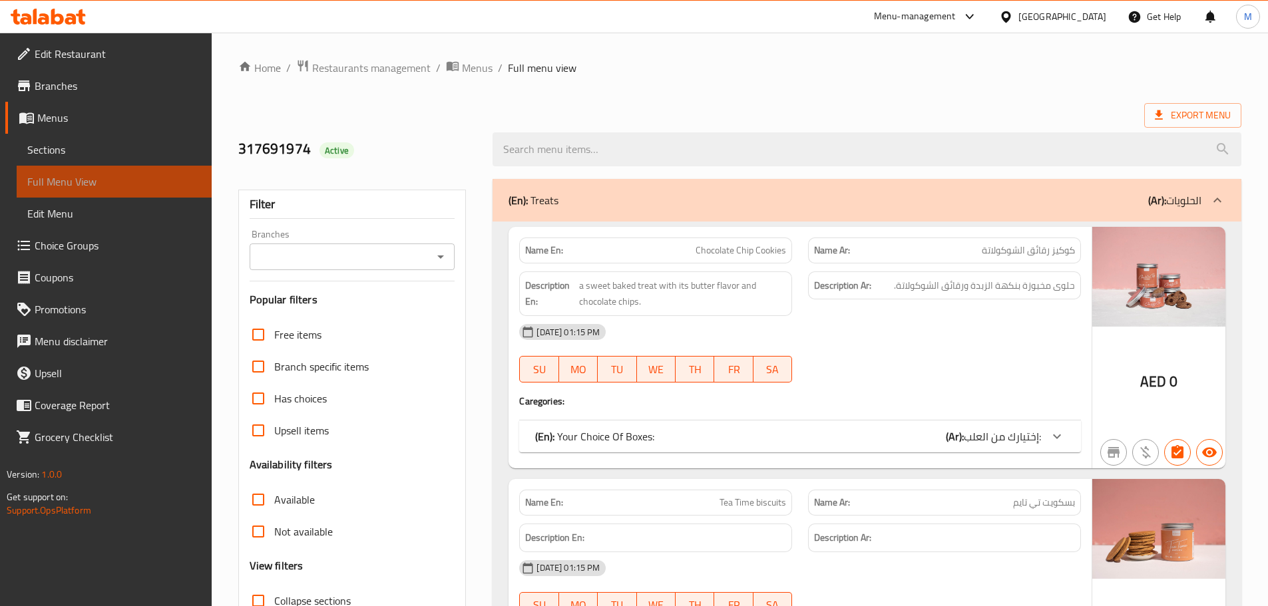
click at [125, 185] on span "Full Menu View" at bounding box center [114, 182] width 174 height 16
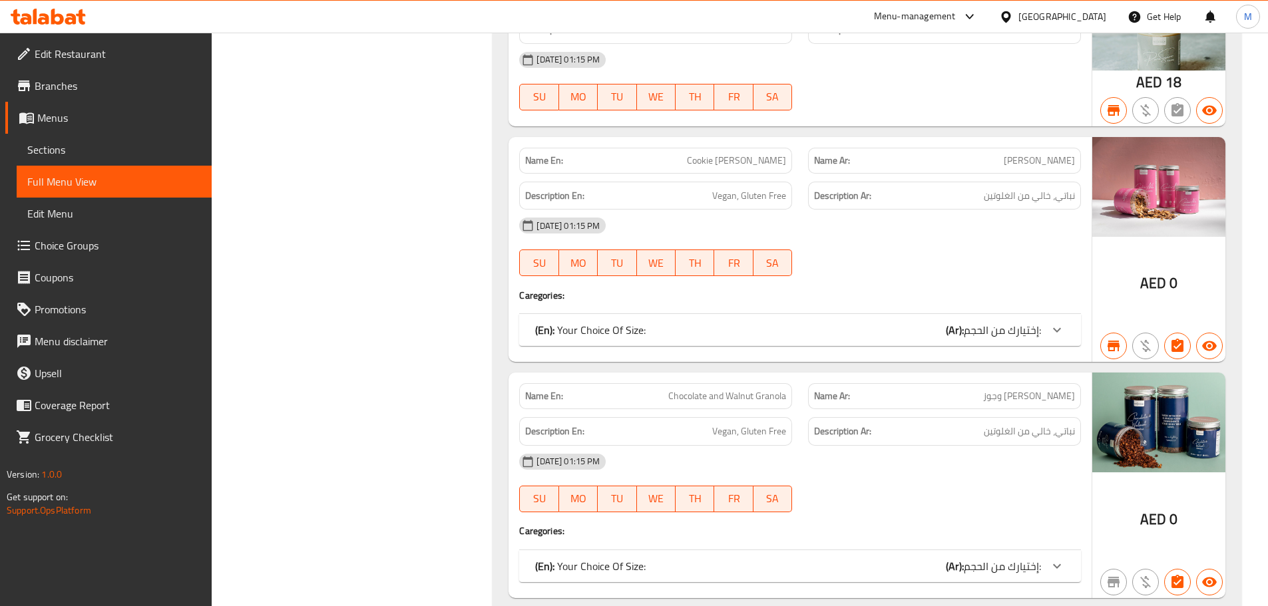
scroll to position [4705, 0]
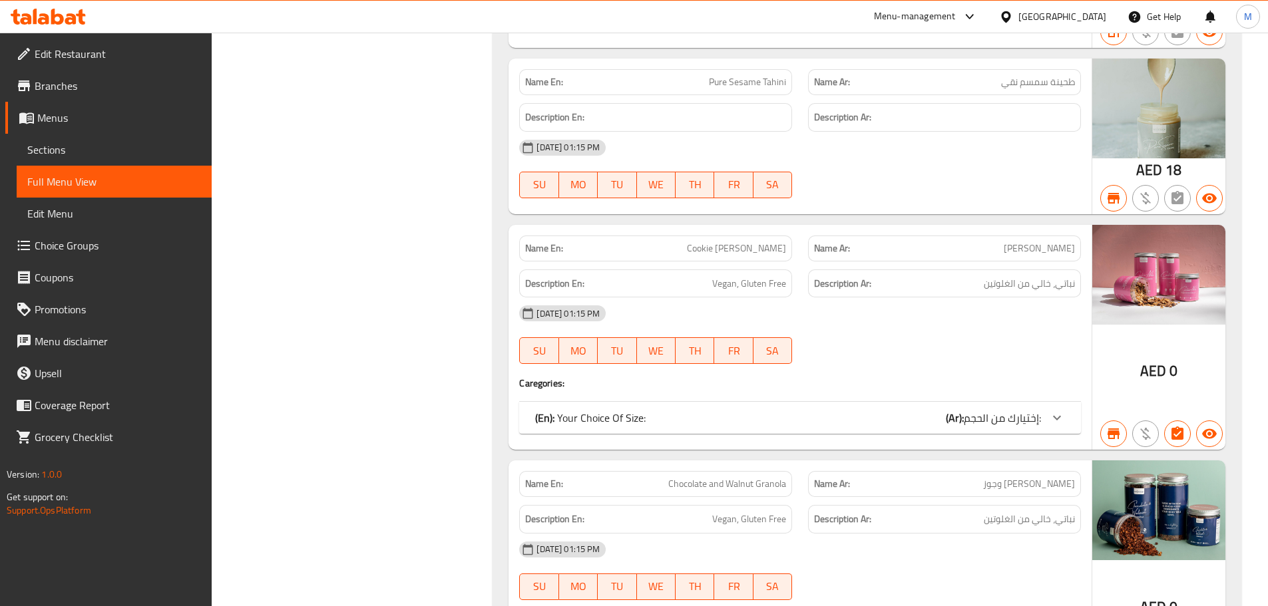
click at [596, 284] on h6 "Description En: Vegan, Gluten Free" at bounding box center [655, 284] width 261 height 17
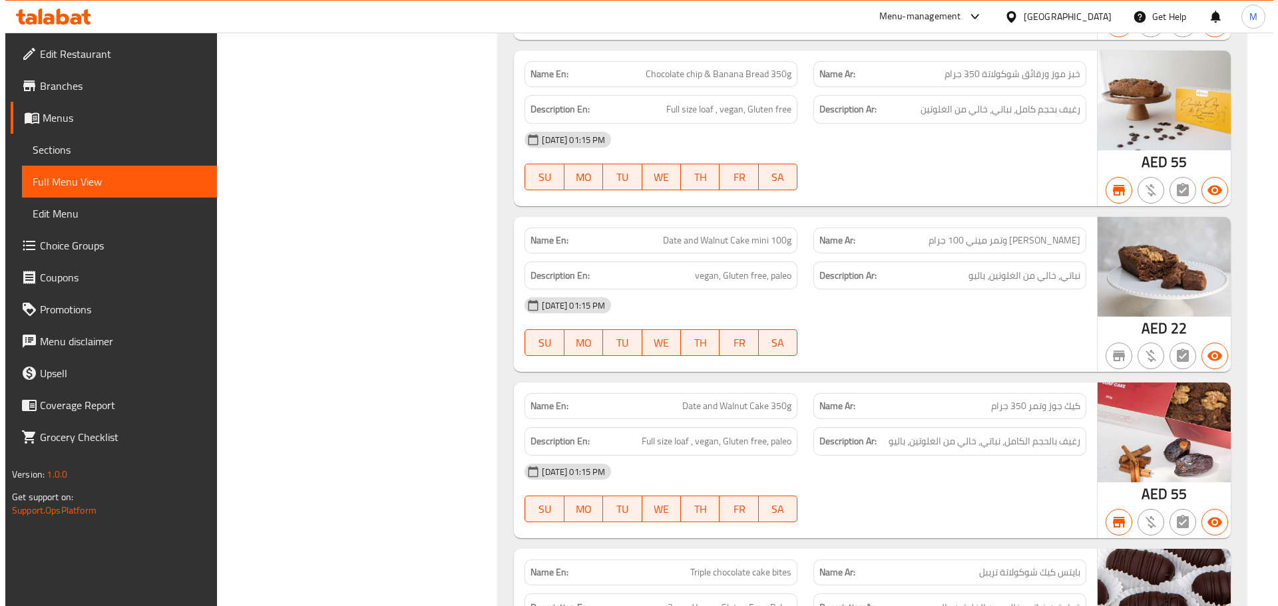
scroll to position [0, 0]
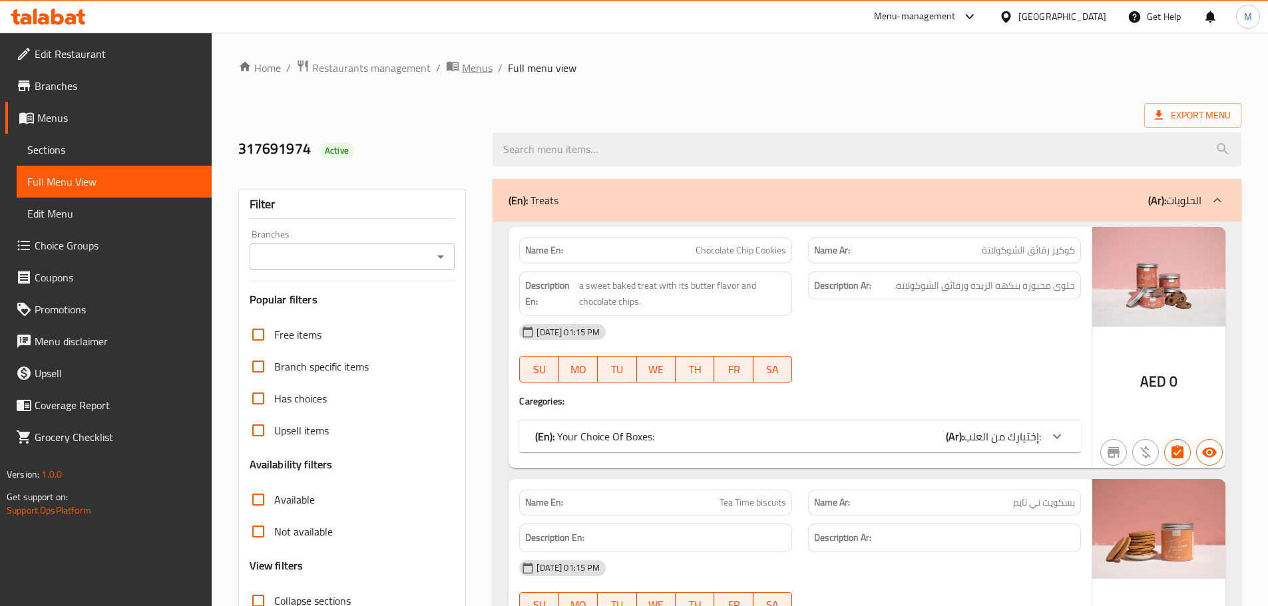
click at [462, 63] on span "Menus" at bounding box center [477, 68] width 31 height 16
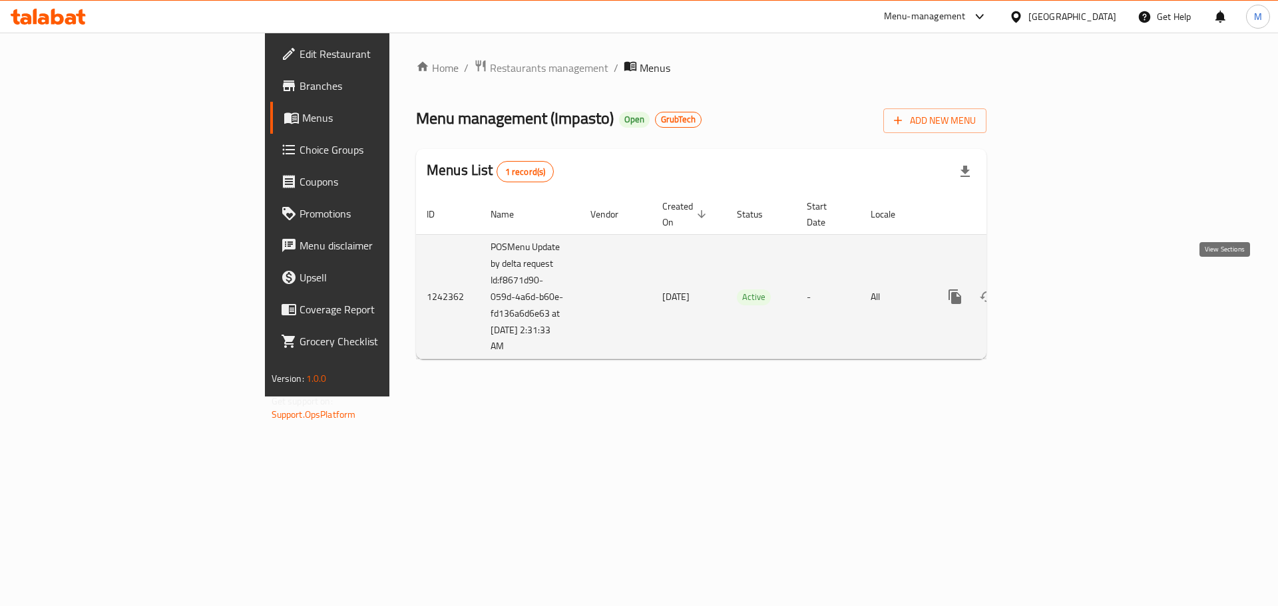
click at [1059, 289] on icon "enhanced table" at bounding box center [1051, 297] width 16 height 16
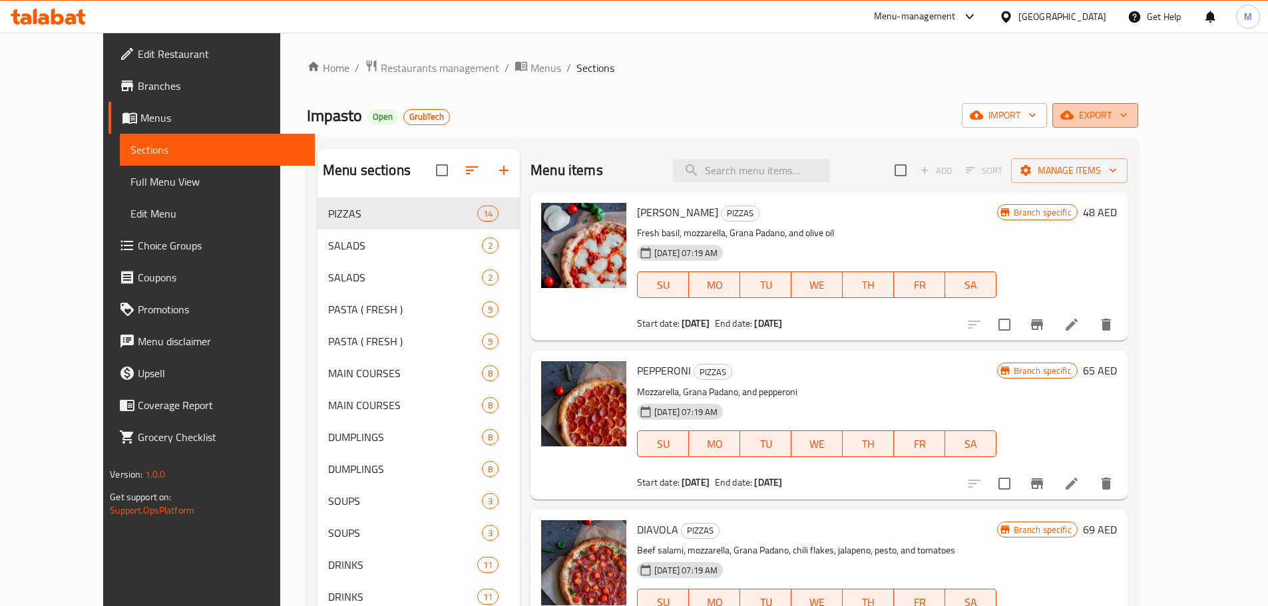
click at [1128, 117] on span "export" at bounding box center [1095, 115] width 65 height 17
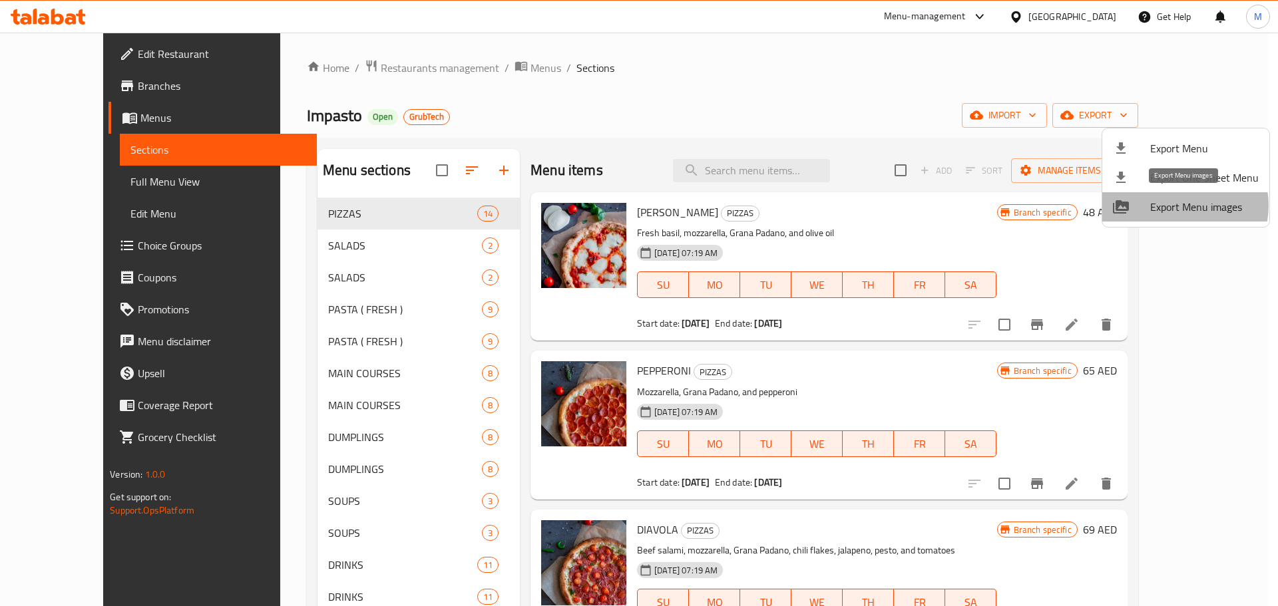
click at [1182, 206] on span "Export Menu images" at bounding box center [1204, 207] width 108 height 16
click at [474, 61] on div at bounding box center [639, 303] width 1278 height 606
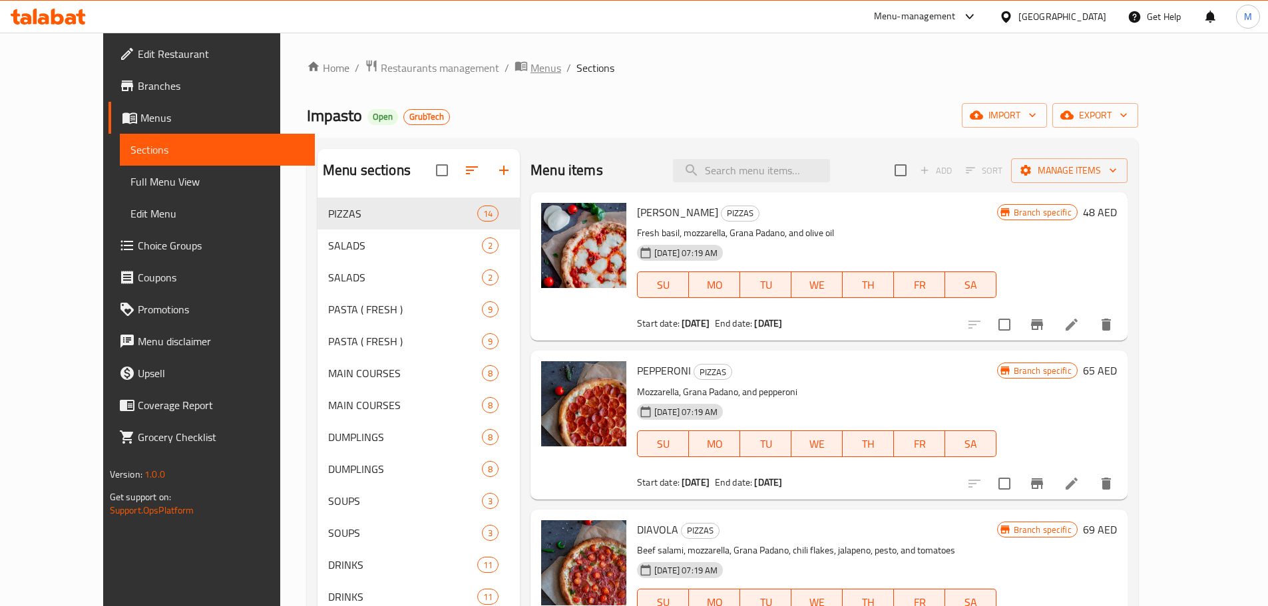
click at [531, 71] on span "Menus" at bounding box center [546, 68] width 31 height 16
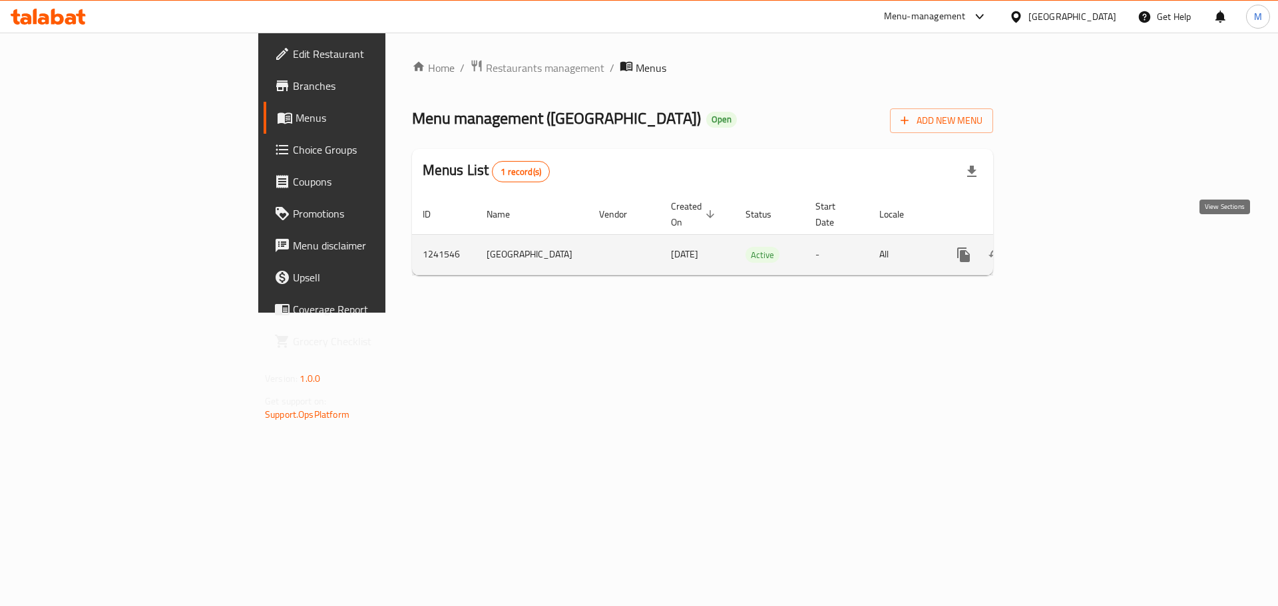
click at [1068, 247] on icon "enhanced table" at bounding box center [1060, 255] width 16 height 16
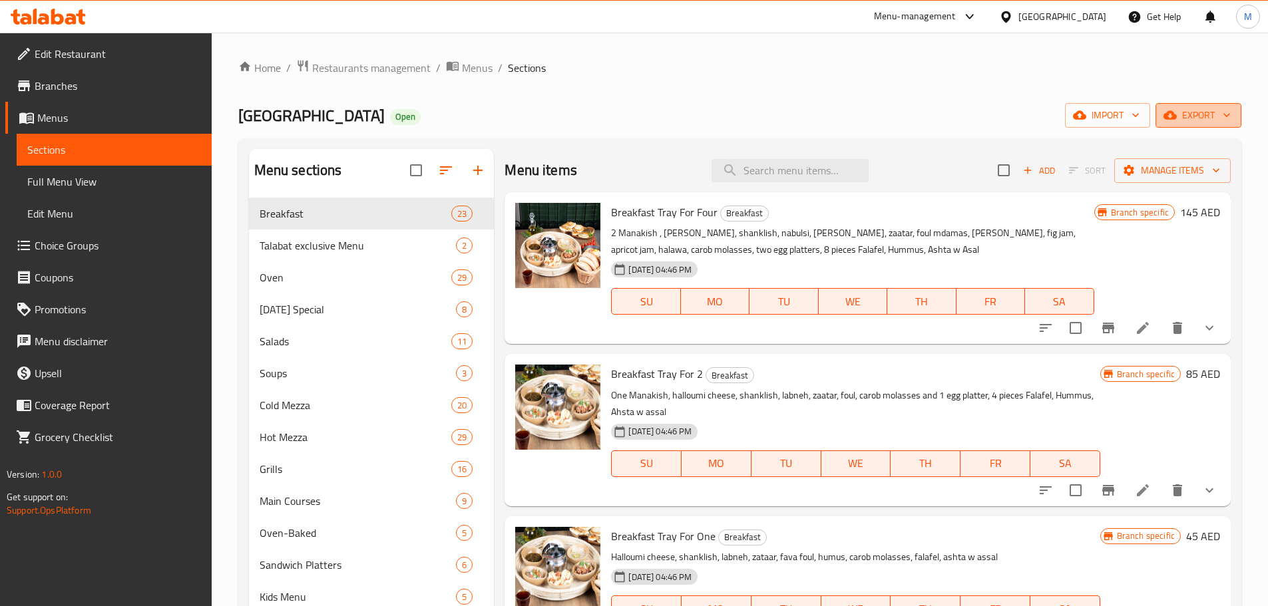
click at [1223, 104] on button "export" at bounding box center [1199, 115] width 86 height 25
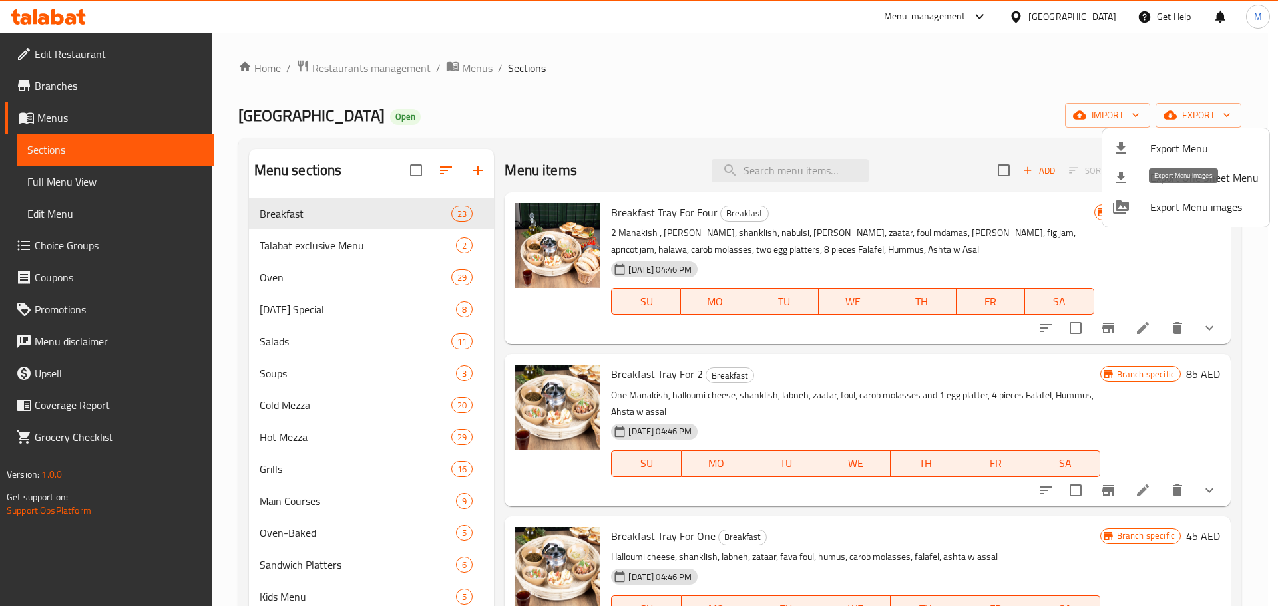
click at [1177, 210] on span "Export Menu images" at bounding box center [1204, 207] width 108 height 16
click at [822, 414] on div at bounding box center [639, 303] width 1278 height 606
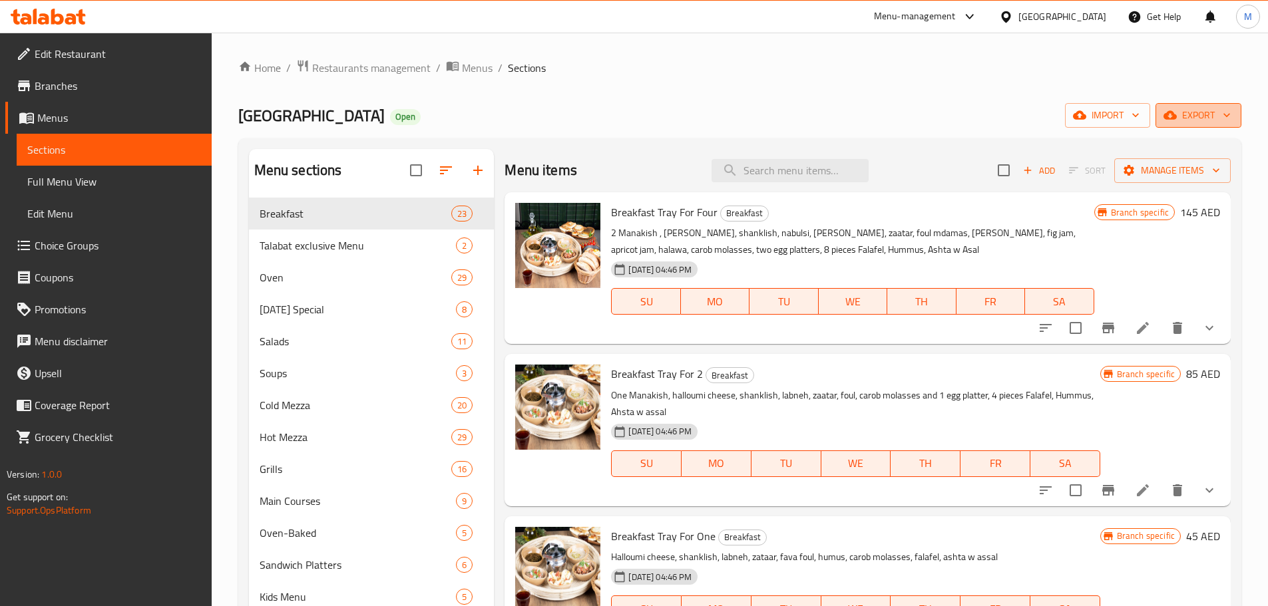
click at [1225, 124] on button "export" at bounding box center [1199, 115] width 86 height 25
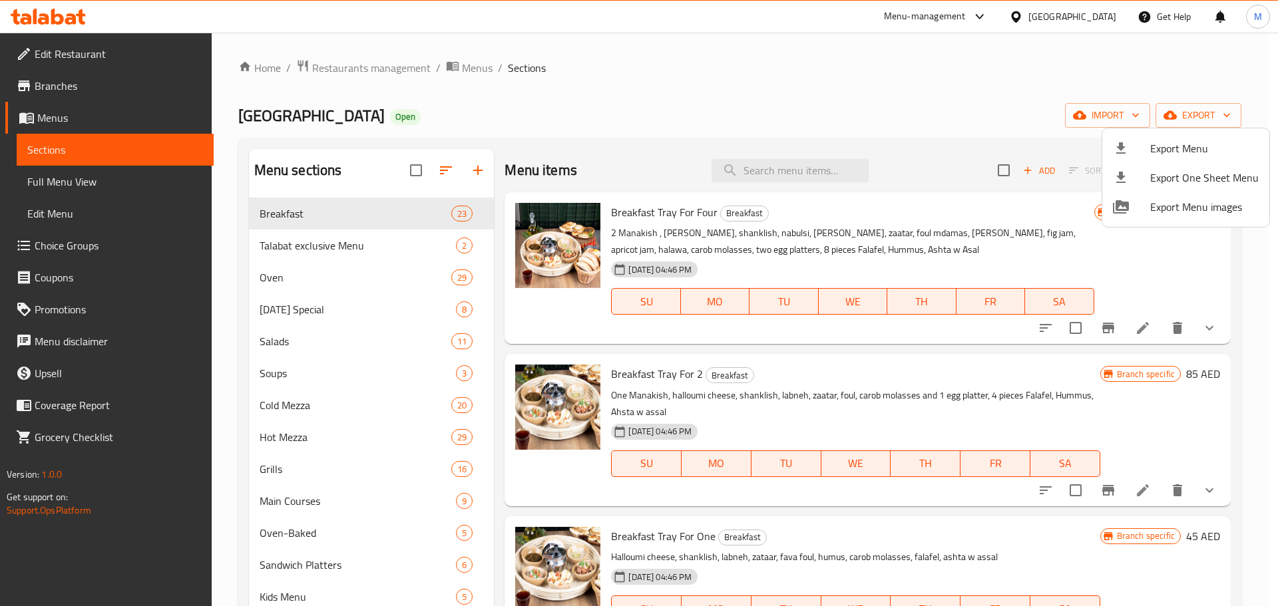
click at [462, 70] on div at bounding box center [639, 303] width 1278 height 606
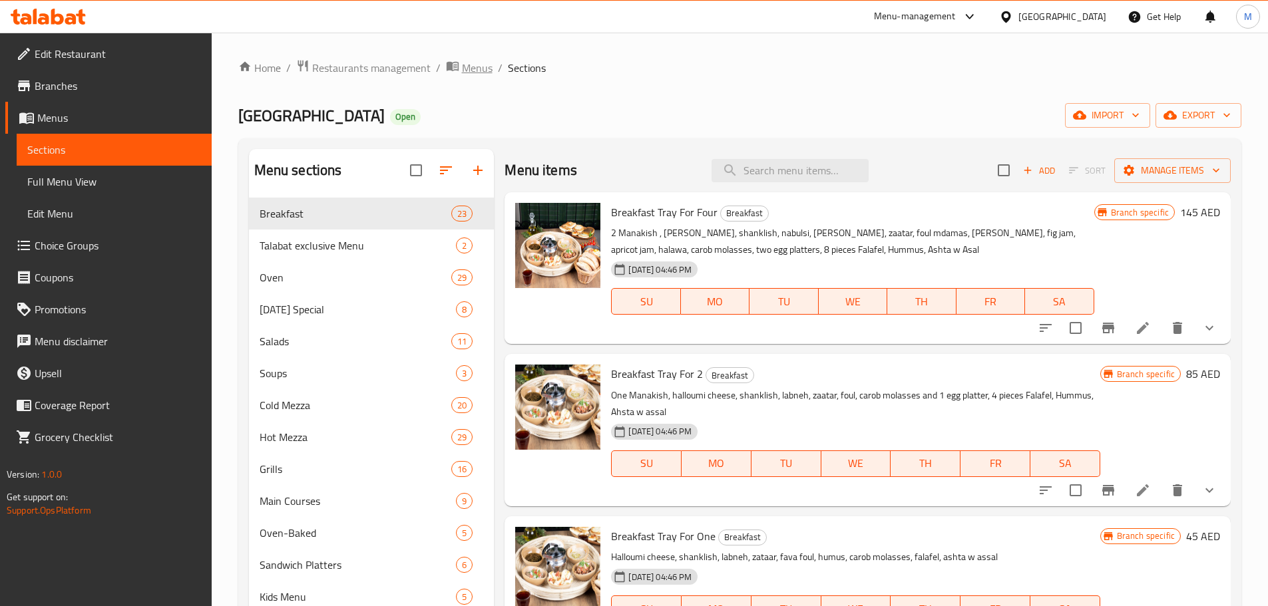
drag, startPoint x: 482, startPoint y: 70, endPoint x: 525, endPoint y: 81, distance: 44.6
click at [483, 70] on span "Menus" at bounding box center [477, 68] width 31 height 16
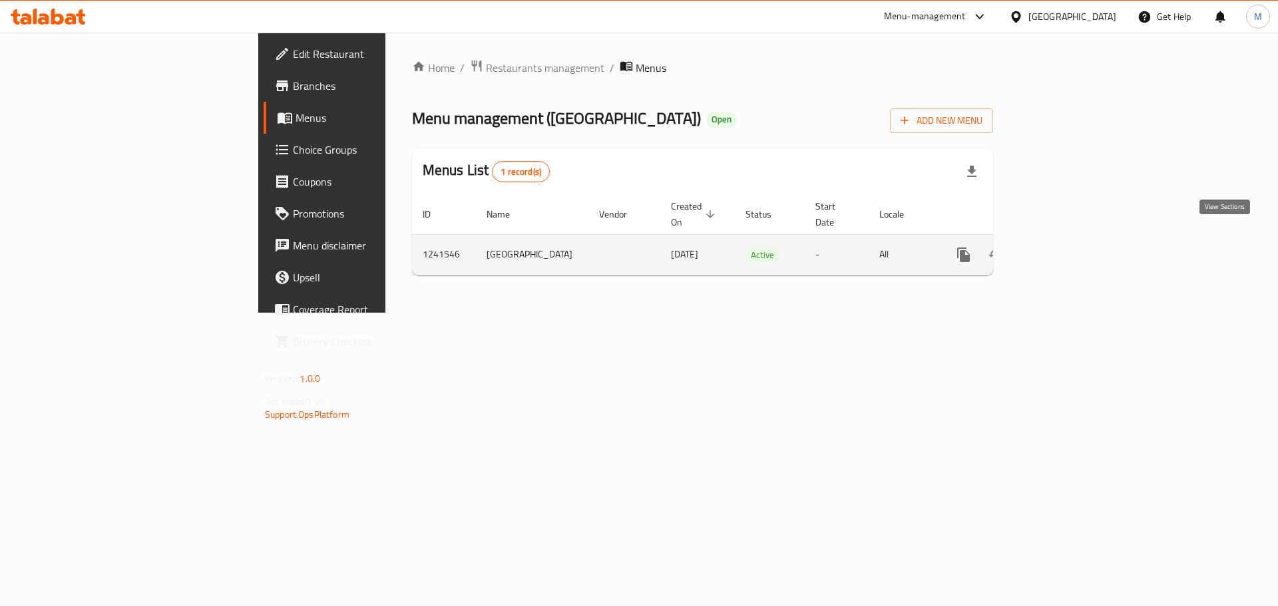
click at [1068, 247] on icon "enhanced table" at bounding box center [1060, 255] width 16 height 16
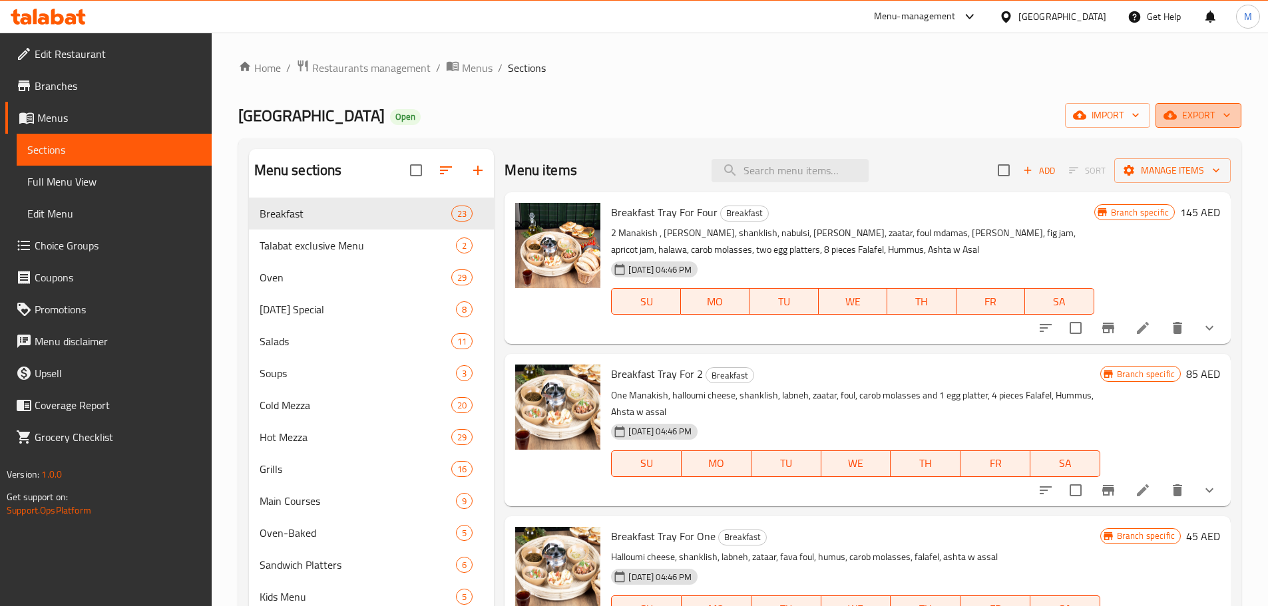
click at [1235, 113] on button "export" at bounding box center [1199, 115] width 86 height 25
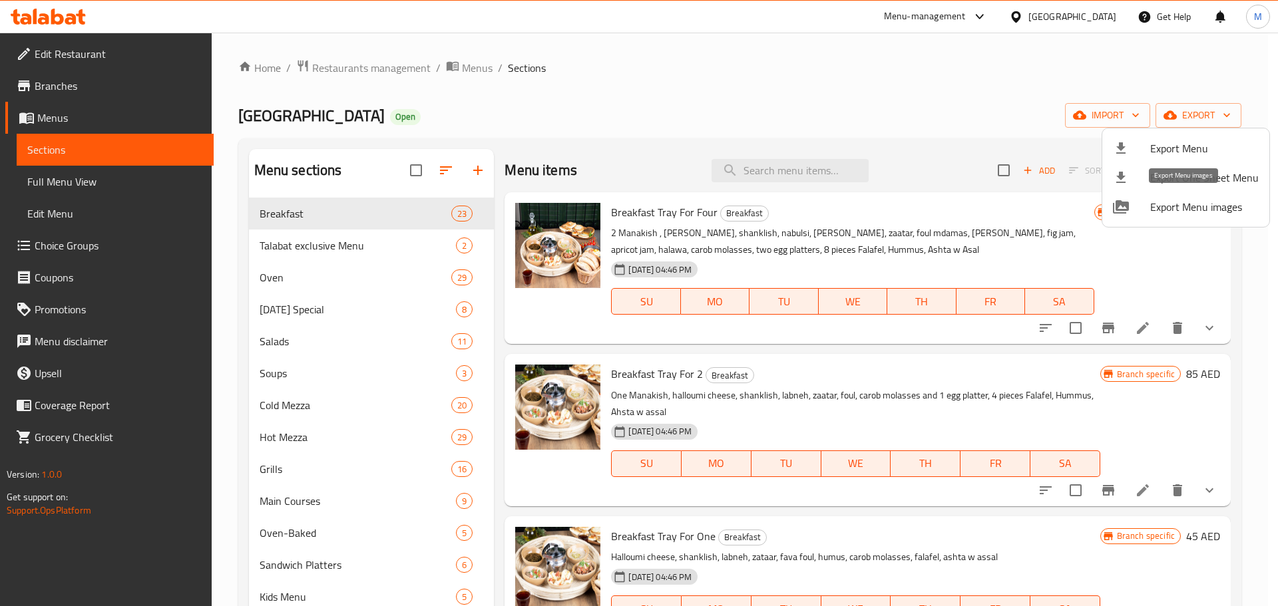
click at [1201, 204] on span "Export Menu images" at bounding box center [1204, 207] width 108 height 16
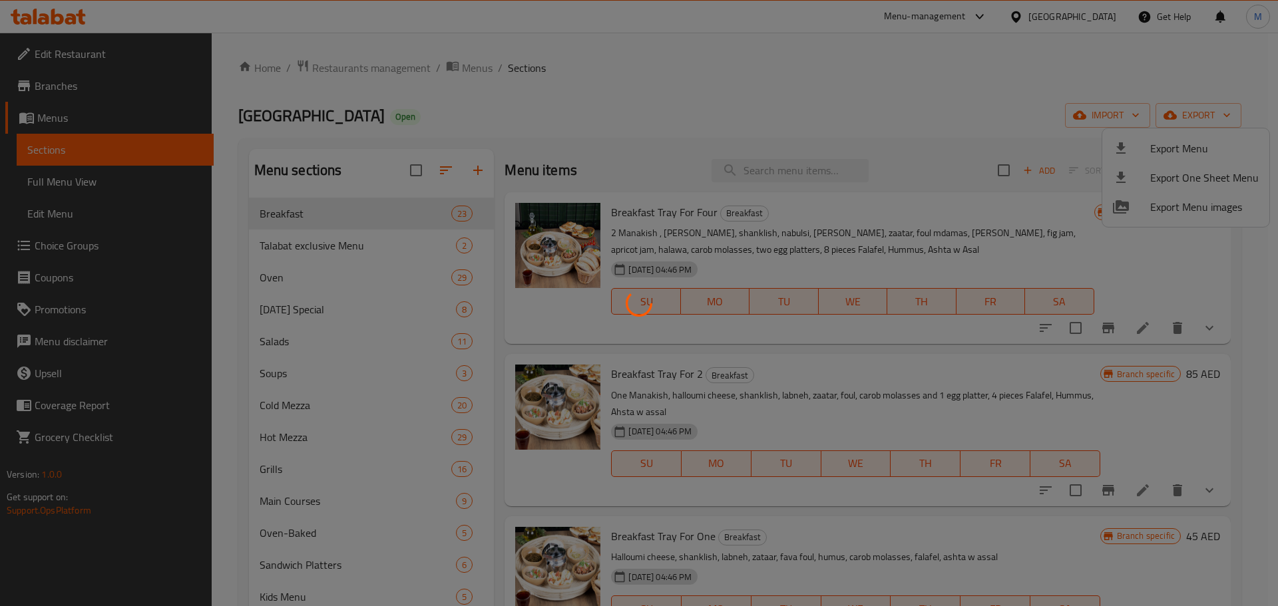
click at [917, 91] on div at bounding box center [639, 303] width 1278 height 606
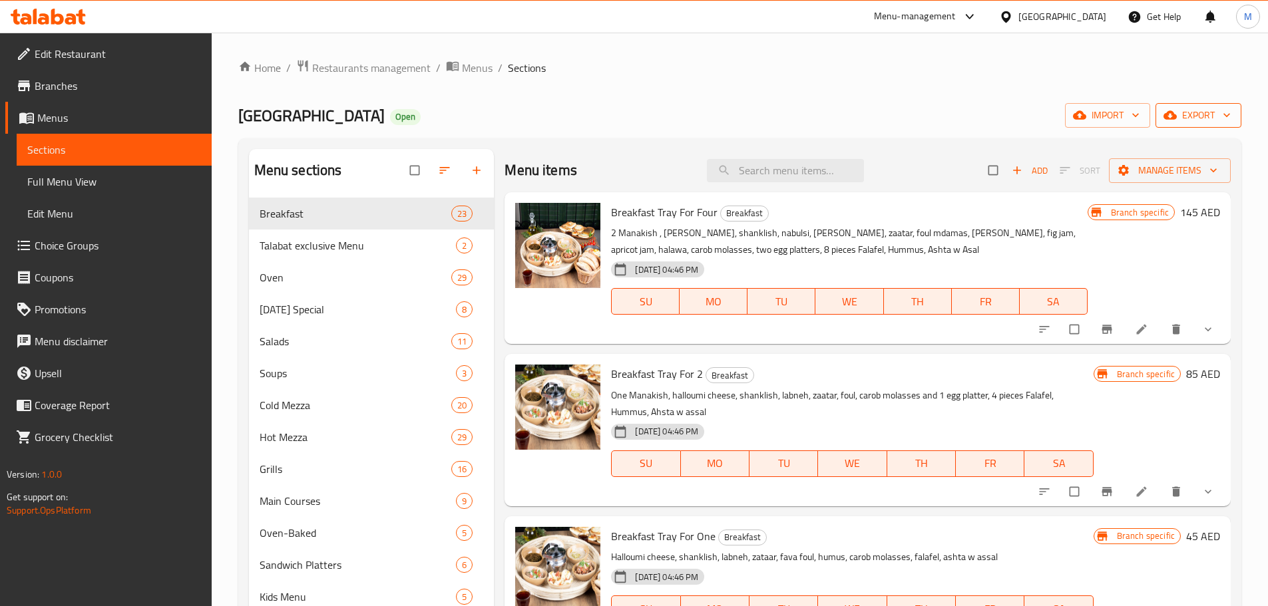
click at [1219, 116] on span "export" at bounding box center [1198, 115] width 65 height 17
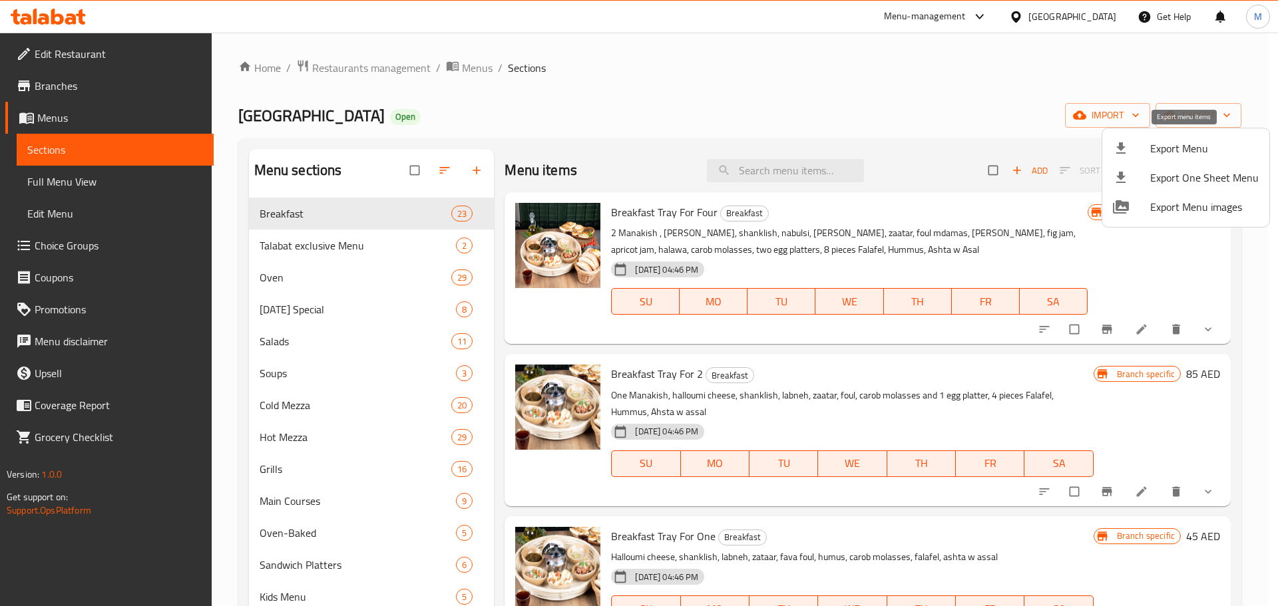
click at [1191, 154] on span "Export Menu" at bounding box center [1204, 148] width 108 height 16
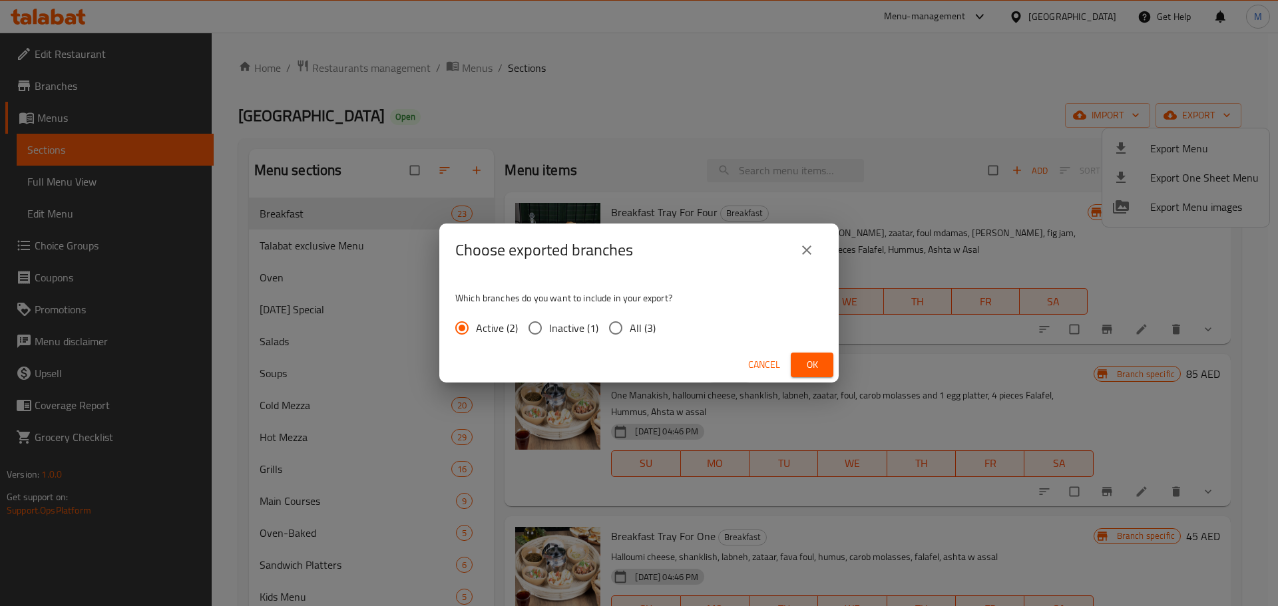
click at [628, 331] on input "All (3)" at bounding box center [616, 328] width 28 height 28
radio input "true"
click at [837, 371] on div "Cancel Ok" at bounding box center [638, 364] width 399 height 35
click at [827, 371] on button "Ok" at bounding box center [812, 365] width 43 height 25
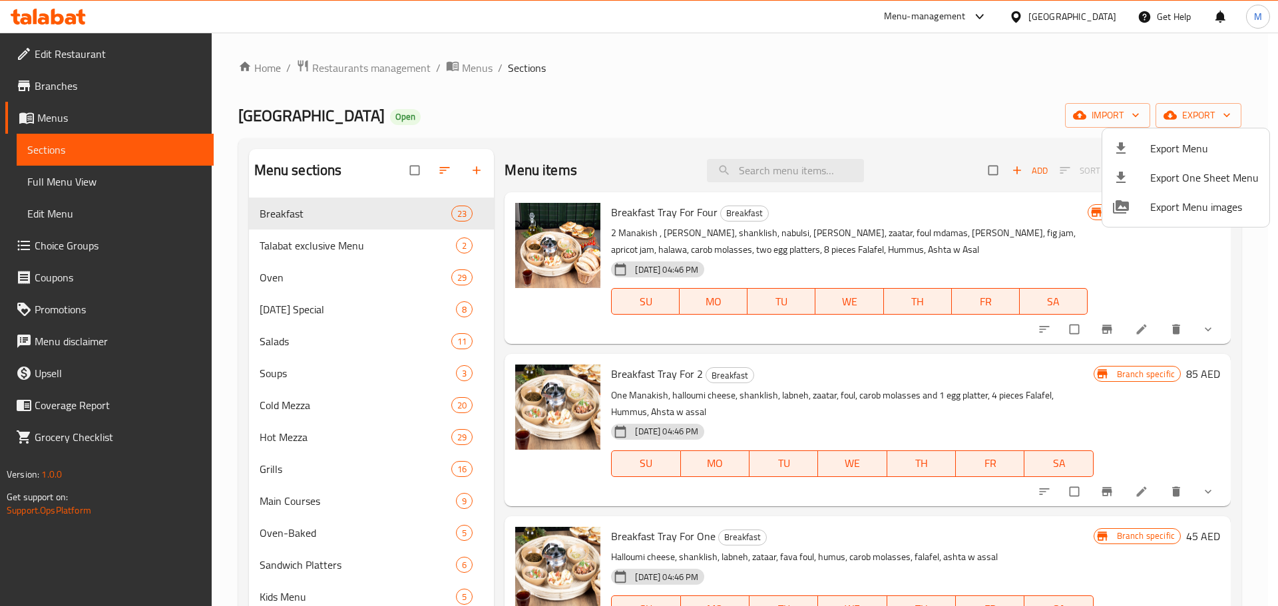
click at [977, 116] on div at bounding box center [639, 303] width 1278 height 606
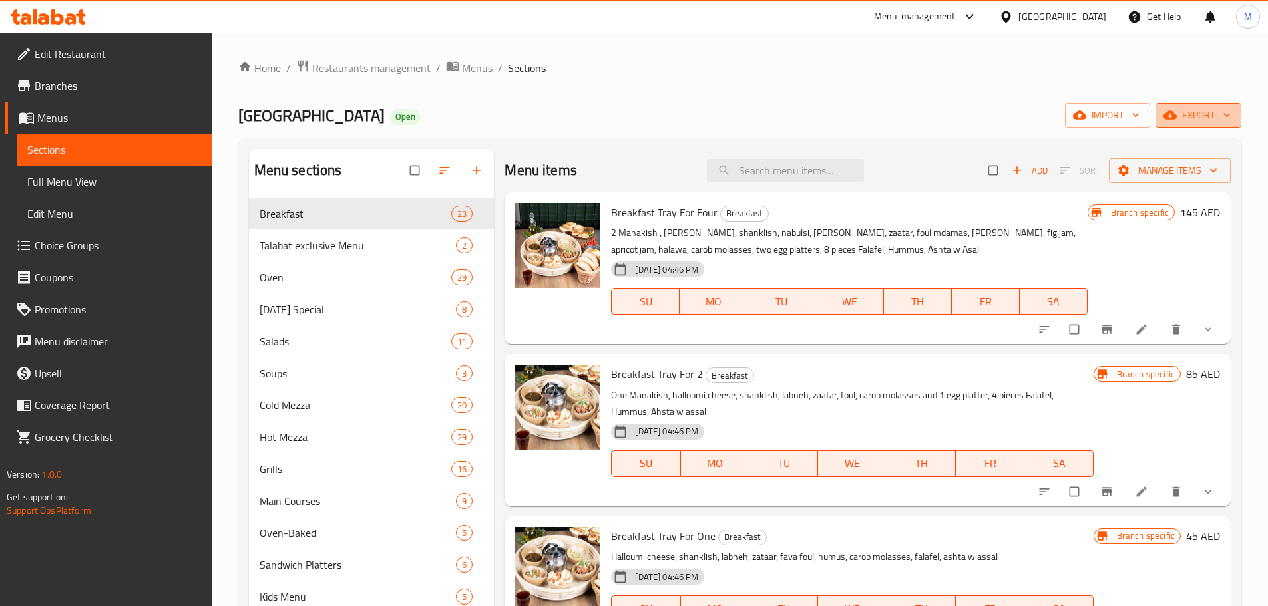
click at [1218, 114] on span "export" at bounding box center [1198, 115] width 65 height 17
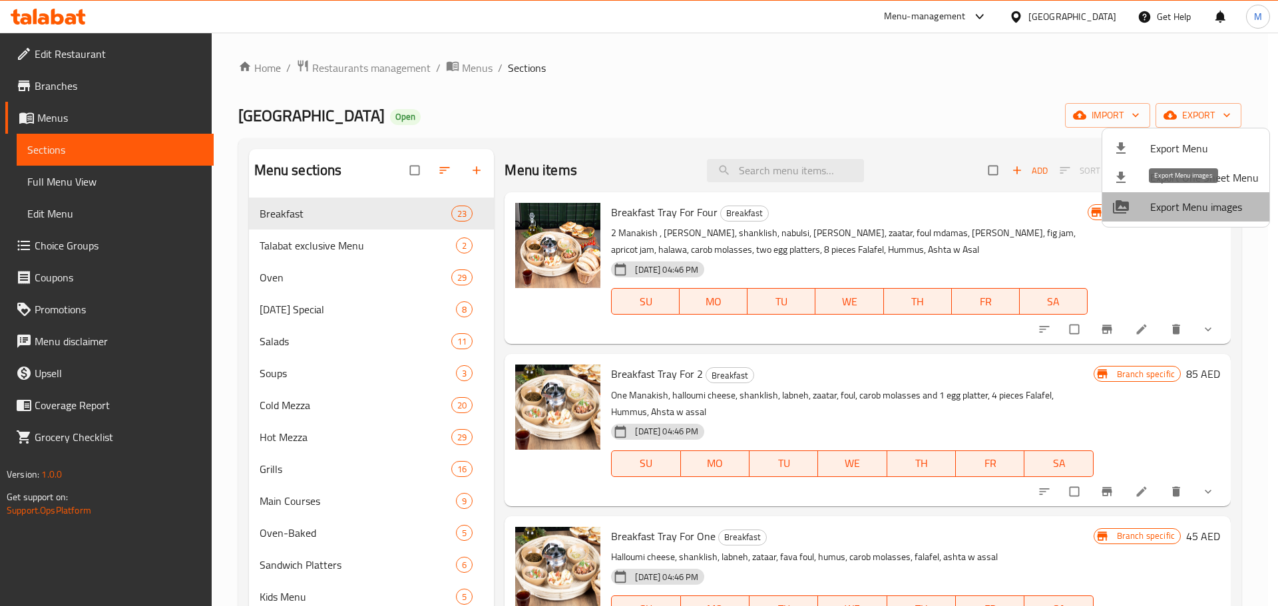
click at [1195, 212] on span "Export Menu images" at bounding box center [1204, 207] width 108 height 16
click at [469, 73] on div at bounding box center [639, 303] width 1278 height 606
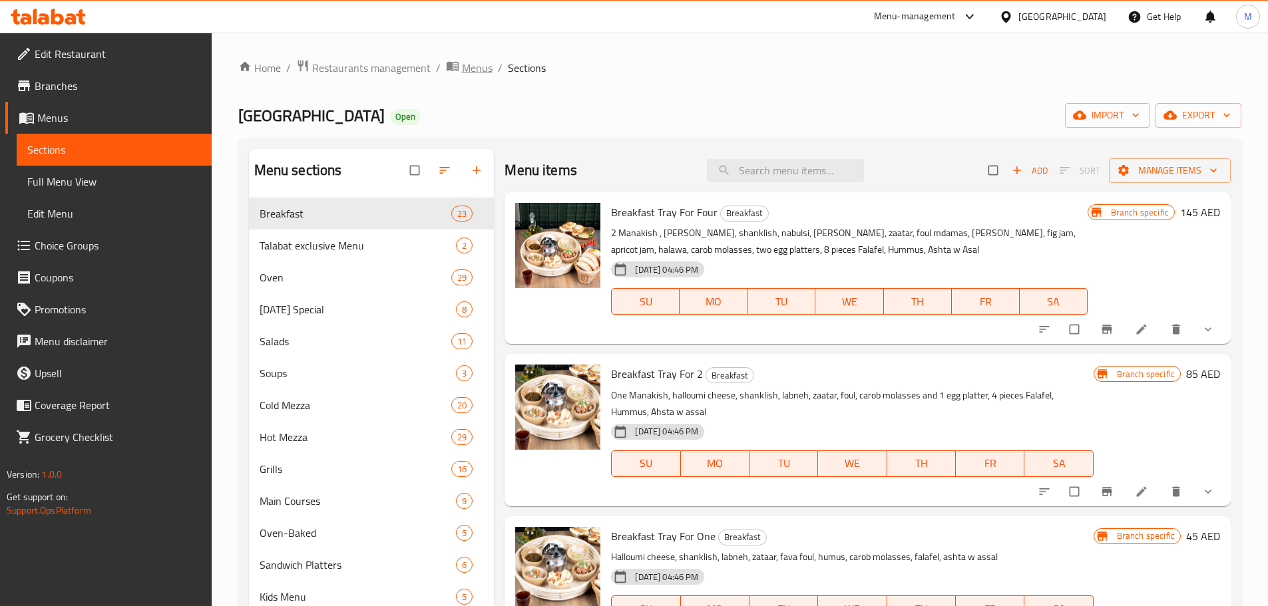
click at [469, 73] on span "Menus" at bounding box center [477, 68] width 31 height 16
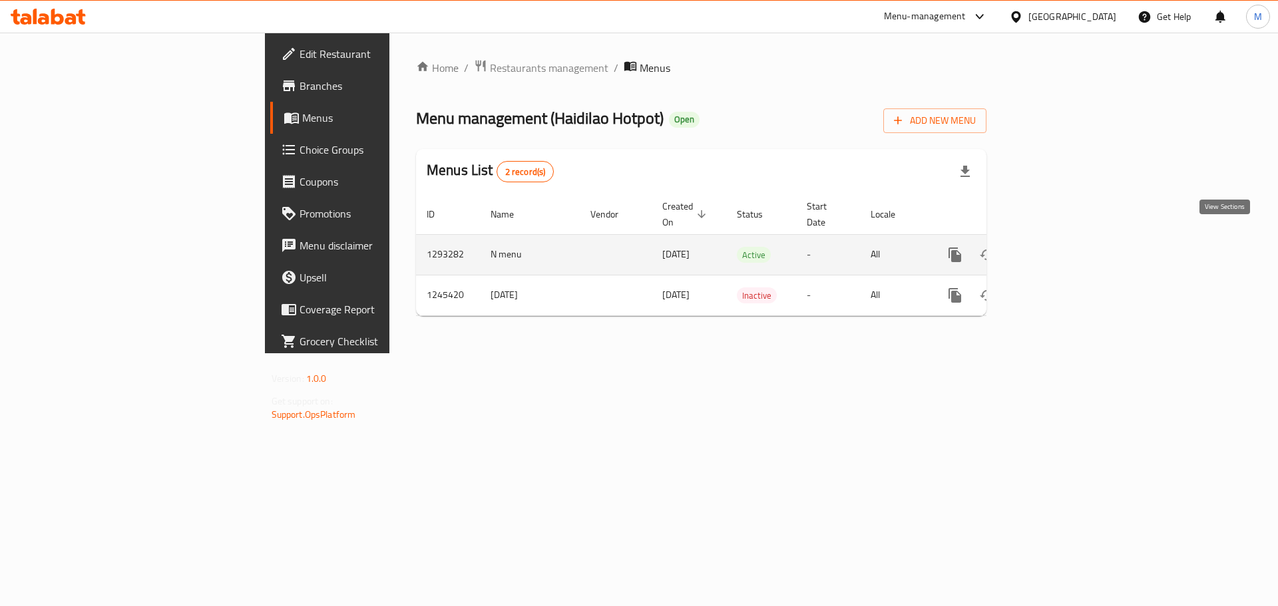
click at [1059, 247] on icon "enhanced table" at bounding box center [1051, 255] width 16 height 16
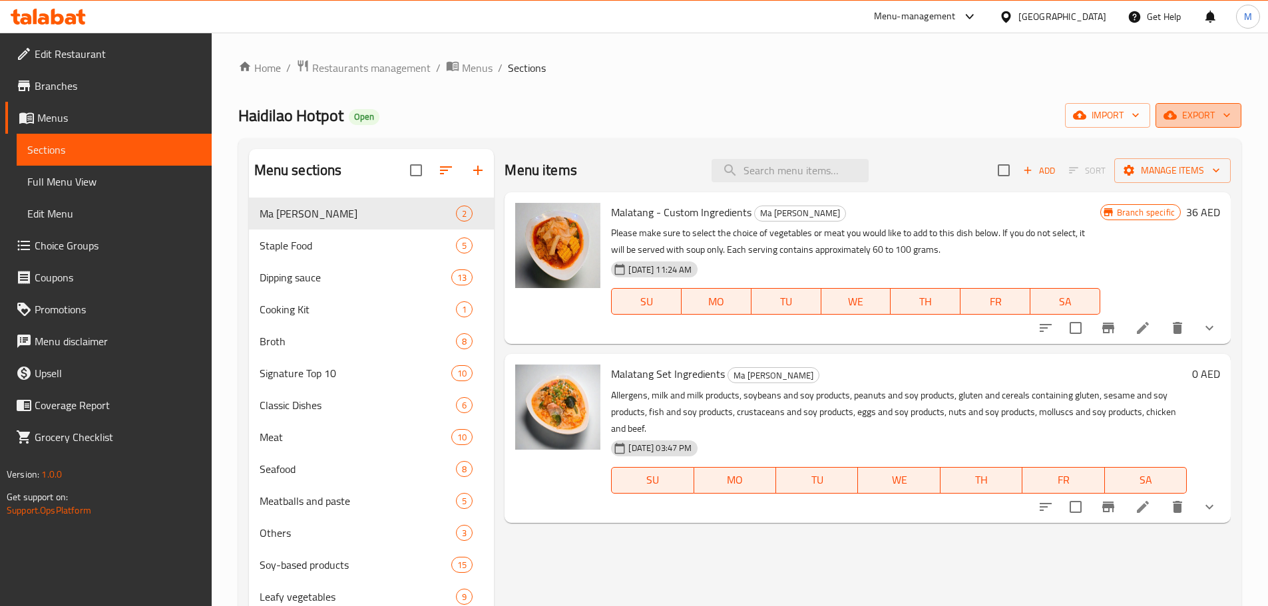
click at [1213, 124] on button "export" at bounding box center [1199, 115] width 86 height 25
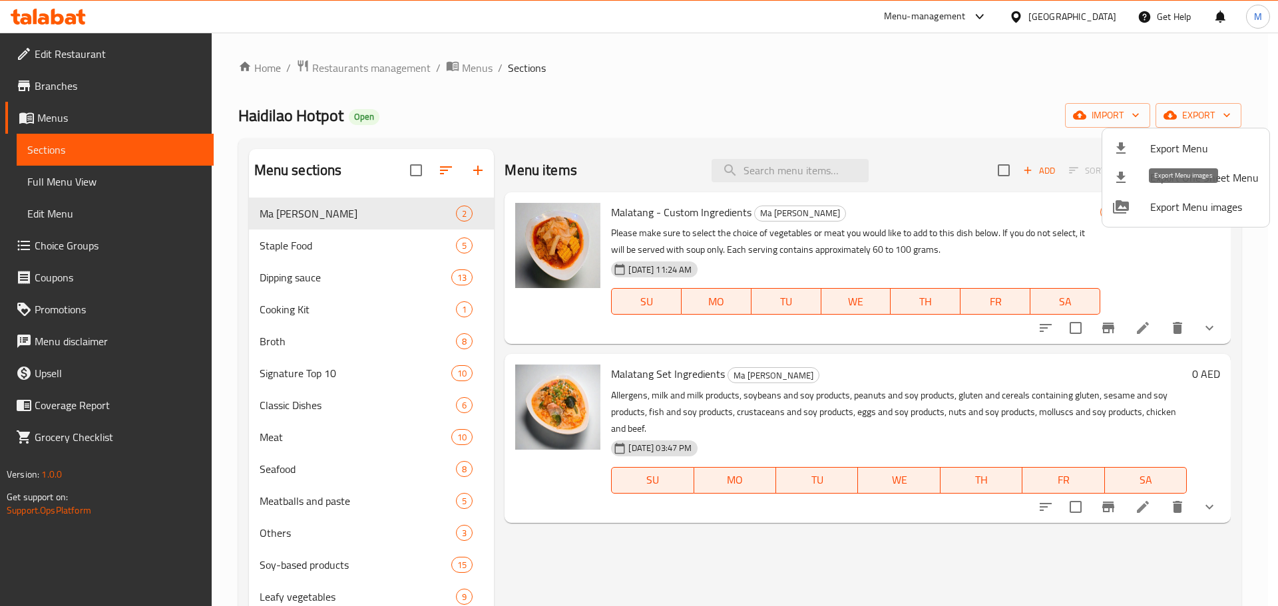
click at [1181, 207] on span "Export Menu images" at bounding box center [1204, 207] width 108 height 16
click at [480, 69] on div at bounding box center [639, 303] width 1278 height 606
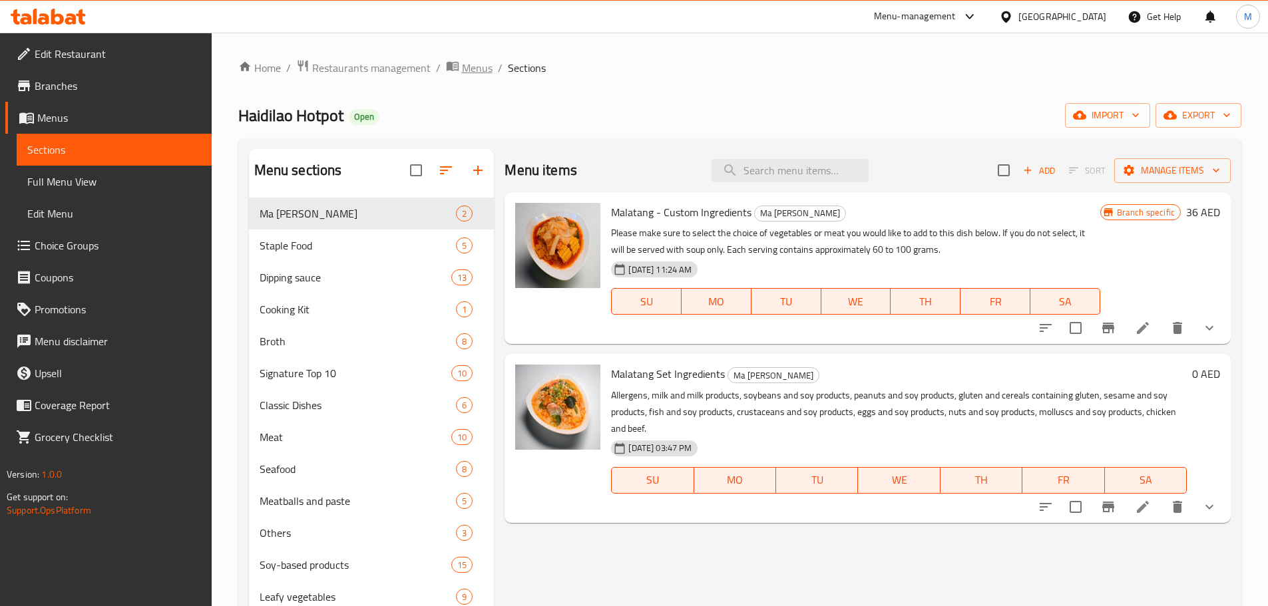
click at [471, 70] on span "Menus" at bounding box center [477, 68] width 31 height 16
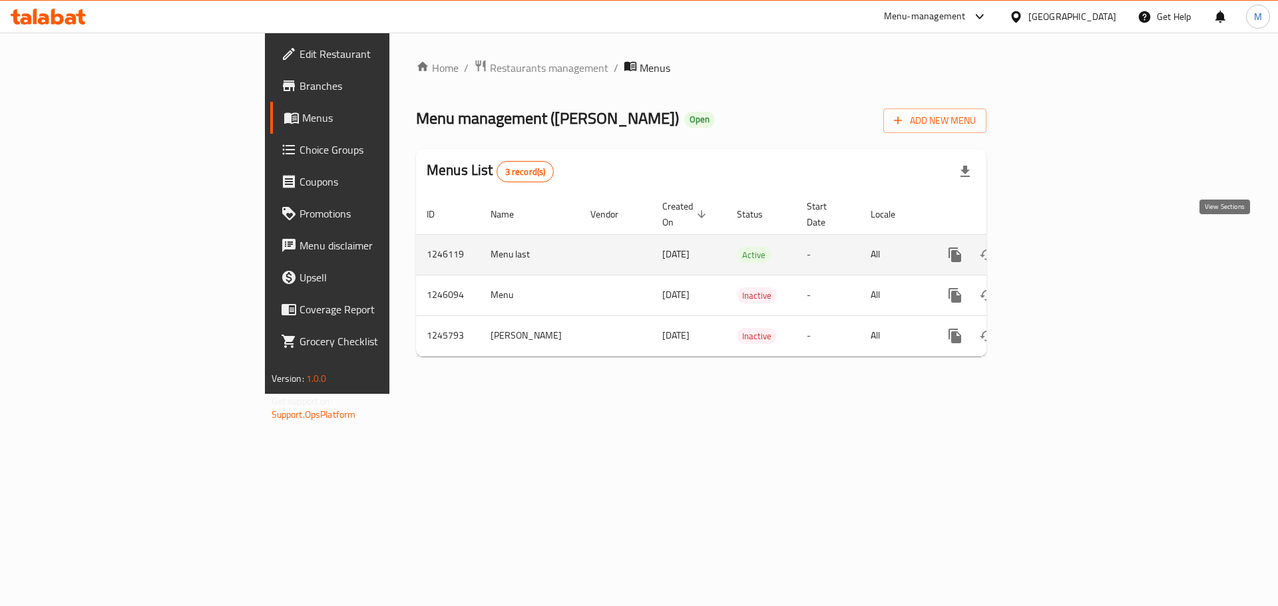
click at [1059, 247] on icon "enhanced table" at bounding box center [1051, 255] width 16 height 16
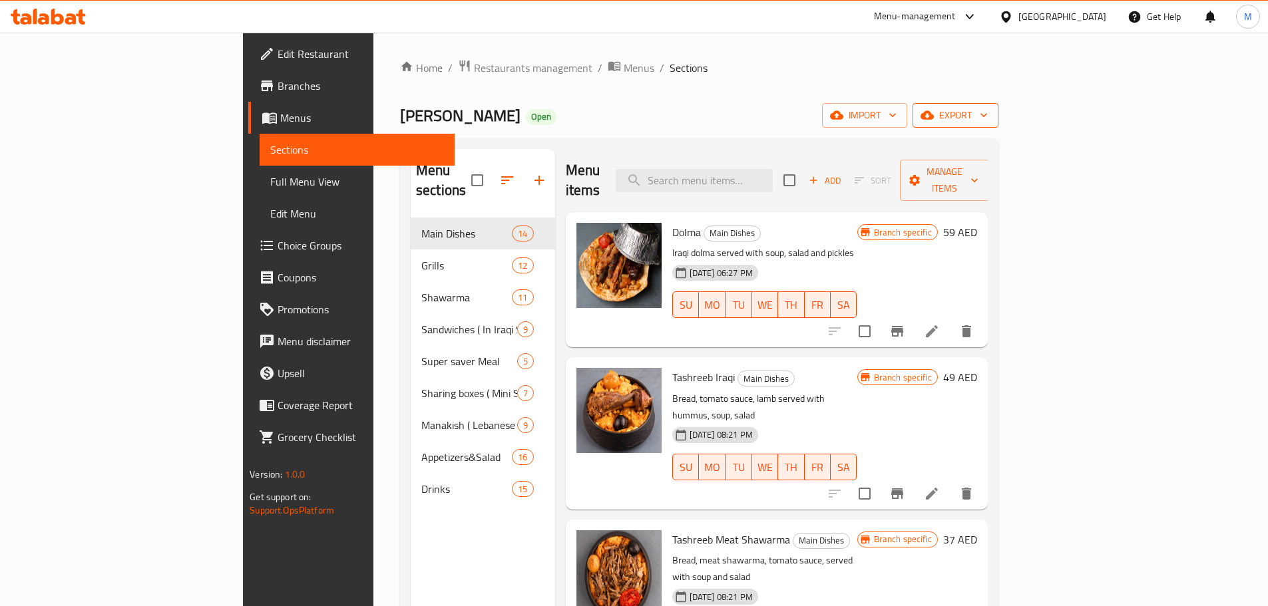
click at [988, 115] on span "export" at bounding box center [955, 115] width 65 height 17
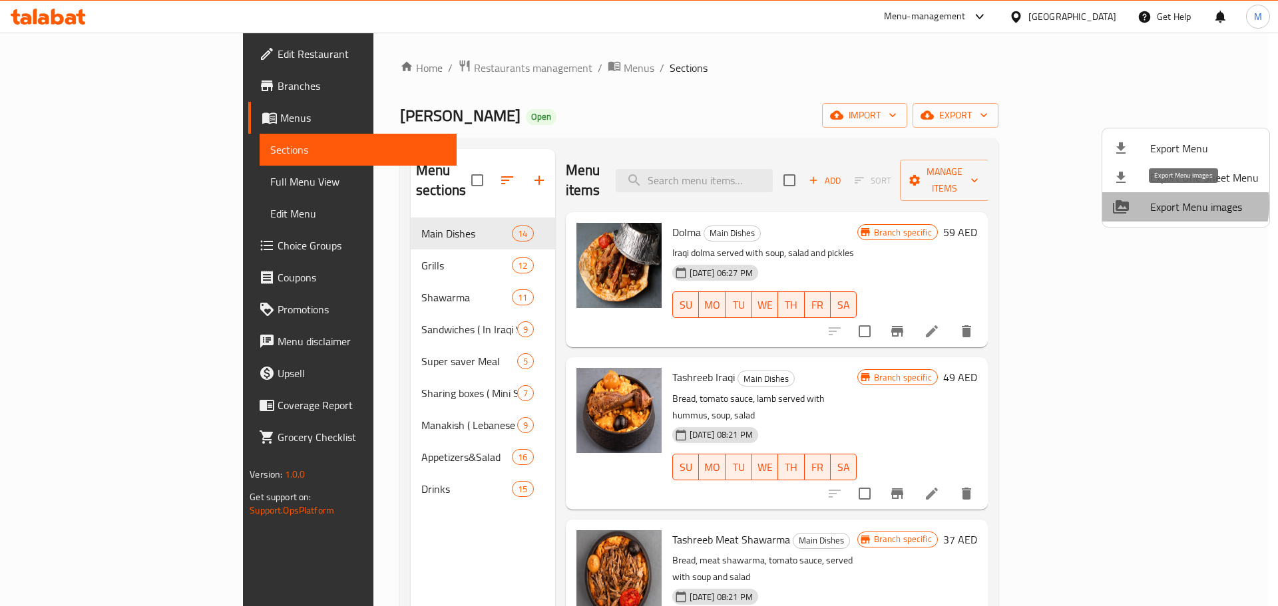
click at [1177, 204] on span "Export Menu images" at bounding box center [1204, 207] width 108 height 16
click at [787, 174] on div at bounding box center [639, 303] width 1278 height 606
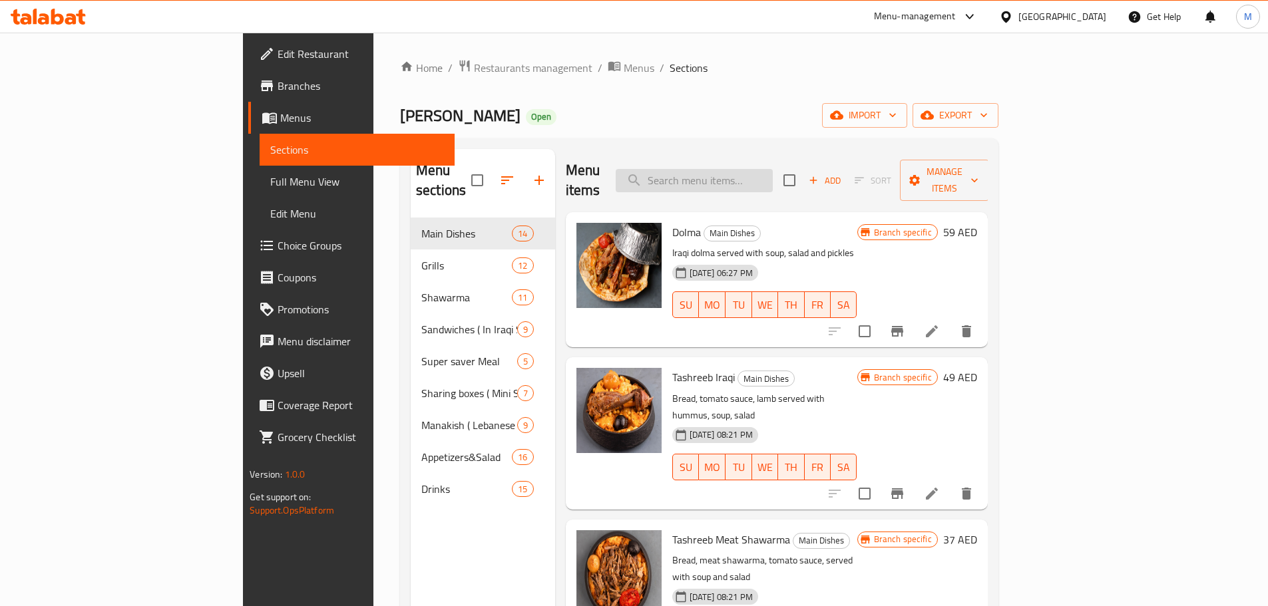
click at [773, 169] on input "search" at bounding box center [694, 180] width 157 height 23
paste input "Beef Burger Meal"
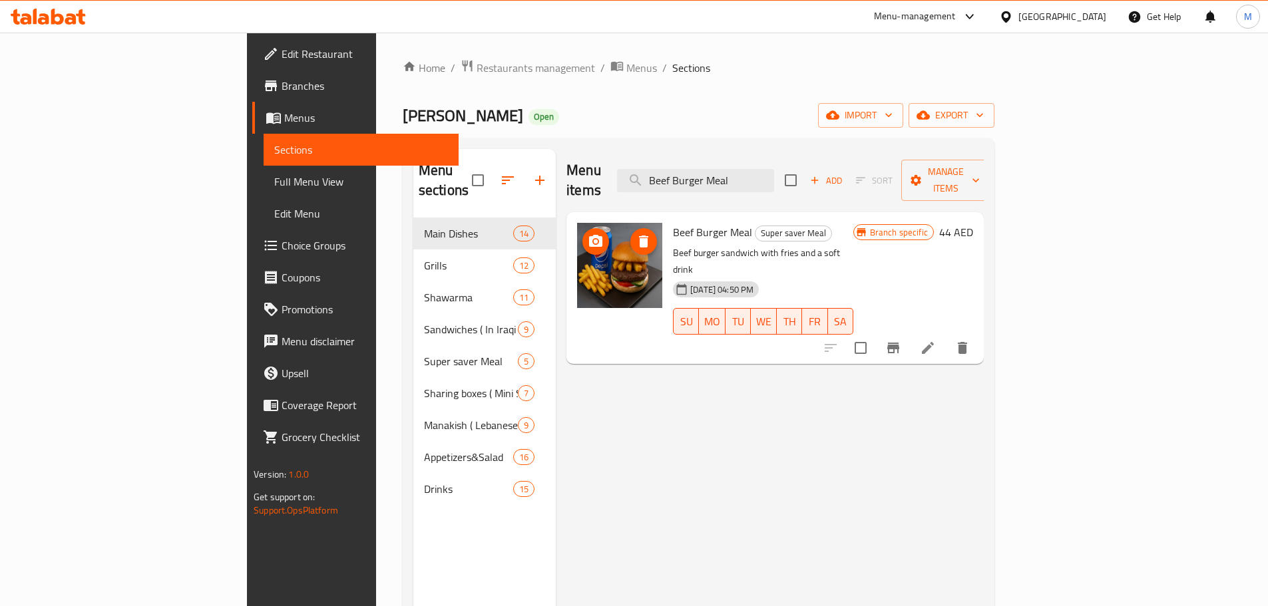
type input "Beef Burger Meal"
click at [936, 340] on icon at bounding box center [928, 348] width 16 height 16
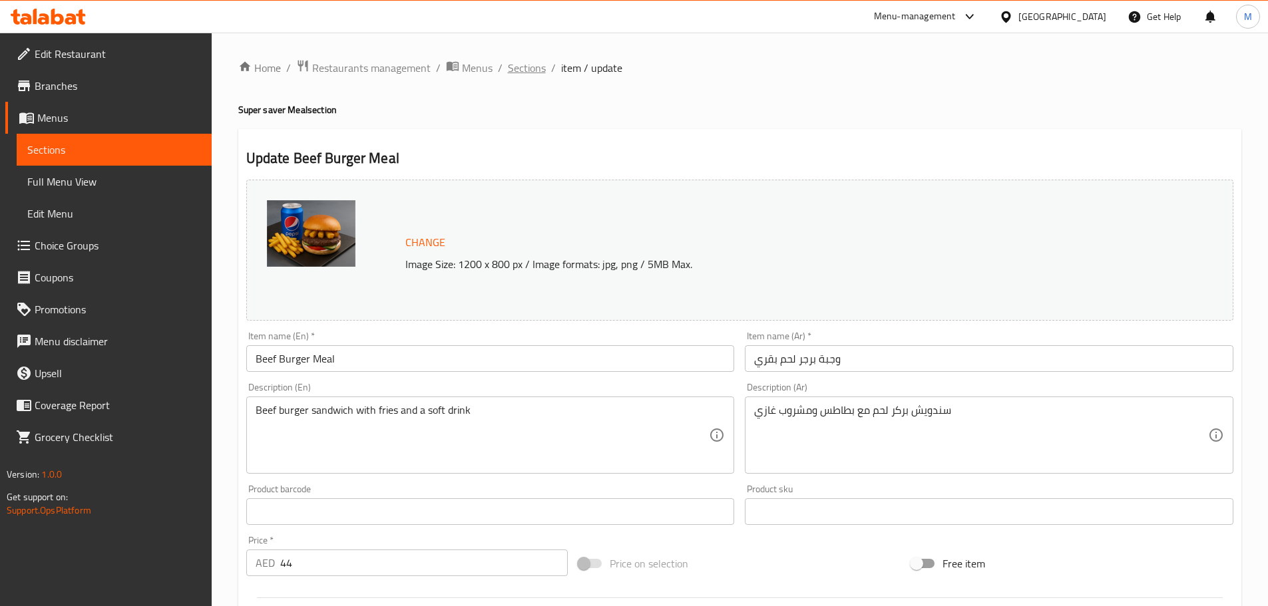
click at [528, 71] on span "Sections" at bounding box center [527, 68] width 38 height 16
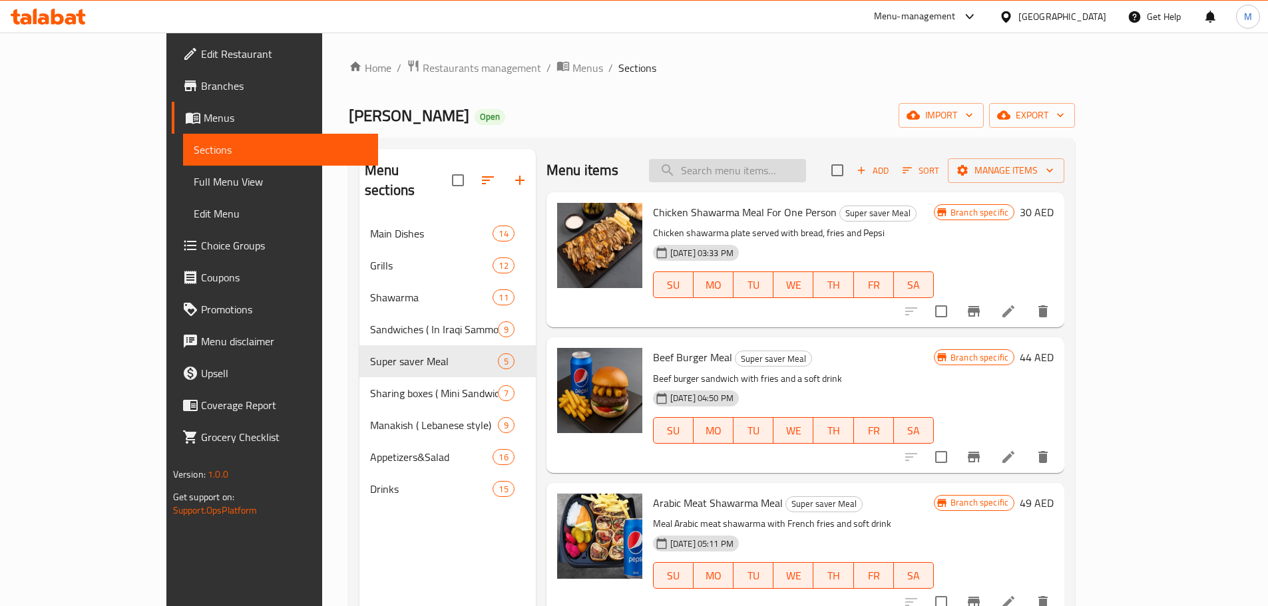
paste input "Sandwiches Meal"
drag, startPoint x: 763, startPoint y: 174, endPoint x: 782, endPoint y: 186, distance: 22.2
click at [765, 174] on input "Sandwiches Meal" at bounding box center [727, 170] width 157 height 23
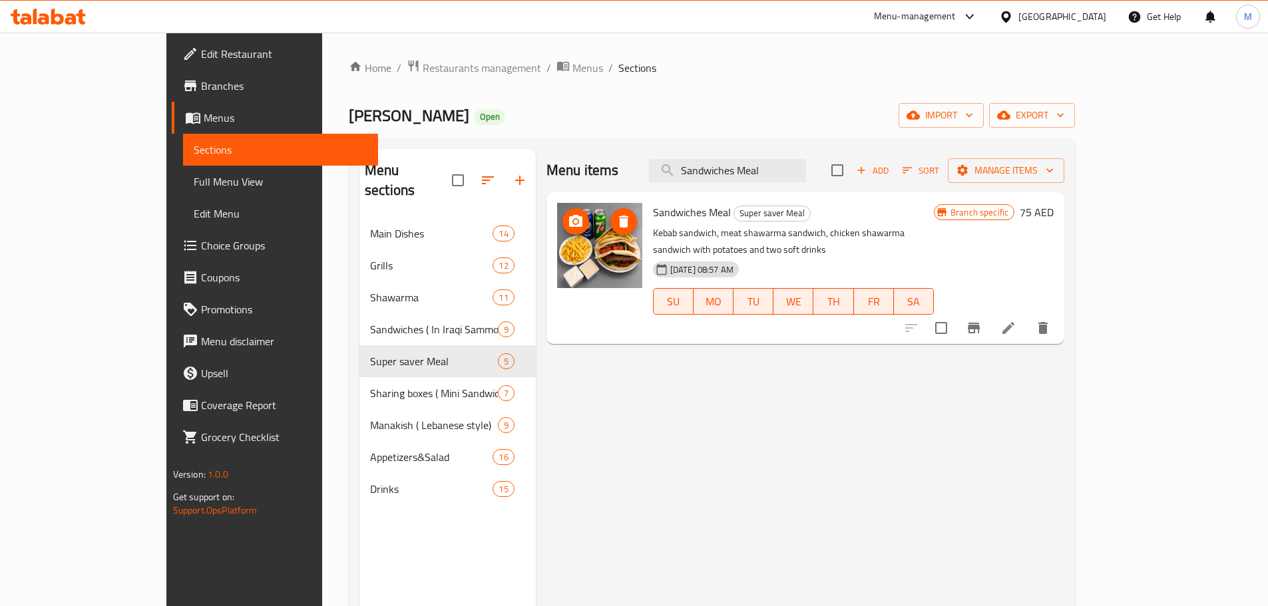
type input "Sandwiches Meal"
click at [1016, 320] on icon at bounding box center [1008, 328] width 16 height 16
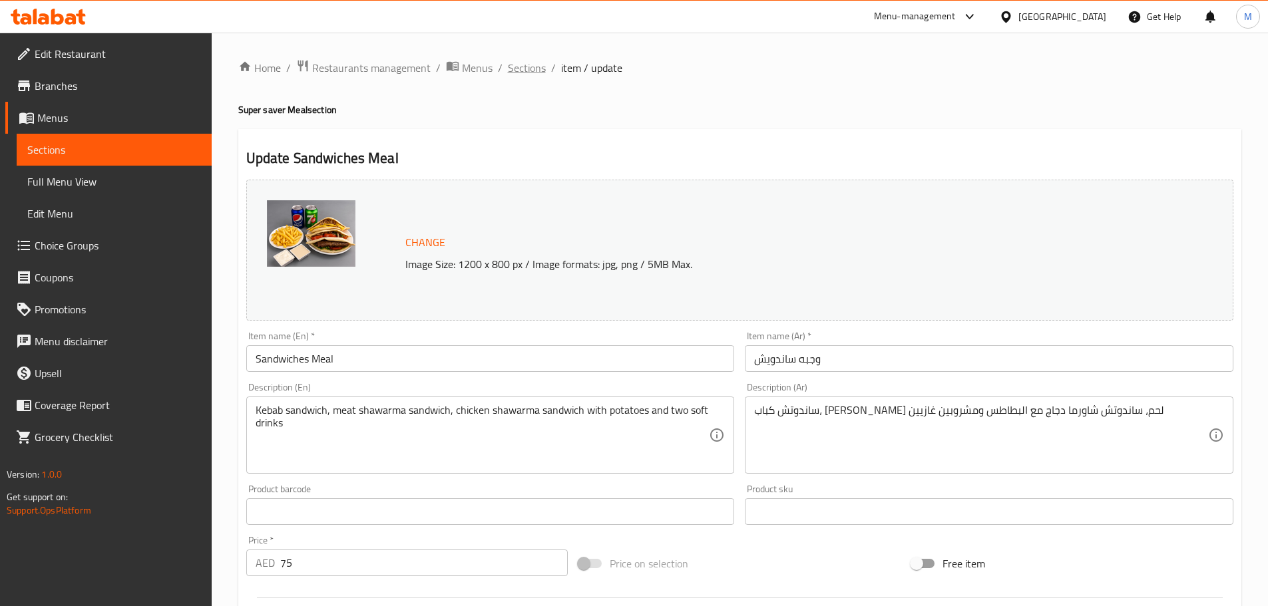
click at [529, 66] on span "Sections" at bounding box center [527, 68] width 38 height 16
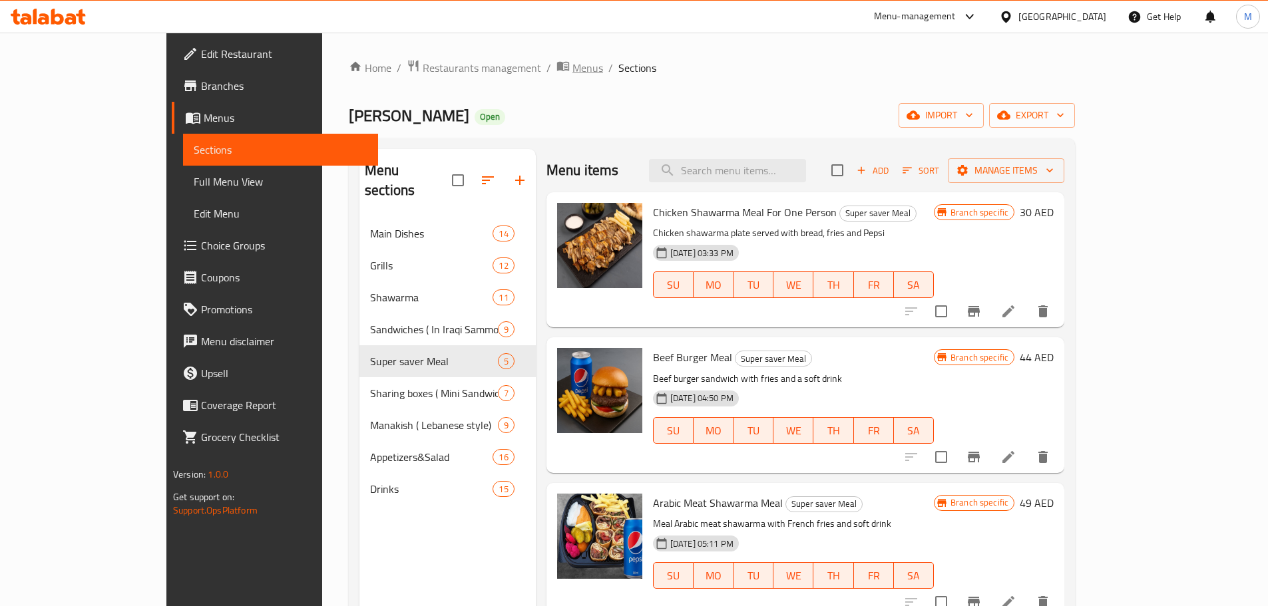
click at [572, 69] on span "Menus" at bounding box center [587, 68] width 31 height 16
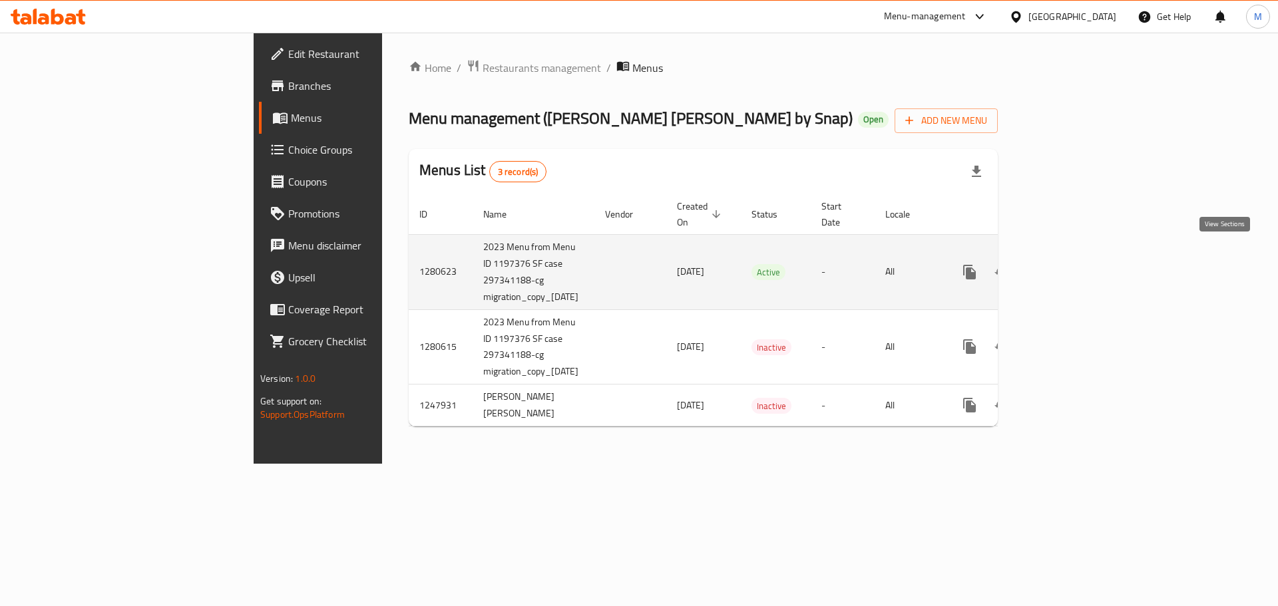
click at [1074, 264] on icon "enhanced table" at bounding box center [1066, 272] width 16 height 16
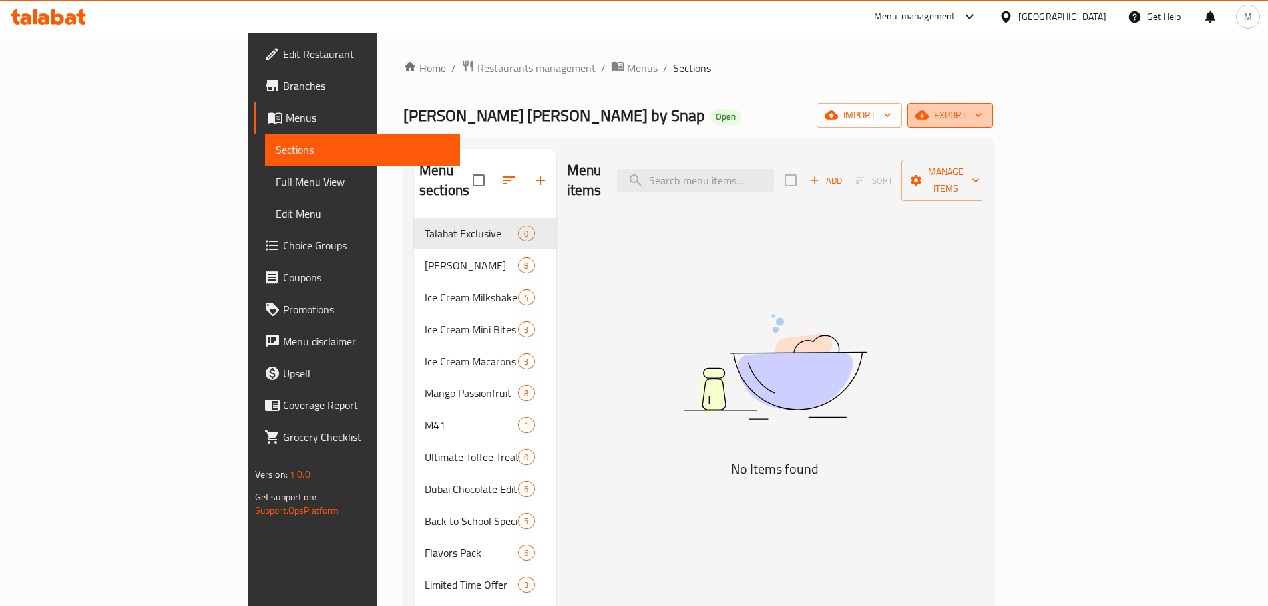
click at [985, 111] on icon "button" at bounding box center [978, 114] width 13 height 13
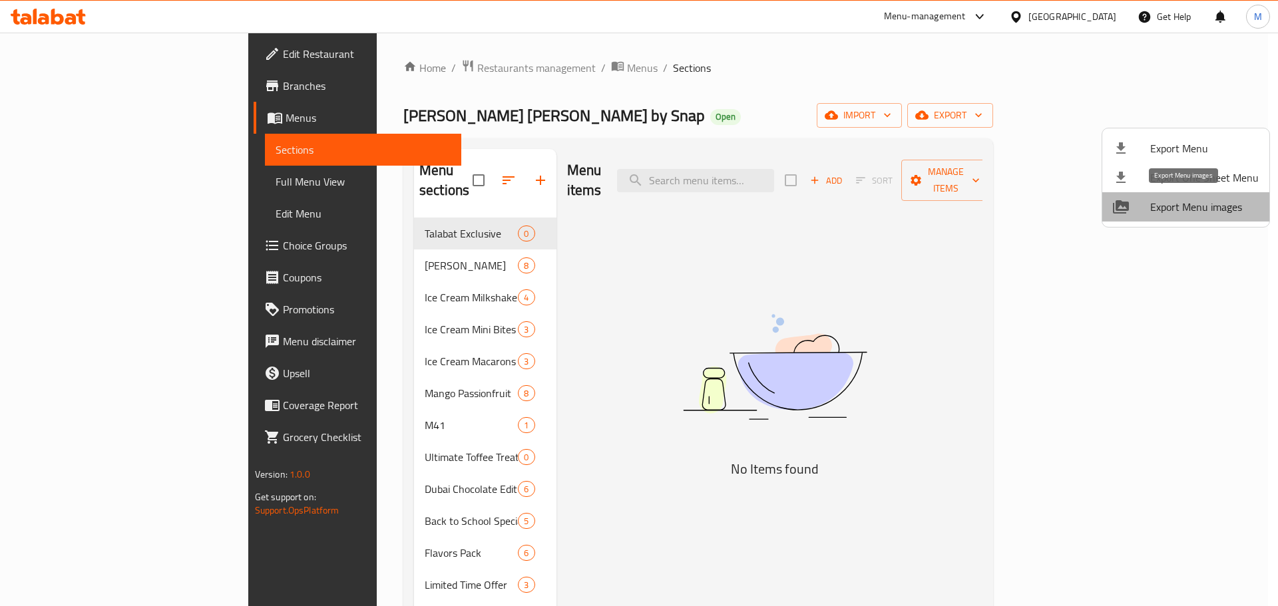
click at [1191, 209] on span "Export Menu images" at bounding box center [1204, 207] width 108 height 16
click at [477, 71] on div at bounding box center [639, 303] width 1278 height 606
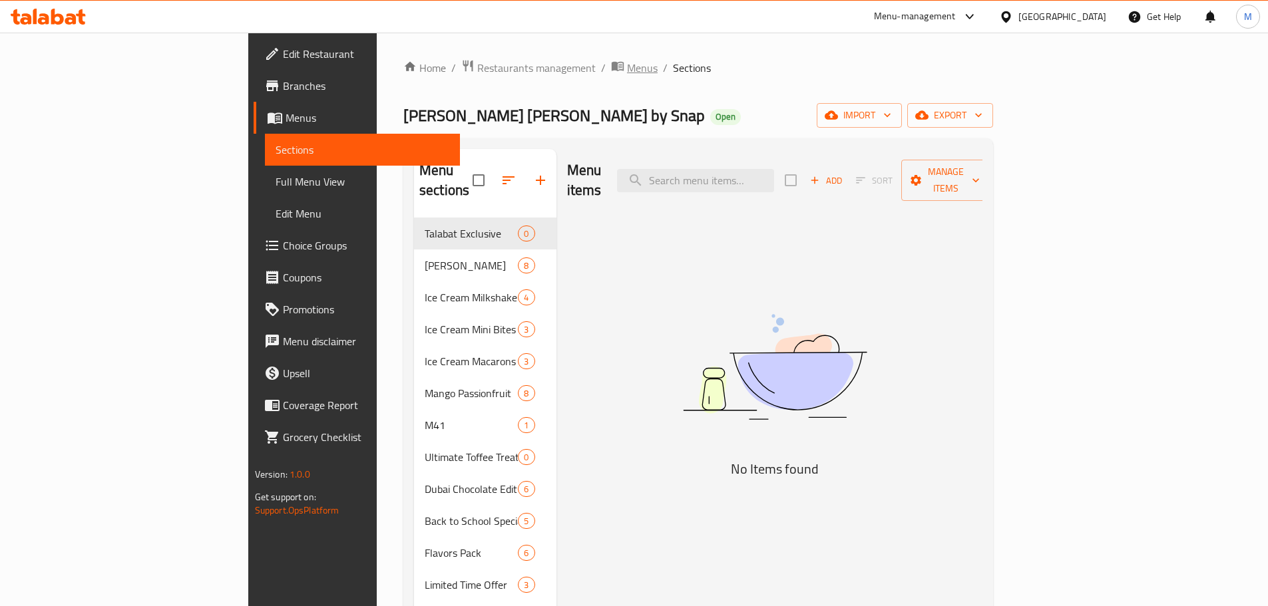
click at [627, 67] on span "Menus" at bounding box center [642, 68] width 31 height 16
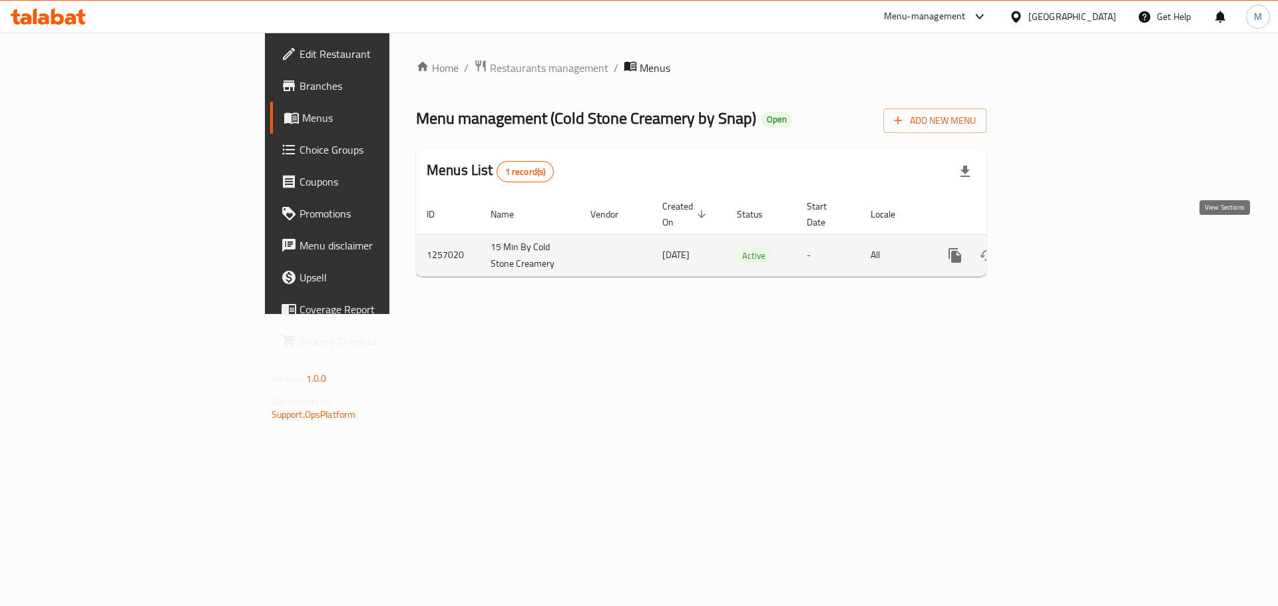
click at [1059, 248] on icon "enhanced table" at bounding box center [1051, 256] width 16 height 16
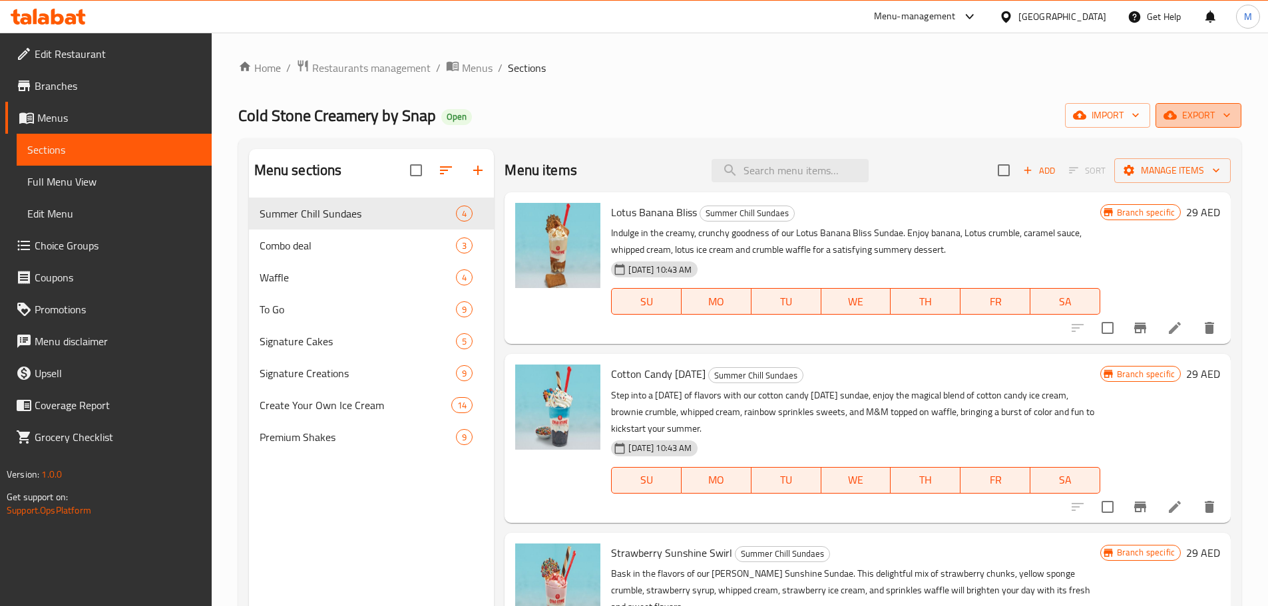
click at [1215, 116] on span "export" at bounding box center [1198, 115] width 65 height 17
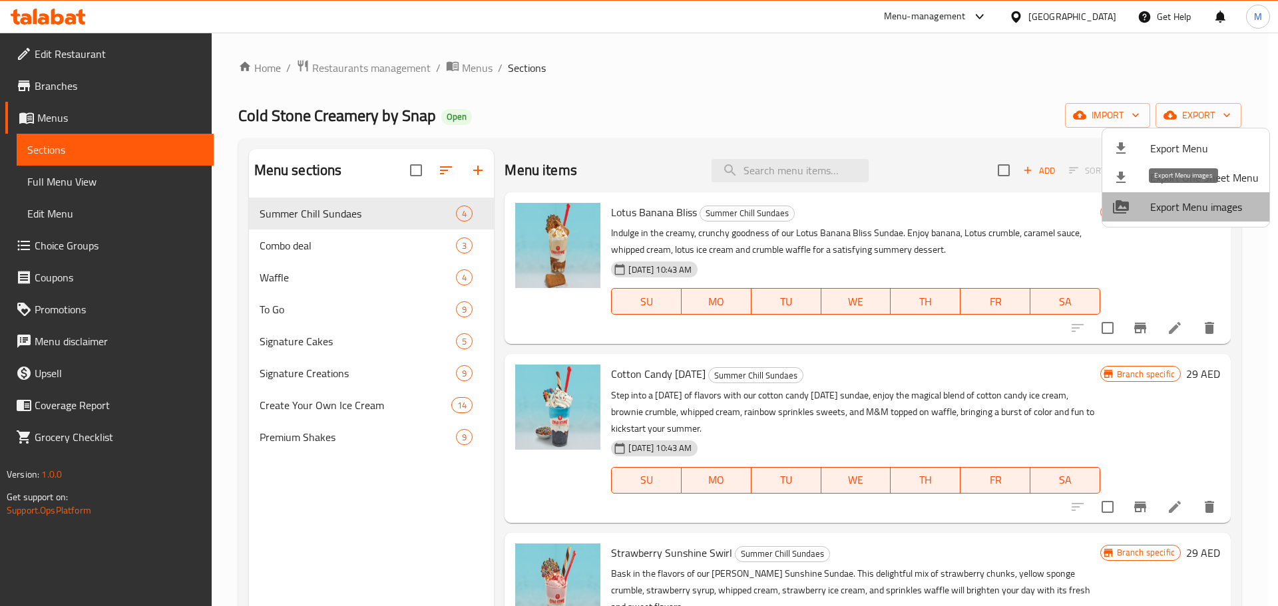
click at [1185, 206] on span "Export Menu images" at bounding box center [1204, 207] width 108 height 16
click at [479, 71] on div at bounding box center [639, 303] width 1278 height 606
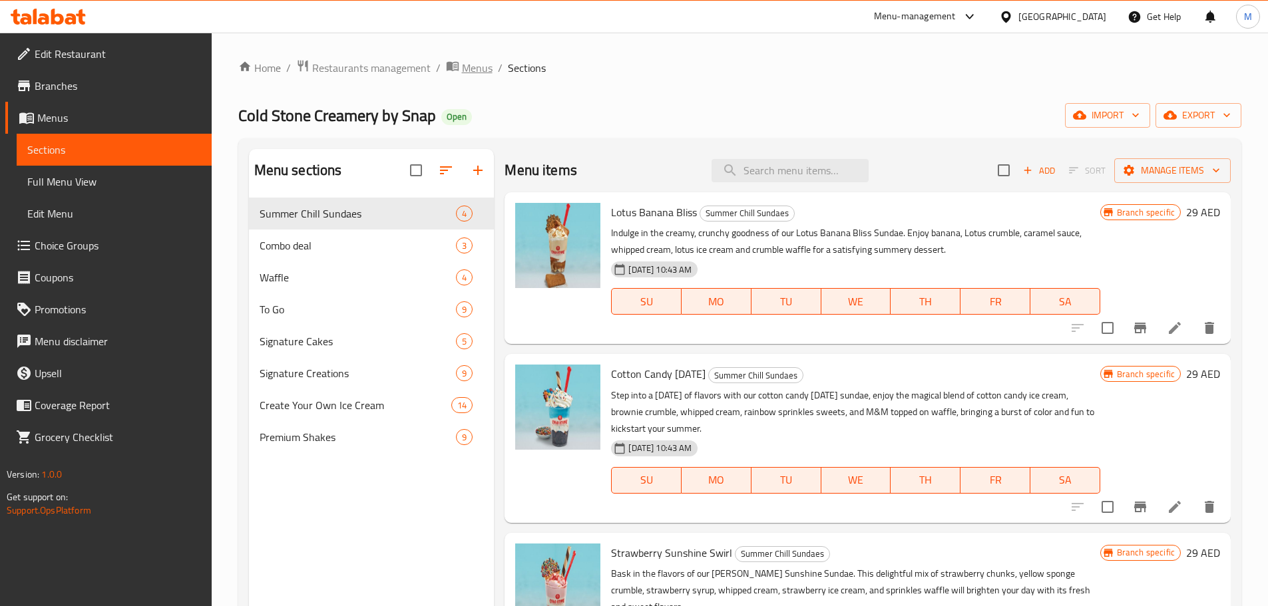
click at [479, 70] on span "Menus" at bounding box center [477, 68] width 31 height 16
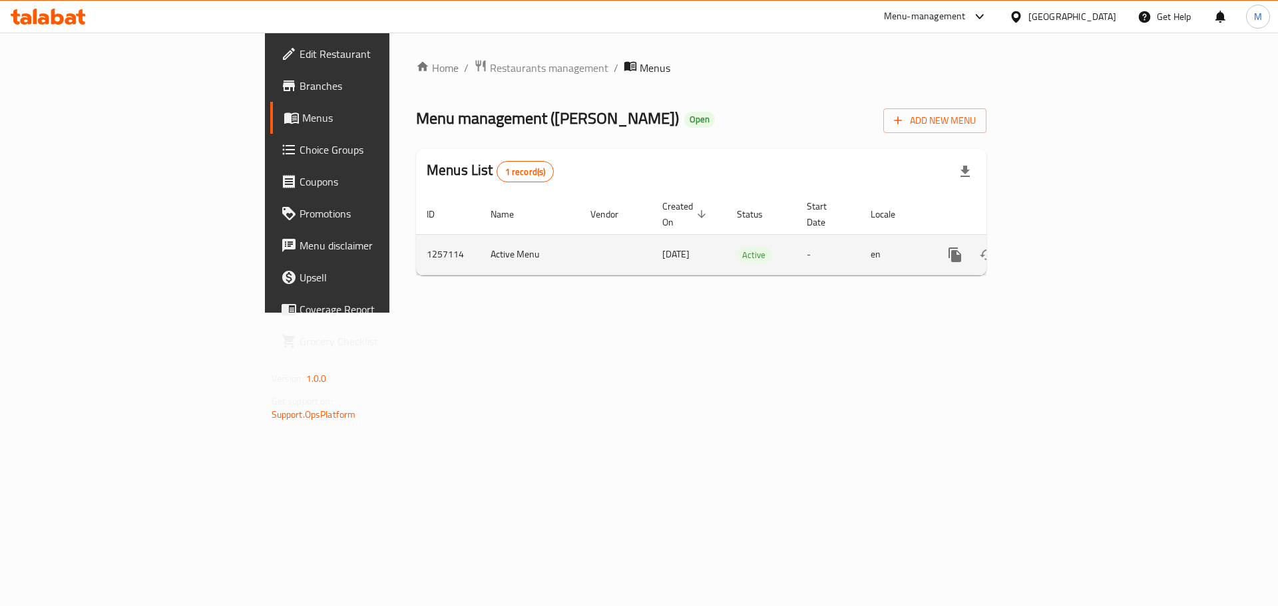
click at [1059, 247] on icon "enhanced table" at bounding box center [1051, 255] width 16 height 16
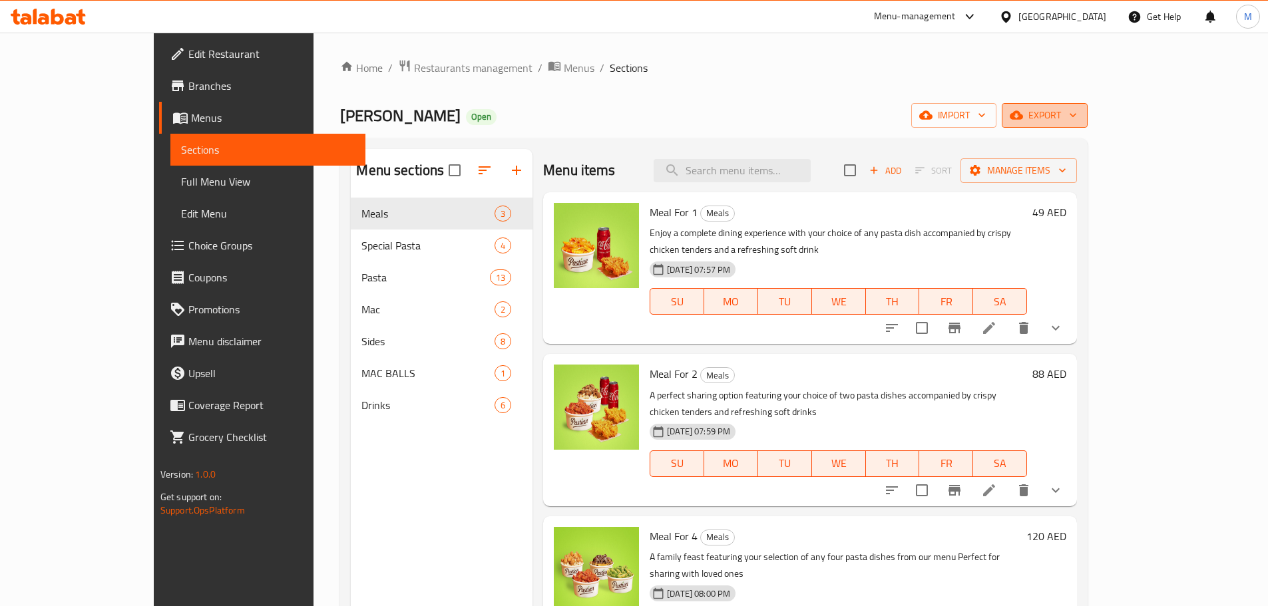
click at [1077, 116] on span "export" at bounding box center [1044, 115] width 65 height 17
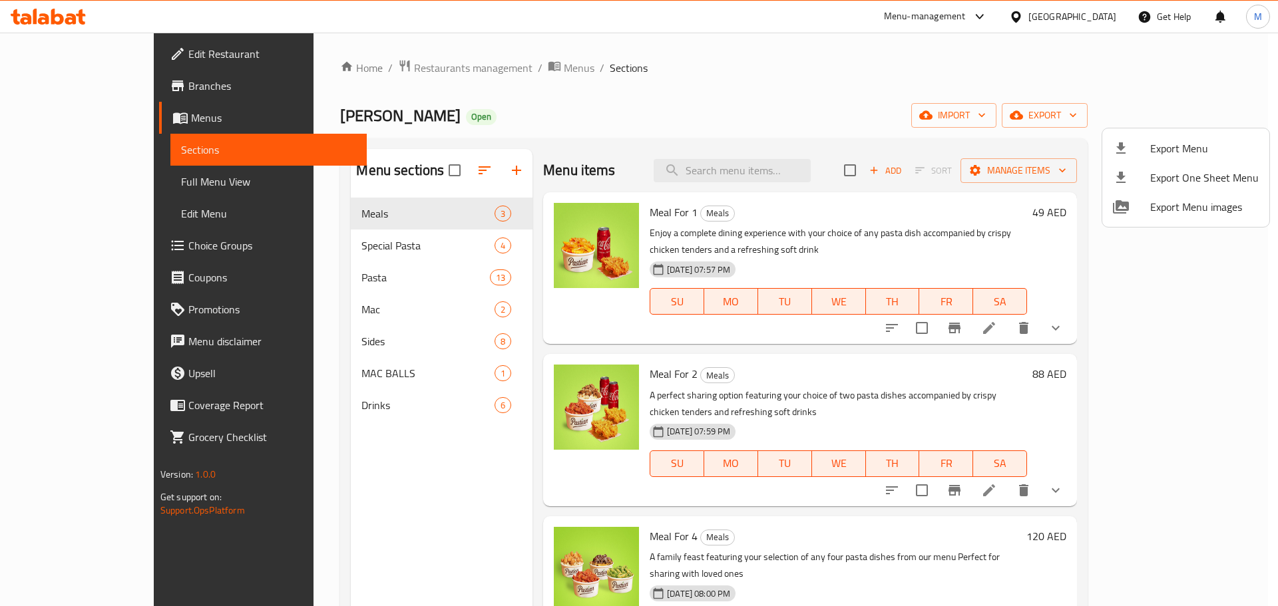
click at [114, 192] on div at bounding box center [639, 303] width 1278 height 606
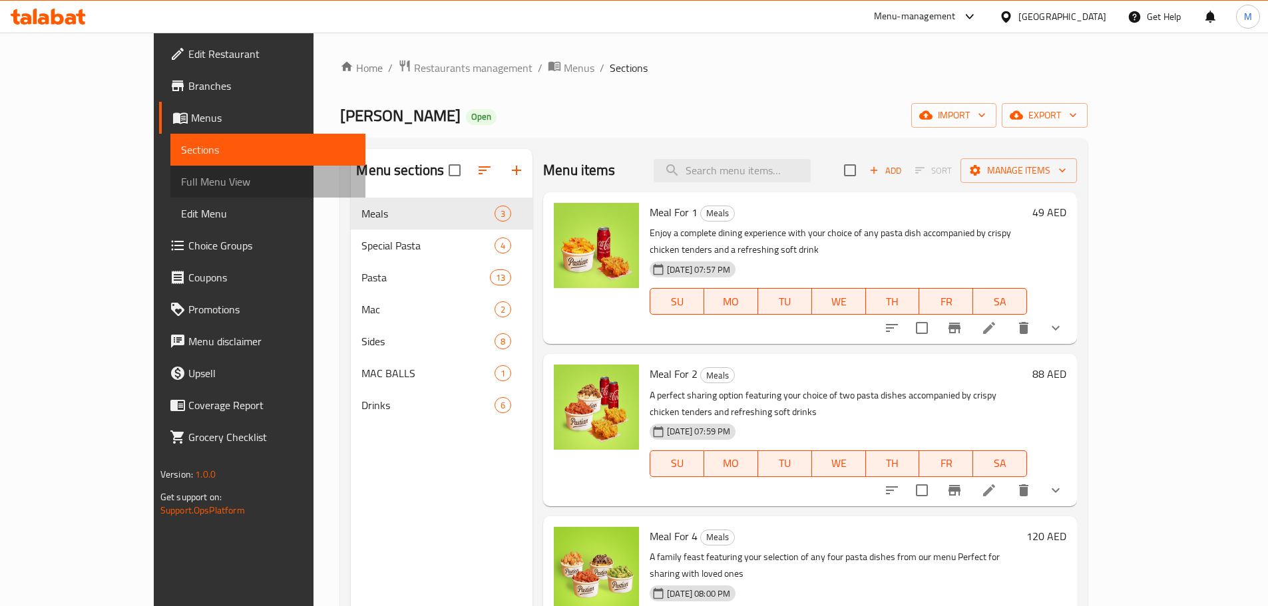
click at [181, 176] on span "Full Menu View" at bounding box center [268, 182] width 174 height 16
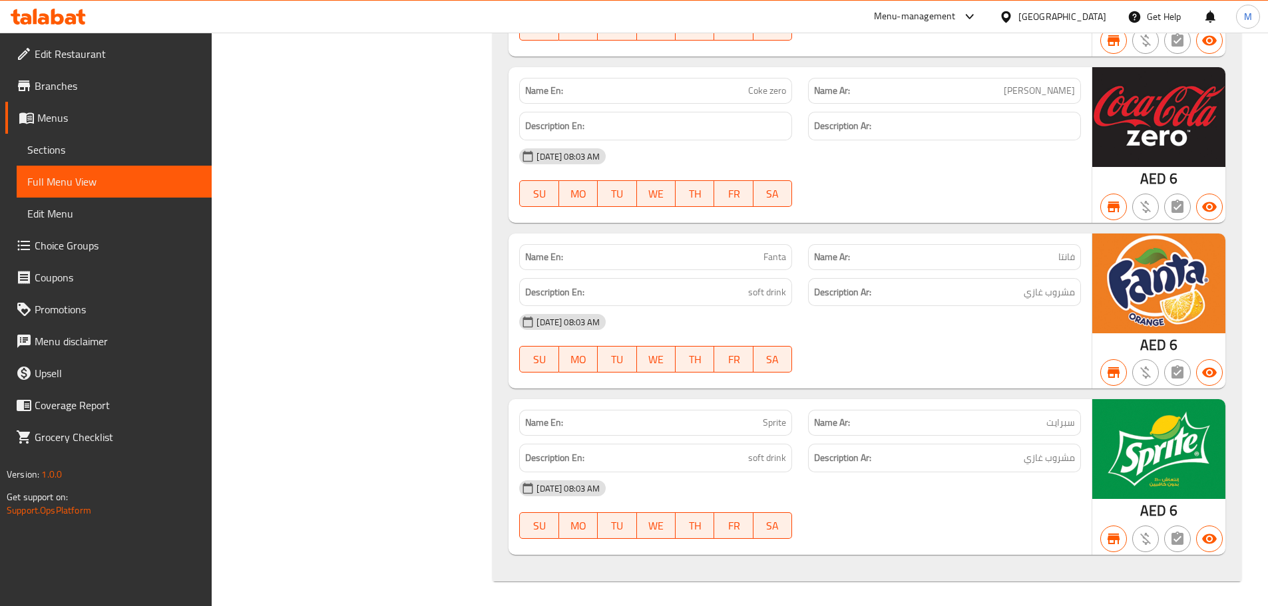
scroll to position [8655, 0]
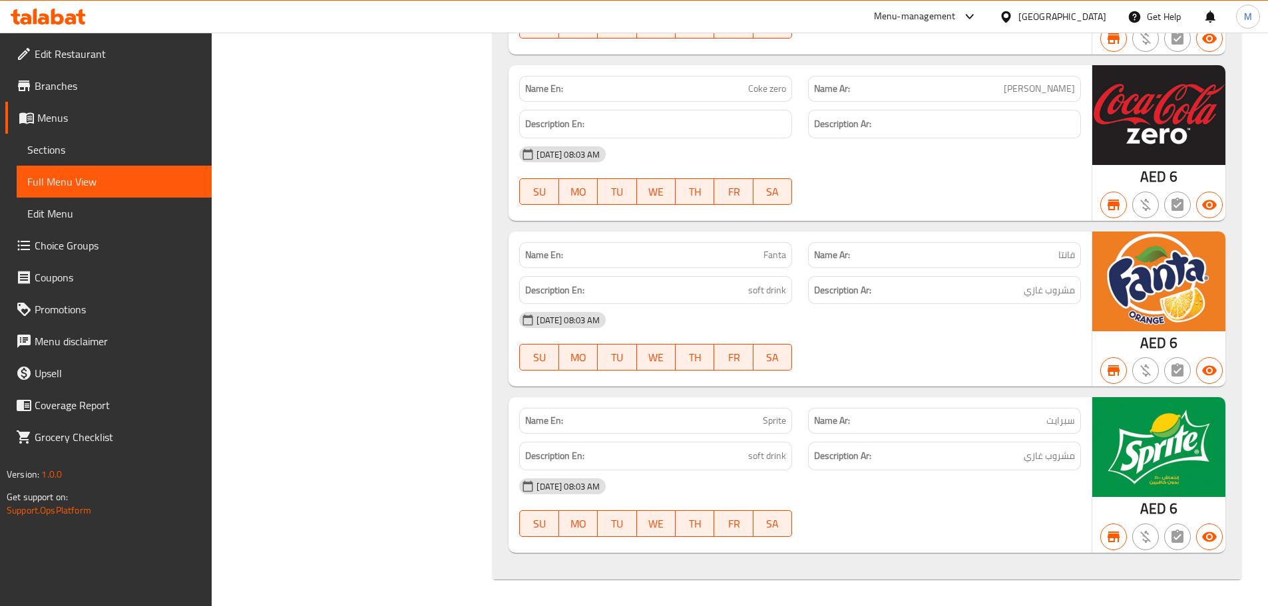
click at [796, 79] on div "Name En: Coke zero" at bounding box center [655, 89] width 289 height 42
click at [767, 138] on div "05-09-2024 08:03 AM" at bounding box center [800, 154] width 578 height 32
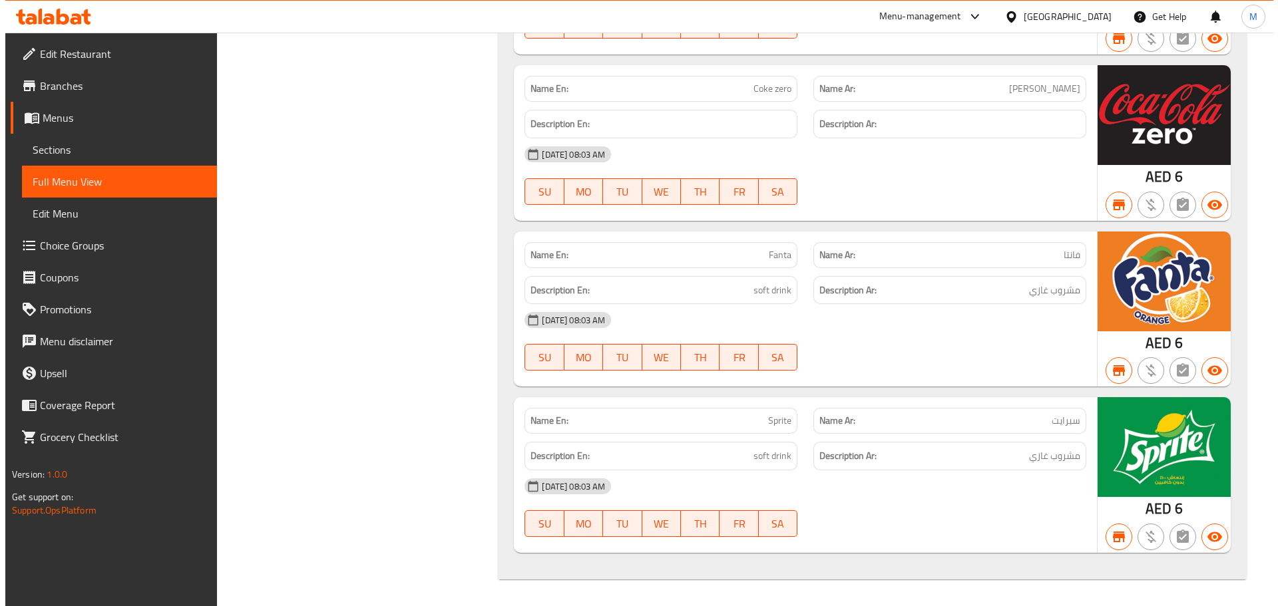
scroll to position [0, 0]
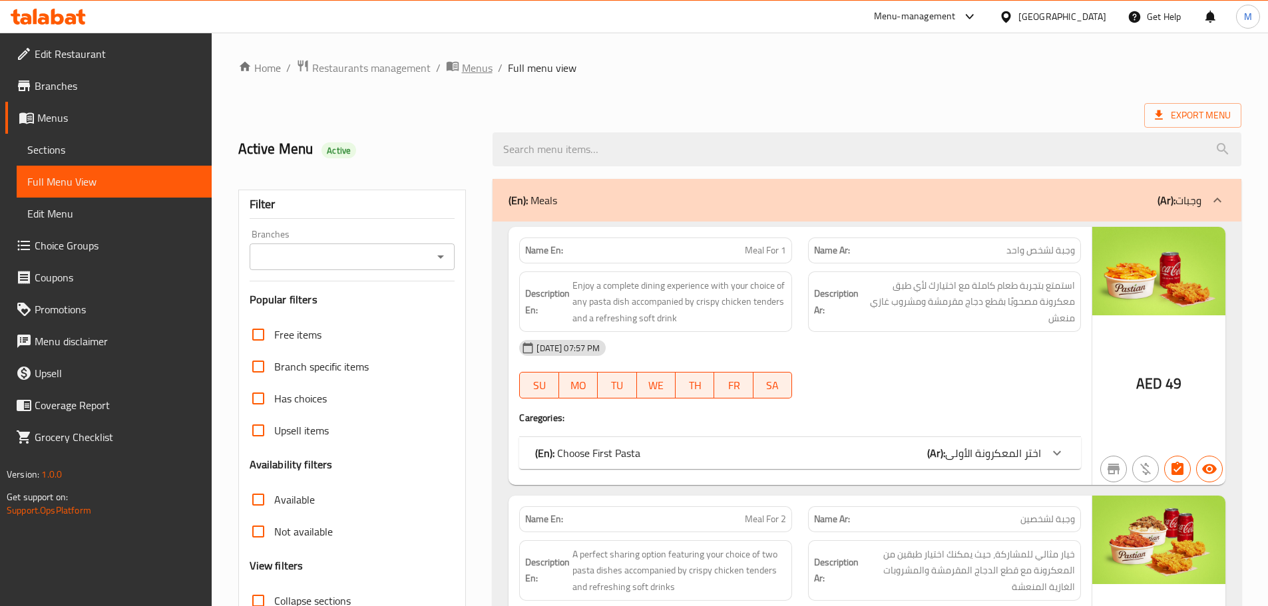
click at [459, 65] on span "breadcrumb" at bounding box center [454, 67] width 16 height 17
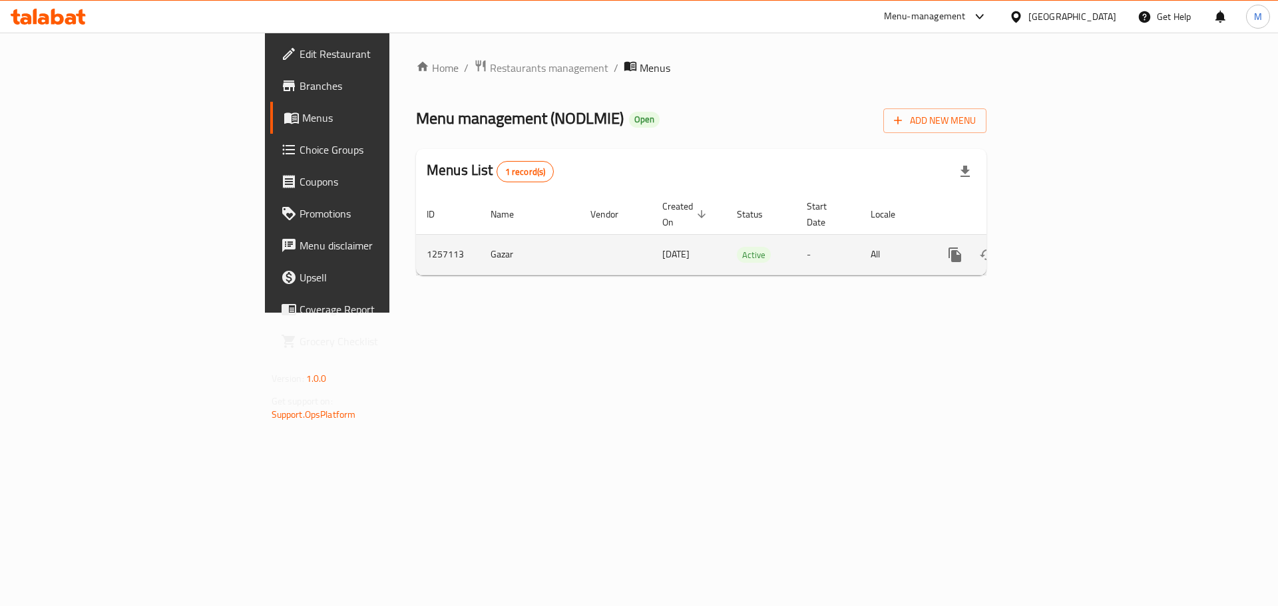
click at [1059, 247] on icon "enhanced table" at bounding box center [1051, 255] width 16 height 16
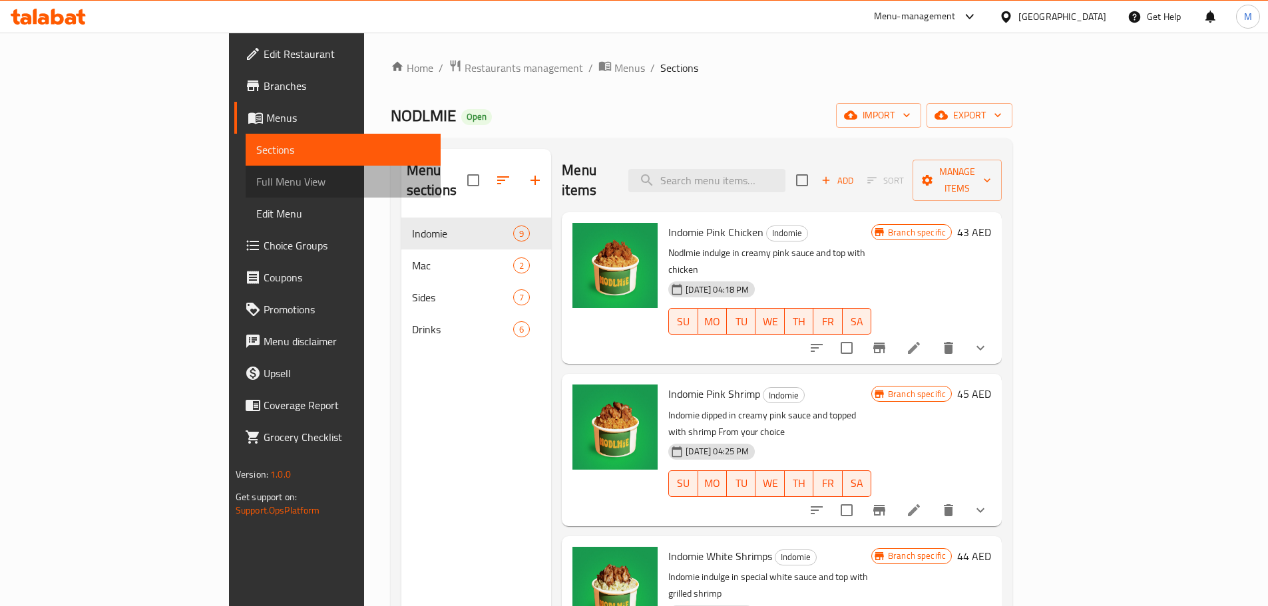
click at [256, 175] on span "Full Menu View" at bounding box center [343, 182] width 174 height 16
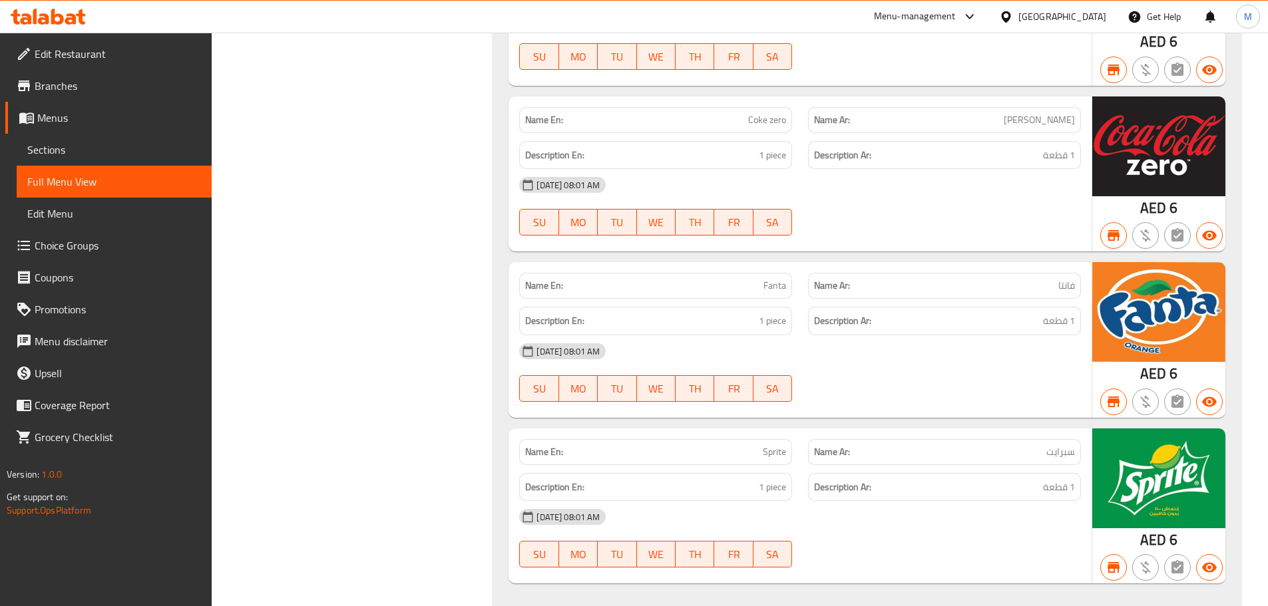
scroll to position [4655, 0]
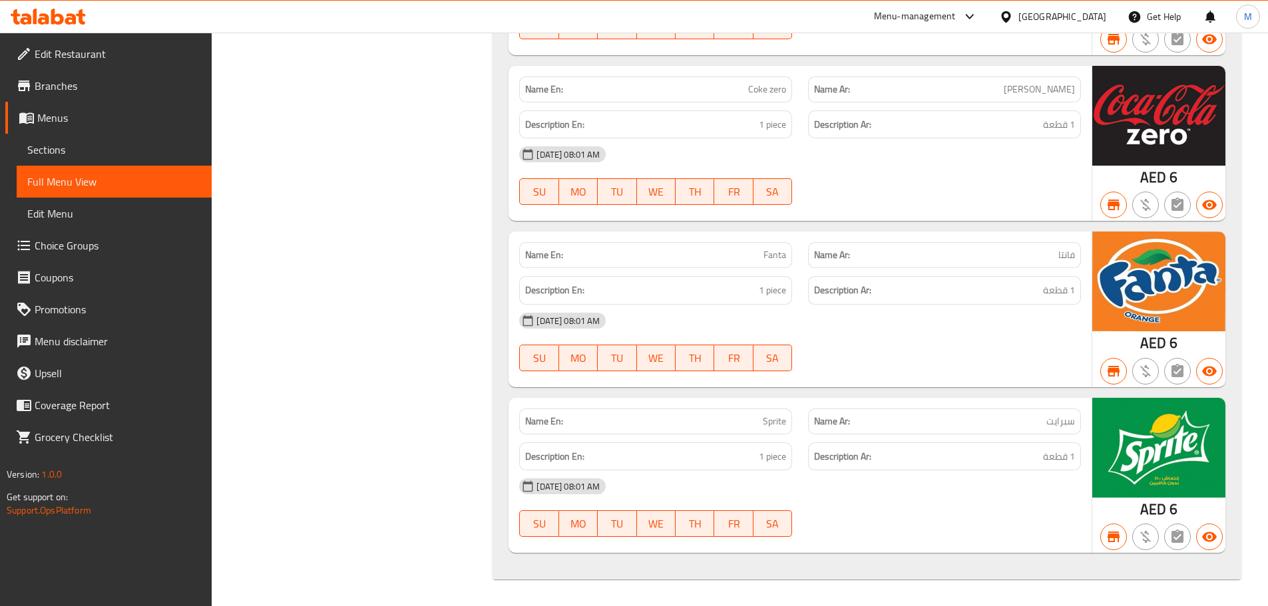
click at [747, 238] on div "Name En: Fanta" at bounding box center [655, 255] width 289 height 42
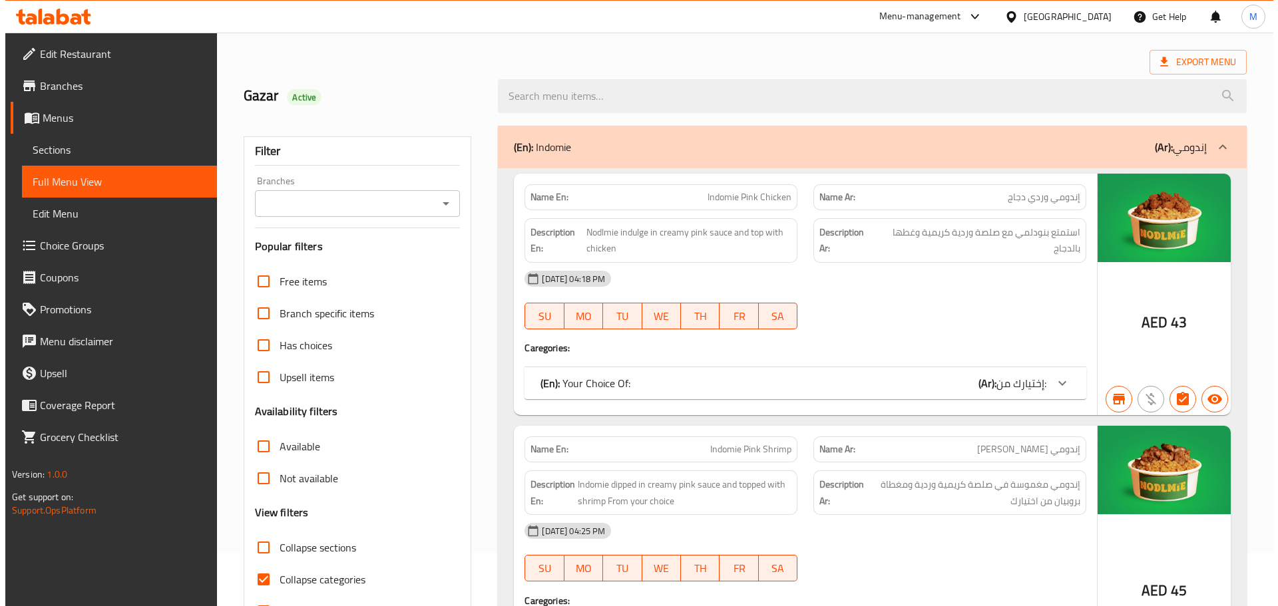
scroll to position [0, 0]
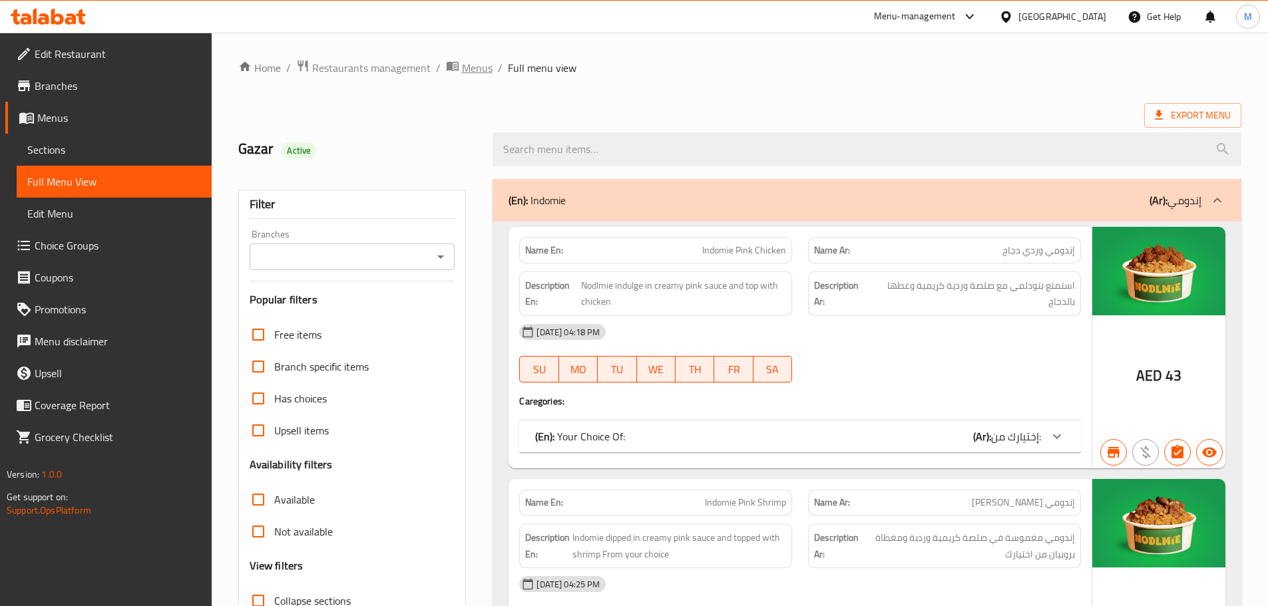
click at [474, 65] on span "Menus" at bounding box center [477, 68] width 31 height 16
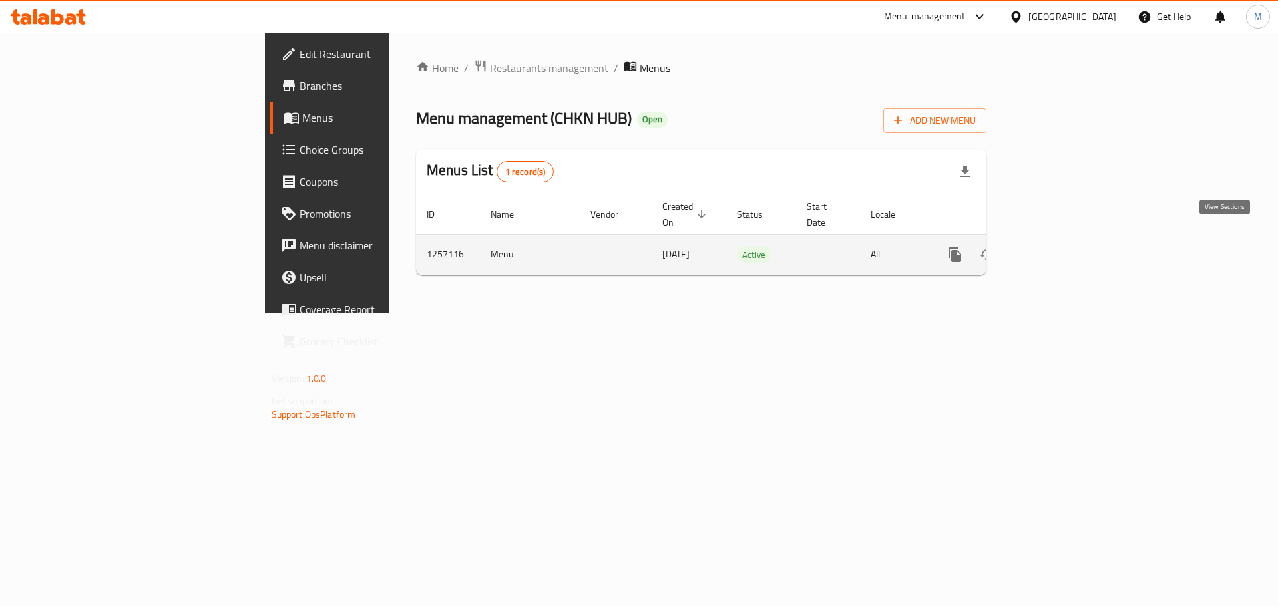
click at [1059, 247] on icon "enhanced table" at bounding box center [1051, 255] width 16 height 16
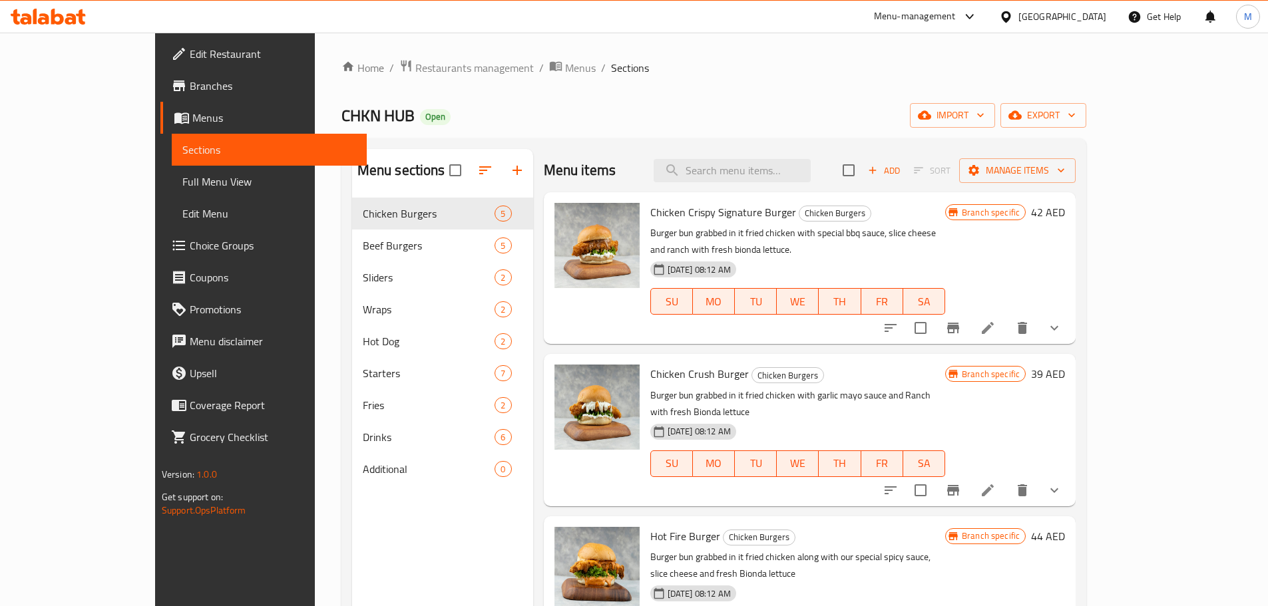
click at [182, 178] on span "Full Menu View" at bounding box center [269, 182] width 174 height 16
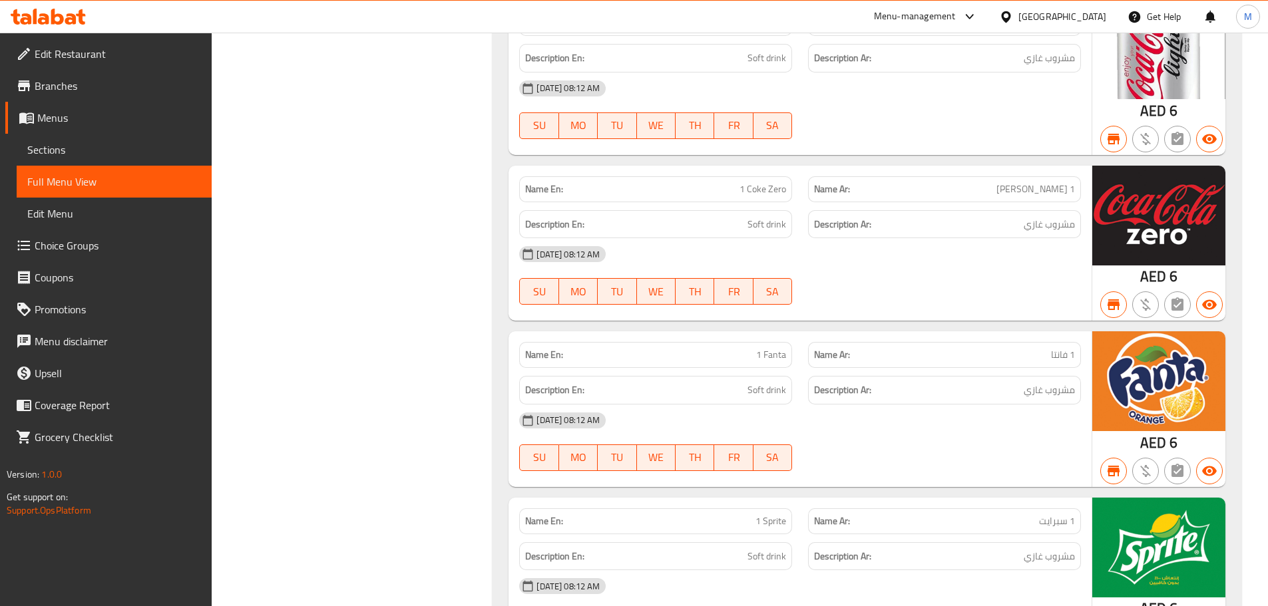
scroll to position [6789, 0]
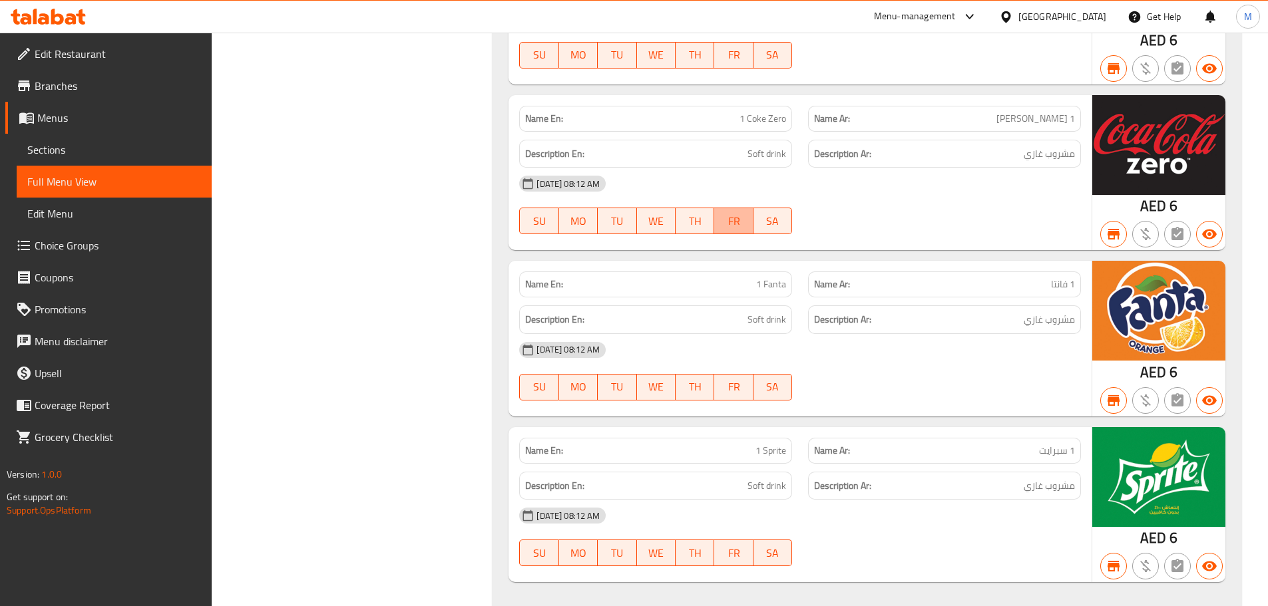
click at [749, 230] on button "FR" at bounding box center [733, 221] width 39 height 27
type button "5"
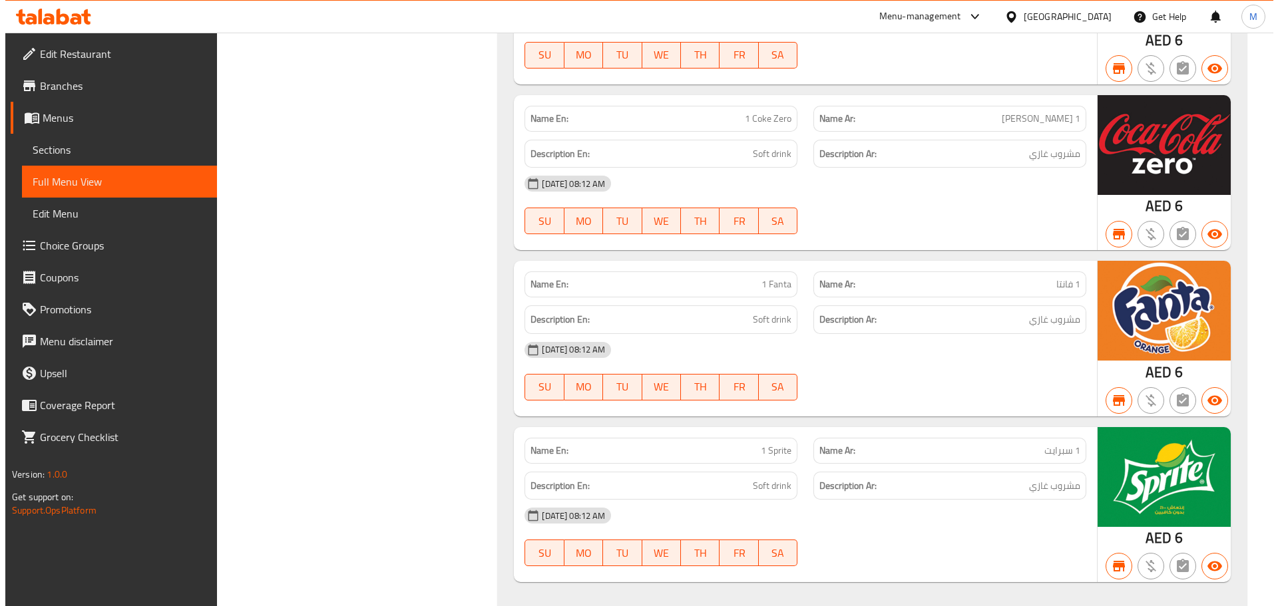
scroll to position [0, 0]
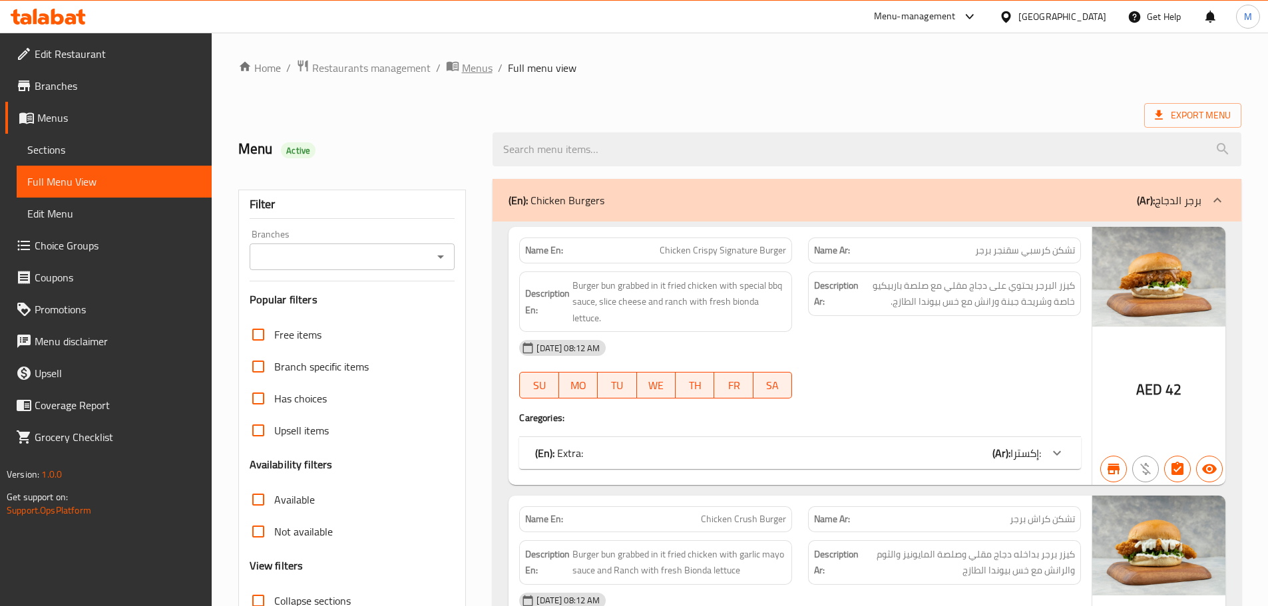
click at [473, 73] on span "Menus" at bounding box center [477, 68] width 31 height 16
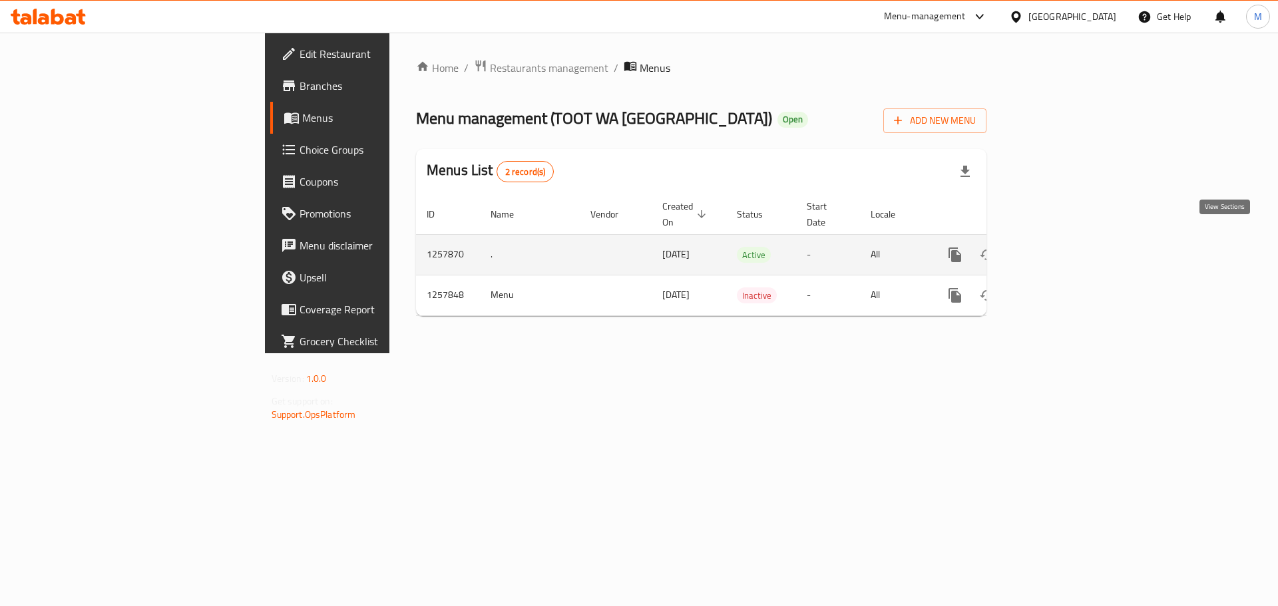
click at [1059, 247] on icon "enhanced table" at bounding box center [1051, 255] width 16 height 16
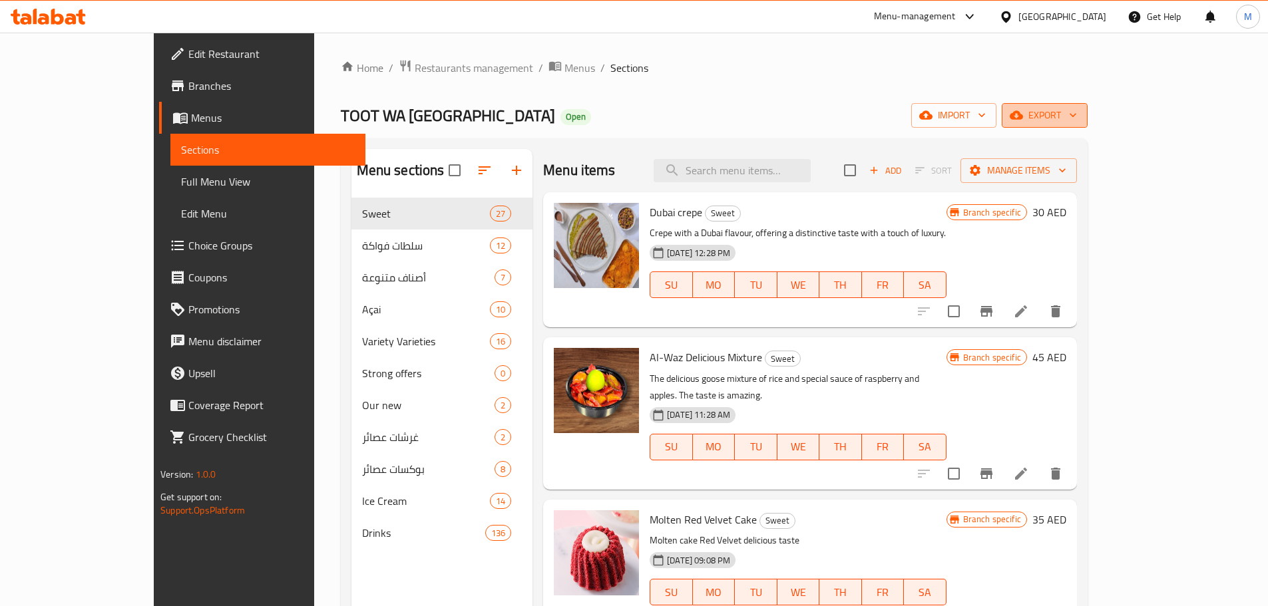
click at [1076, 115] on icon "button" at bounding box center [1073, 116] width 7 height 4
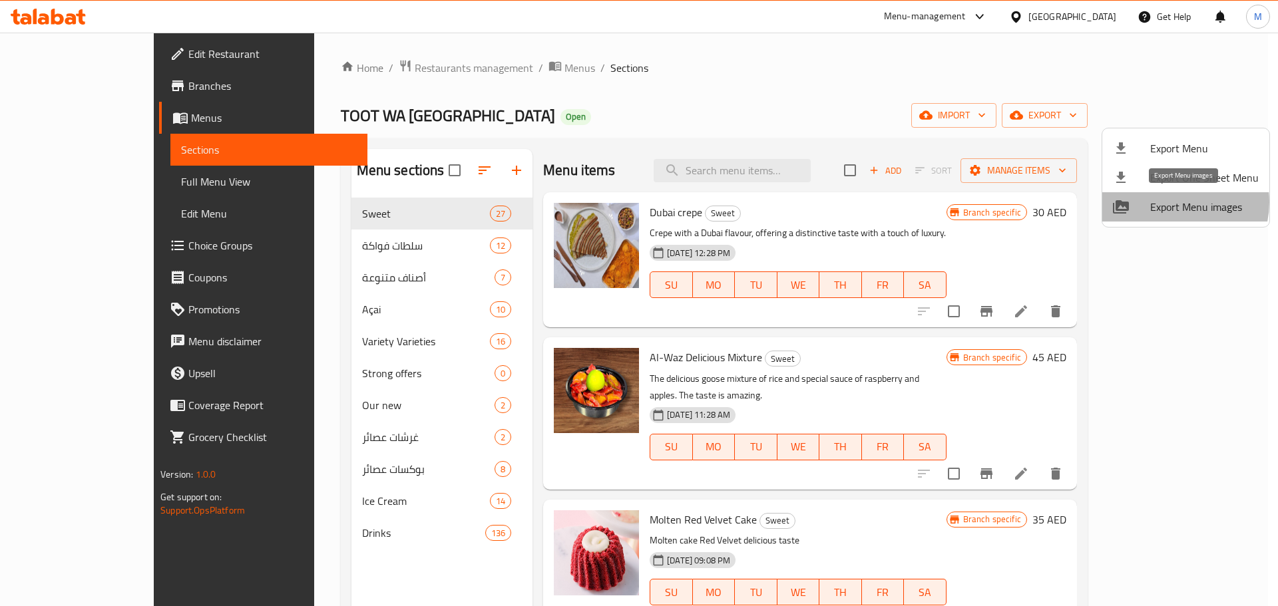
click at [1171, 202] on span "Export Menu images" at bounding box center [1204, 207] width 108 height 16
click at [483, 69] on div at bounding box center [639, 303] width 1278 height 606
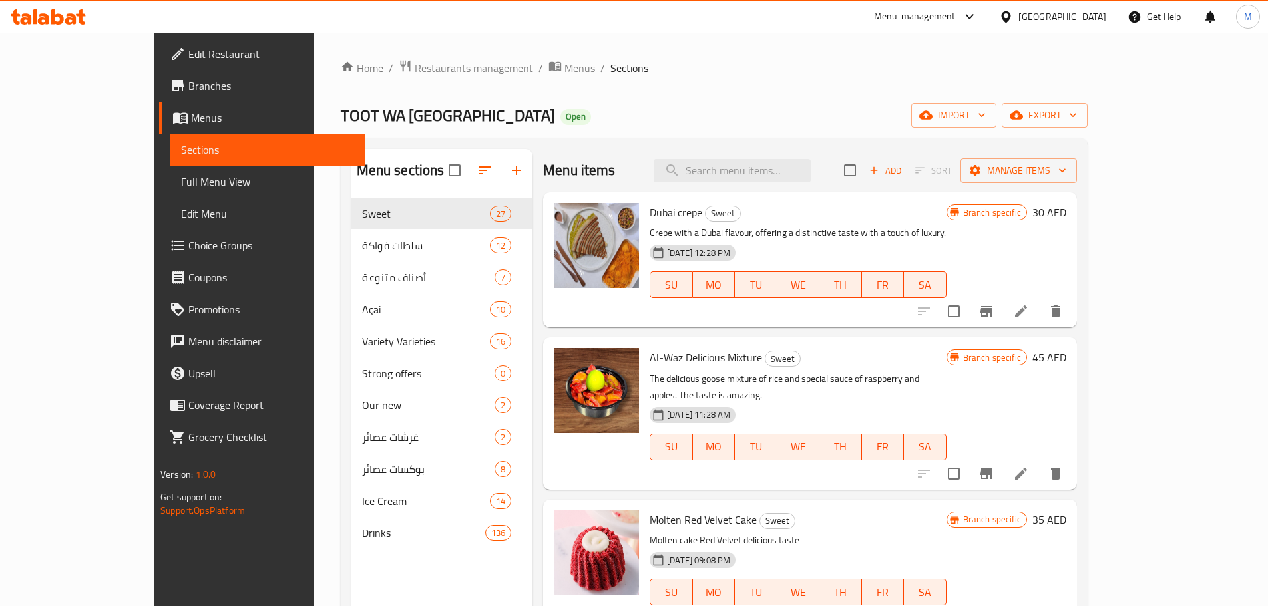
click at [564, 70] on span "Menus" at bounding box center [579, 68] width 31 height 16
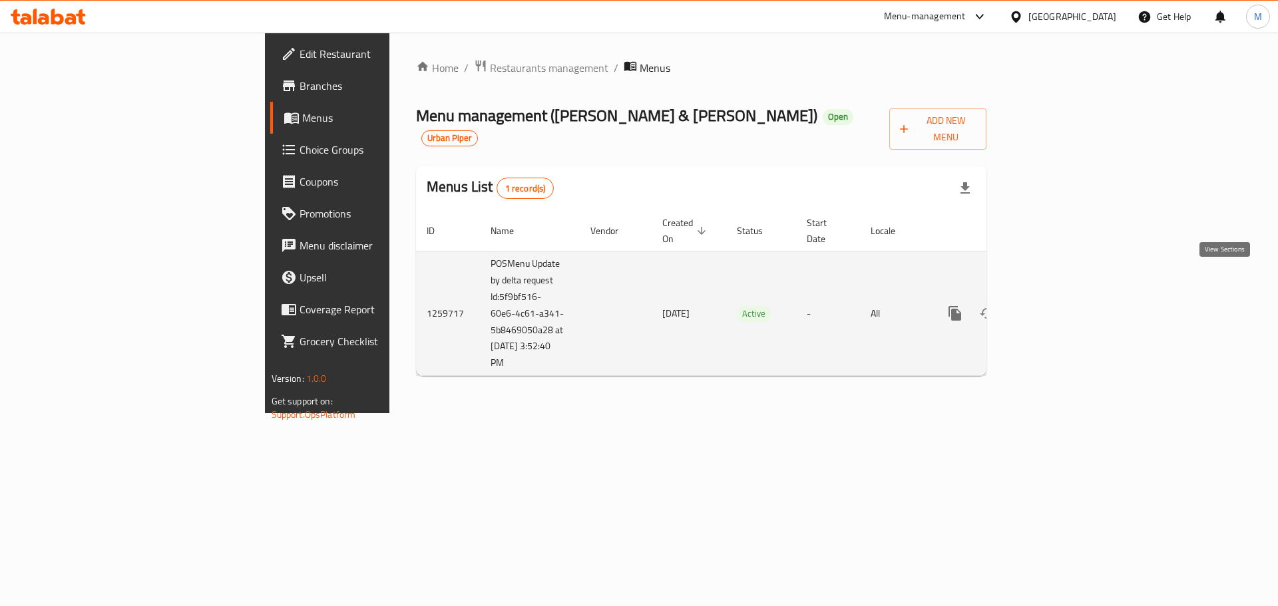
click at [1059, 306] on icon "enhanced table" at bounding box center [1051, 314] width 16 height 16
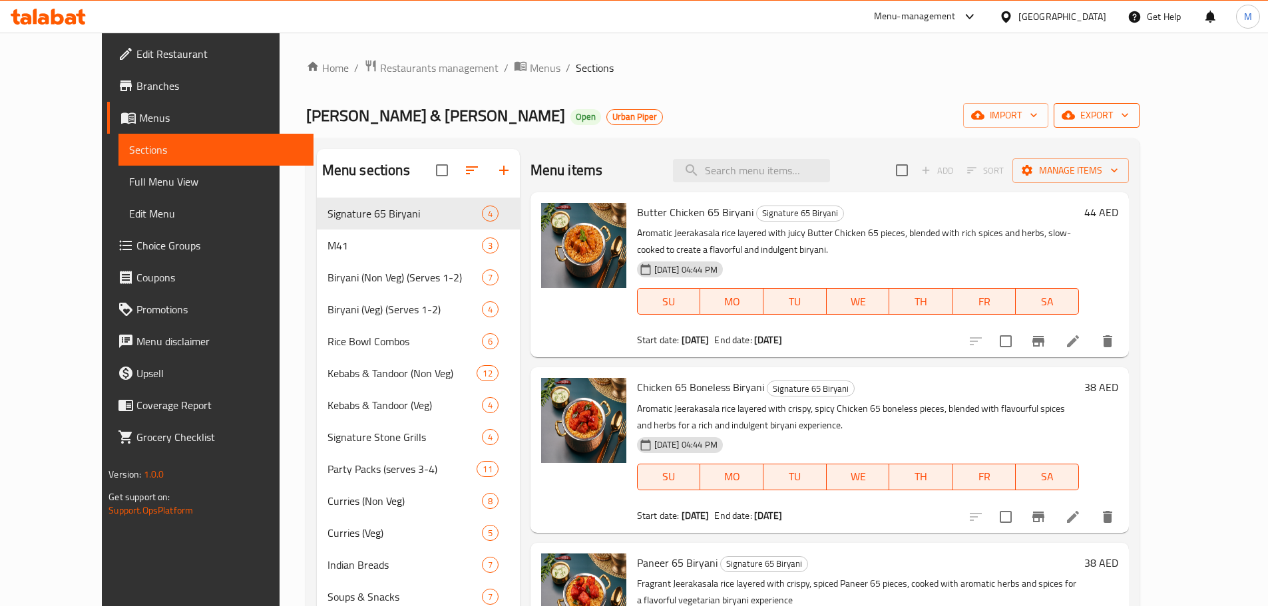
click at [1129, 120] on span "export" at bounding box center [1096, 115] width 65 height 17
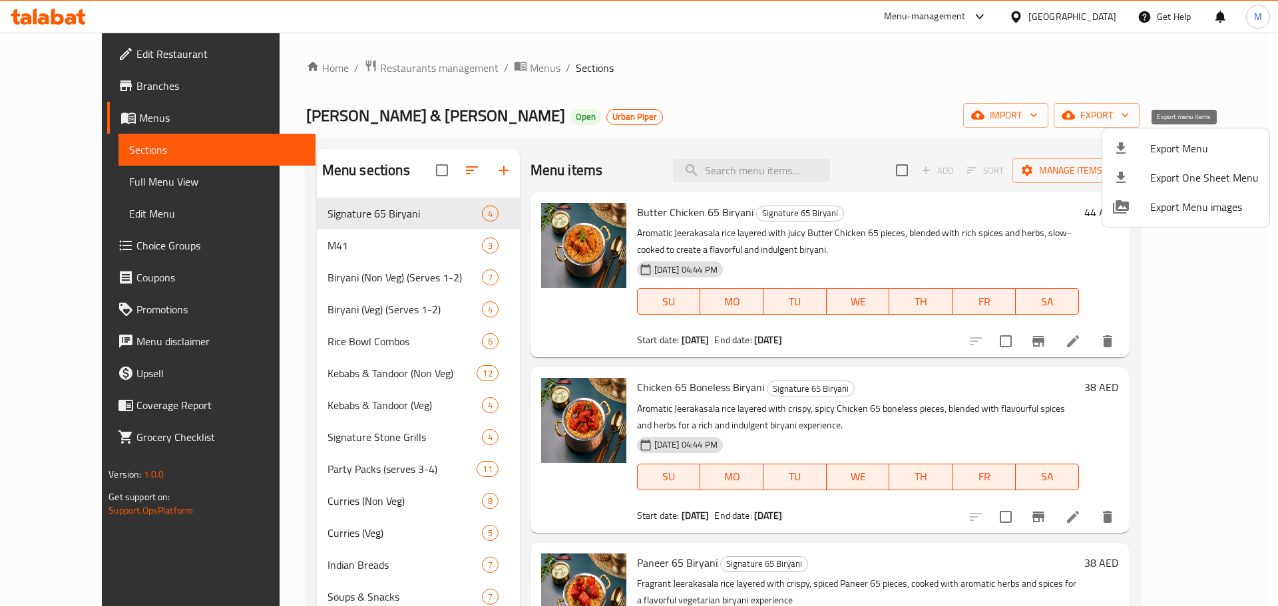
click at [1183, 145] on span "Export Menu" at bounding box center [1204, 148] width 108 height 16
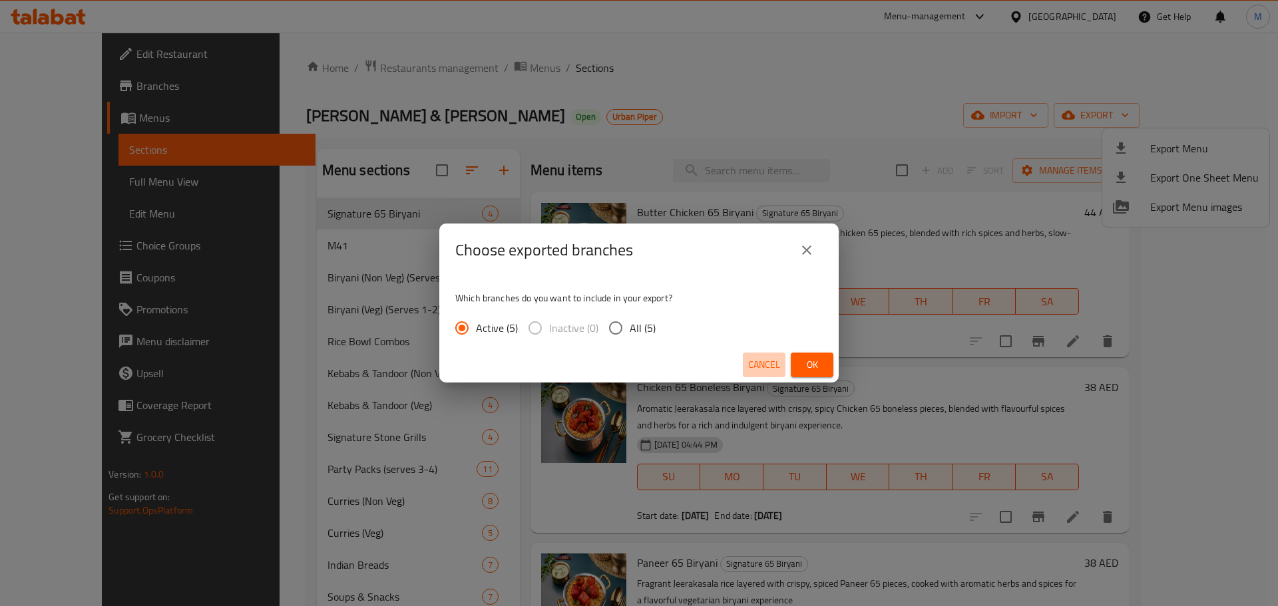
click at [767, 373] on span "Cancel" at bounding box center [764, 365] width 32 height 17
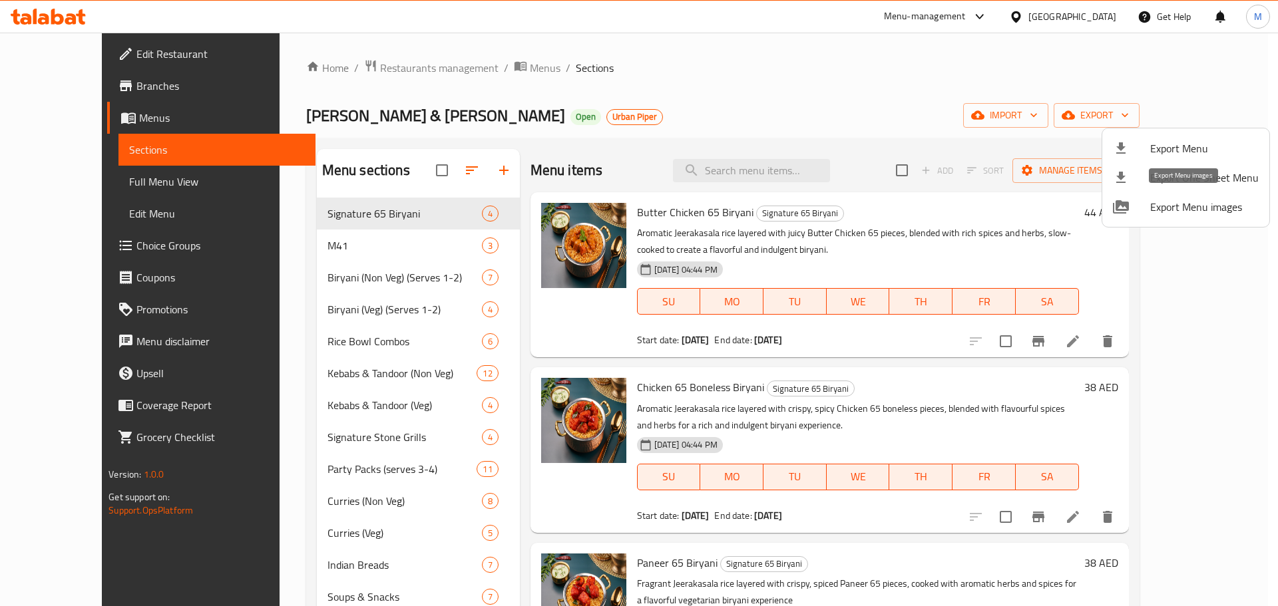
click at [1168, 214] on span "Export Menu images" at bounding box center [1204, 207] width 108 height 16
click at [792, 171] on div at bounding box center [639, 303] width 1278 height 606
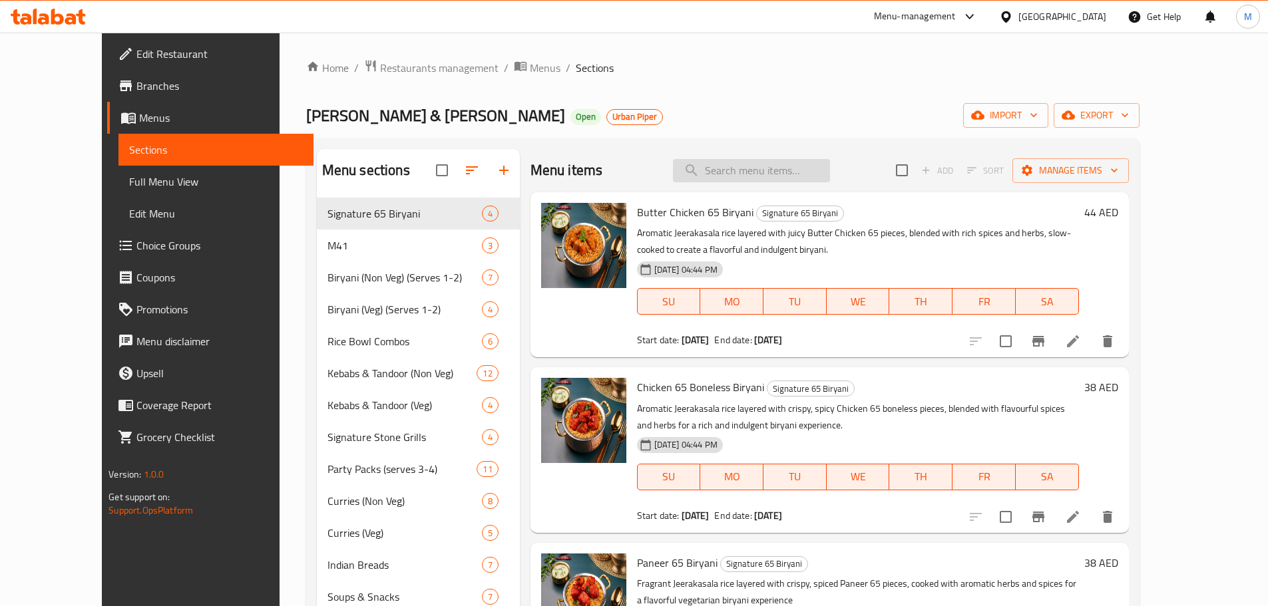
click at [797, 169] on input "search" at bounding box center [751, 170] width 157 height 23
paste input "Veg Dum Biryani"
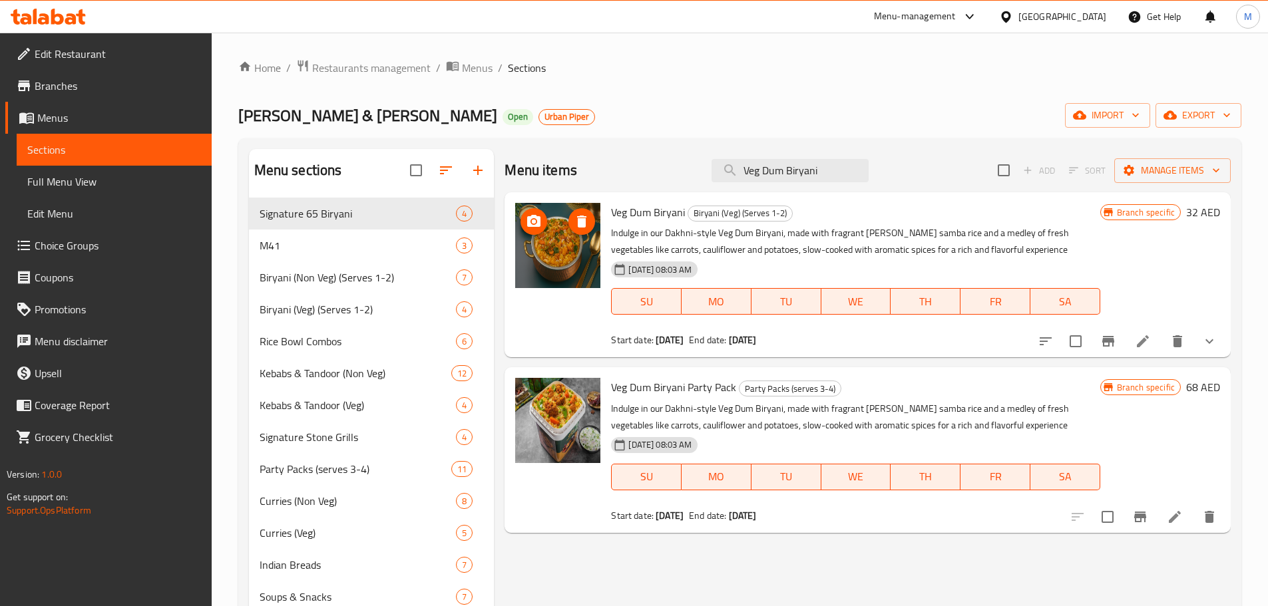
type input "Veg Dum Biryani"
click at [1142, 341] on icon at bounding box center [1143, 341] width 12 height 12
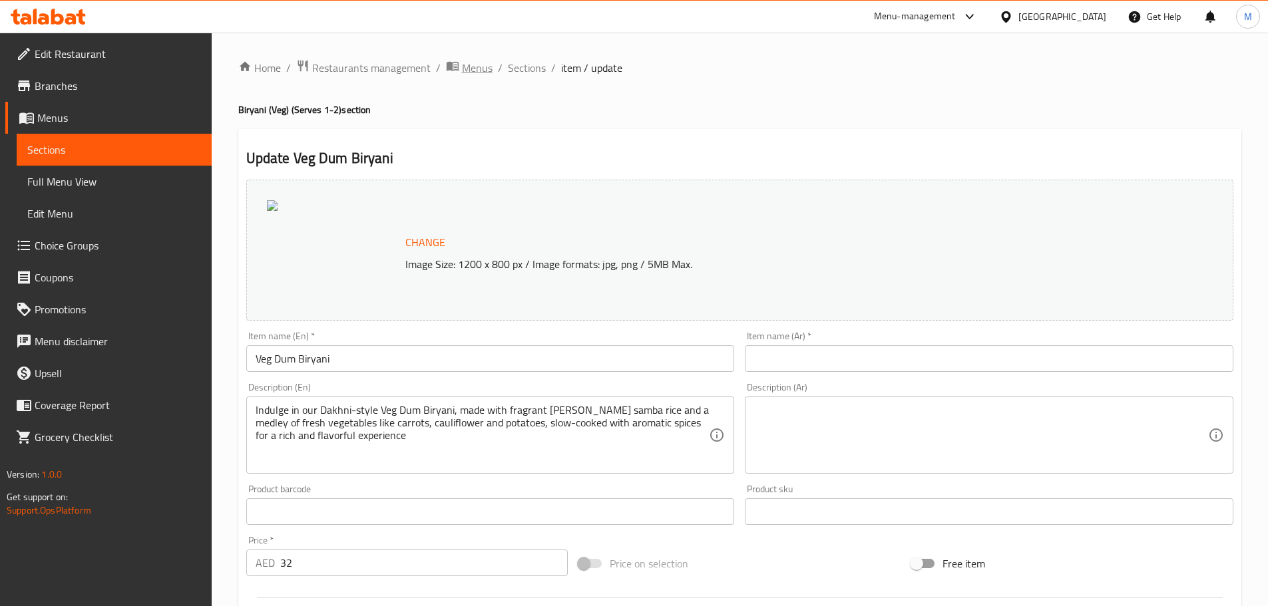
click at [477, 73] on span "Menus" at bounding box center [477, 68] width 31 height 16
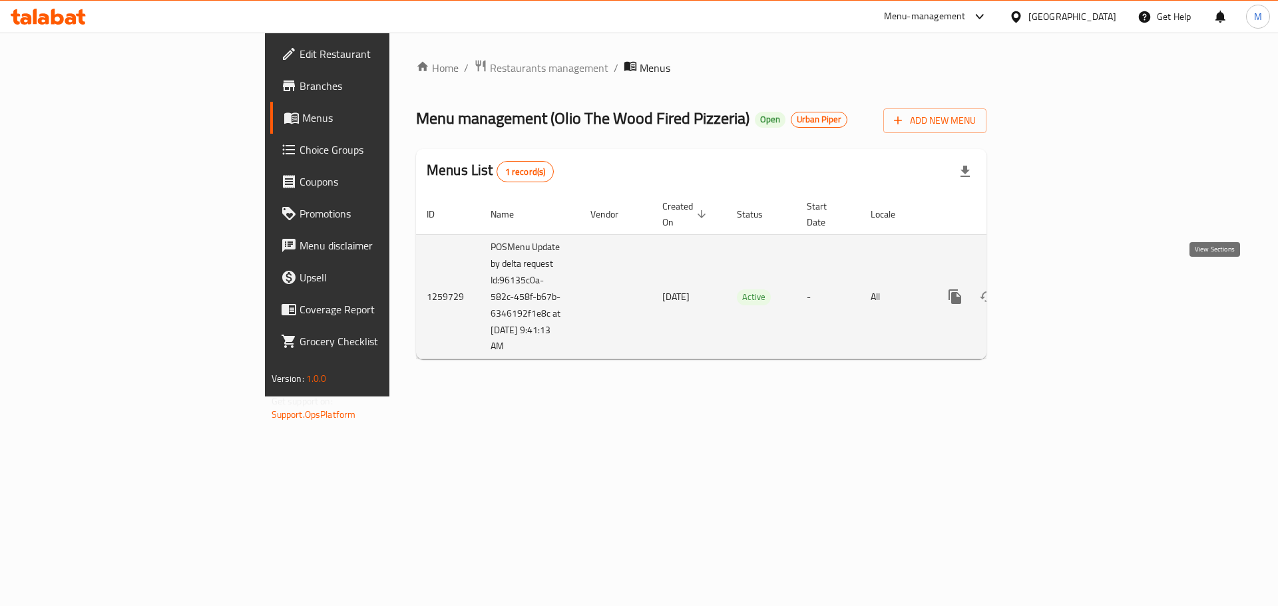
click at [1057, 291] on icon "enhanced table" at bounding box center [1051, 297] width 12 height 12
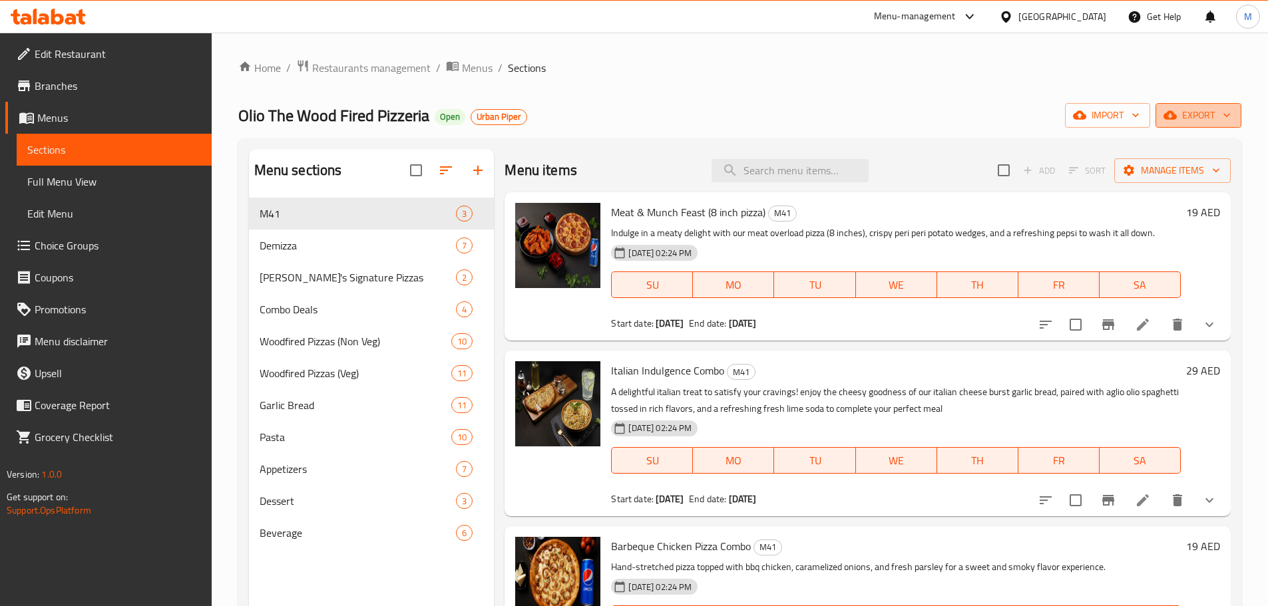
click at [1211, 112] on span "export" at bounding box center [1198, 115] width 65 height 17
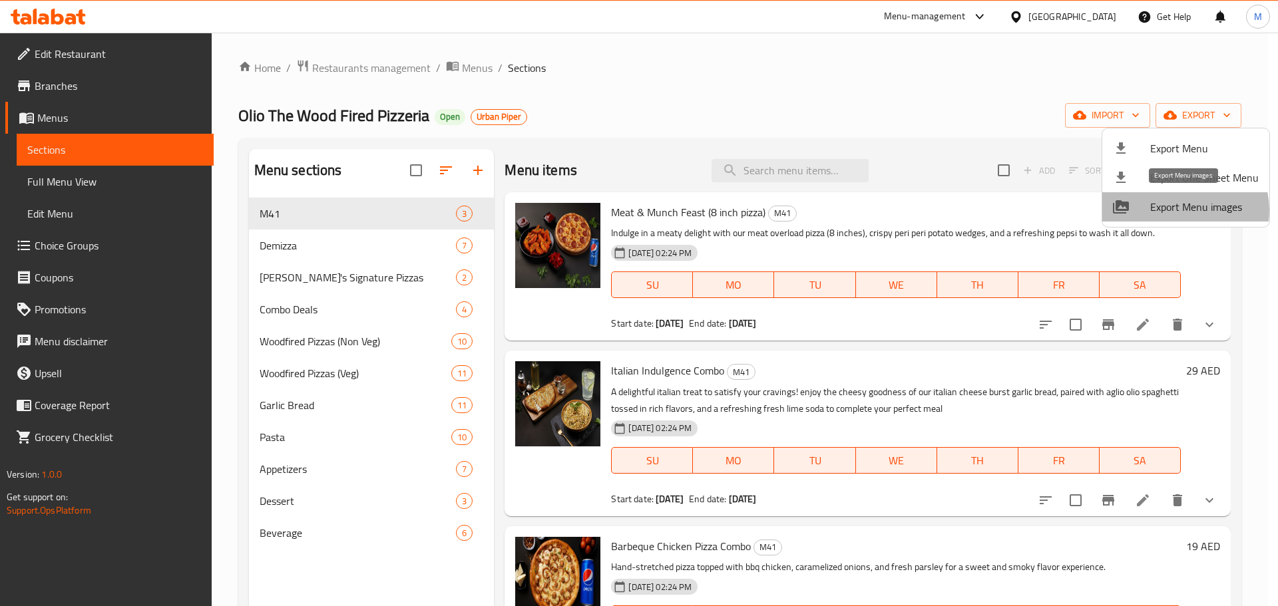
click at [1182, 210] on span "Export Menu images" at bounding box center [1204, 207] width 108 height 16
click at [481, 63] on div at bounding box center [639, 303] width 1278 height 606
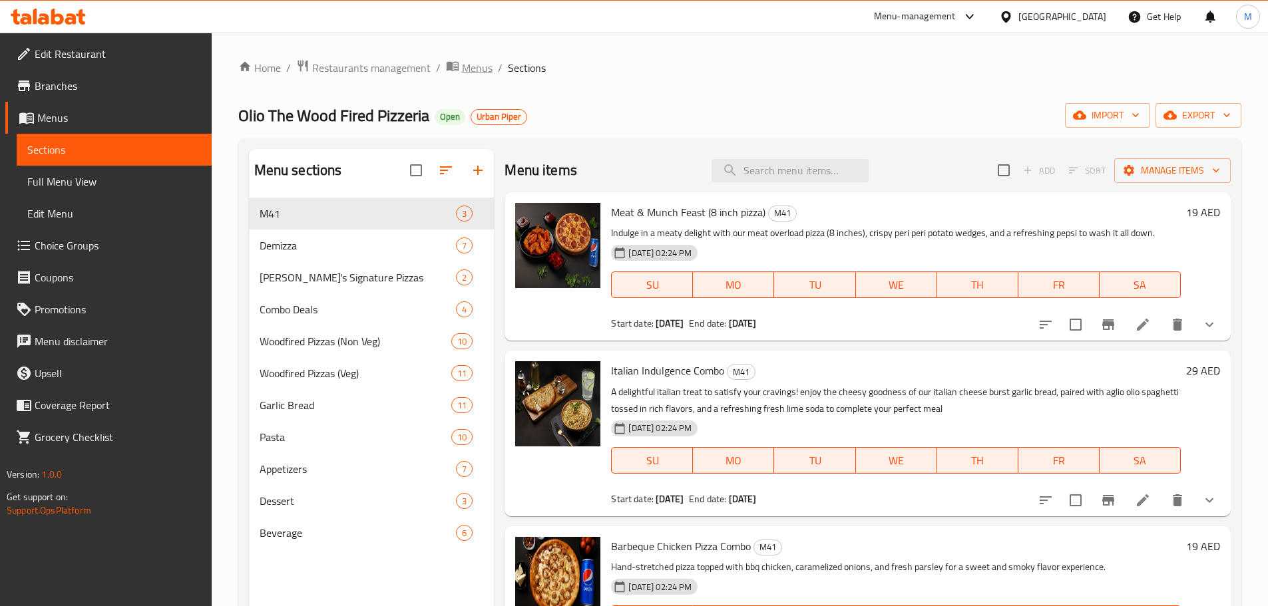
click at [471, 69] on span "Menus" at bounding box center [477, 68] width 31 height 16
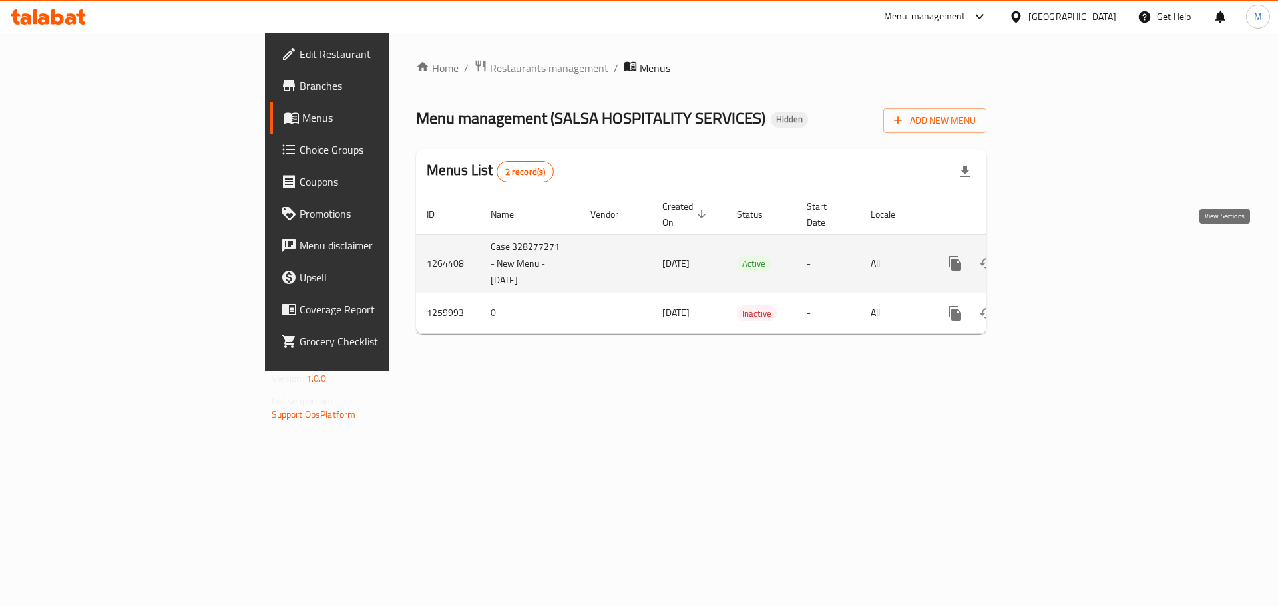
click at [1059, 256] on icon "enhanced table" at bounding box center [1051, 264] width 16 height 16
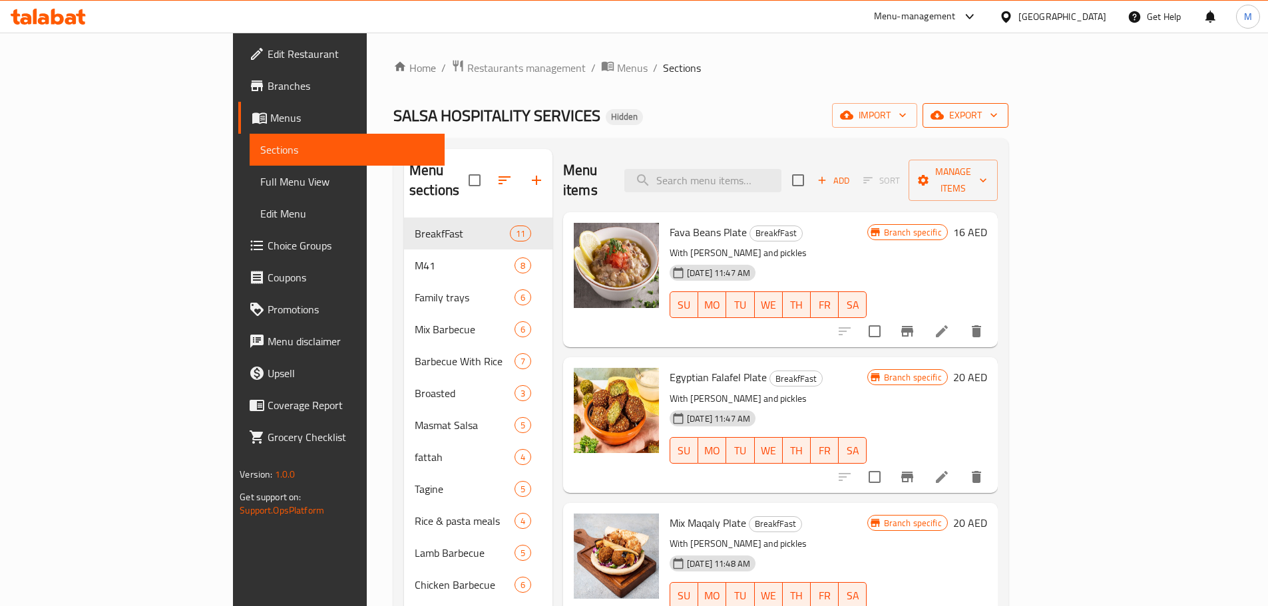
click at [1000, 120] on icon "button" at bounding box center [993, 114] width 13 height 13
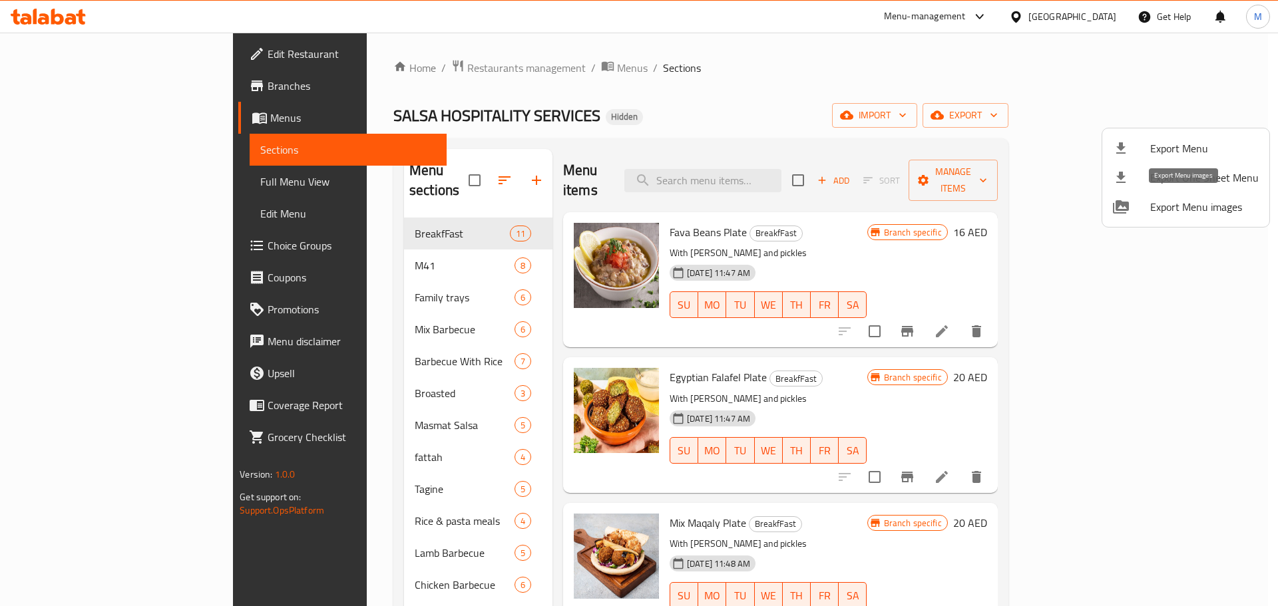
click at [1189, 200] on span "Export Menu images" at bounding box center [1204, 207] width 108 height 16
click at [477, 70] on div at bounding box center [639, 303] width 1278 height 606
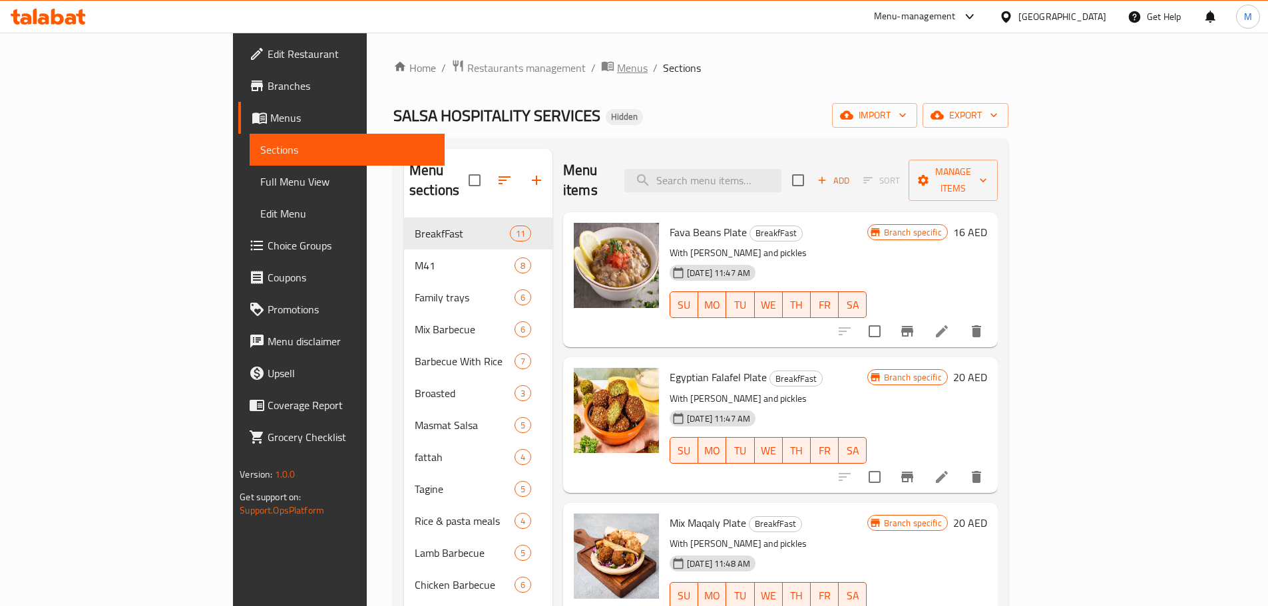
click at [617, 63] on span "Menus" at bounding box center [632, 68] width 31 height 16
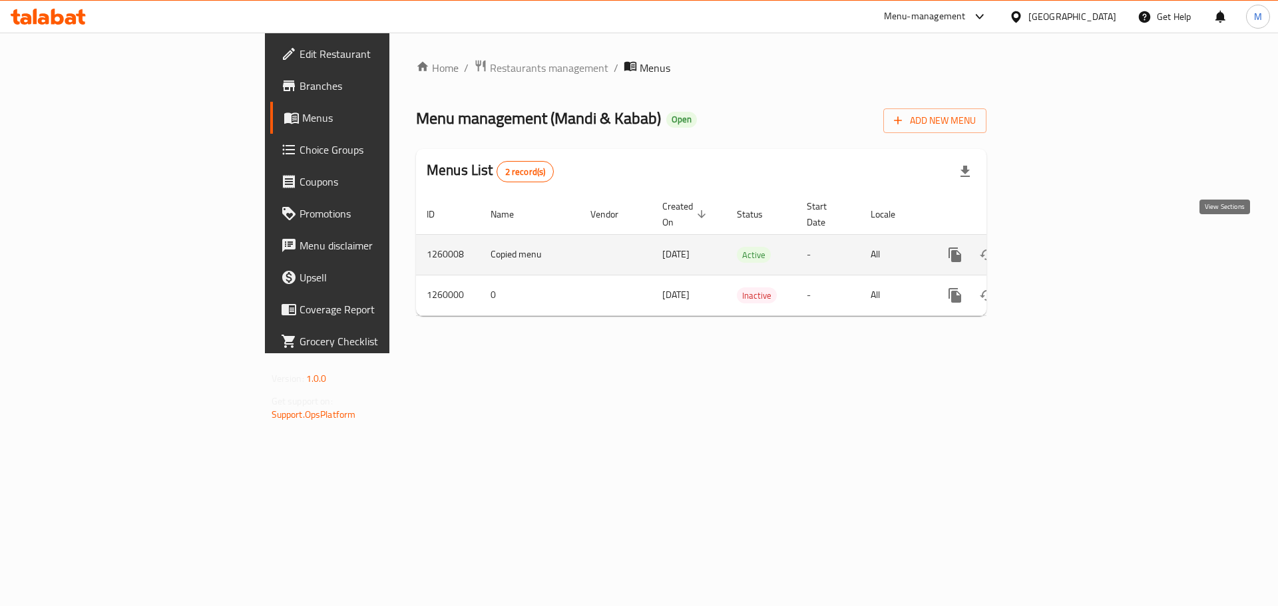
click at [1059, 247] on icon "enhanced table" at bounding box center [1051, 255] width 16 height 16
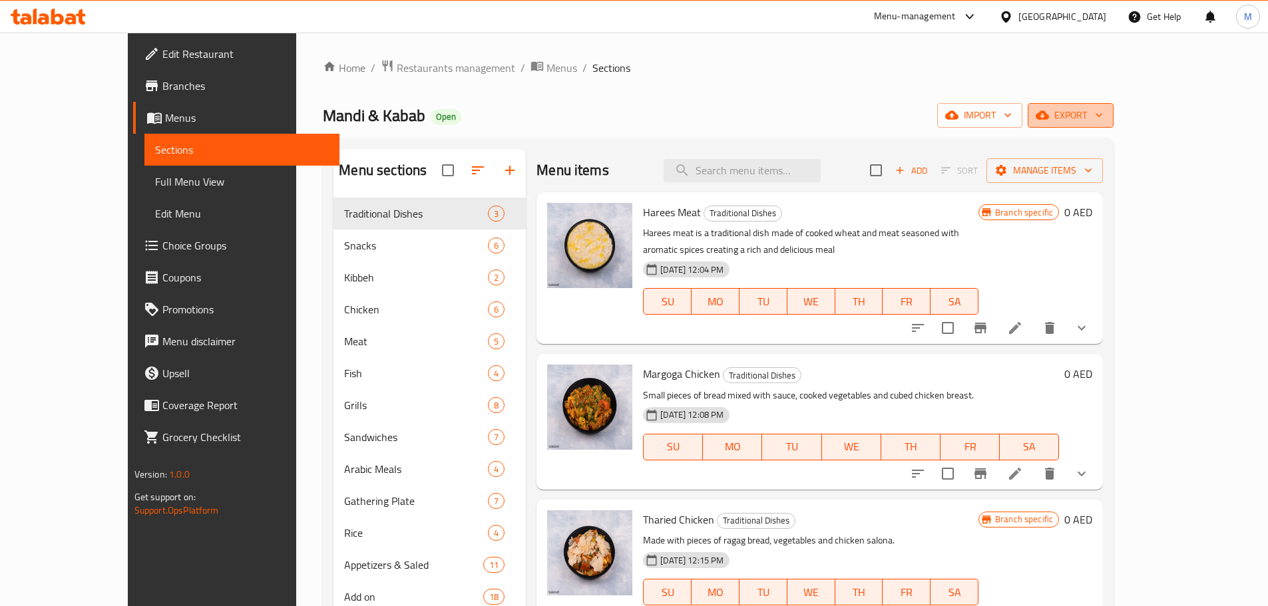
click at [1106, 114] on icon "button" at bounding box center [1098, 114] width 13 height 13
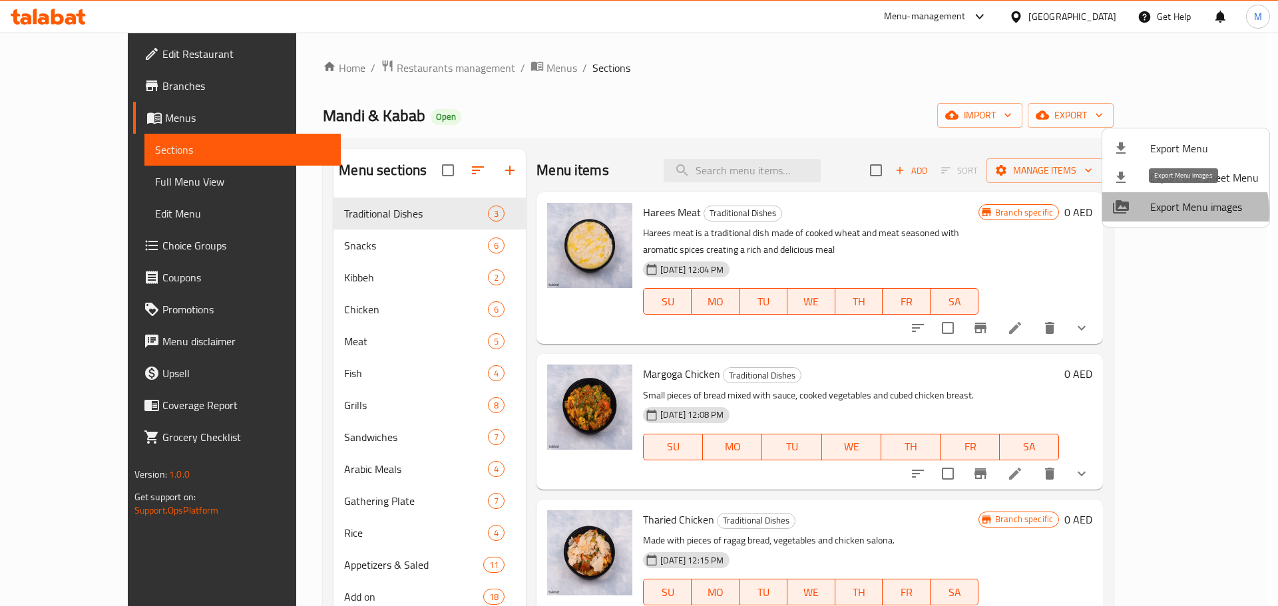
click at [1183, 211] on span "Export Menu images" at bounding box center [1204, 207] width 108 height 16
click at [481, 66] on div at bounding box center [639, 303] width 1278 height 606
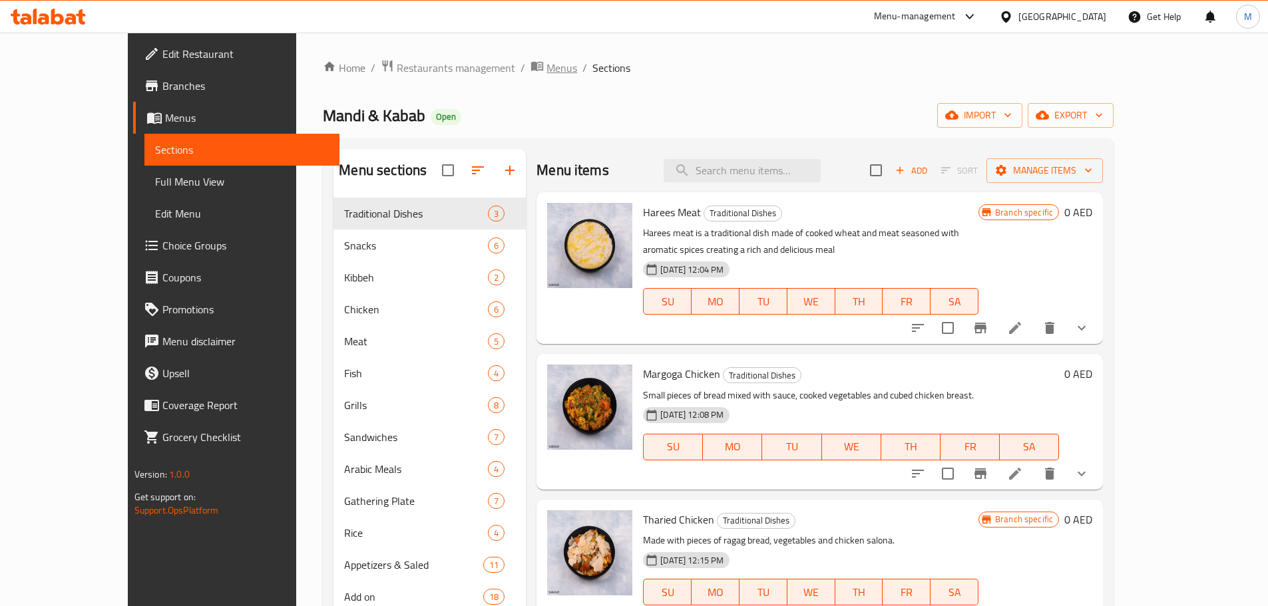
click at [546, 66] on span "Menus" at bounding box center [561, 68] width 31 height 16
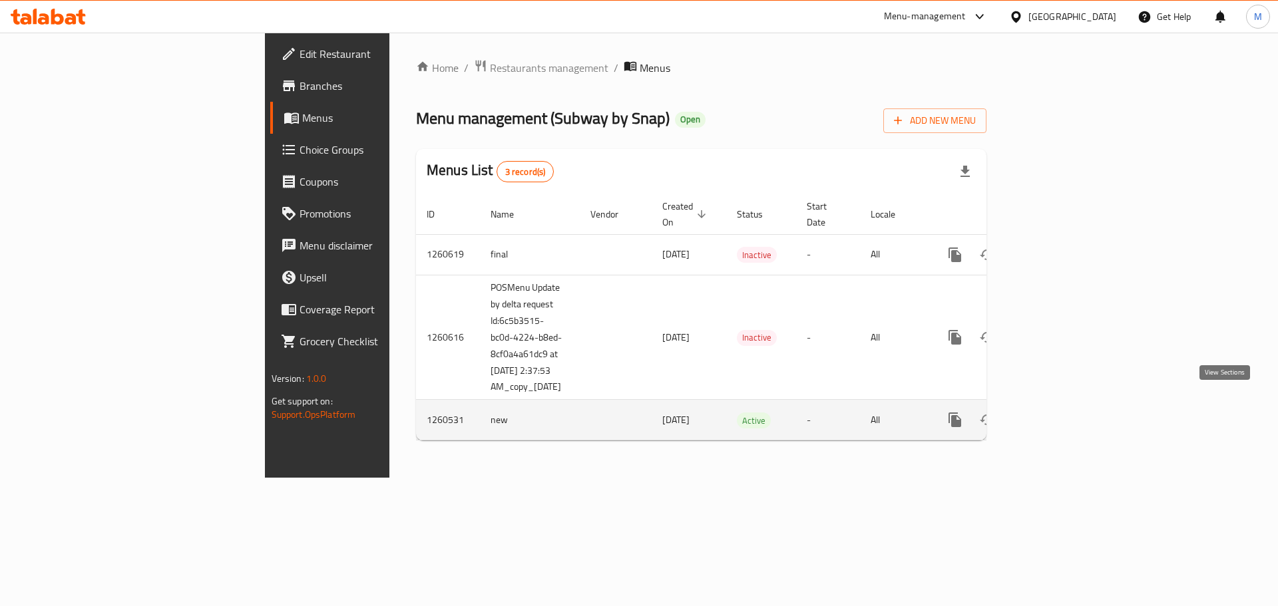
click at [1059, 412] on icon "enhanced table" at bounding box center [1051, 420] width 16 height 16
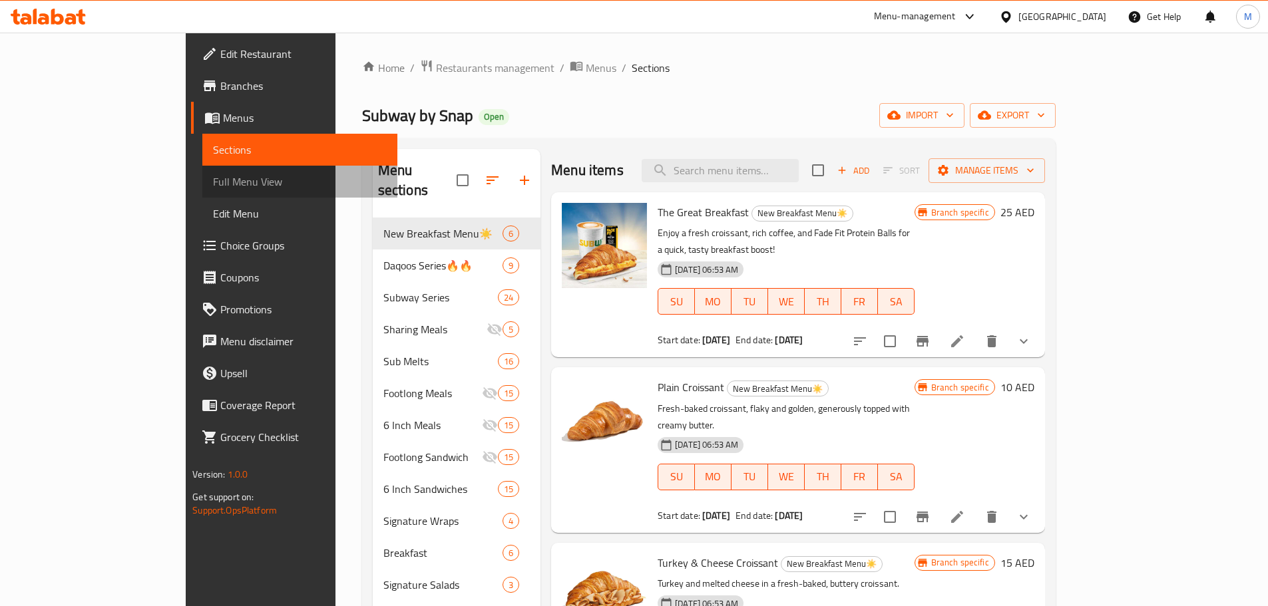
click at [213, 182] on span "Full Menu View" at bounding box center [300, 182] width 174 height 16
click at [202, 190] on link "Full Menu View" at bounding box center [299, 182] width 195 height 32
click at [213, 182] on span "Full Menu View" at bounding box center [300, 182] width 174 height 16
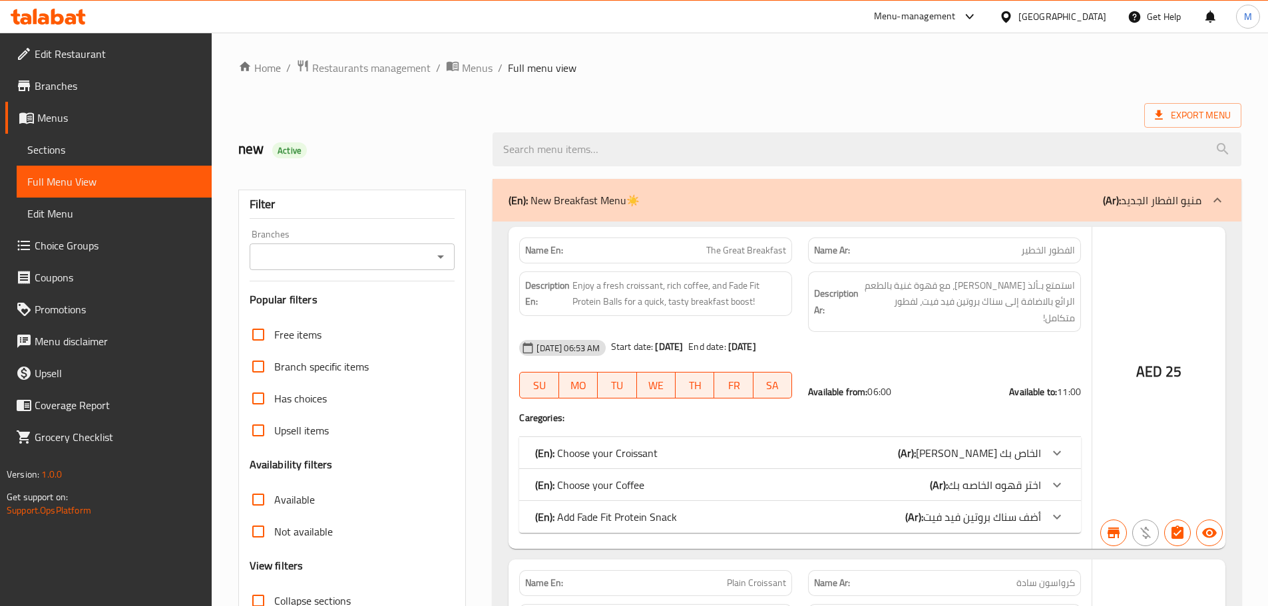
click at [914, 279] on span "استمتع بـألذ كرواسون، مع قهوة غنية بالطعم الرائع بالاضافة إلى سناك بروتين فيد ف…" at bounding box center [968, 302] width 214 height 49
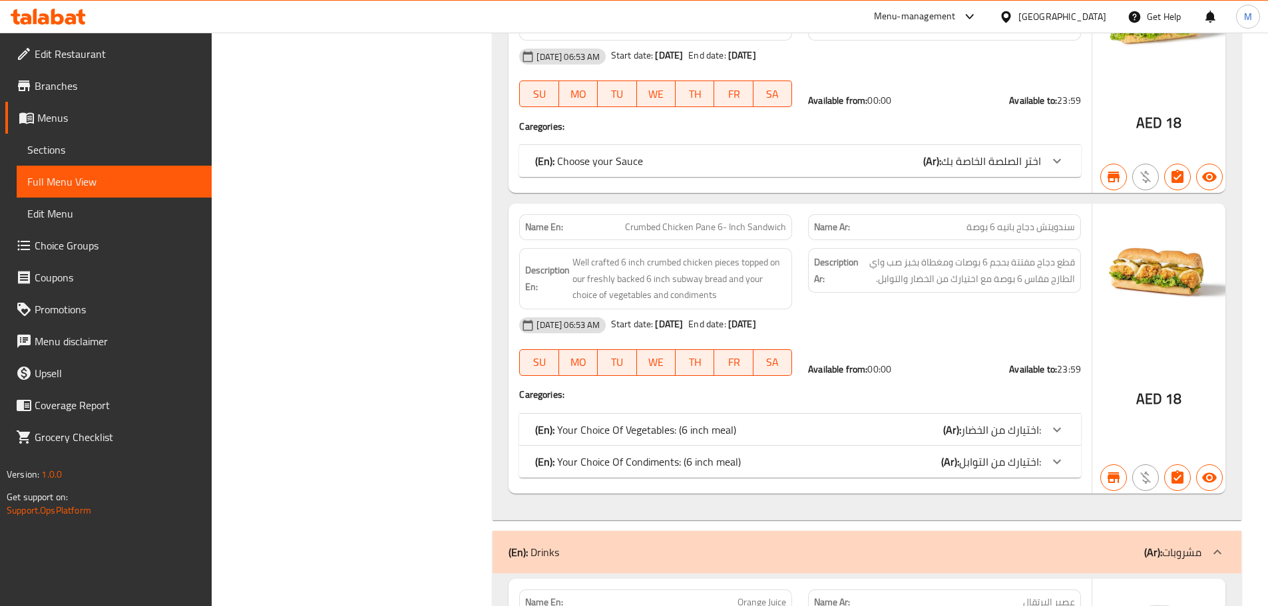
scroll to position [56771, 0]
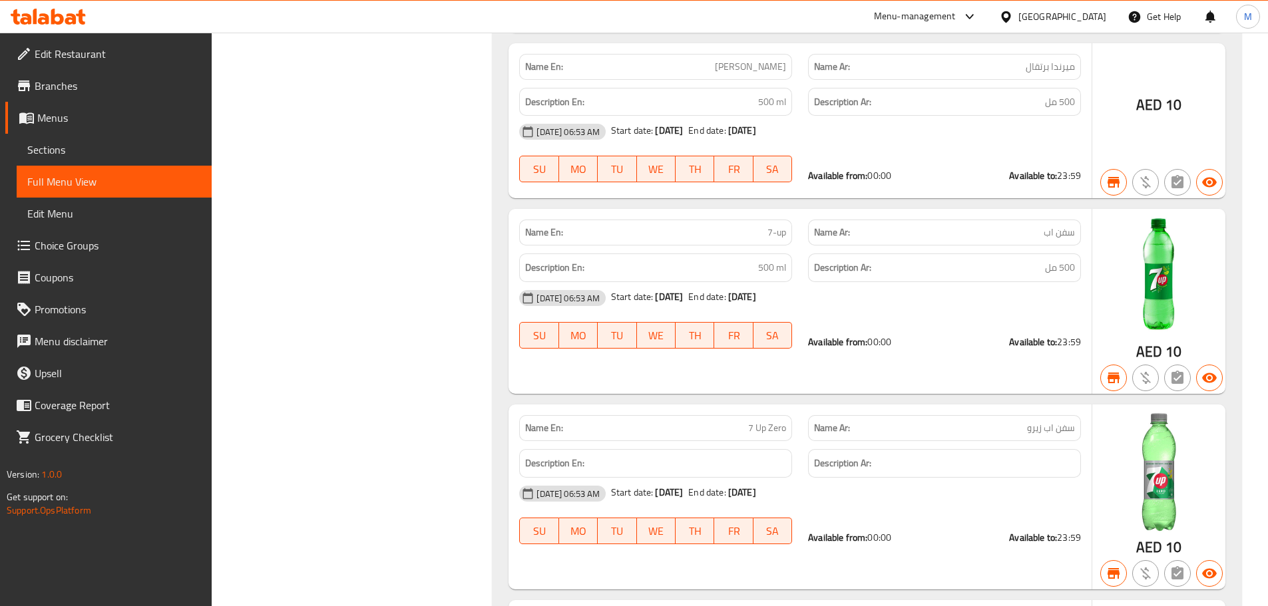
click at [849, 282] on div "09-10-2024 06:53 AM Start date: 08-07-2024 End date: 08-07-2124" at bounding box center [800, 298] width 578 height 32
click at [843, 282] on div "09-10-2024 06:53 AM Start date: 08-07-2024 End date: 08-07-2124" at bounding box center [800, 298] width 578 height 32
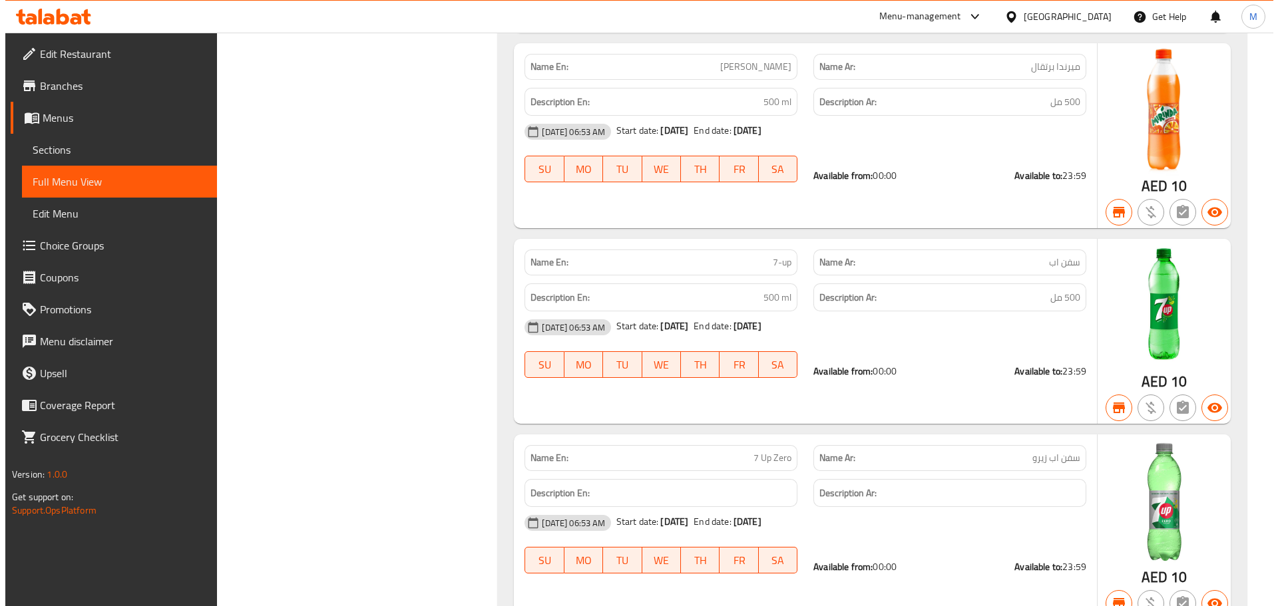
scroll to position [0, 0]
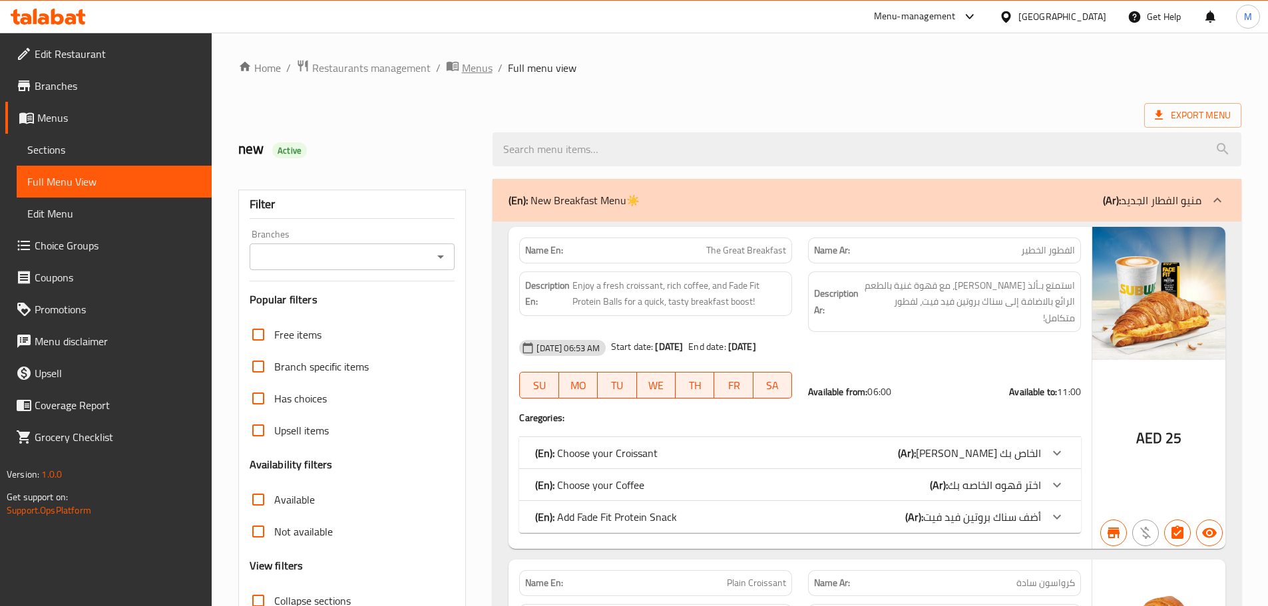
click at [478, 68] on span "Menus" at bounding box center [477, 68] width 31 height 16
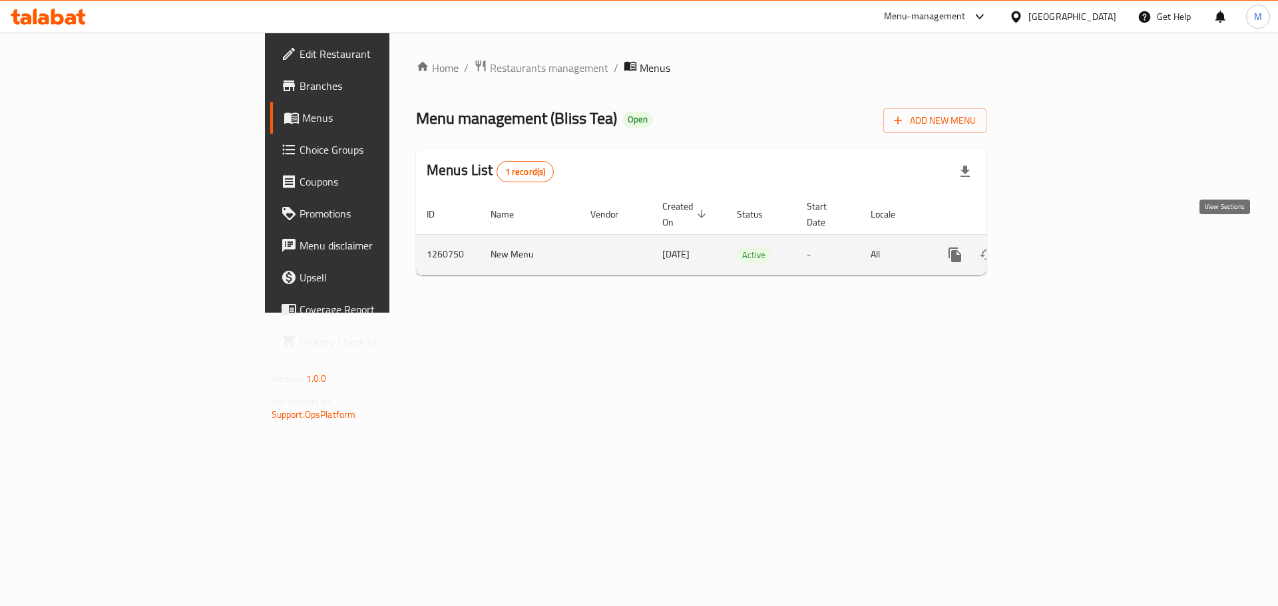
click at [1059, 247] on icon "enhanced table" at bounding box center [1051, 255] width 16 height 16
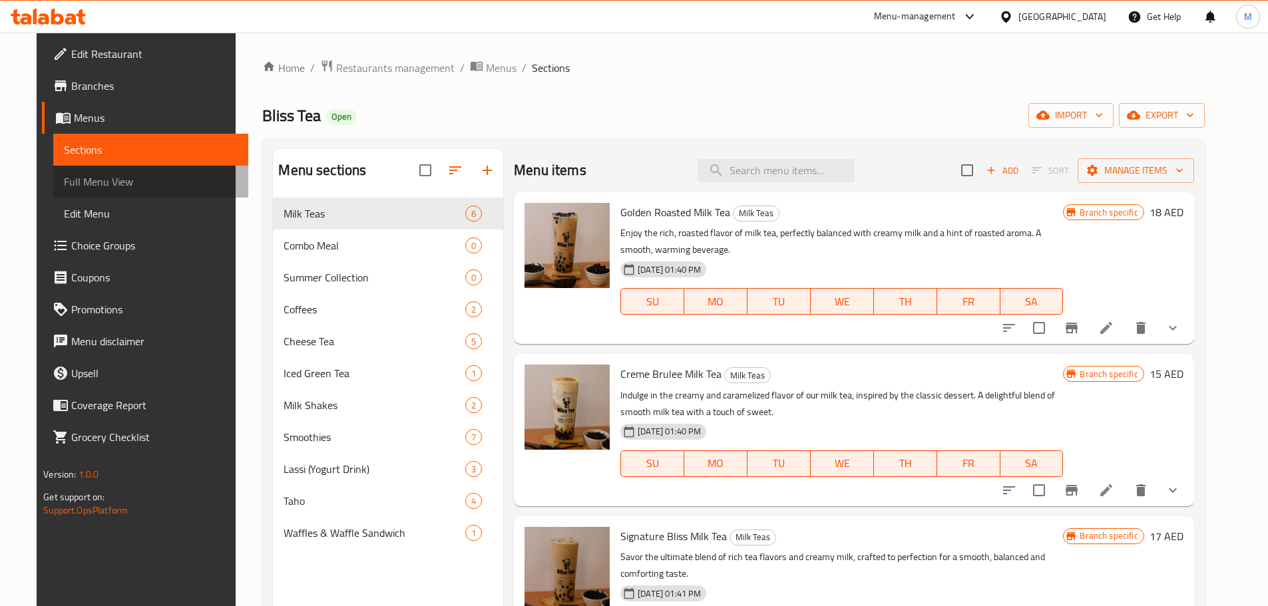
click at [87, 186] on span "Full Menu View" at bounding box center [151, 182] width 174 height 16
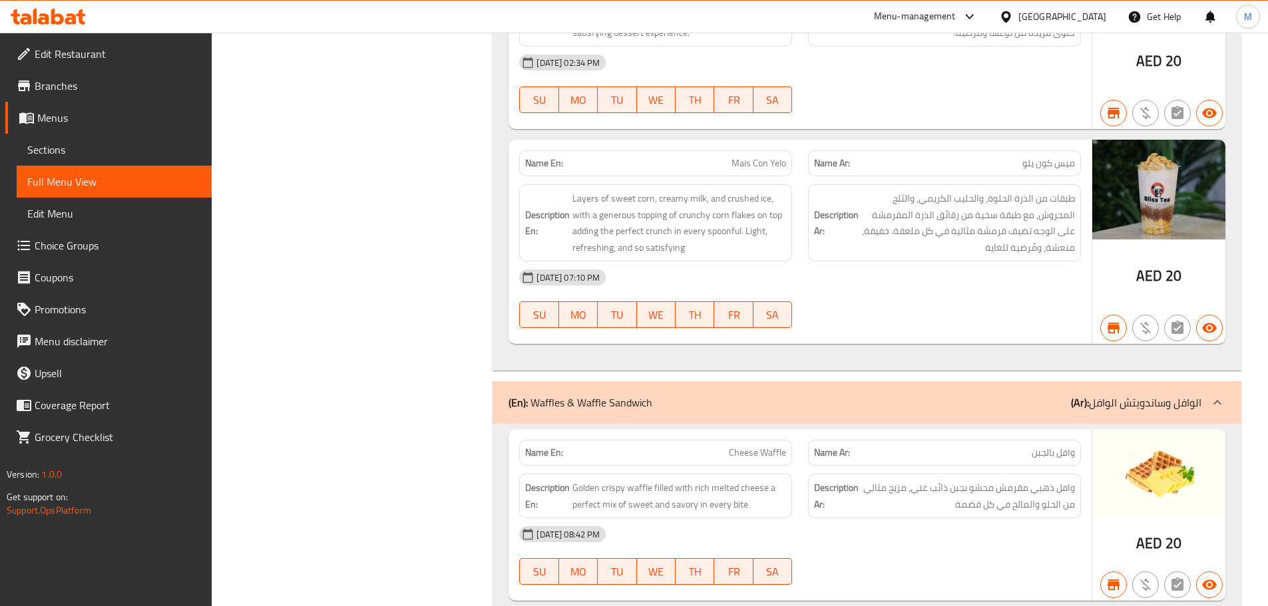
scroll to position [7691, 0]
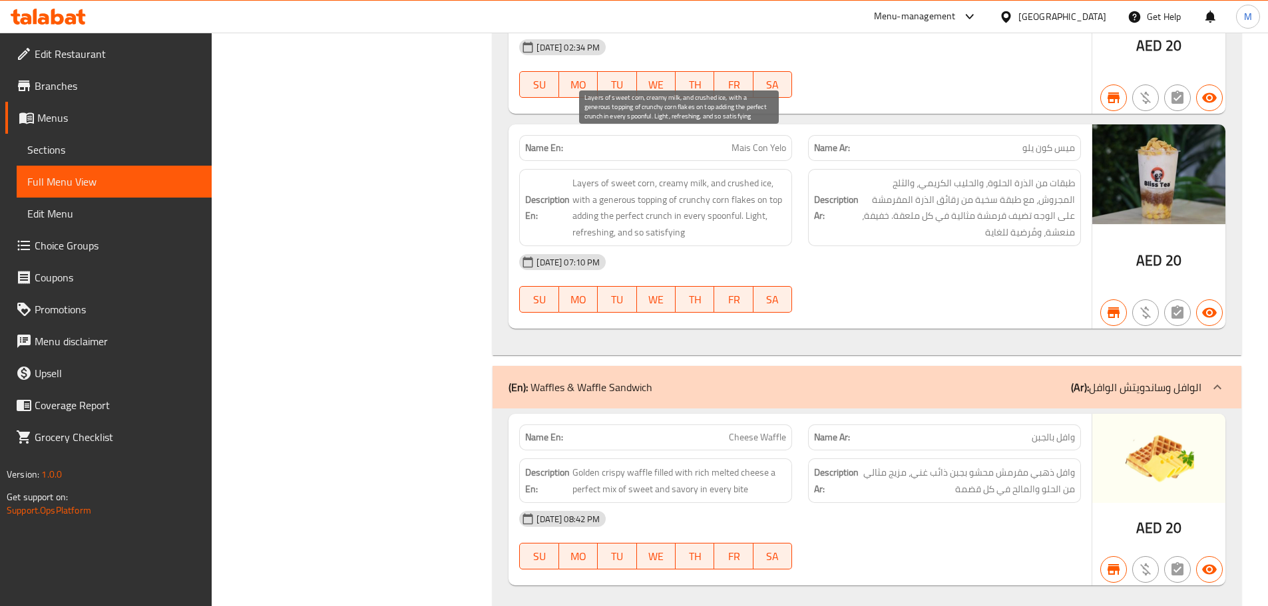
click at [610, 175] on span "Layers of sweet corn, creamy milk, and crushed ice, with a generous topping of …" at bounding box center [679, 207] width 214 height 65
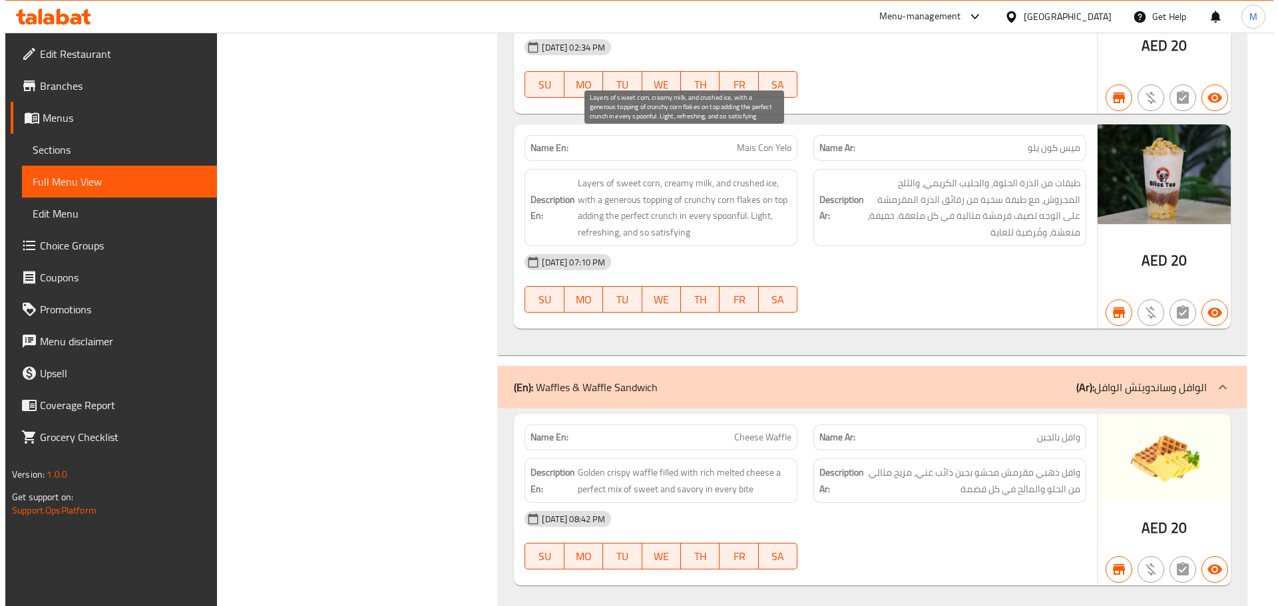
scroll to position [0, 0]
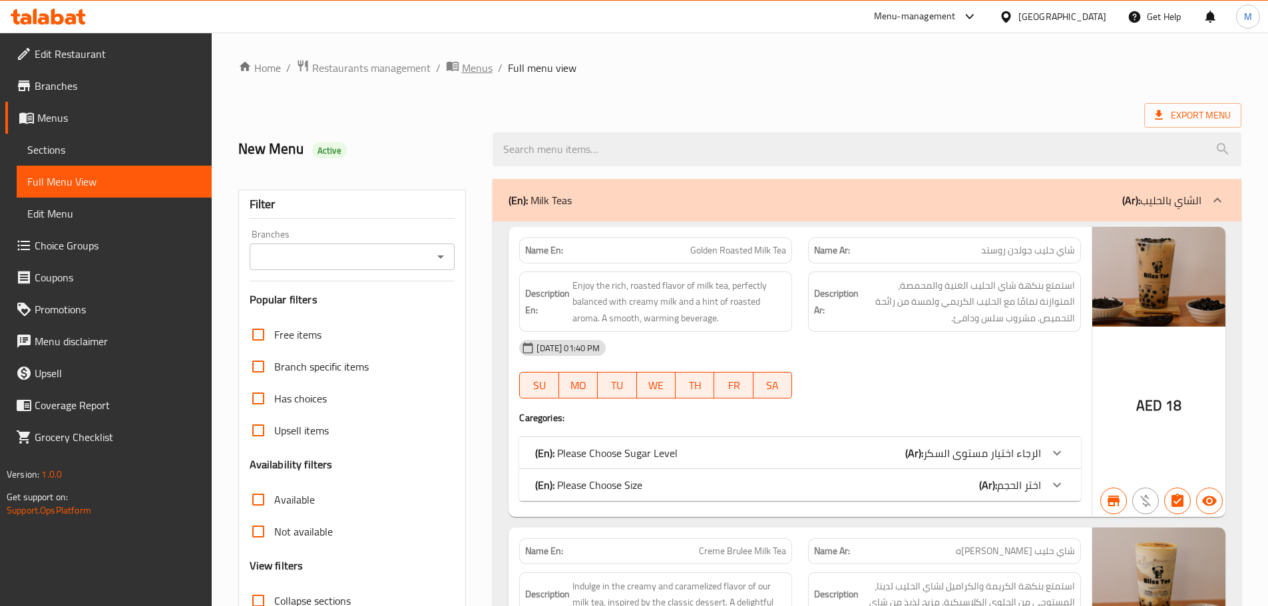
click at [475, 67] on span "Menus" at bounding box center [477, 68] width 31 height 16
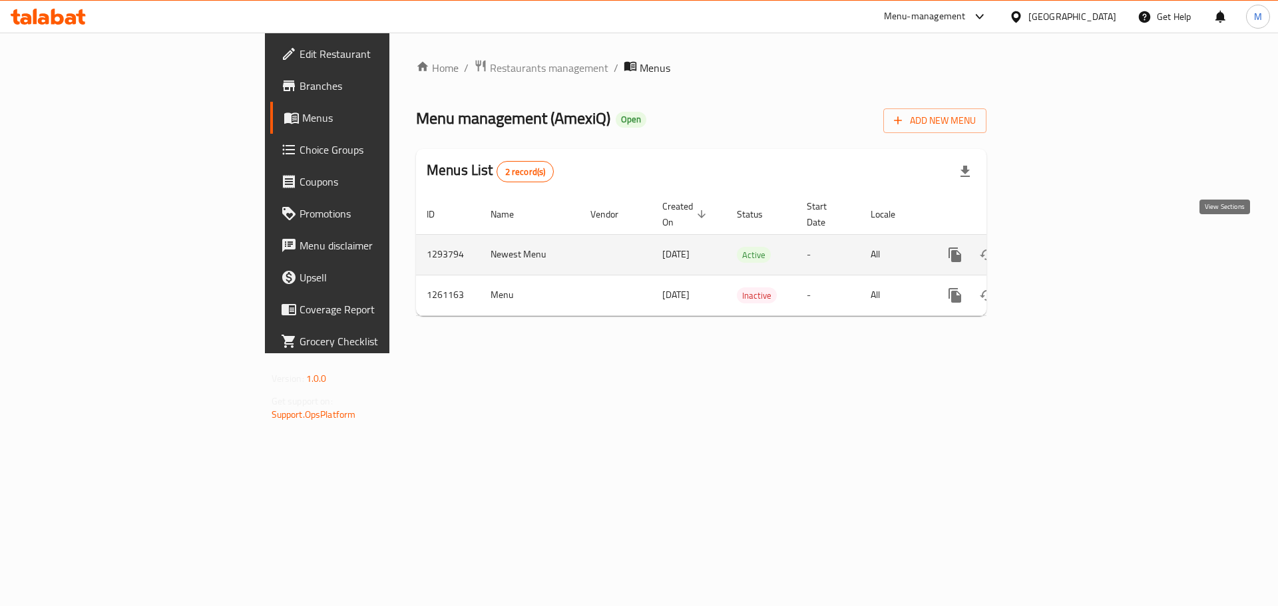
click at [1059, 247] on icon "enhanced table" at bounding box center [1051, 255] width 16 height 16
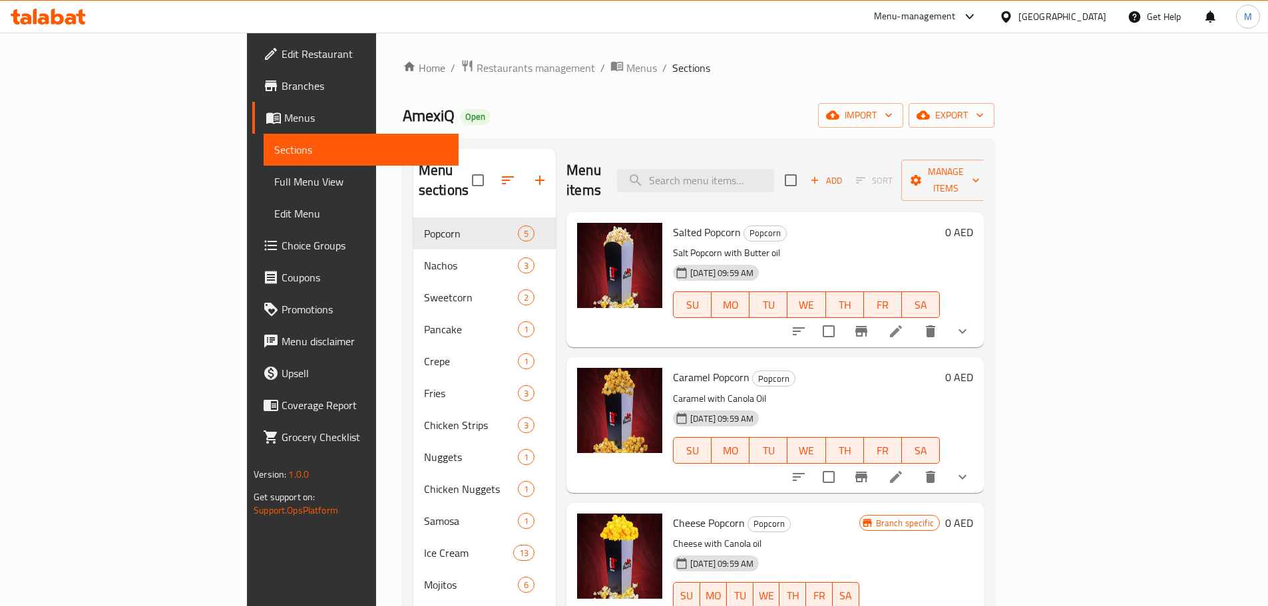
click at [274, 176] on span "Full Menu View" at bounding box center [361, 182] width 174 height 16
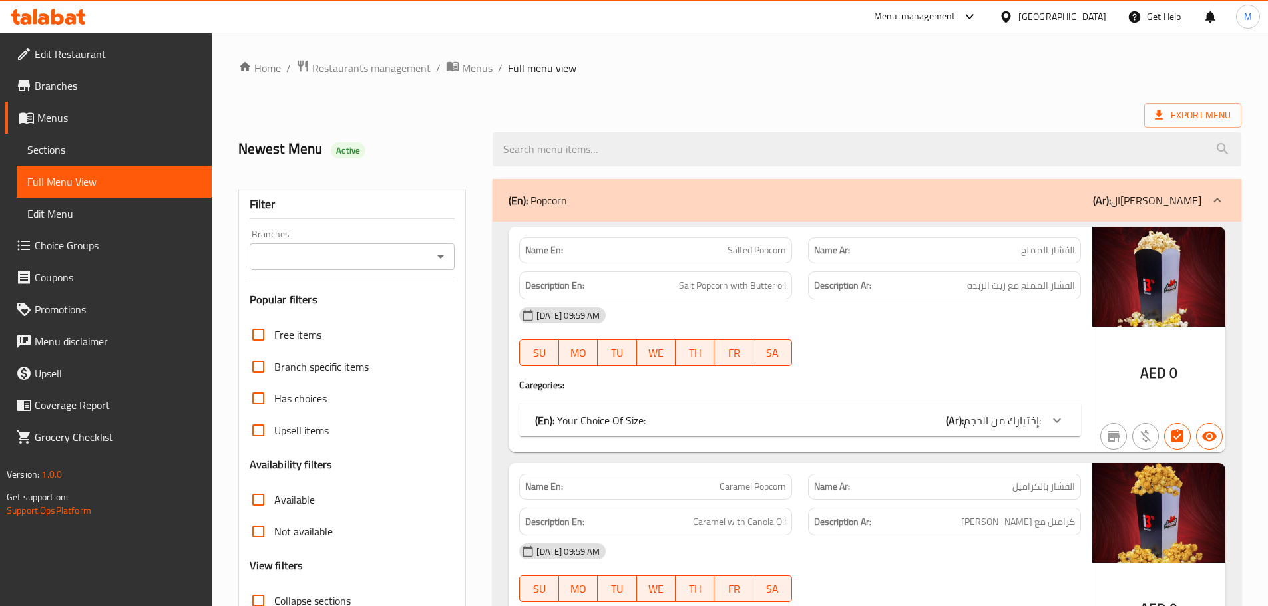
click at [825, 107] on div "Export Menu" at bounding box center [739, 115] width 1003 height 25
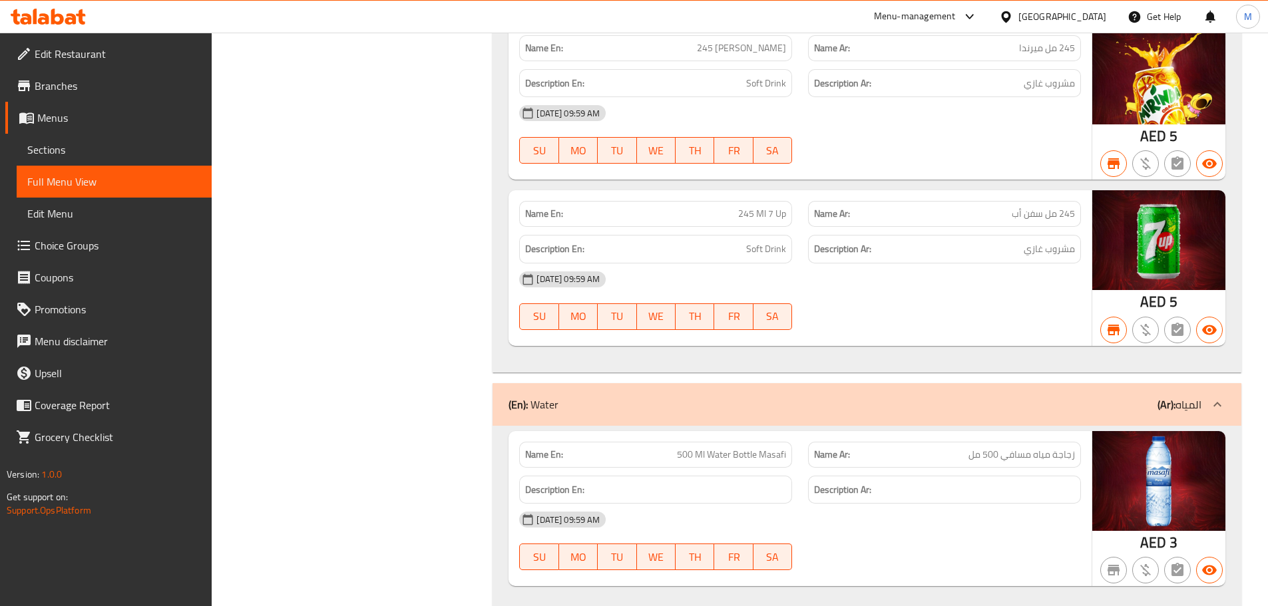
scroll to position [11038, 0]
click at [662, 151] on div "Name En: 245 Ml Pepsi Name Ar: 245 مل بيبسي Description En: Description Ar: 17-…" at bounding box center [867, 29] width 749 height 686
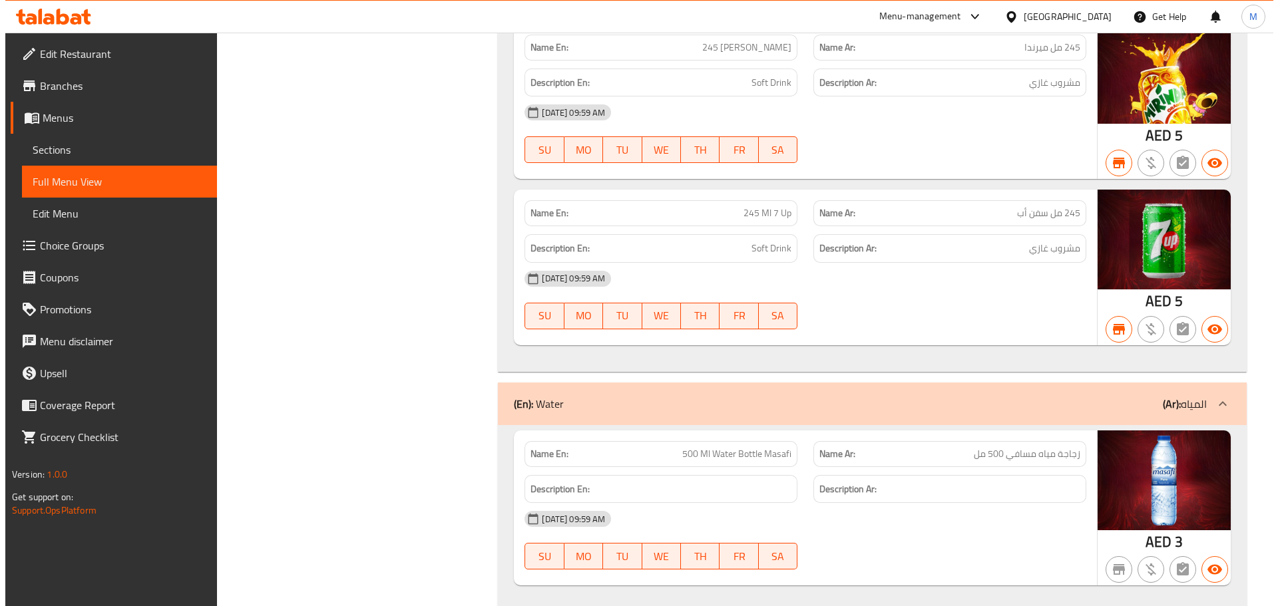
scroll to position [0, 0]
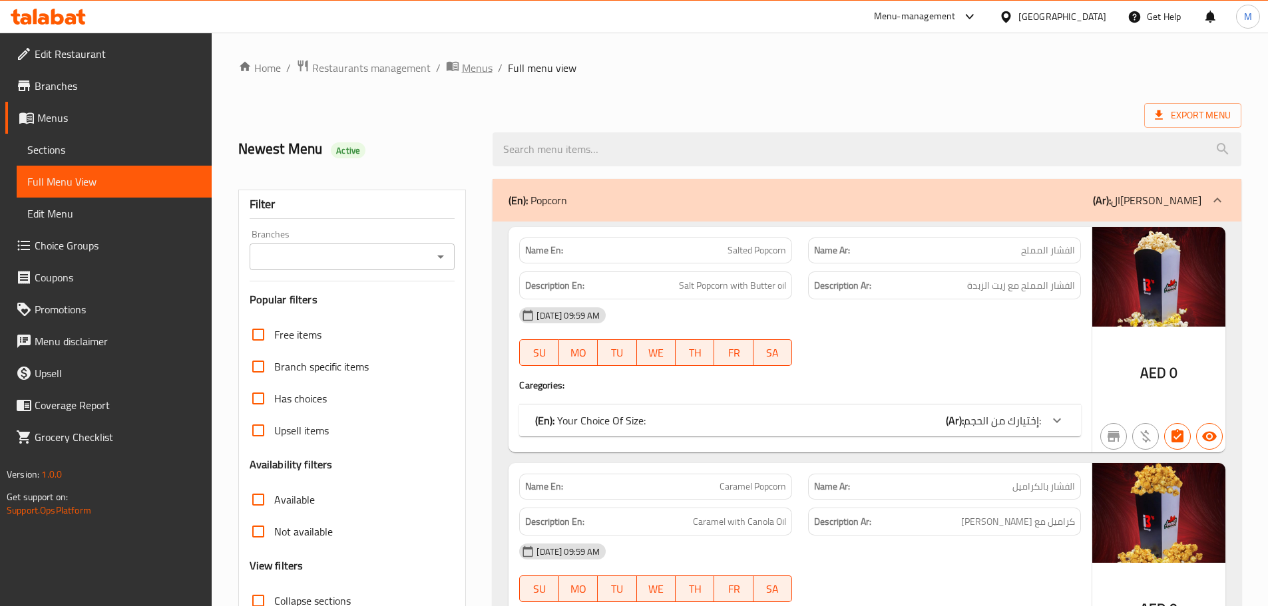
click at [457, 63] on icon "breadcrumb" at bounding box center [452, 66] width 12 height 9
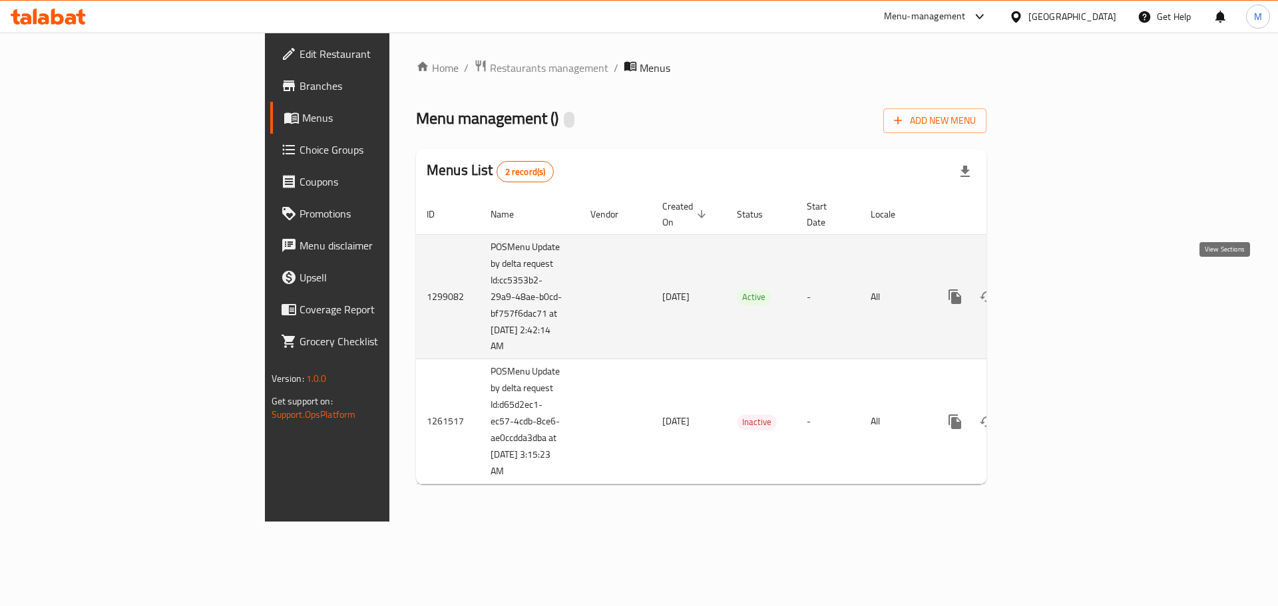
click at [1059, 289] on icon "enhanced table" at bounding box center [1051, 297] width 16 height 16
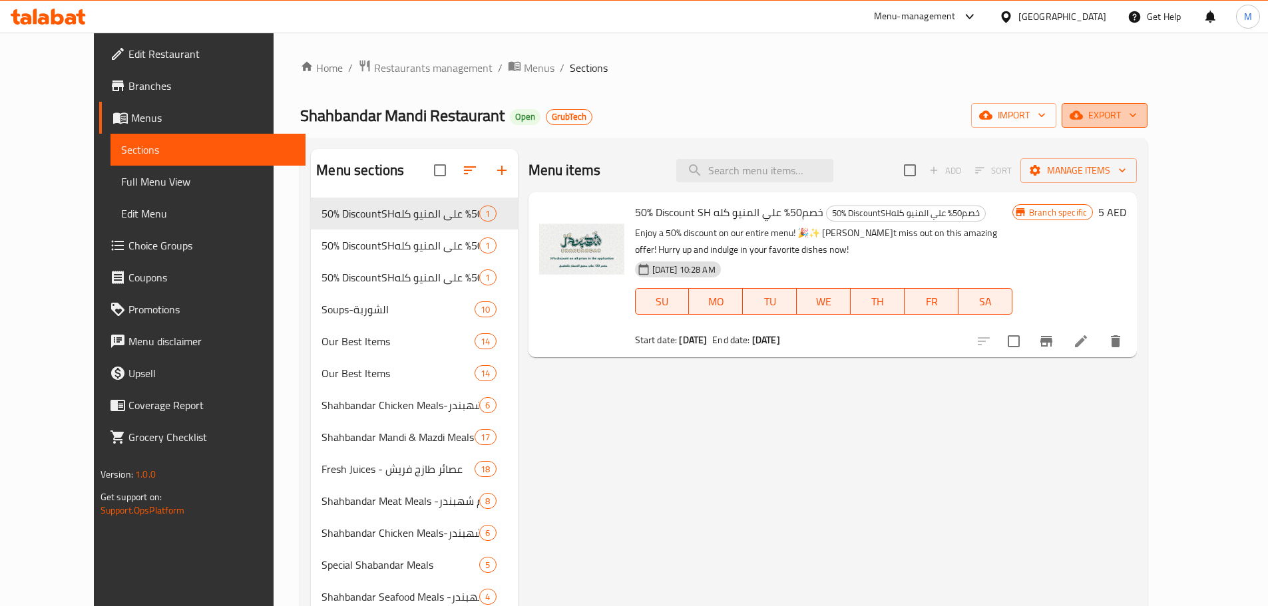
click at [1140, 114] on icon "button" at bounding box center [1132, 114] width 13 height 13
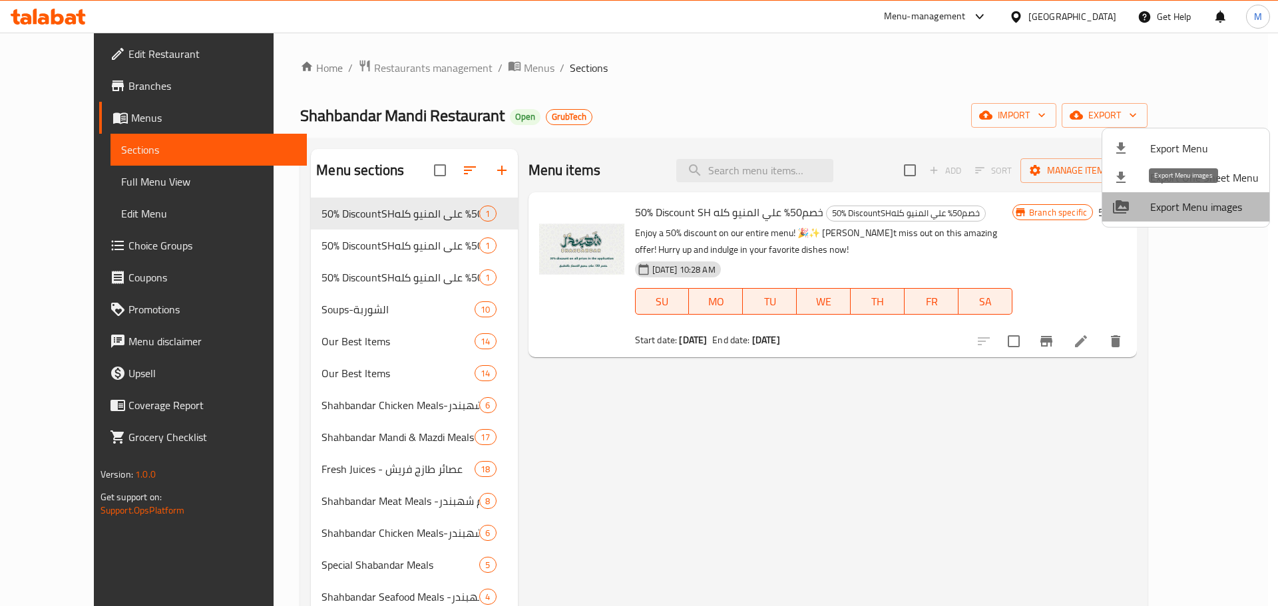
click at [1199, 212] on span "Export Menu images" at bounding box center [1204, 207] width 108 height 16
click at [471, 67] on div at bounding box center [639, 303] width 1278 height 606
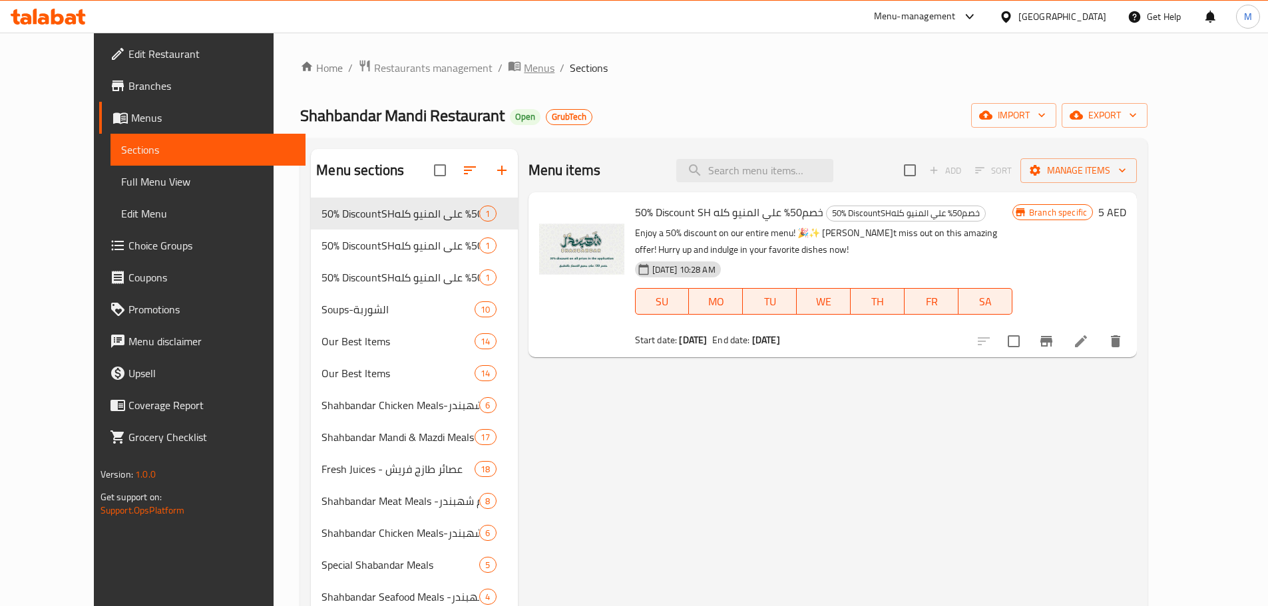
click at [524, 67] on span "Menus" at bounding box center [539, 68] width 31 height 16
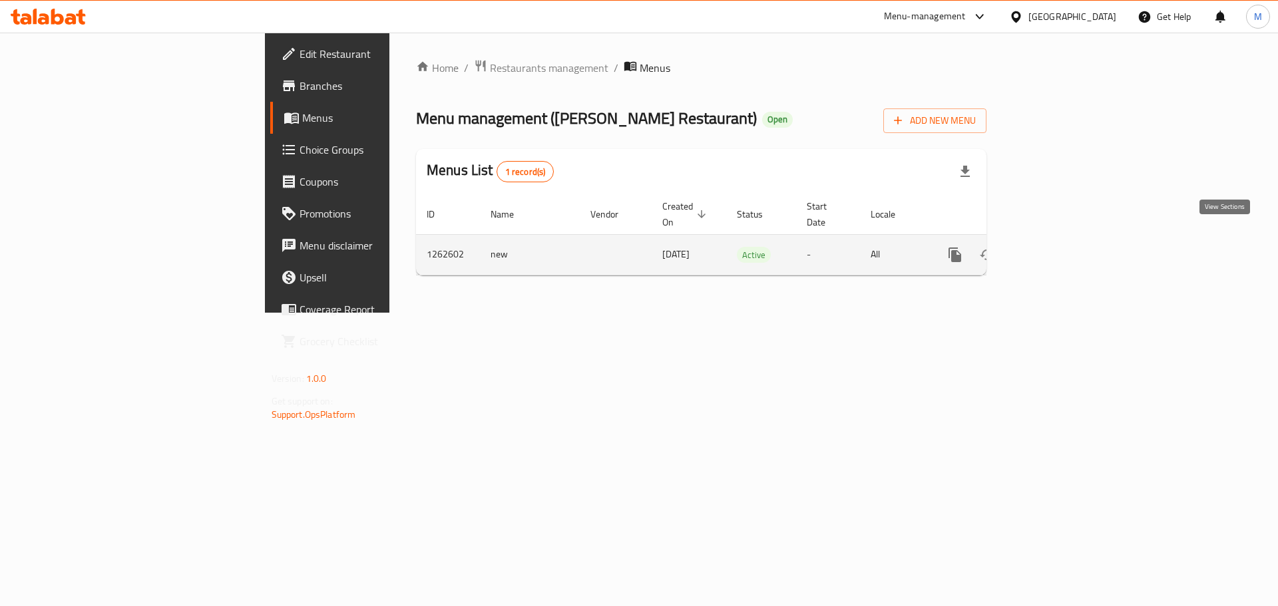
click at [1059, 247] on icon "enhanced table" at bounding box center [1051, 255] width 16 height 16
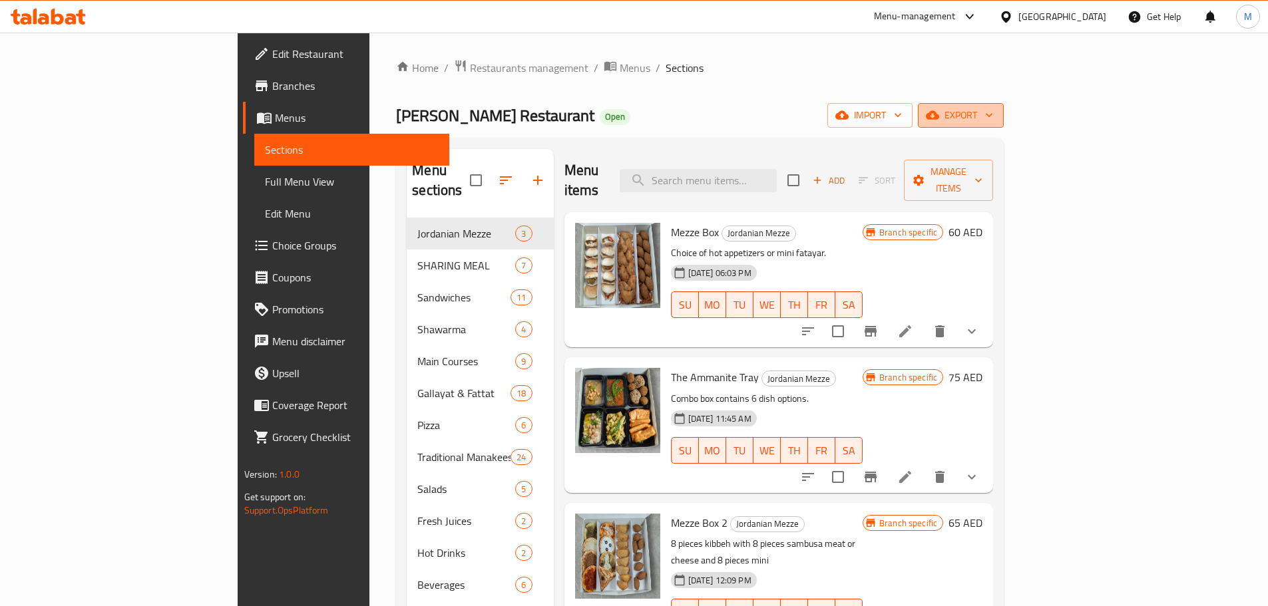
click at [993, 118] on span "export" at bounding box center [961, 115] width 65 height 17
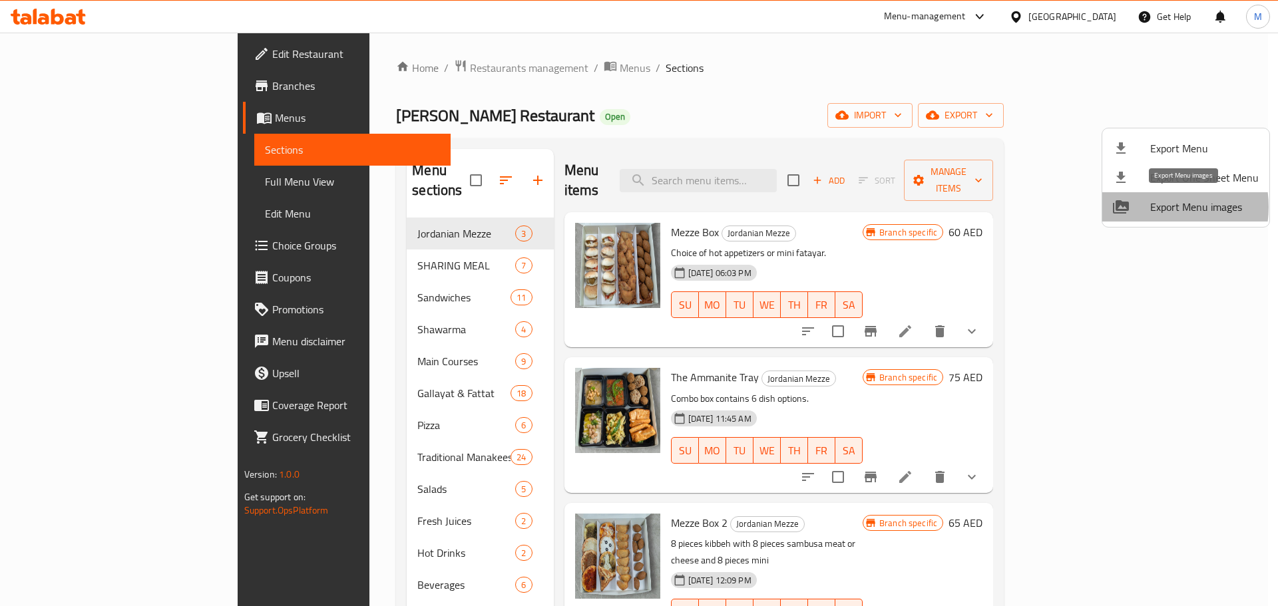
click at [1156, 207] on span "Export Menu images" at bounding box center [1204, 207] width 108 height 16
click at [475, 66] on div at bounding box center [639, 303] width 1278 height 606
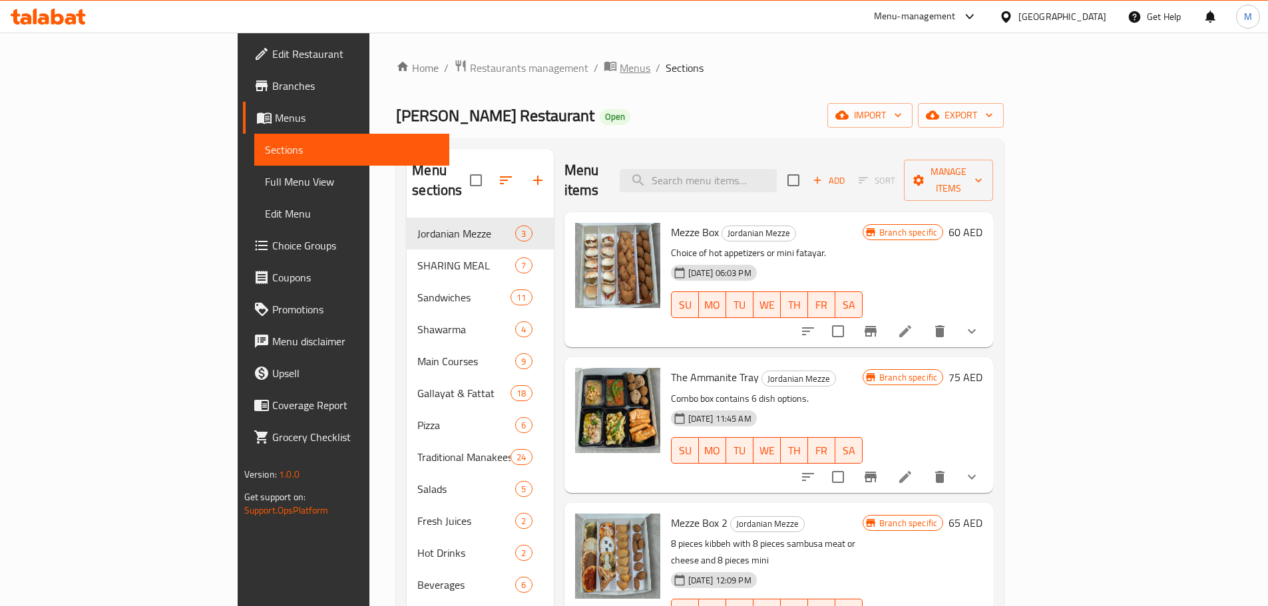
click at [620, 71] on span "Menus" at bounding box center [635, 68] width 31 height 16
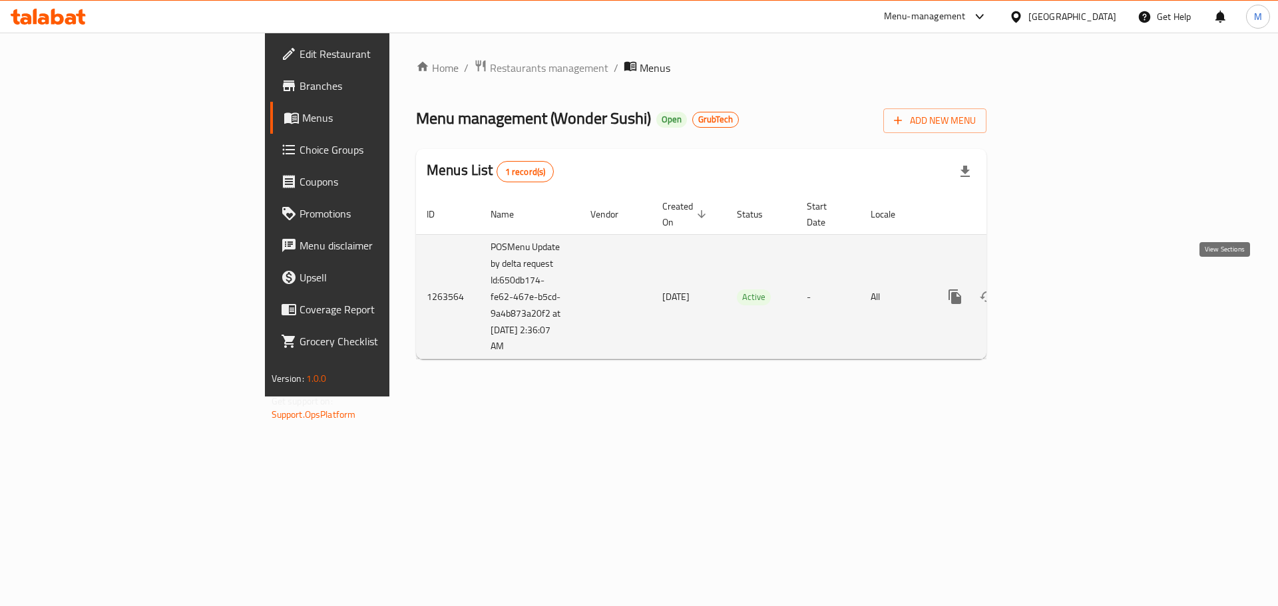
click at [1059, 289] on icon "enhanced table" at bounding box center [1051, 297] width 16 height 16
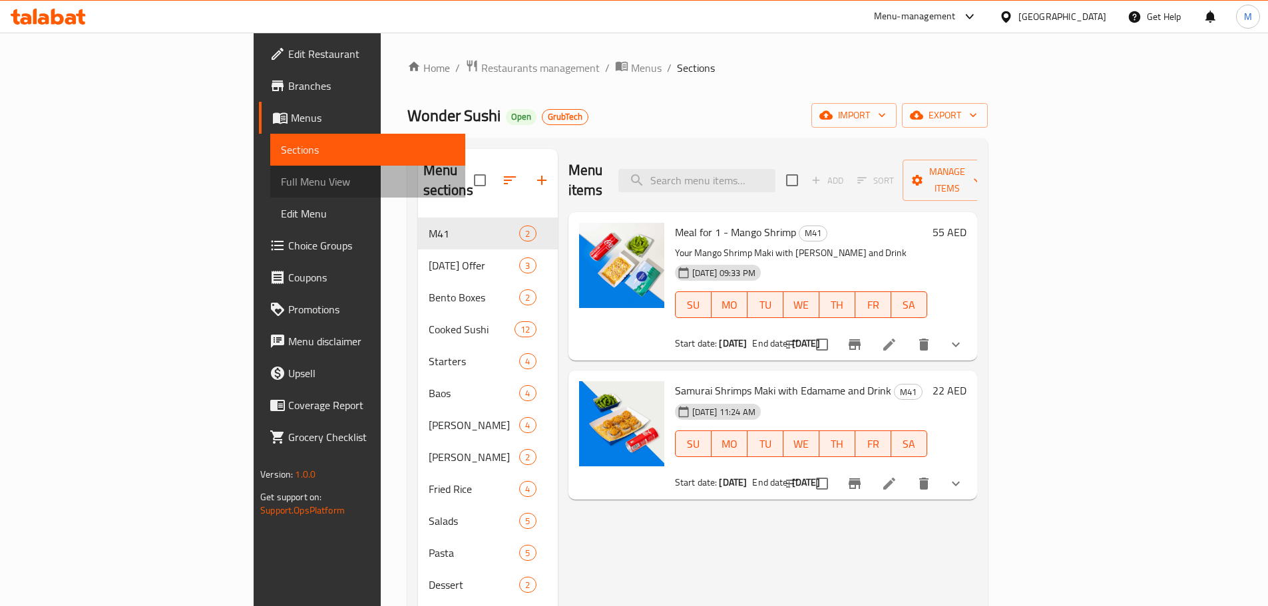
click at [281, 182] on span "Full Menu View" at bounding box center [368, 182] width 174 height 16
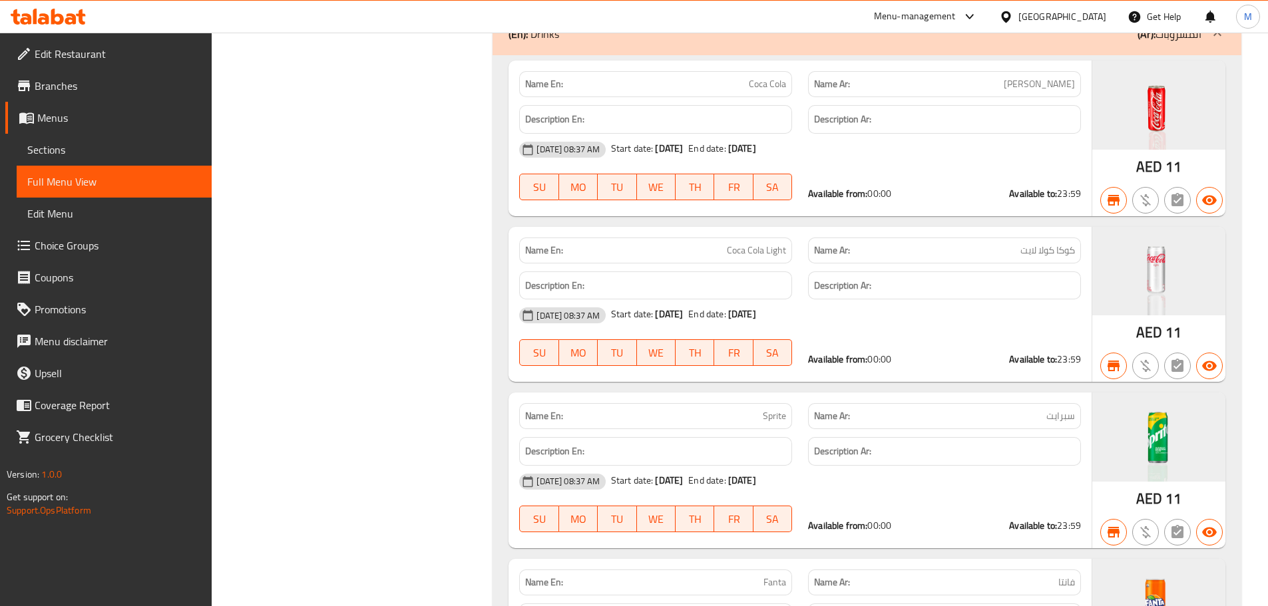
scroll to position [13311, 0]
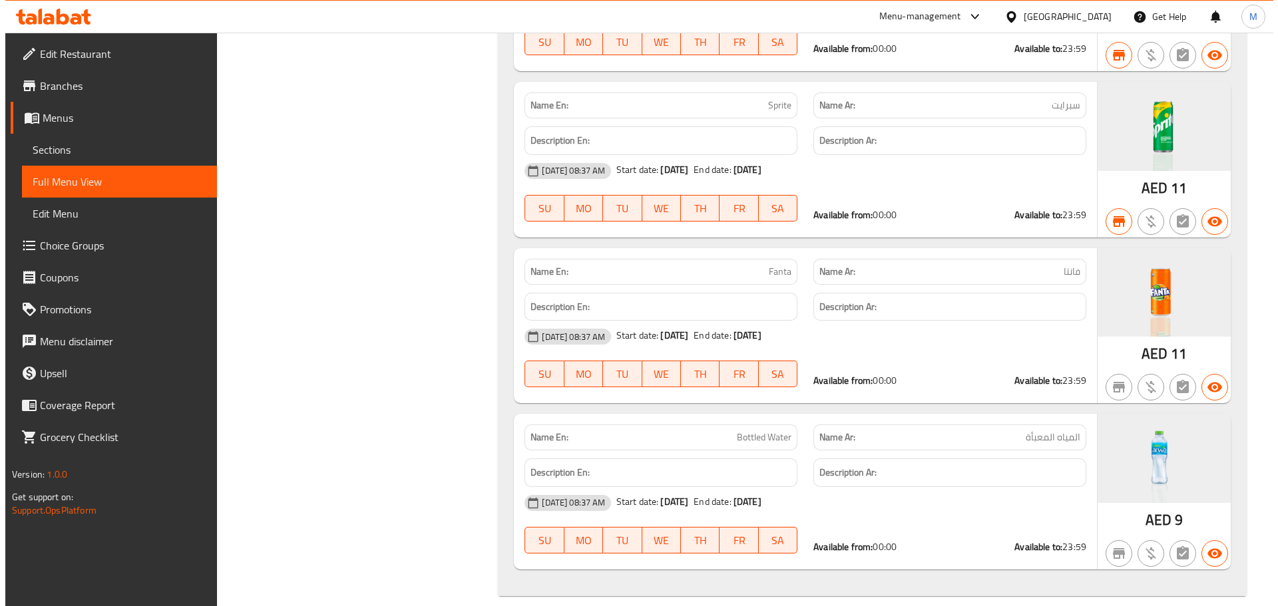
scroll to position [0, 0]
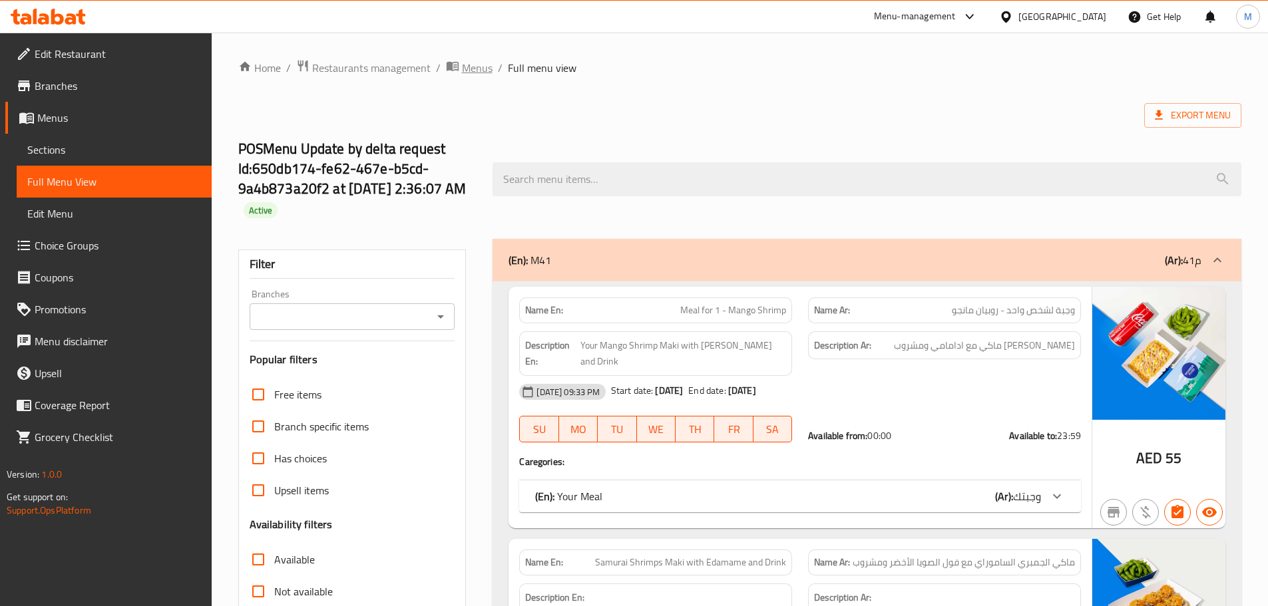
click at [471, 73] on span "Menus" at bounding box center [477, 68] width 31 height 16
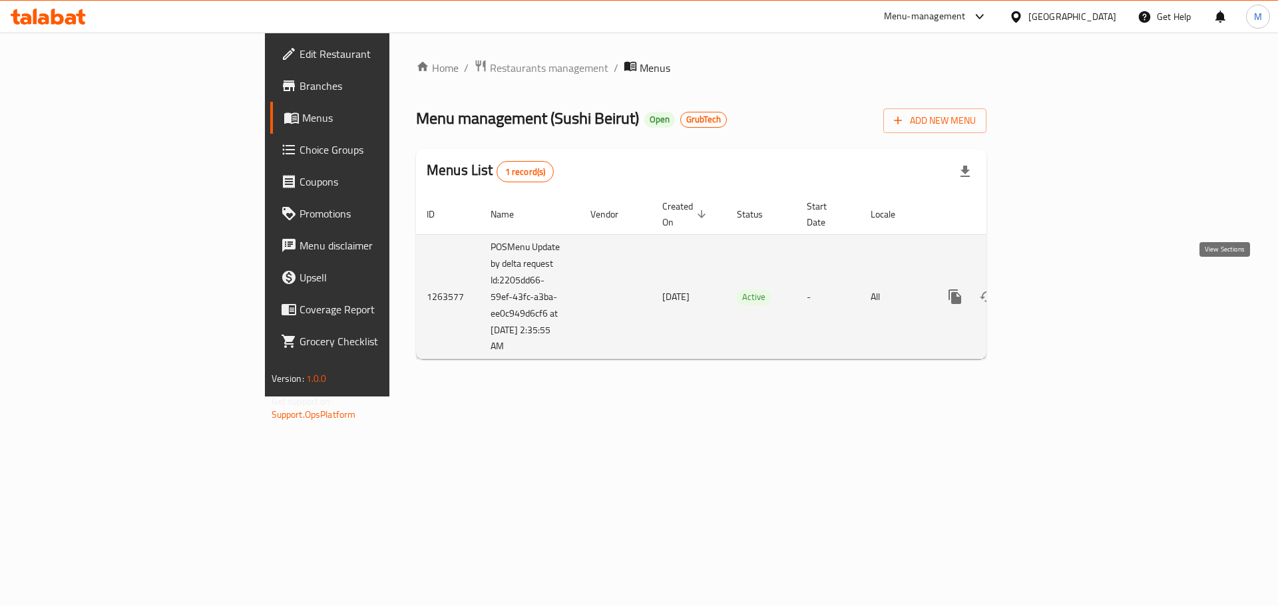
click at [1059, 289] on icon "enhanced table" at bounding box center [1051, 297] width 16 height 16
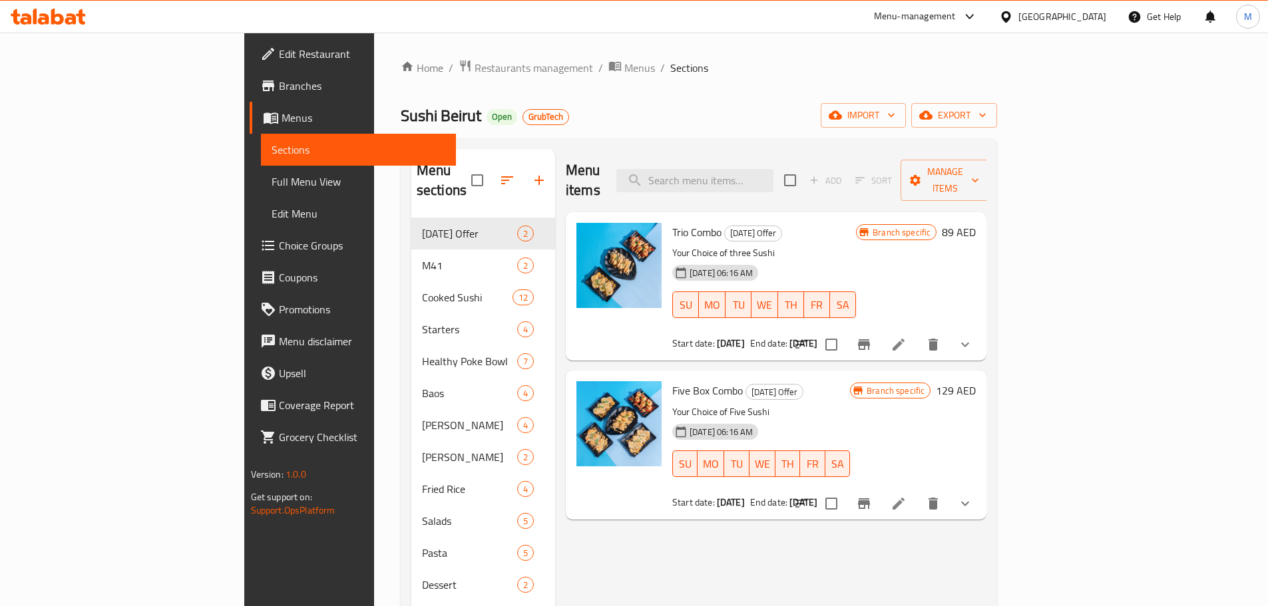
click at [272, 190] on span "Full Menu View" at bounding box center [359, 182] width 174 height 16
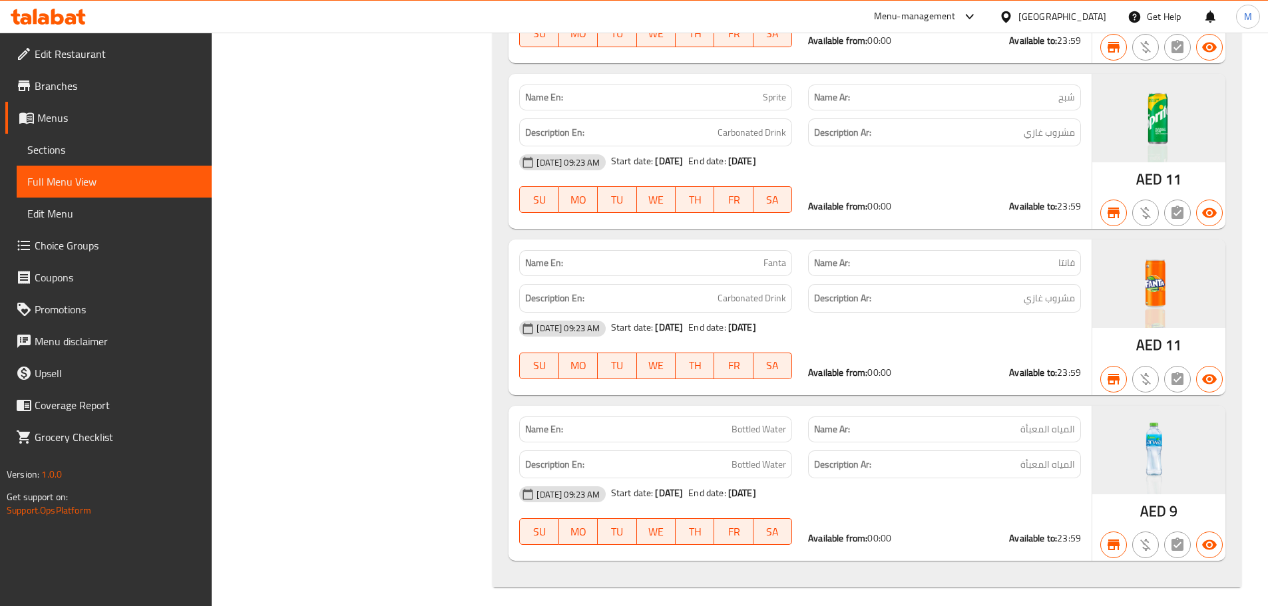
scroll to position [13877, 0]
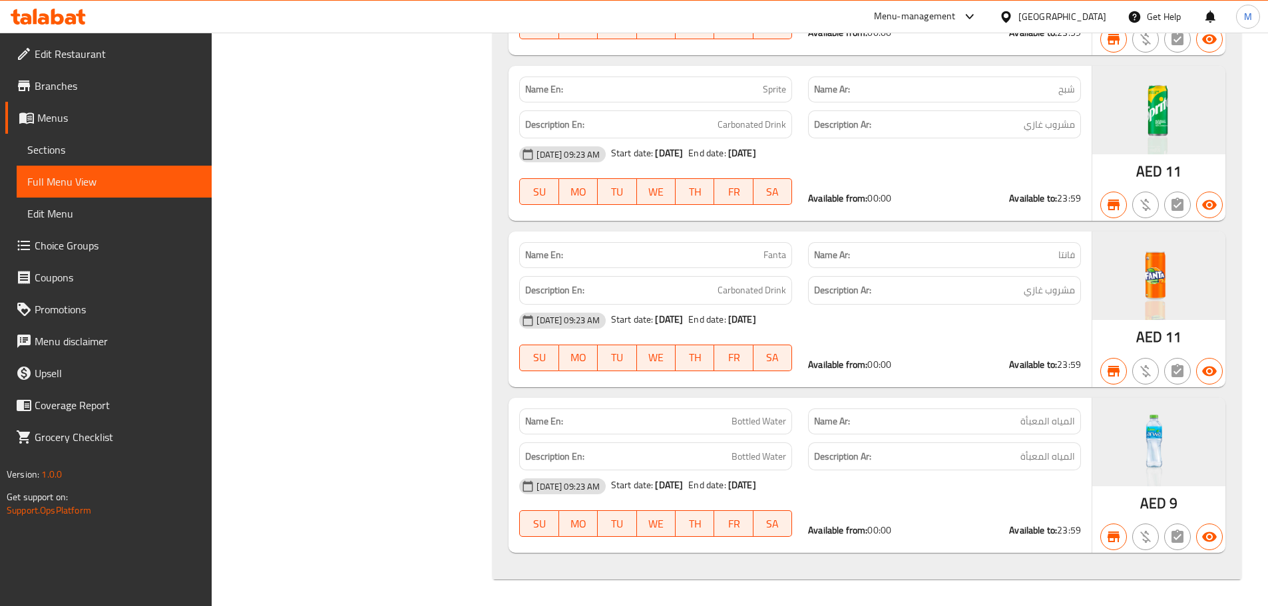
drag, startPoint x: 985, startPoint y: 357, endPoint x: 989, endPoint y: 387, distance: 30.2
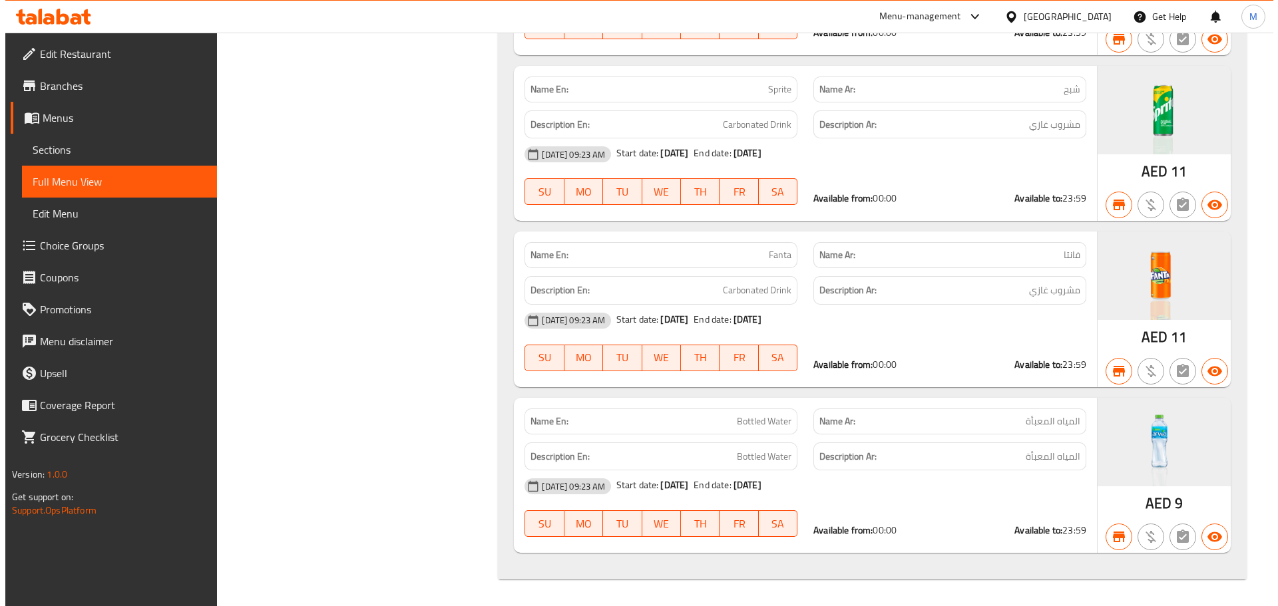
scroll to position [0, 0]
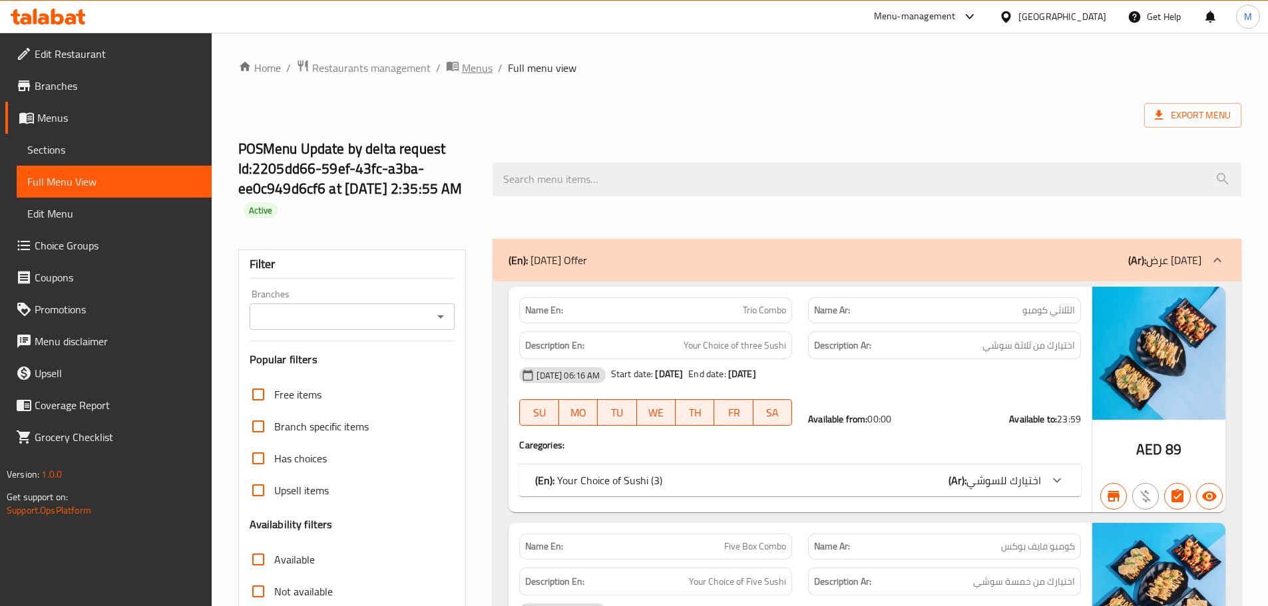
click at [467, 64] on span "Menus" at bounding box center [477, 68] width 31 height 16
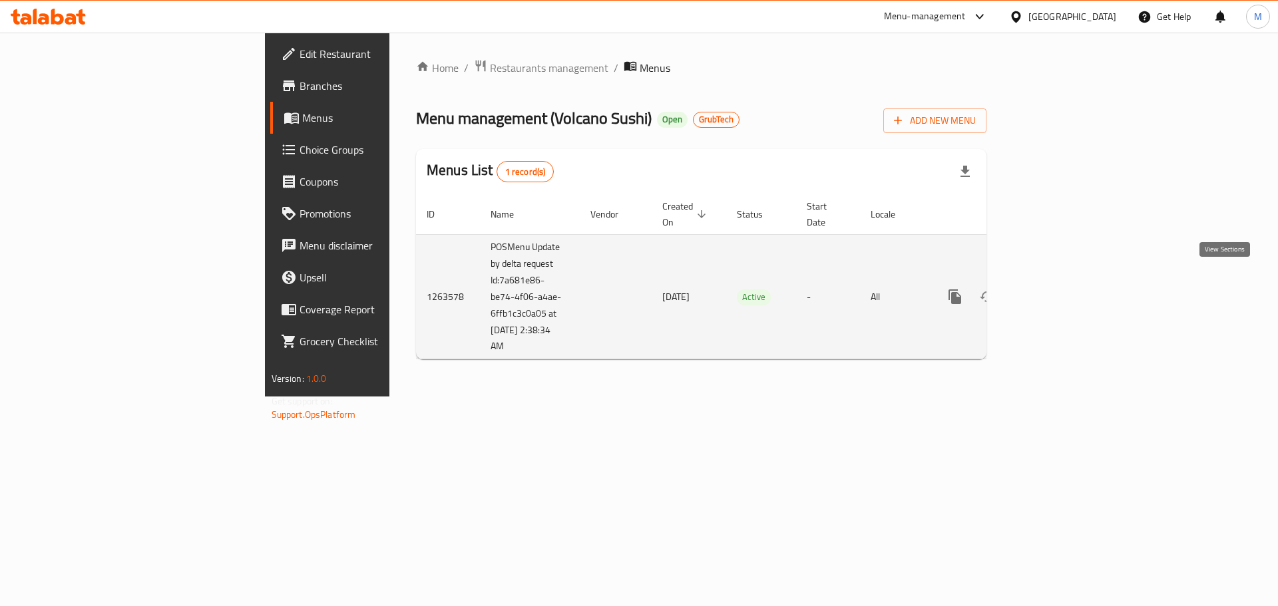
click at [1059, 289] on icon "enhanced table" at bounding box center [1051, 297] width 16 height 16
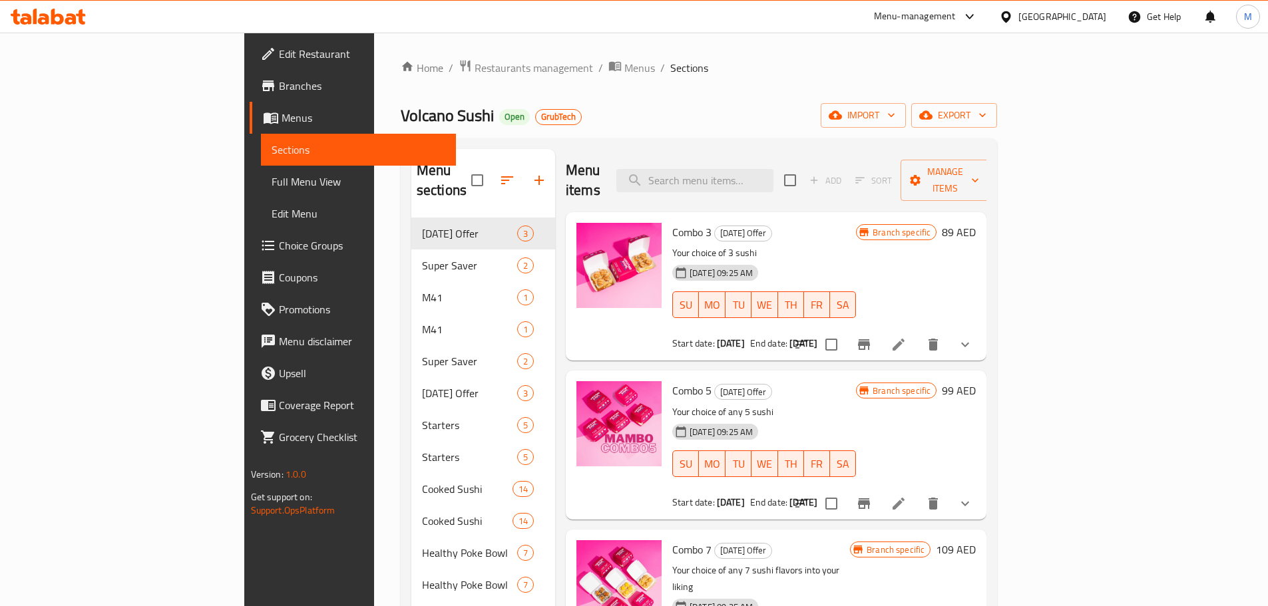
click at [272, 183] on span "Full Menu View" at bounding box center [359, 182] width 174 height 16
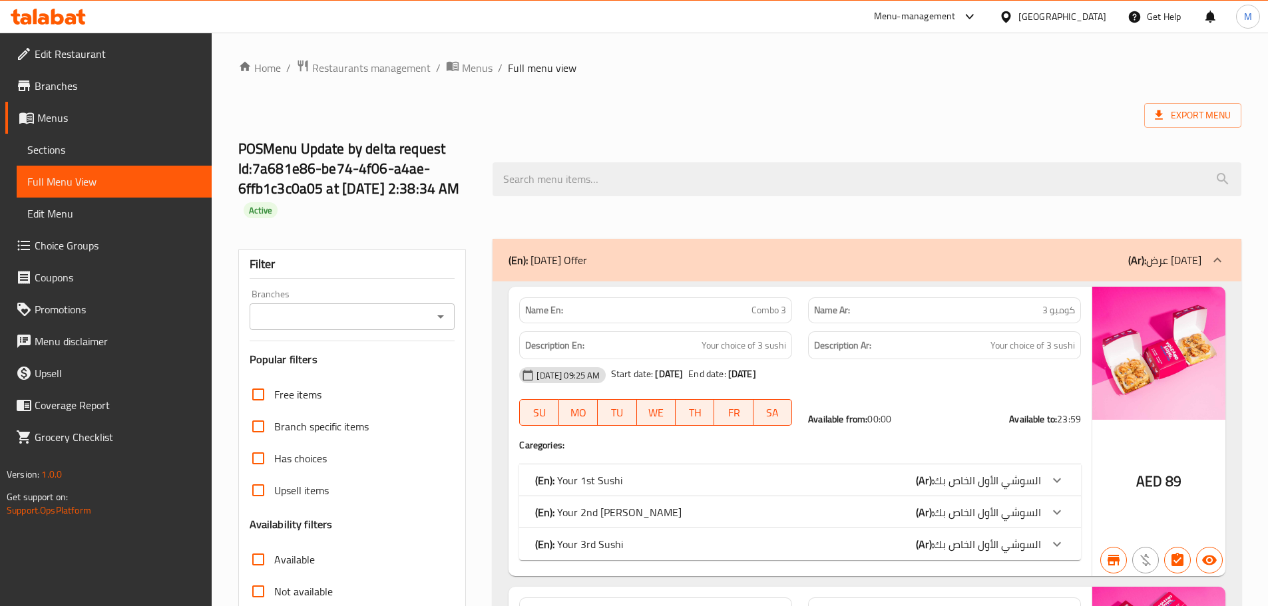
drag, startPoint x: 77, startPoint y: 172, endPoint x: 648, endPoint y: 135, distance: 572.3
click at [77, 174] on span "Full Menu View" at bounding box center [114, 182] width 174 height 16
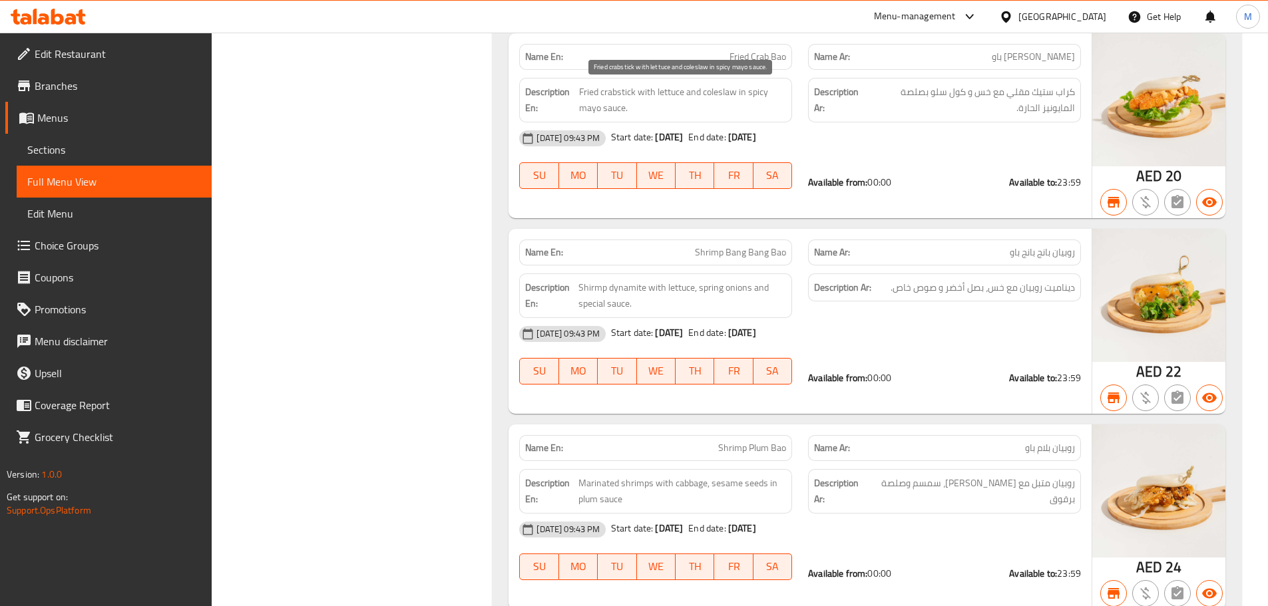
scroll to position [20690, 0]
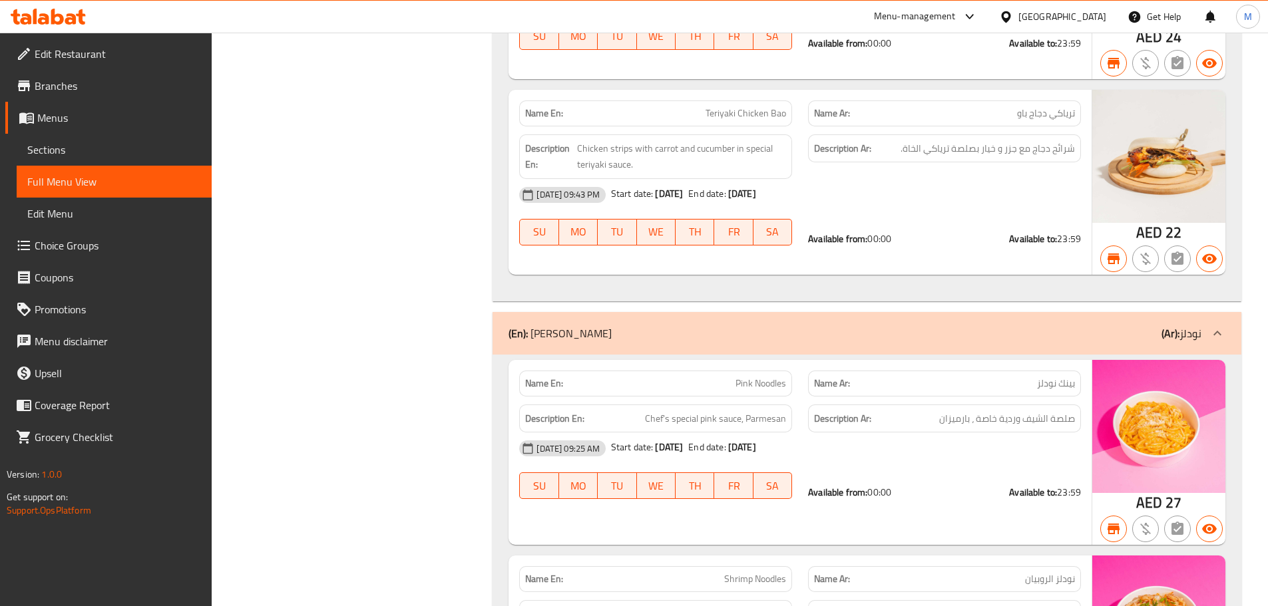
click at [905, 201] on div "06-02-2025 09:43 PM Start date: 19-06-2025 End date: 19-06-2125" at bounding box center [800, 195] width 578 height 32
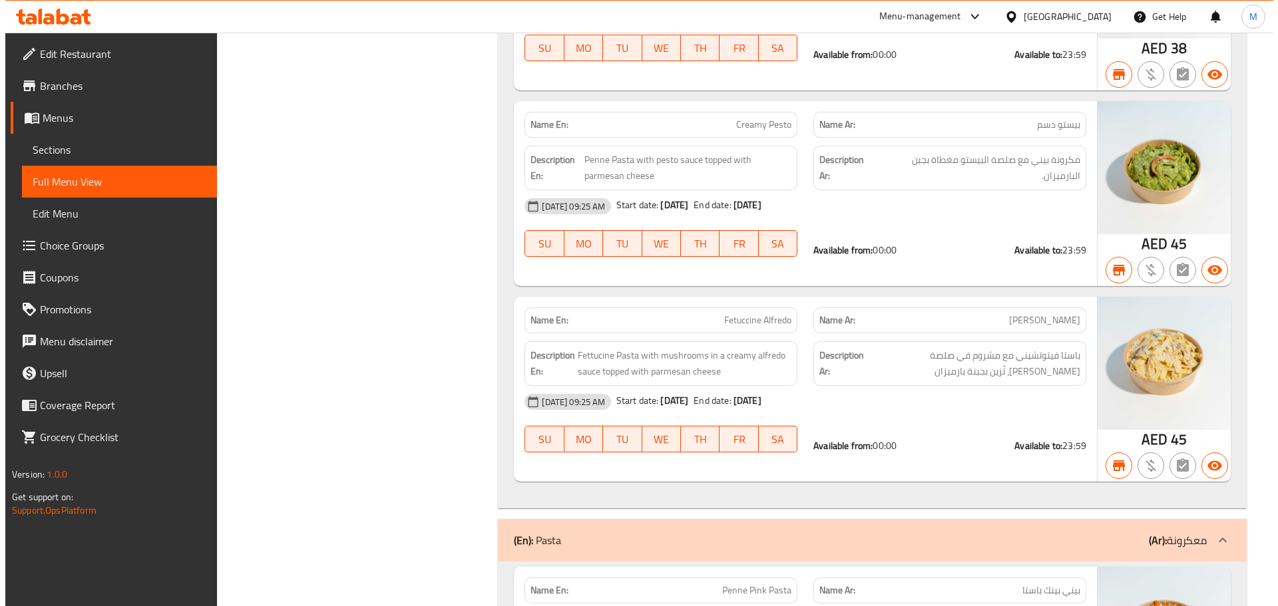
scroll to position [0, 0]
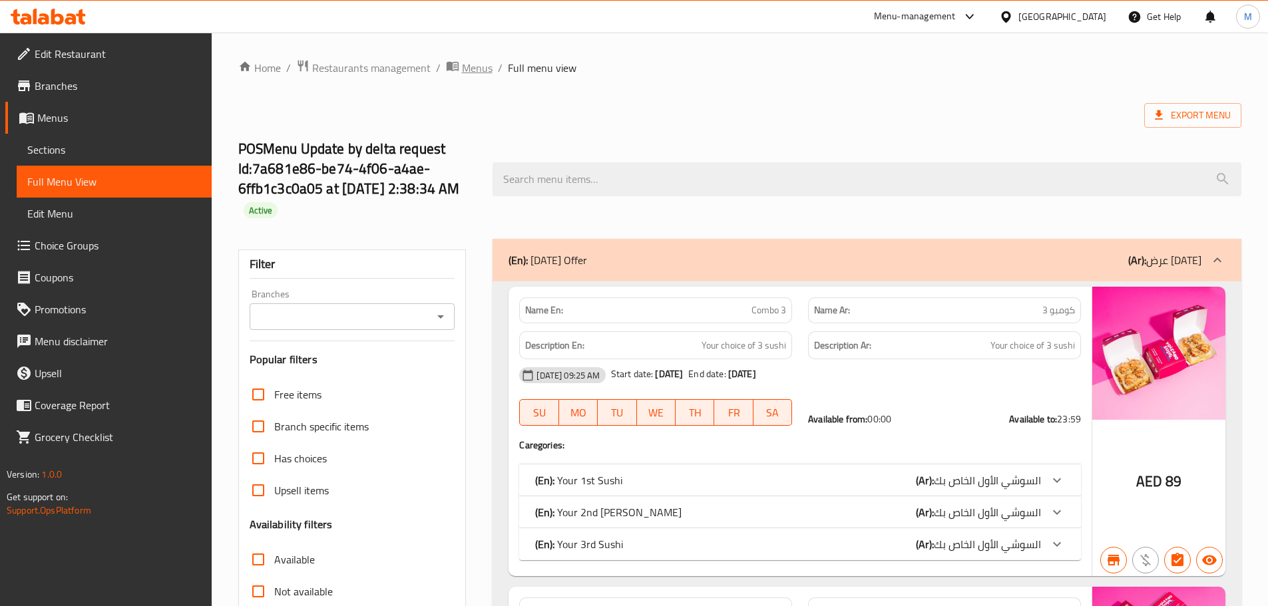
click at [479, 64] on span "Menus" at bounding box center [477, 68] width 31 height 16
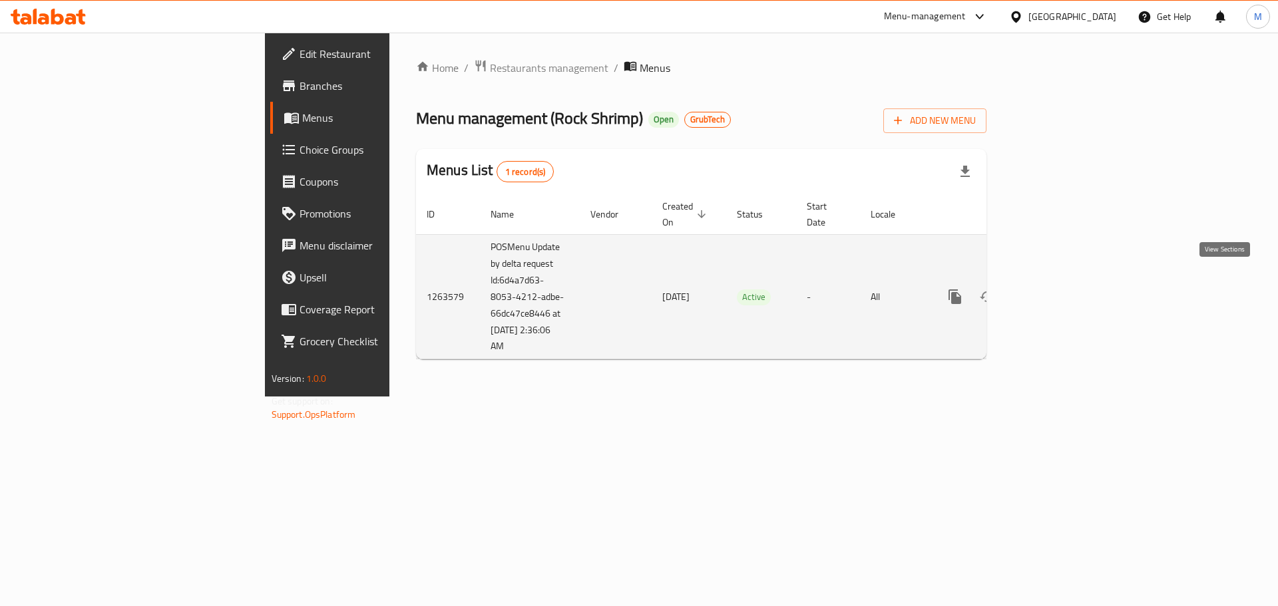
click at [1057, 291] on icon "enhanced table" at bounding box center [1051, 297] width 12 height 12
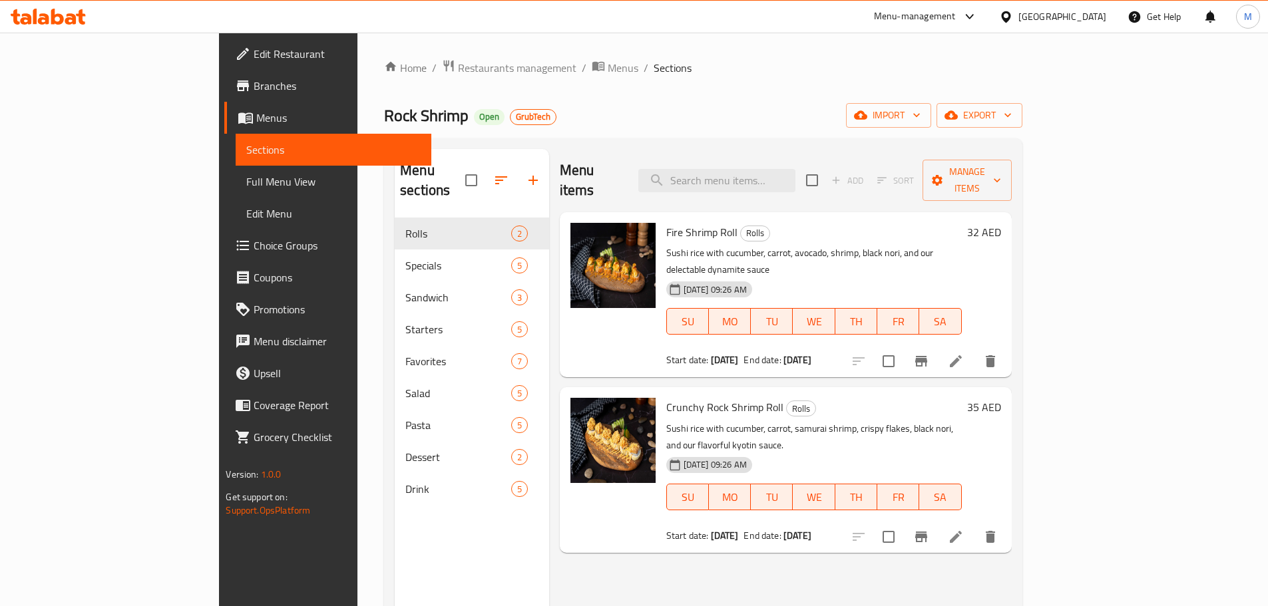
click at [246, 181] on span "Full Menu View" at bounding box center [333, 182] width 174 height 16
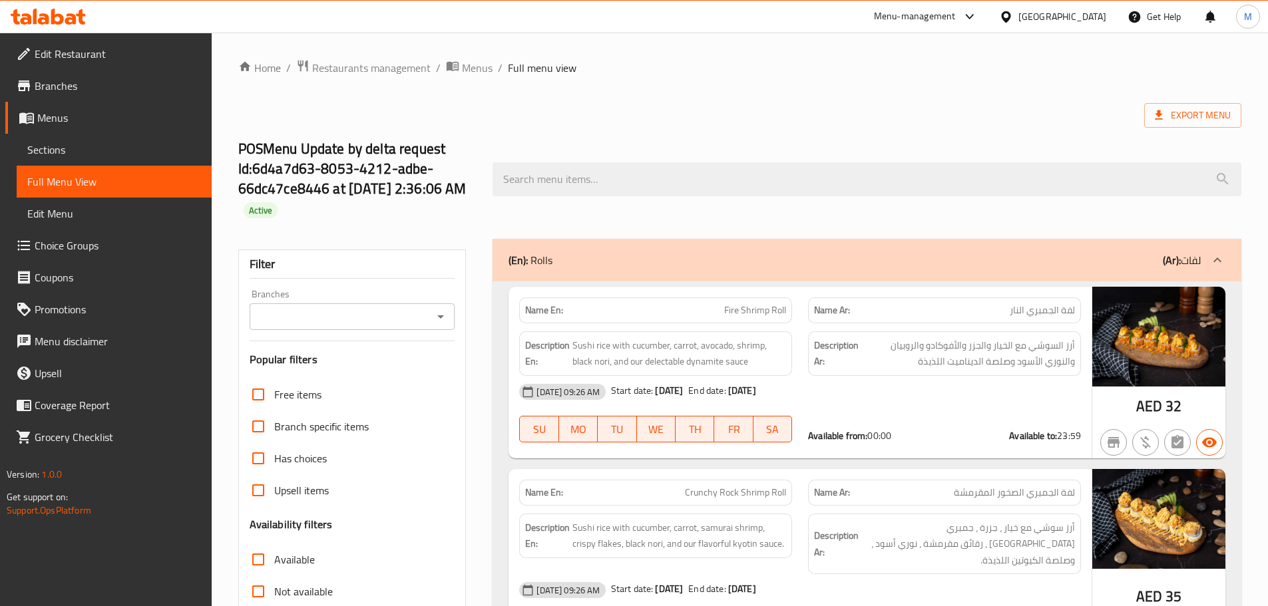
click at [982, 138] on div "POSMenu Update by delta request Id:6d4a7d63-8053-4212-adbe-66dc47ce8446 at [DAT…" at bounding box center [739, 179] width 1019 height 119
click at [465, 63] on span "Menus" at bounding box center [477, 68] width 31 height 16
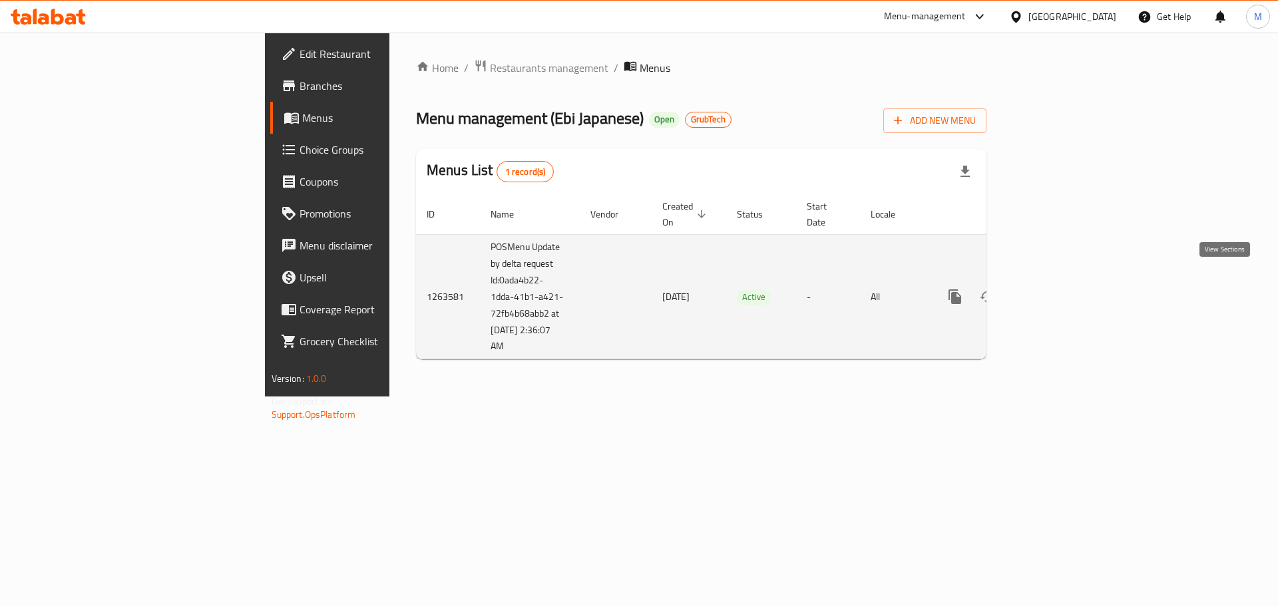
click at [1059, 289] on icon "enhanced table" at bounding box center [1051, 297] width 16 height 16
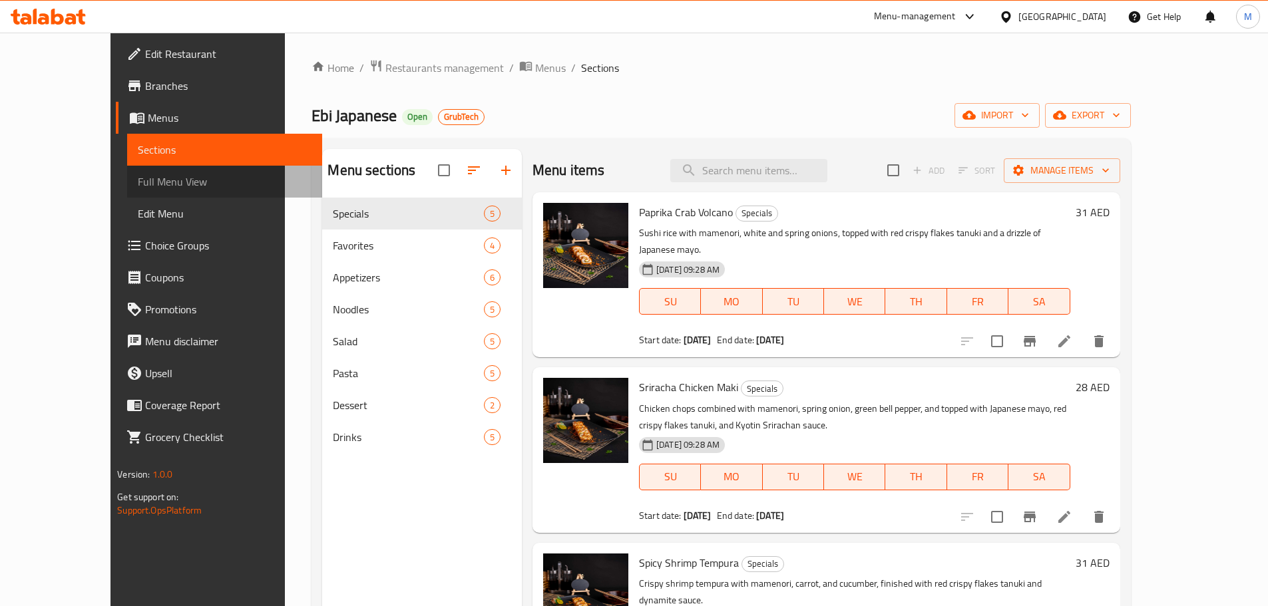
click at [138, 186] on span "Full Menu View" at bounding box center [225, 182] width 174 height 16
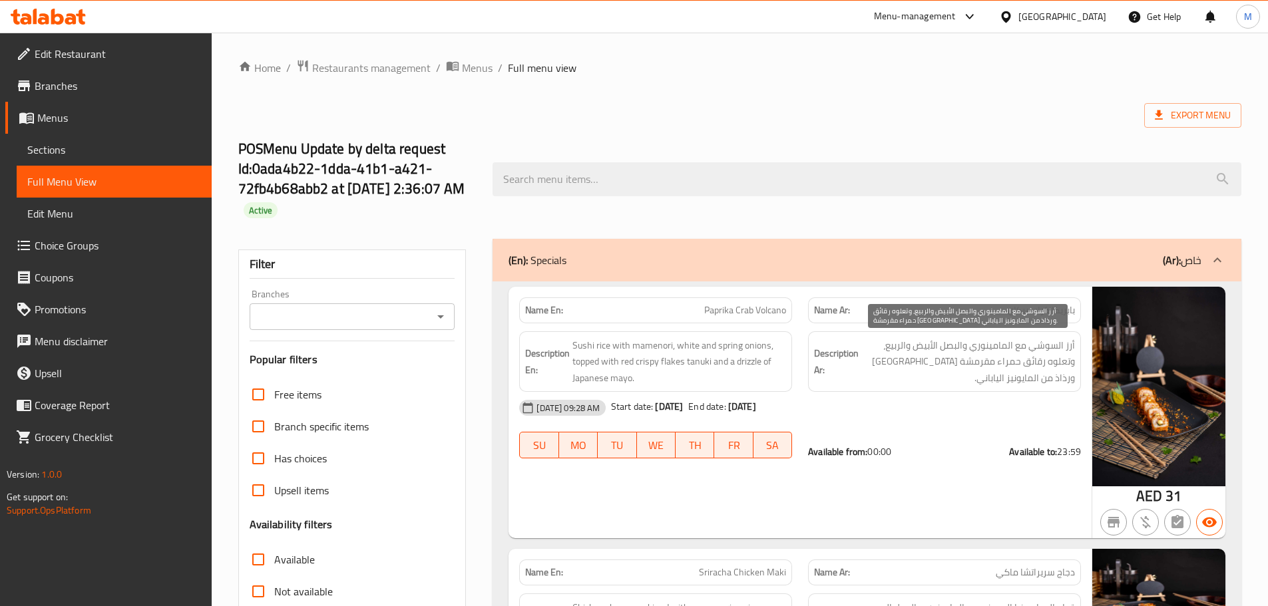
click at [1032, 352] on span "أرز السوشي مع المامينوري والبصل الأبيض والربيع، وتعلوه رقائق حمراء مقرمشة تانوك…" at bounding box center [968, 361] width 214 height 49
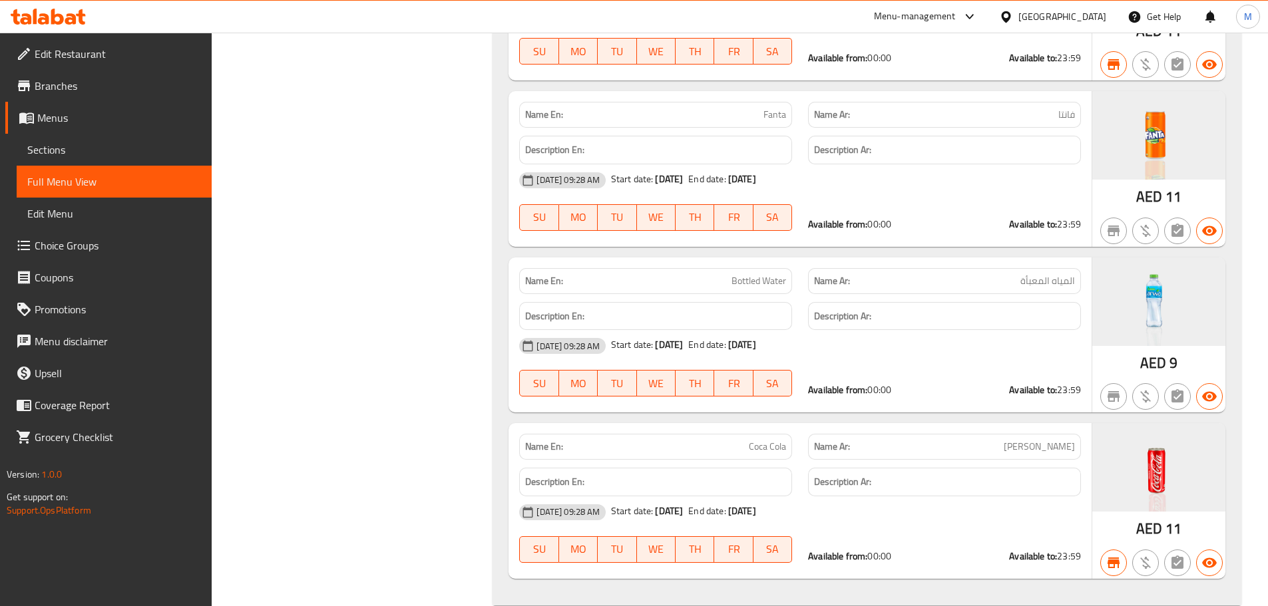
scroll to position [8192, 0]
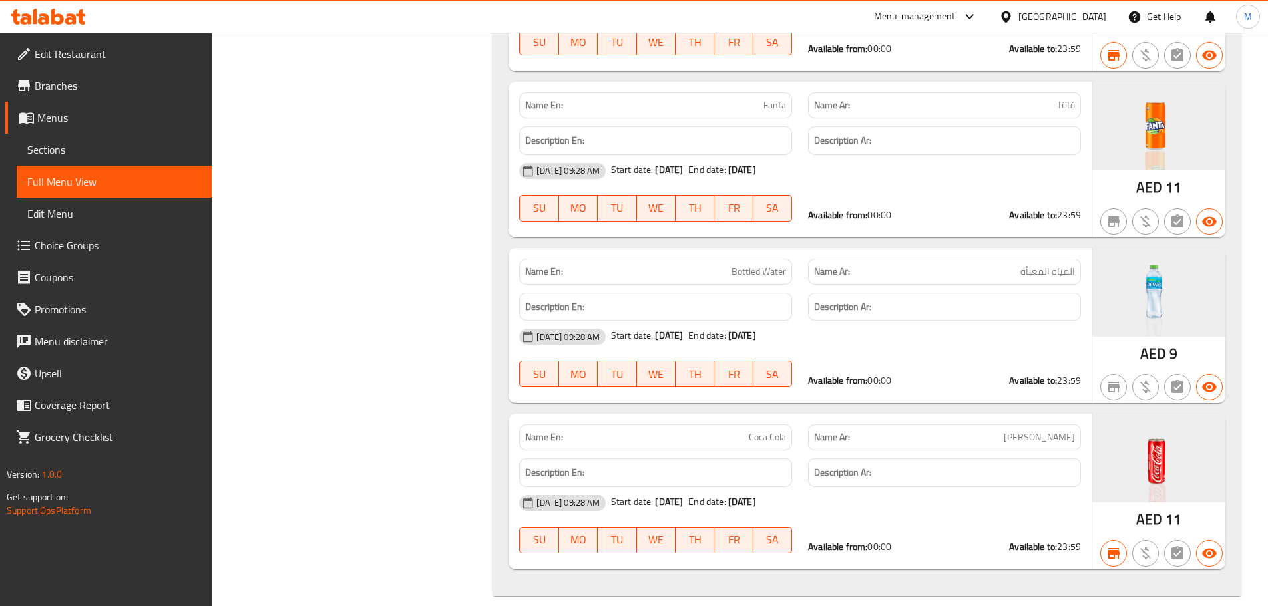
click at [827, 366] on div "Available from: 00:00 Available to: 23:59" at bounding box center [944, 380] width 289 height 29
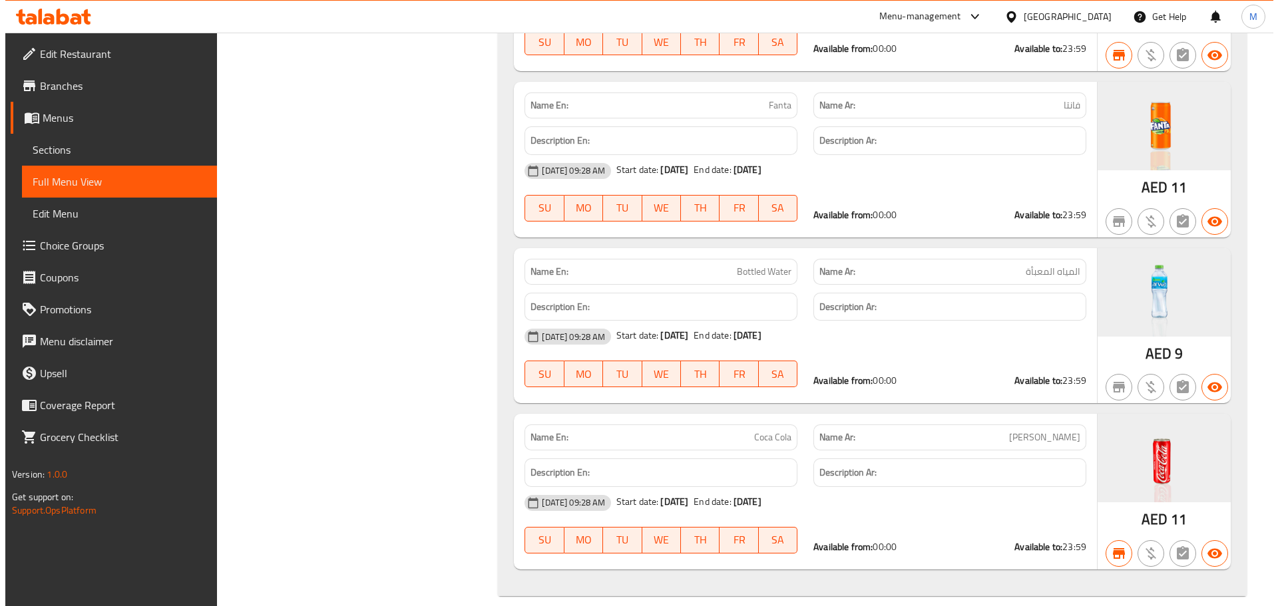
scroll to position [0, 0]
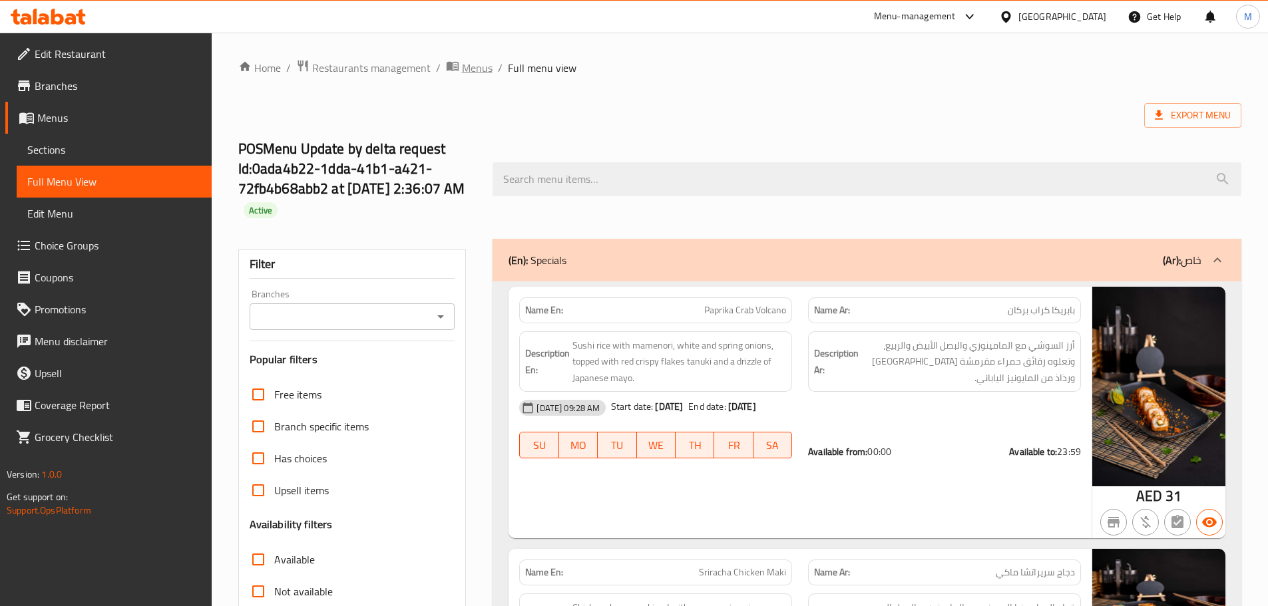
click at [475, 66] on span "Menus" at bounding box center [477, 68] width 31 height 16
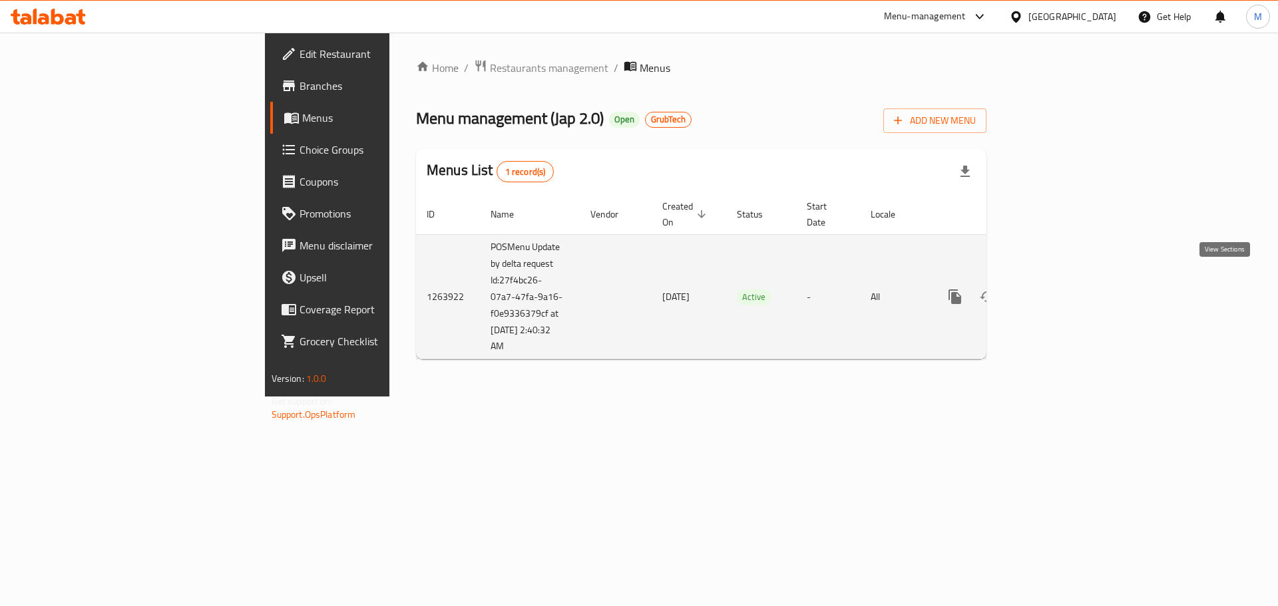
click at [1059, 289] on icon "enhanced table" at bounding box center [1051, 297] width 16 height 16
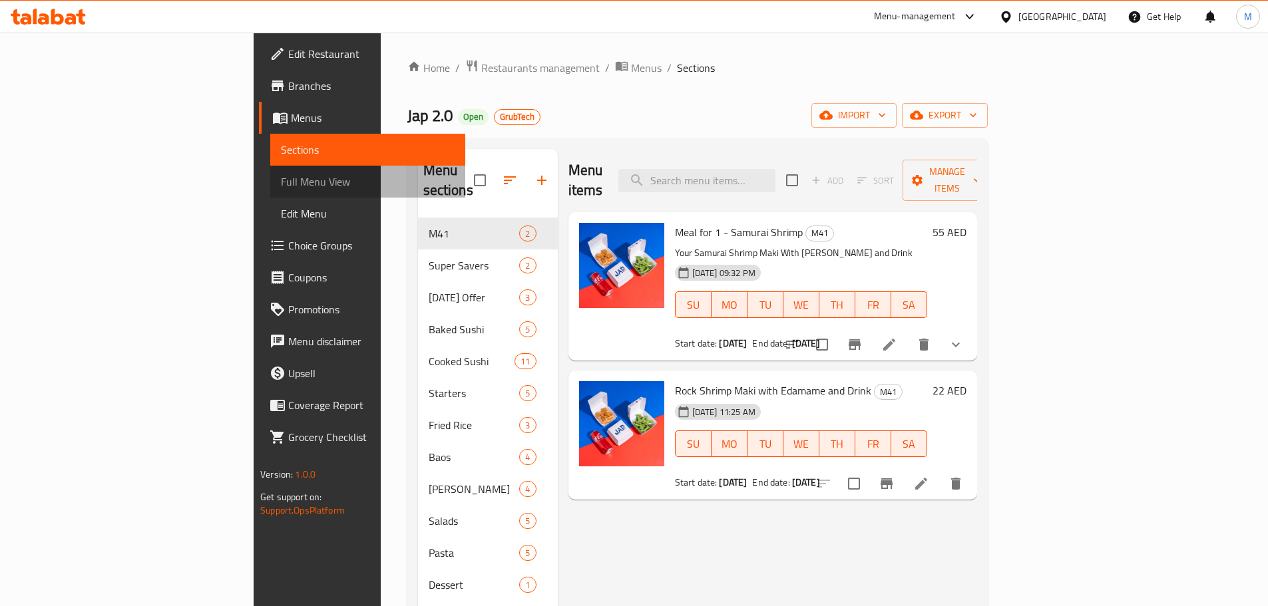
click at [281, 188] on span "Full Menu View" at bounding box center [368, 182] width 174 height 16
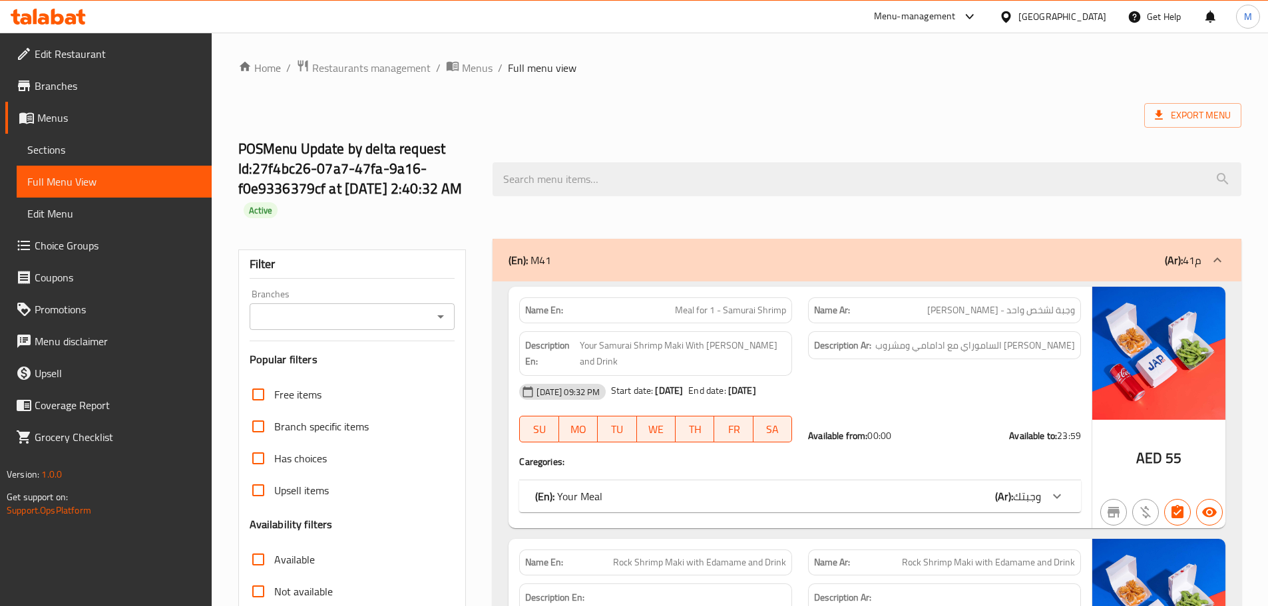
click at [839, 103] on div "Export Menu" at bounding box center [739, 115] width 1003 height 25
click at [481, 63] on span "Menus" at bounding box center [477, 68] width 31 height 16
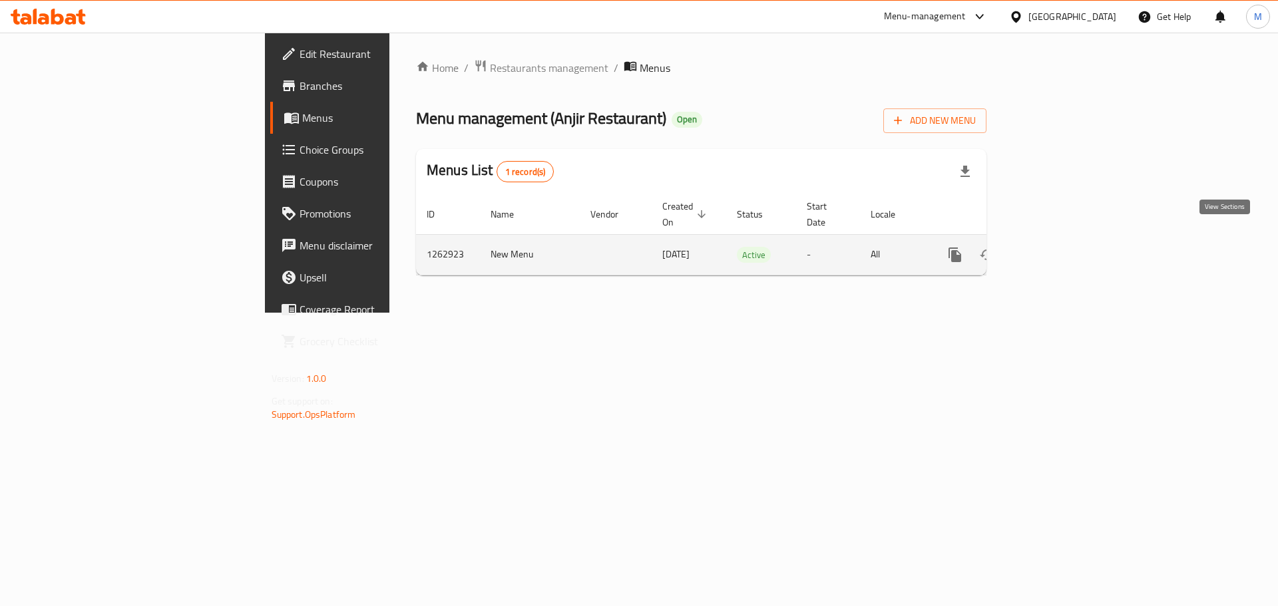
click at [1059, 247] on icon "enhanced table" at bounding box center [1051, 255] width 16 height 16
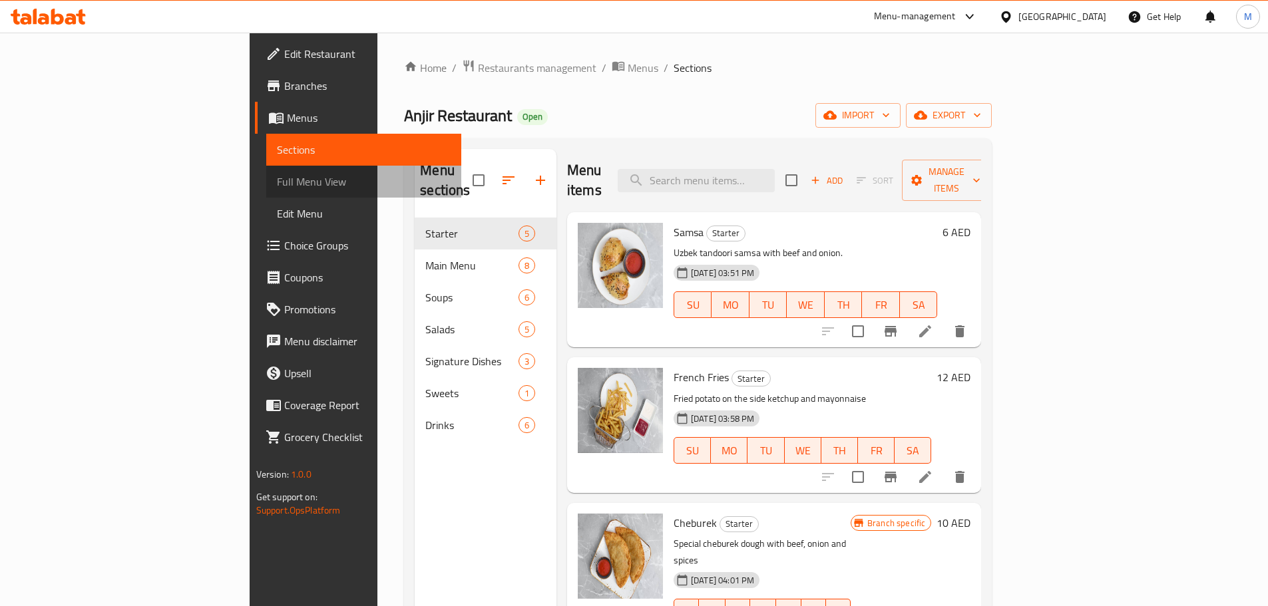
click at [277, 184] on span "Full Menu View" at bounding box center [364, 182] width 174 height 16
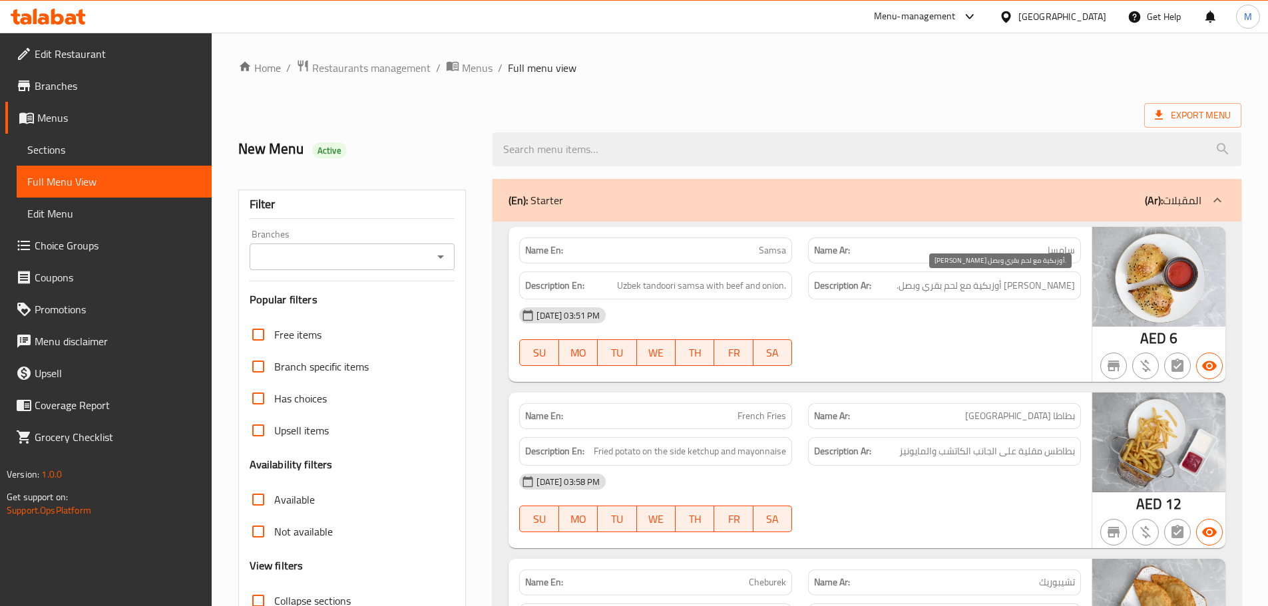
click at [1011, 284] on span "[PERSON_NAME] أوزبكية مع لحم بقري وبصل." at bounding box center [986, 286] width 178 height 17
click at [489, 73] on span "Menus" at bounding box center [477, 68] width 31 height 16
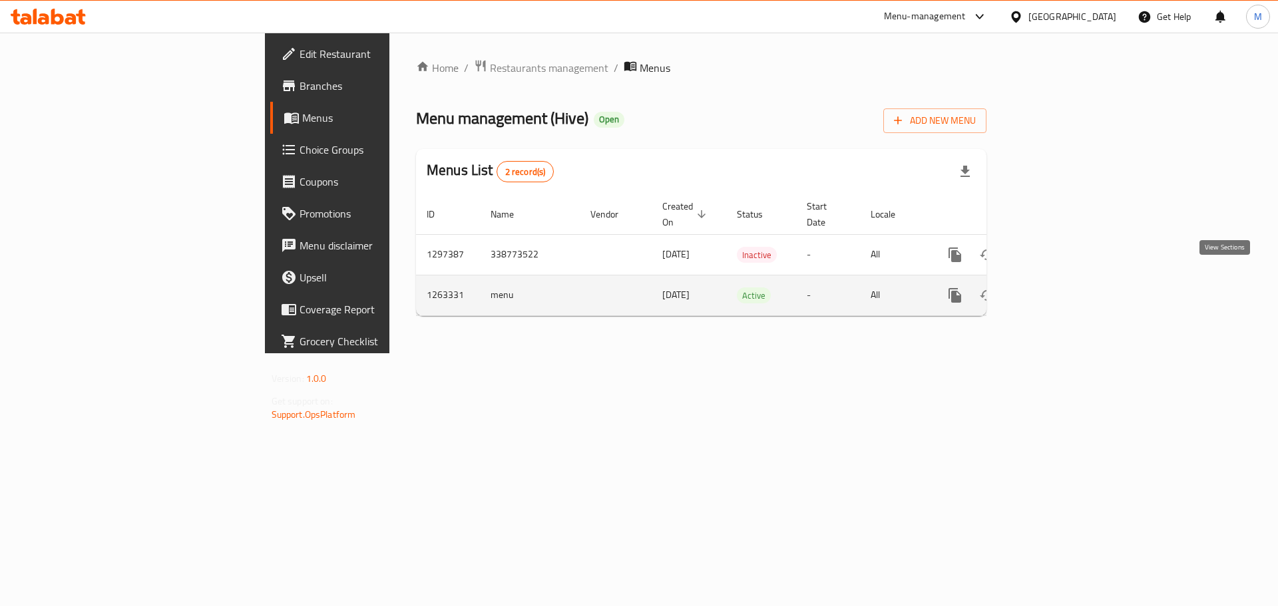
click at [1057, 290] on icon "enhanced table" at bounding box center [1051, 296] width 12 height 12
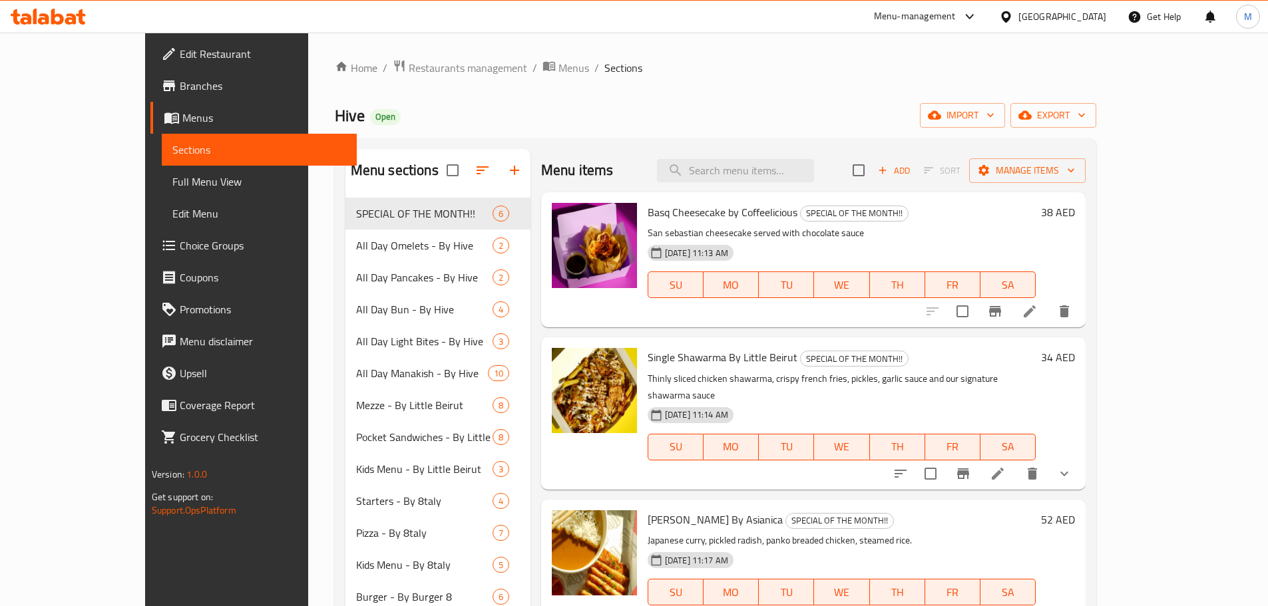
click at [172, 182] on span "Full Menu View" at bounding box center [259, 182] width 174 height 16
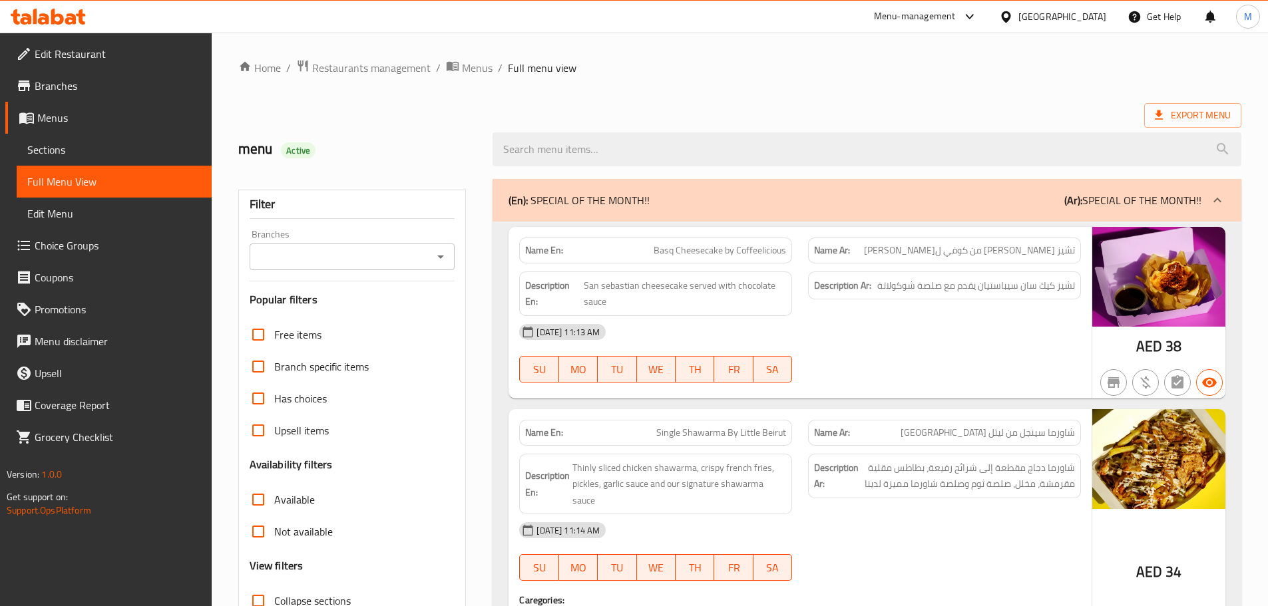
click at [988, 292] on span "تشيز كيك سان سيباستيان يقدم مع صلصة شوكولاتة" at bounding box center [976, 286] width 198 height 17
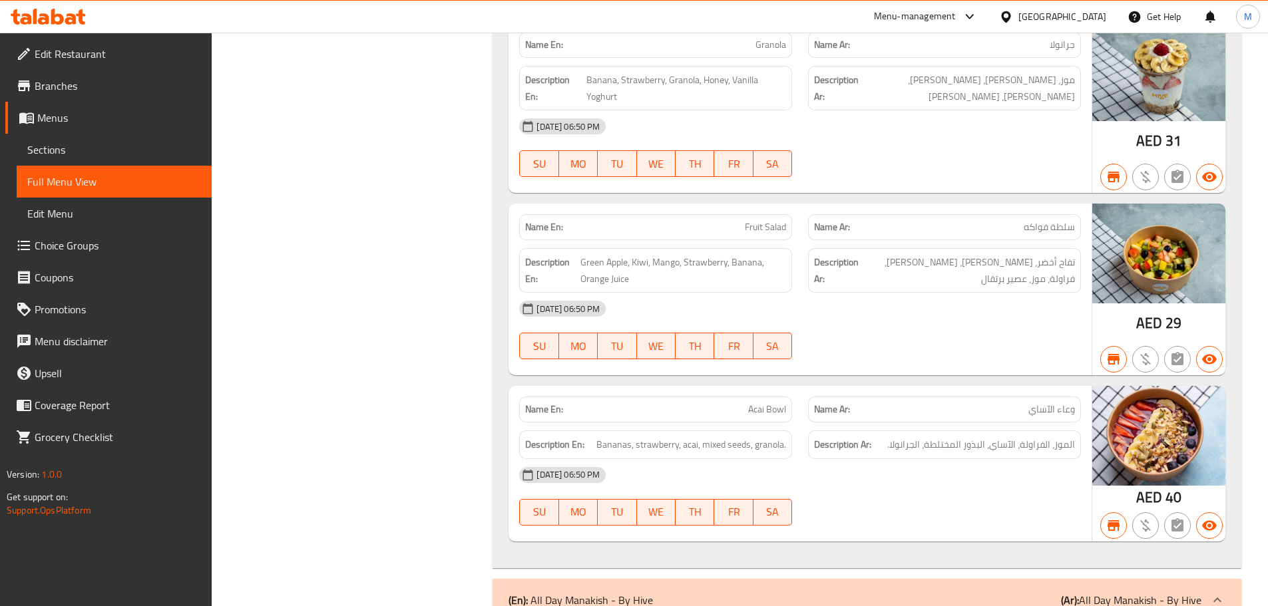
scroll to position [3381, 0]
drag, startPoint x: 1162, startPoint y: 238, endPoint x: 987, endPoint y: 216, distance: 176.4
click at [987, 221] on p "Name Ar: سلطة فواكه" at bounding box center [944, 228] width 261 height 14
click at [937, 299] on div "[DATE] 06:50 PM" at bounding box center [800, 310] width 578 height 32
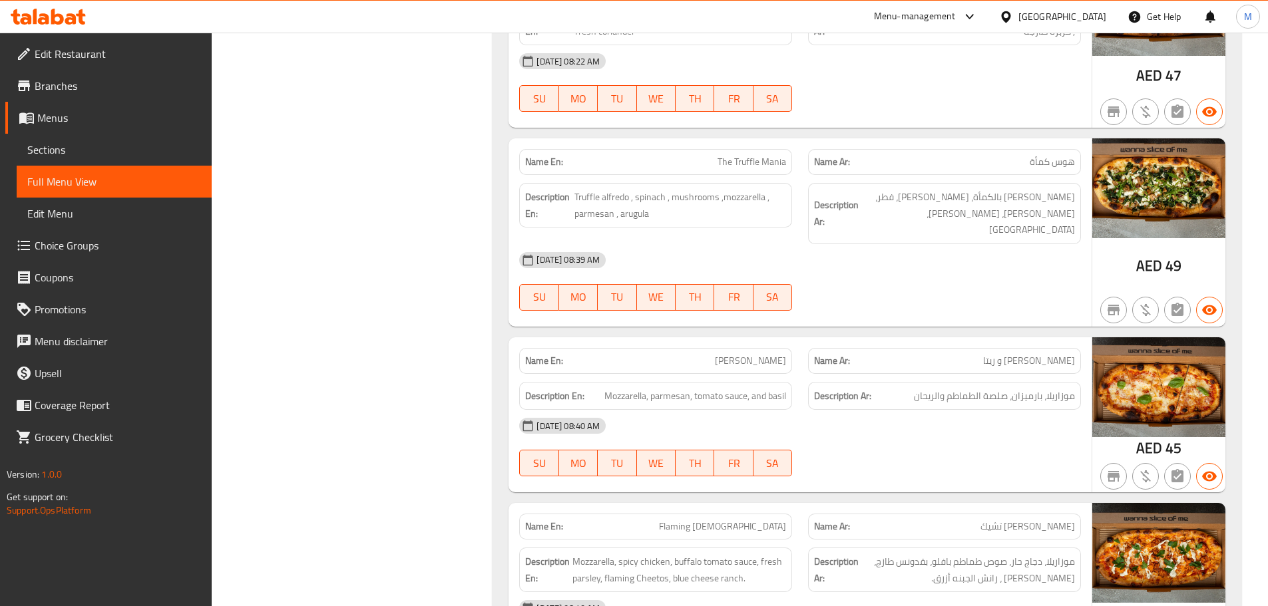
scroll to position [12399, 0]
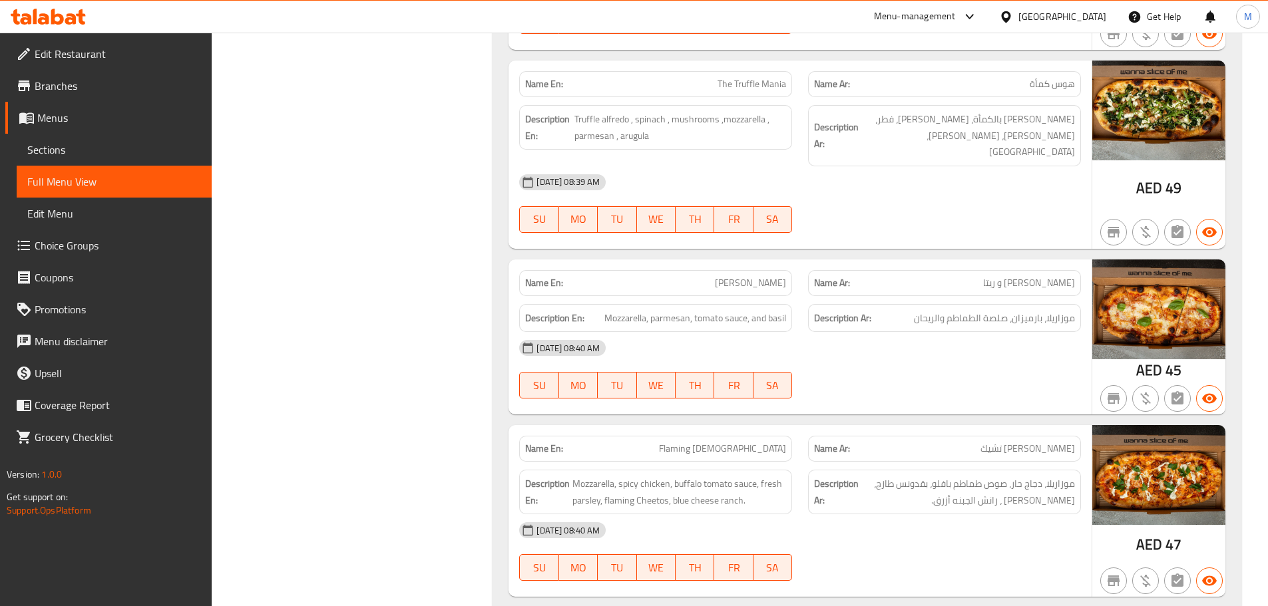
click at [929, 391] on div at bounding box center [944, 399] width 289 height 16
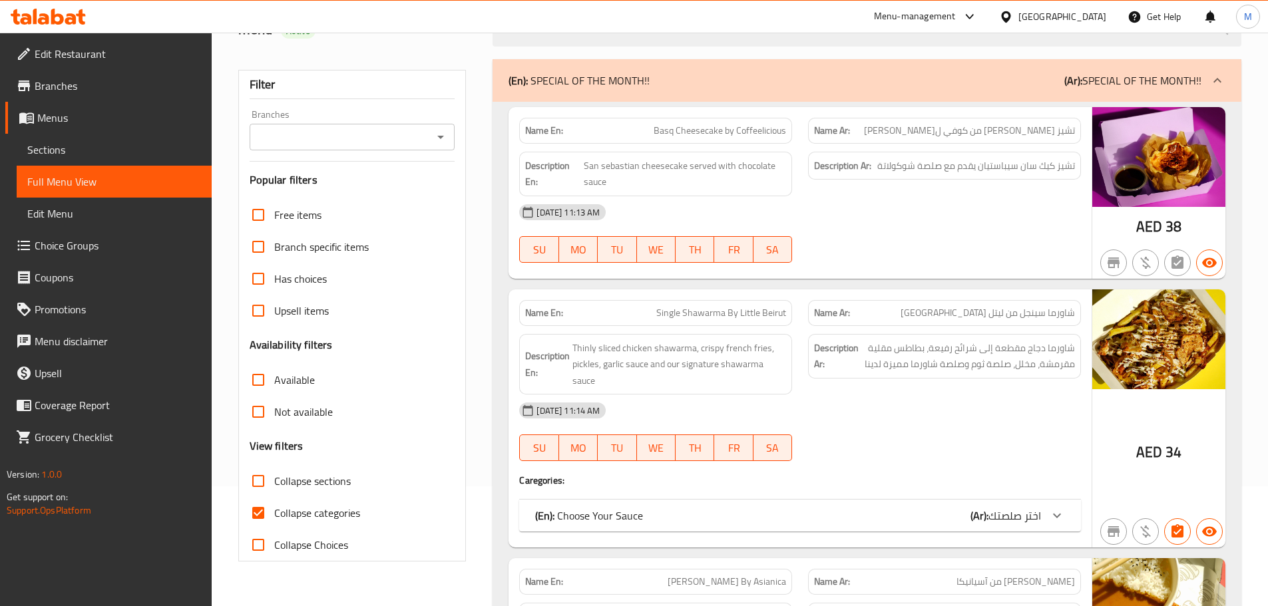
scroll to position [0, 0]
